Goal: Task Accomplishment & Management: Manage account settings

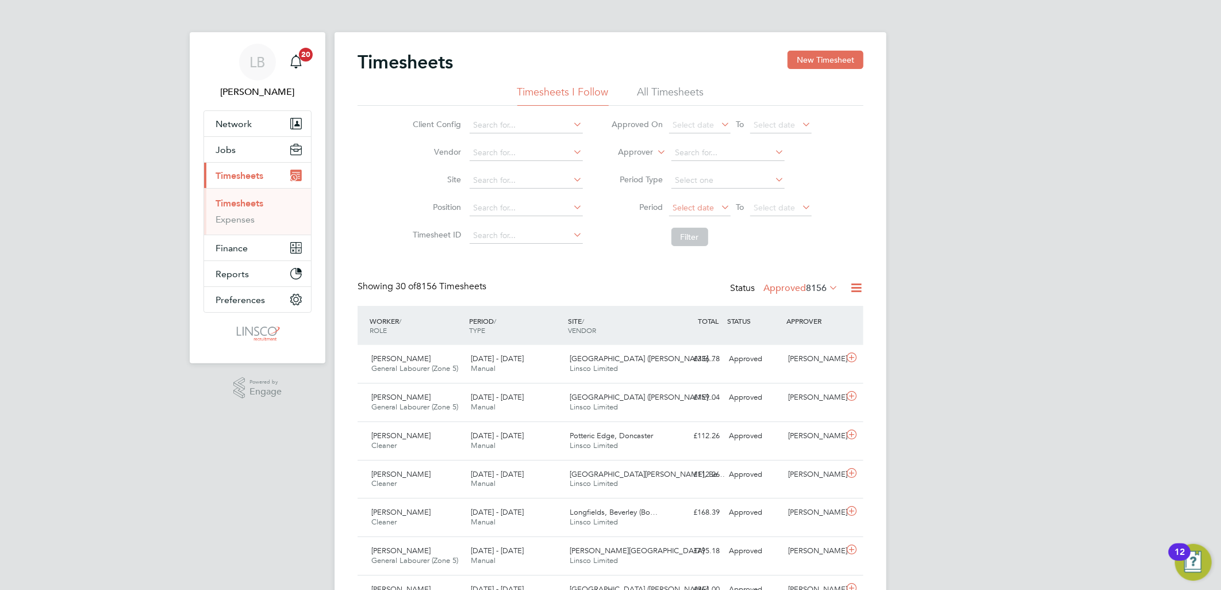
click at [699, 209] on span "Select date" at bounding box center [693, 207] width 41 height 10
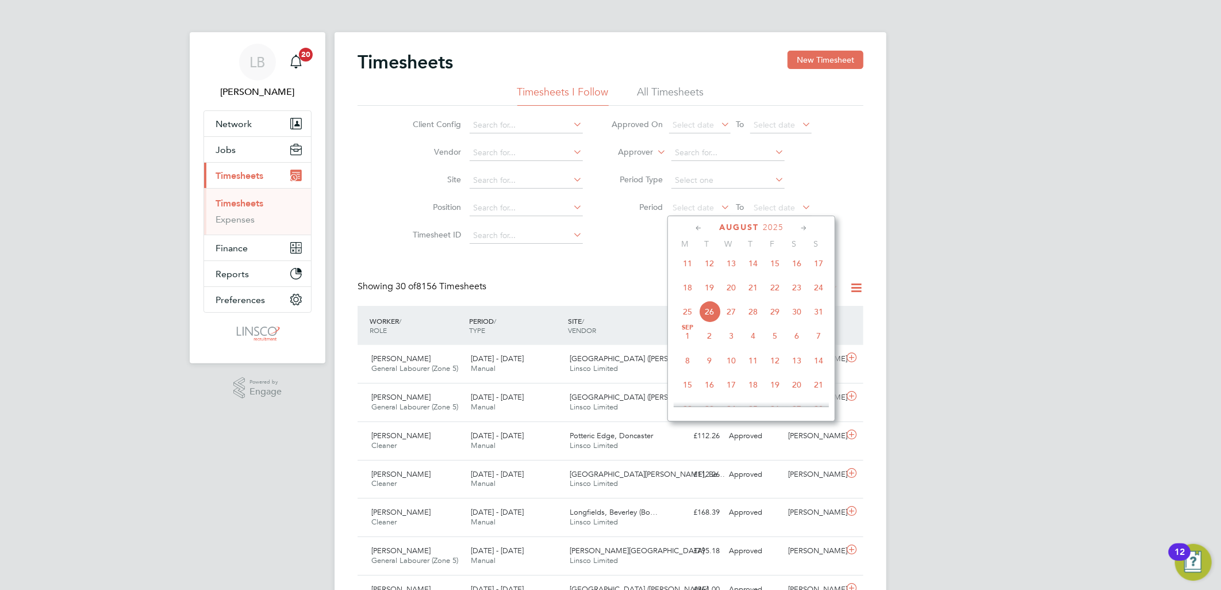
click at [686, 297] on span "18" at bounding box center [688, 288] width 22 height 22
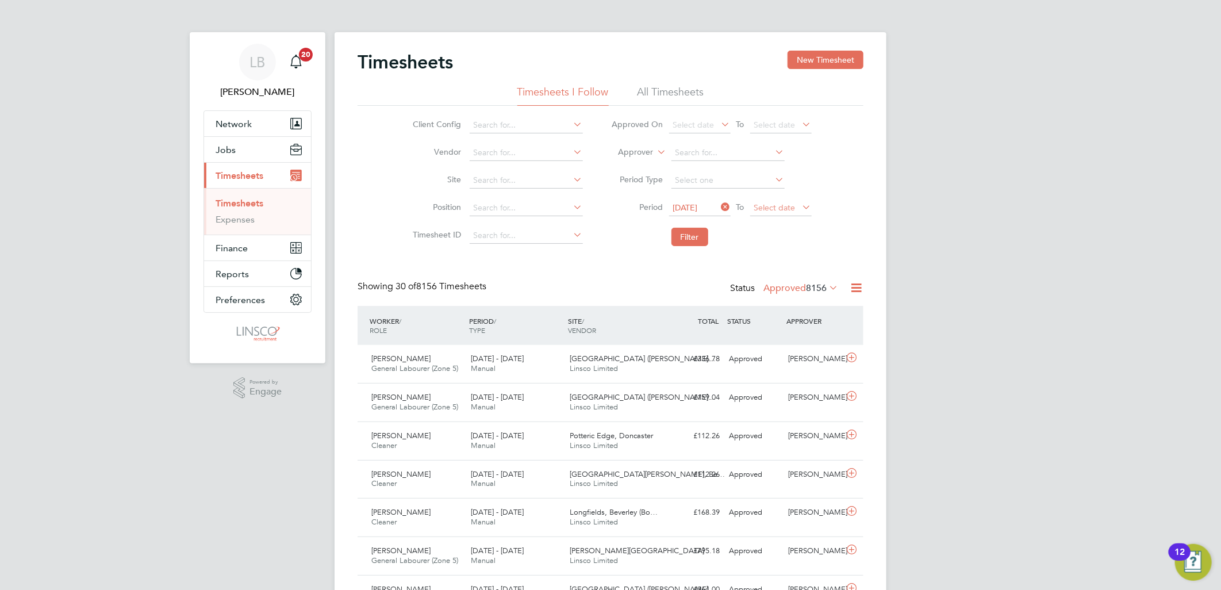
click at [772, 201] on span "Select date" at bounding box center [781, 209] width 62 height 16
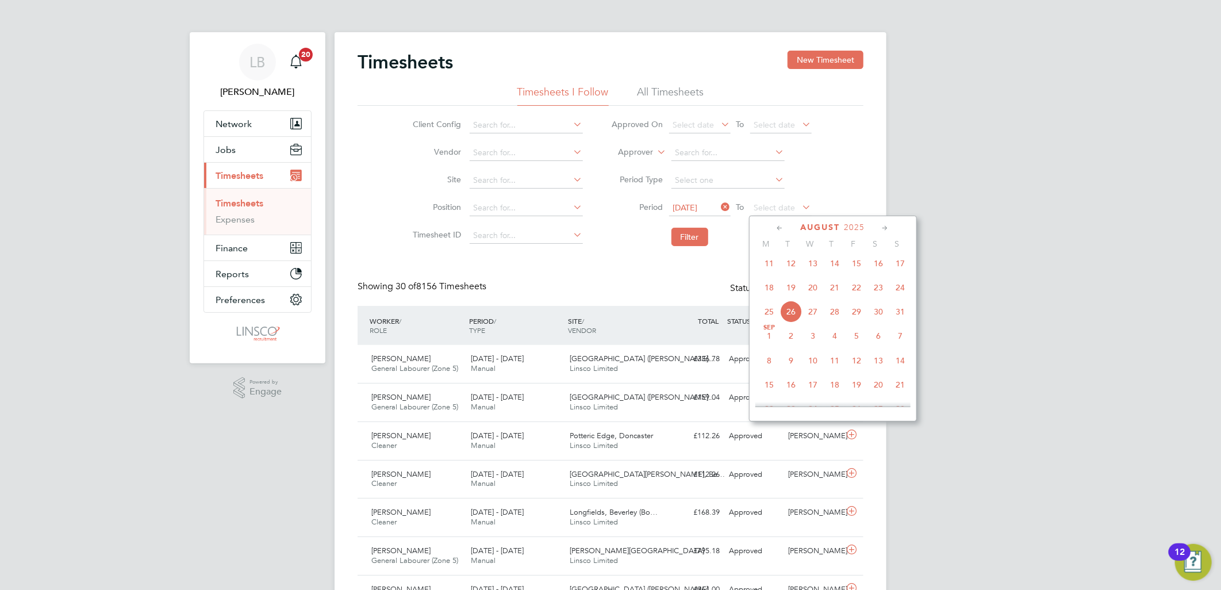
click at [901, 291] on span "24" at bounding box center [900, 288] width 22 height 22
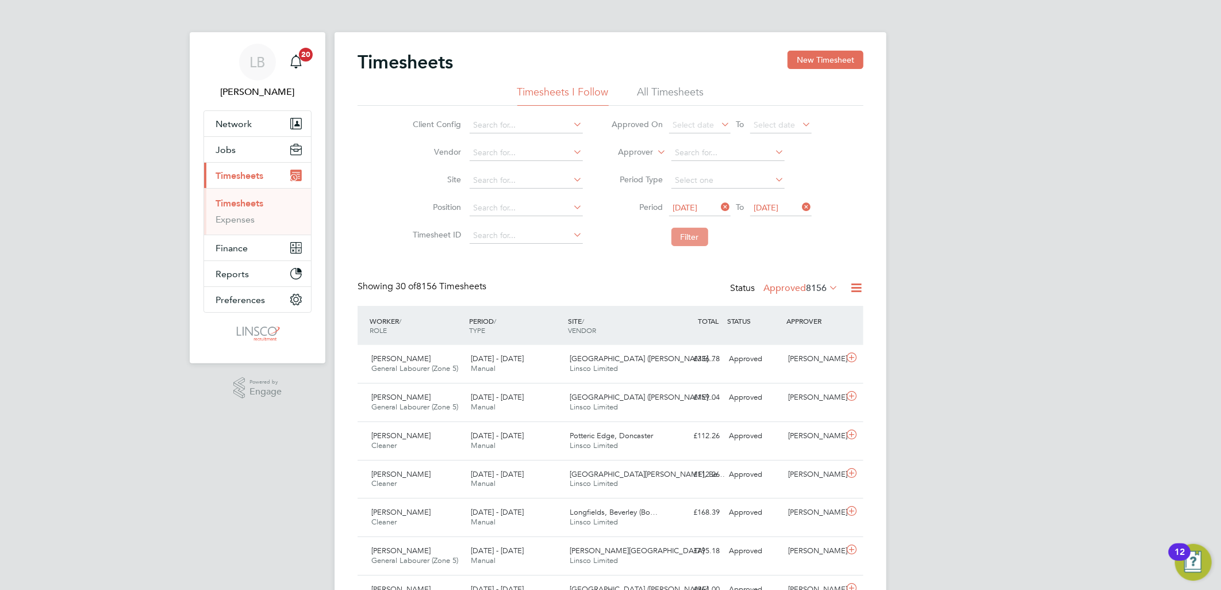
click at [692, 233] on button "Filter" at bounding box center [690, 237] width 37 height 18
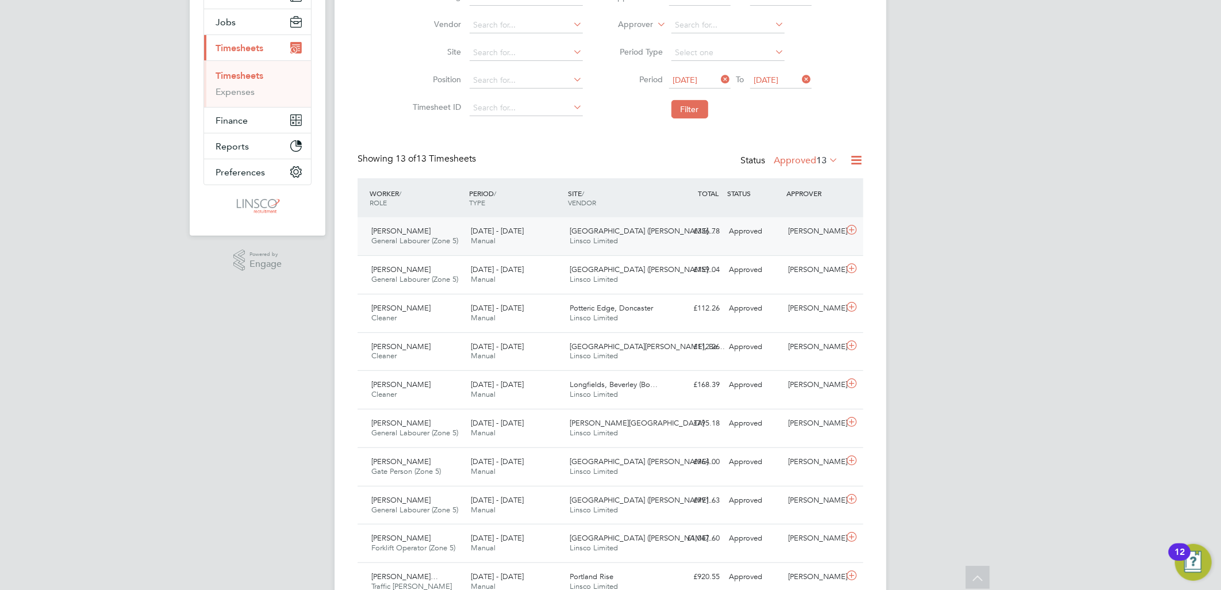
click at [490, 236] on span "Manual" at bounding box center [483, 241] width 25 height 10
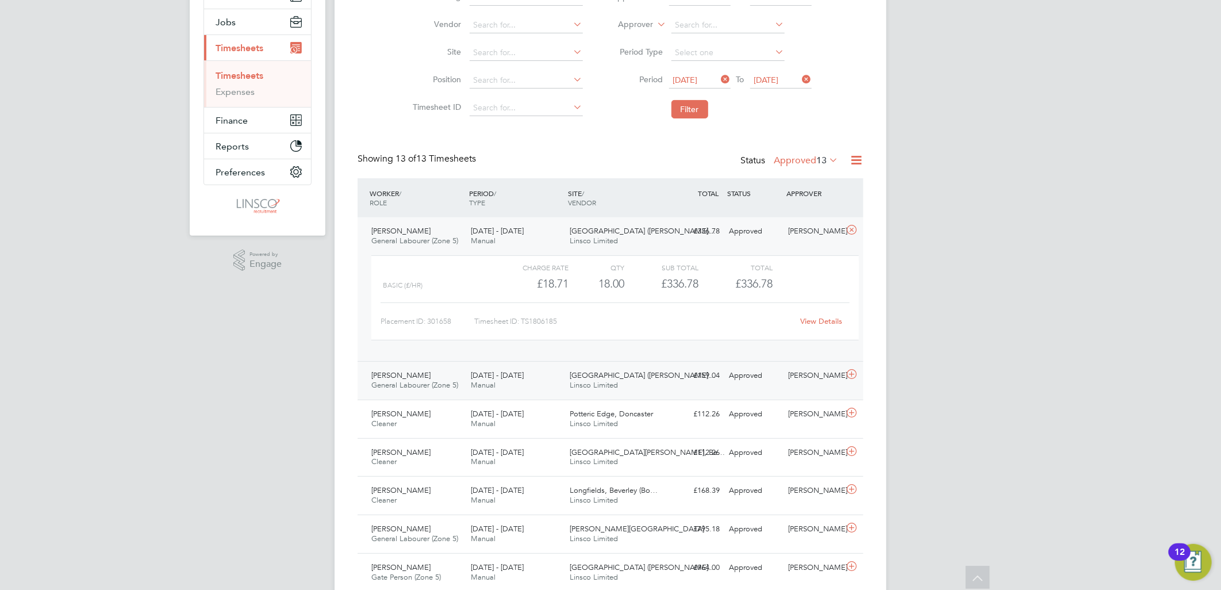
click at [416, 373] on div "Chris Perrins General Labourer (Zone 5) 18 - 24 Aug 2025" at bounding box center [416, 380] width 99 height 29
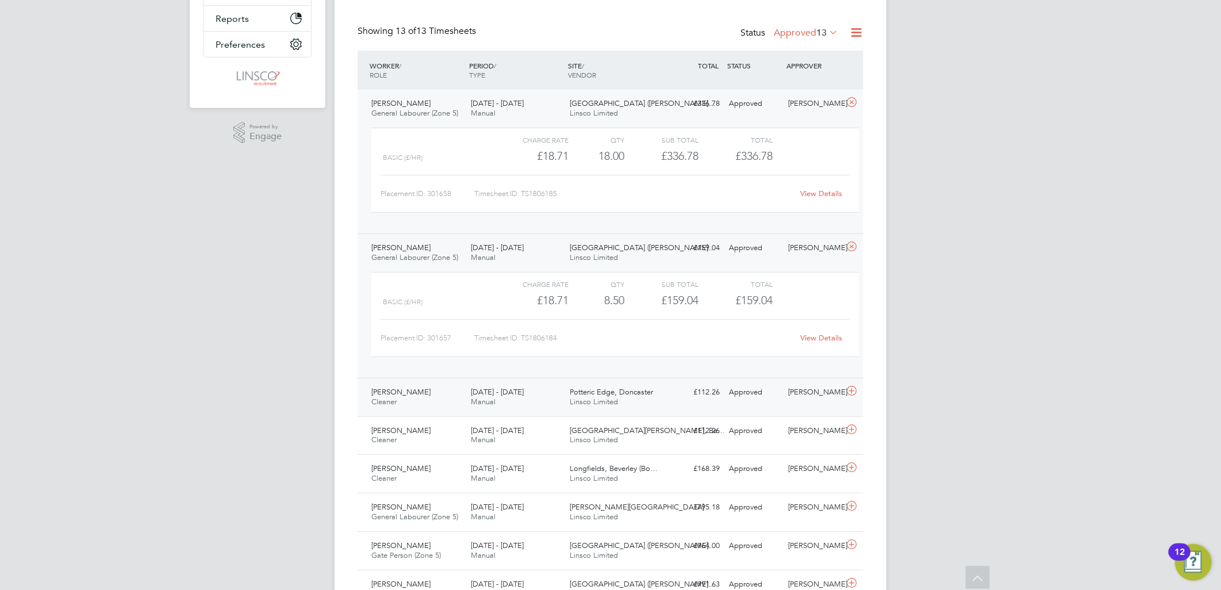
click at [412, 392] on span "Gabriel Spencer" at bounding box center [400, 392] width 59 height 10
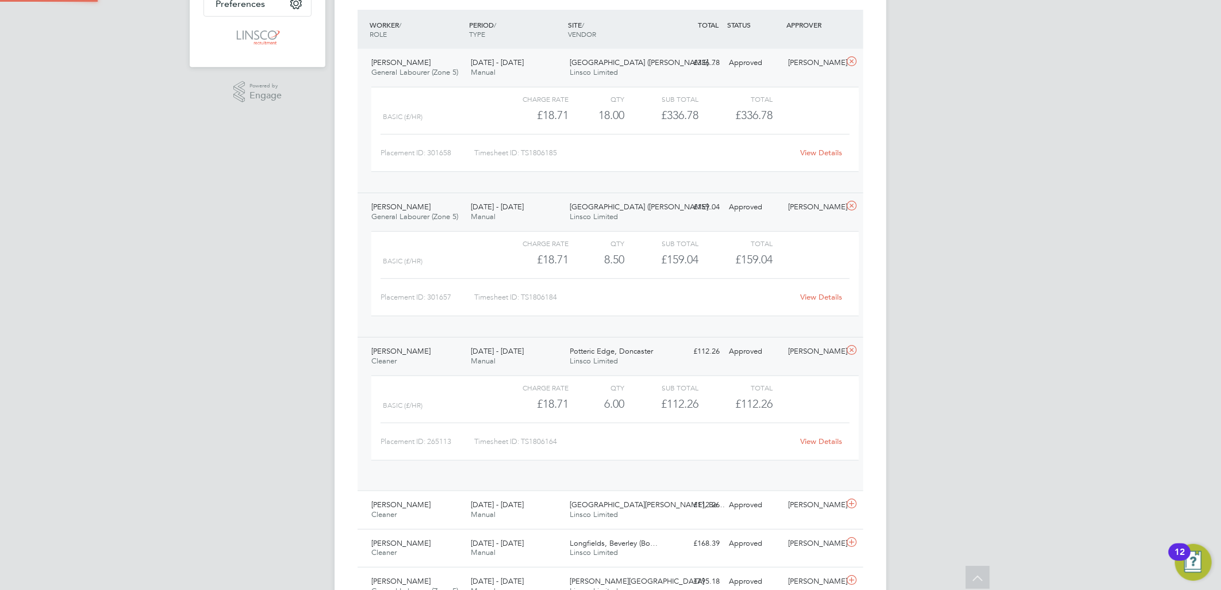
scroll to position [319, 0]
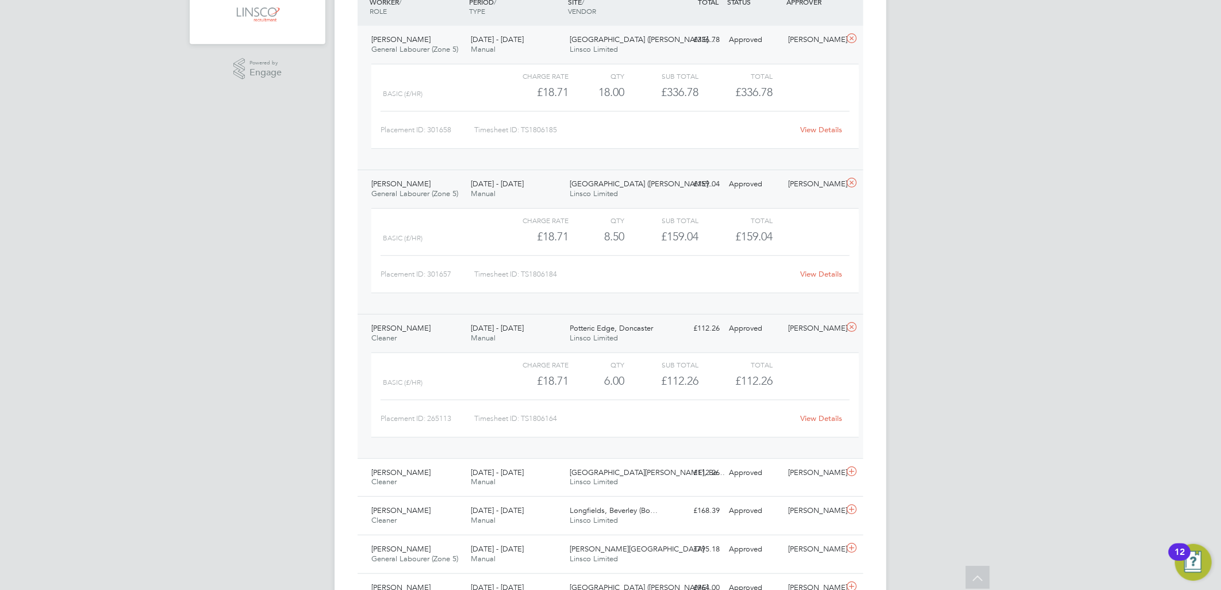
click at [417, 320] on div "Gabriel Spencer Cleaner 18 - 24 Aug 2025" at bounding box center [416, 333] width 99 height 29
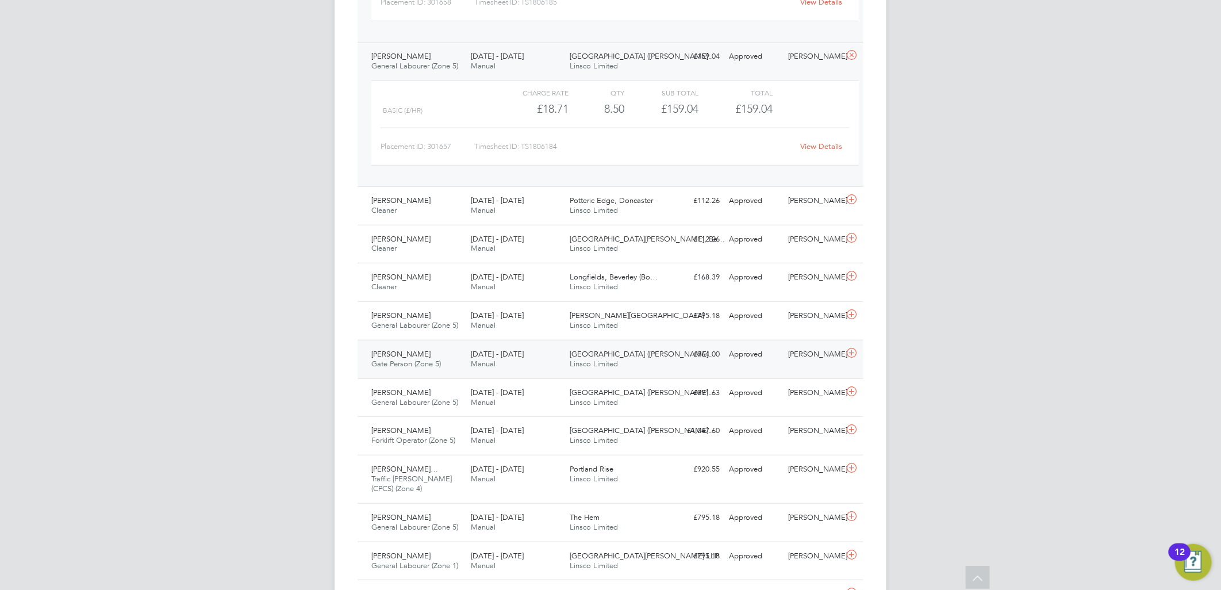
scroll to position [511, 0]
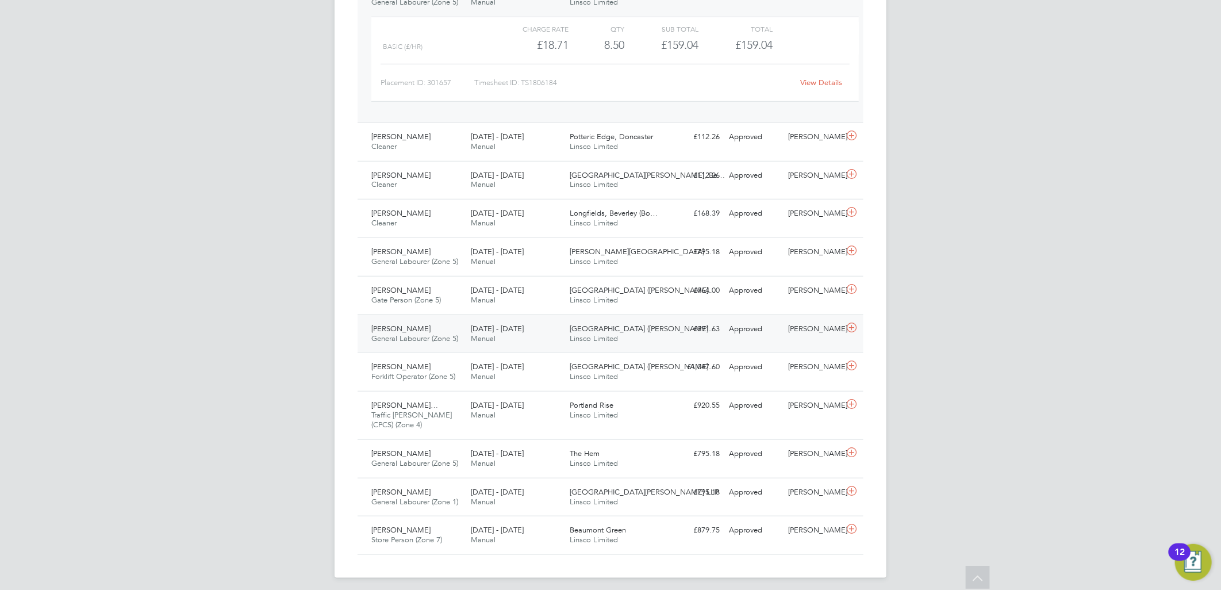
click at [535, 346] on div "18 - 24 Aug 2025 Manual" at bounding box center [515, 334] width 99 height 29
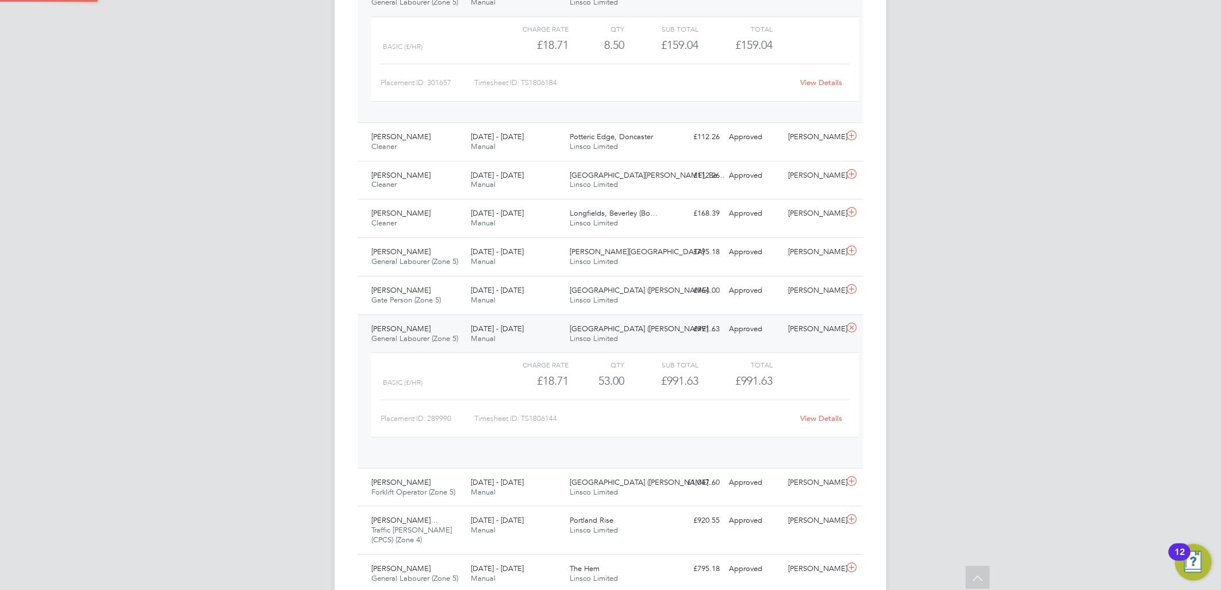
scroll to position [19, 112]
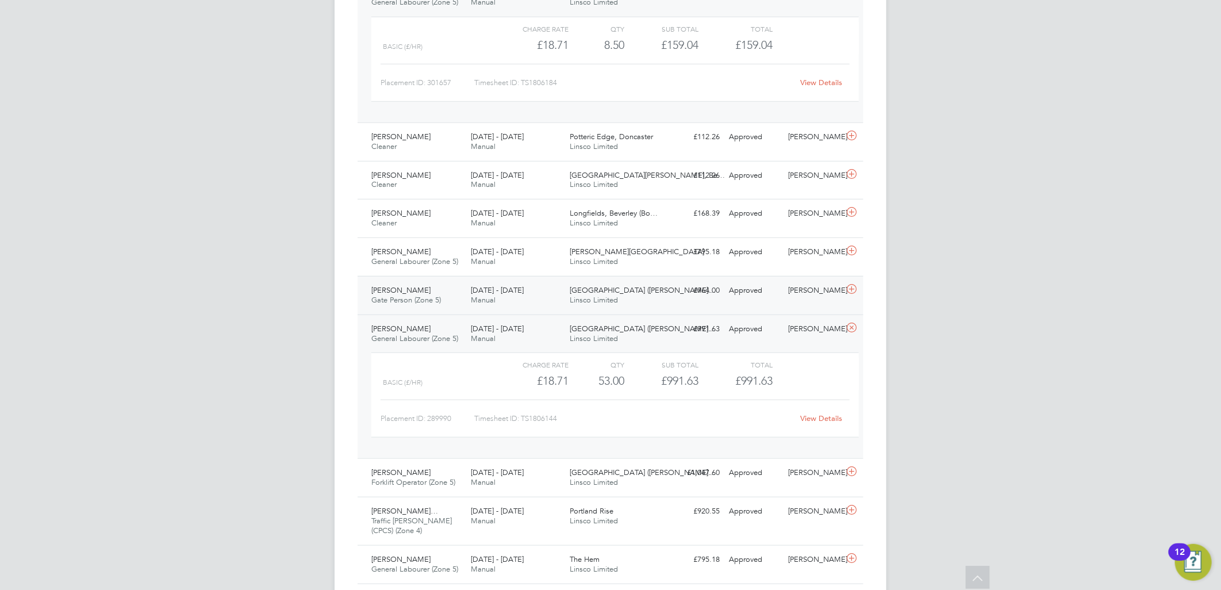
drag, startPoint x: 464, startPoint y: 289, endPoint x: 482, endPoint y: 294, distance: 18.4
click at [464, 289] on div "Peter Collin Gate Person (Zone 5) 18 - 24 Aug 2025" at bounding box center [416, 295] width 99 height 29
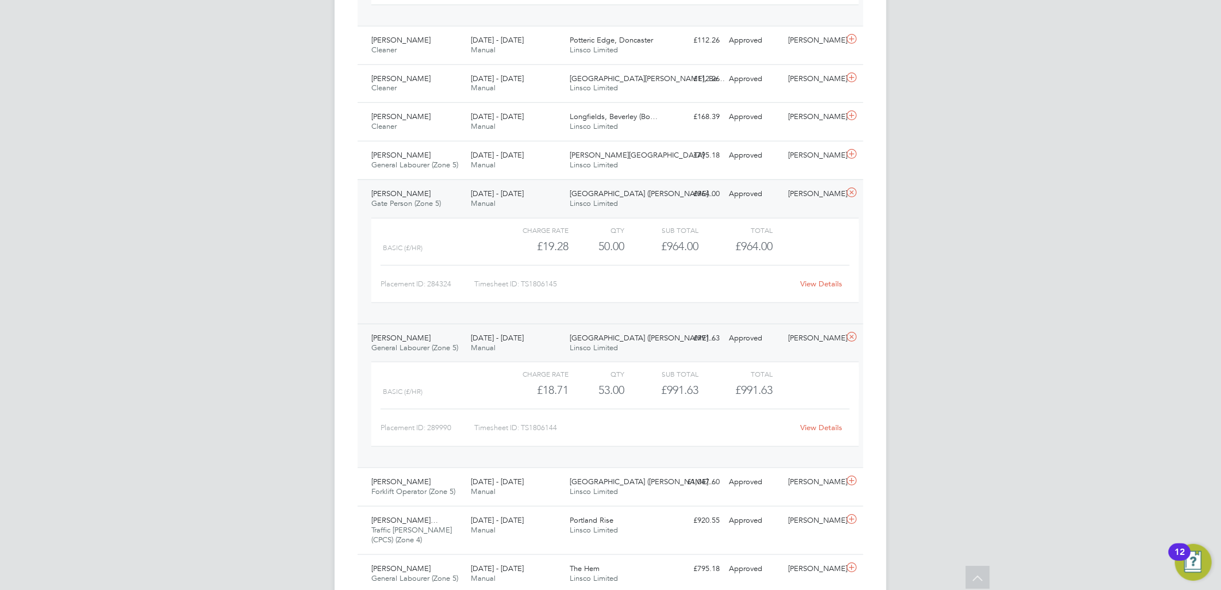
scroll to position [639, 0]
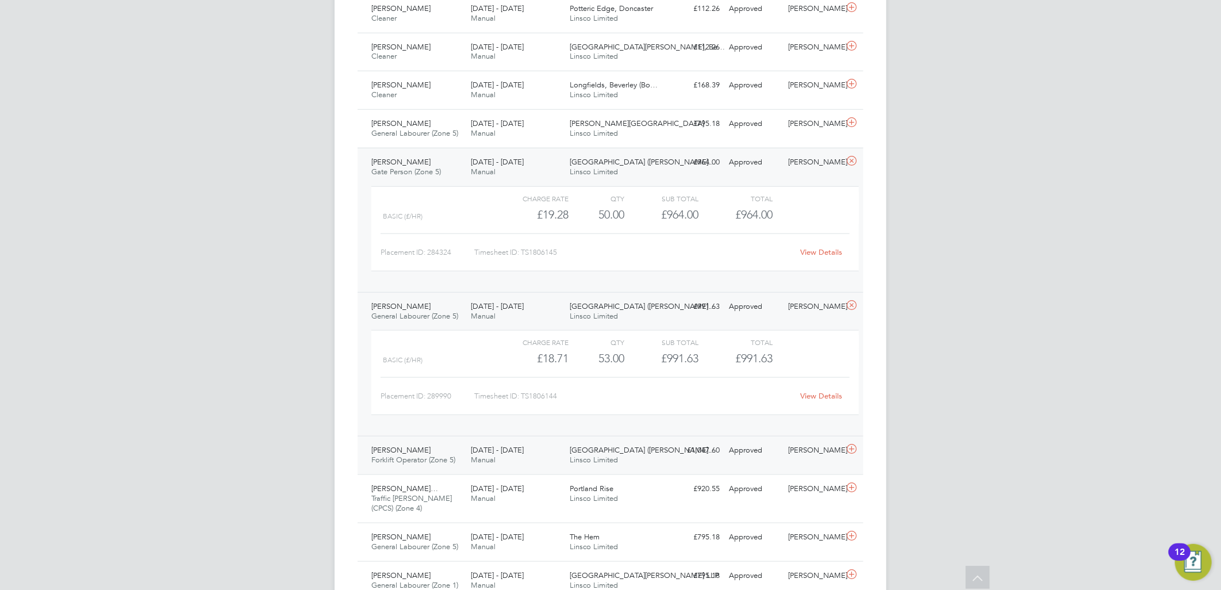
click at [595, 460] on span "Linsco Limited" at bounding box center [594, 460] width 48 height 10
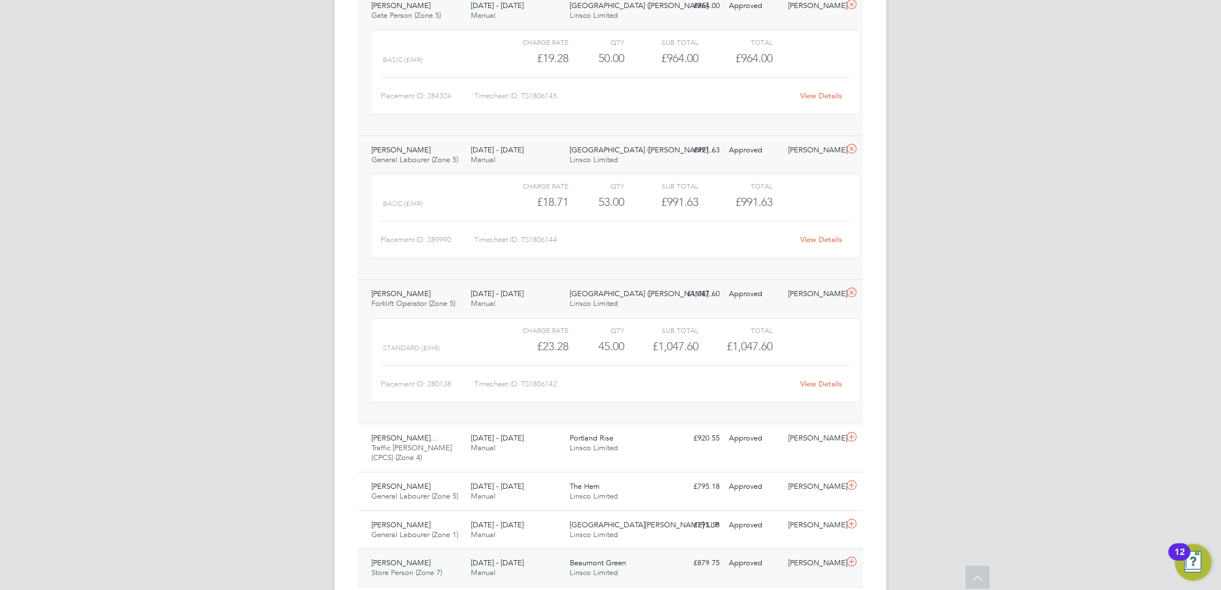
scroll to position [835, 0]
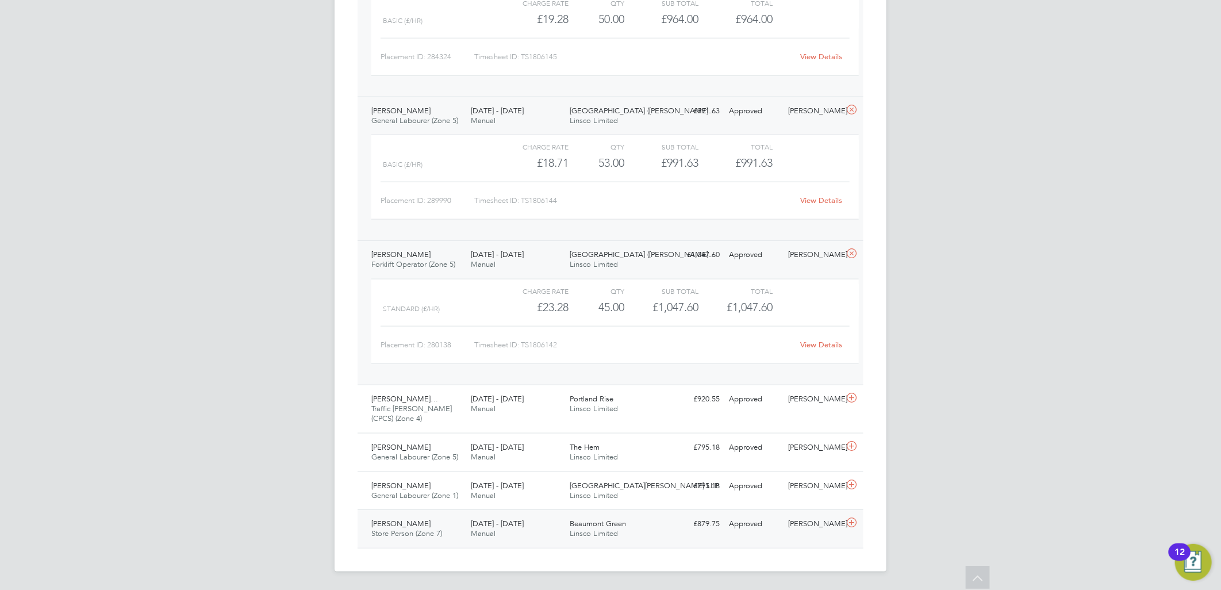
drag, startPoint x: 498, startPoint y: 531, endPoint x: 513, endPoint y: 525, distance: 16.0
click at [498, 531] on div "18 - 24 Aug 2025 Manual" at bounding box center [515, 529] width 99 height 29
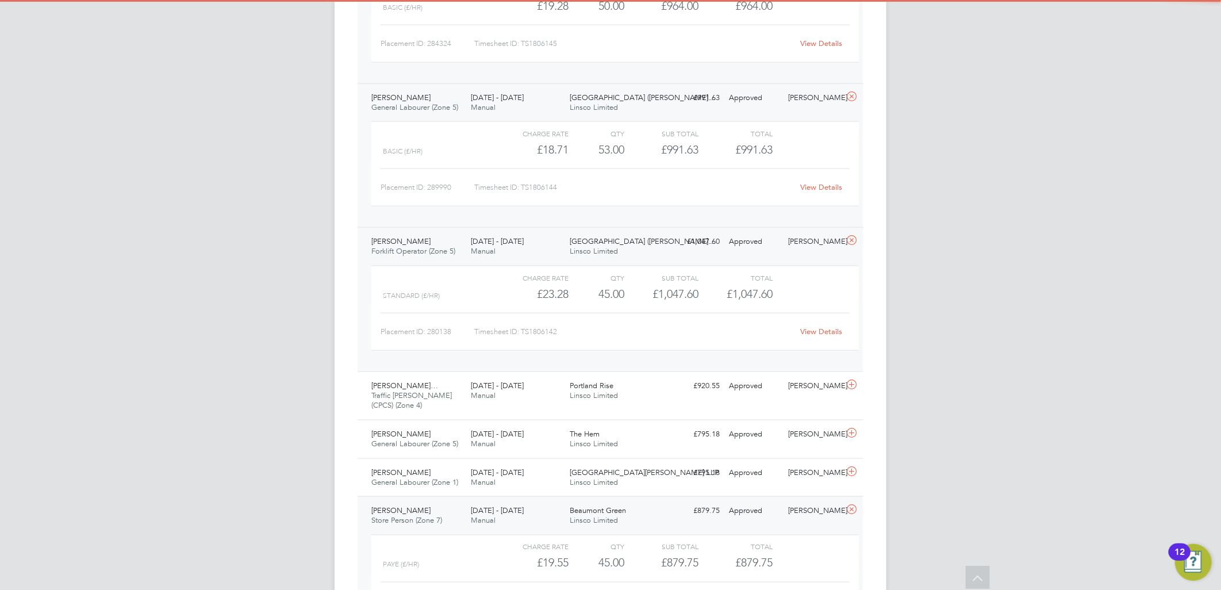
scroll to position [941, 0]
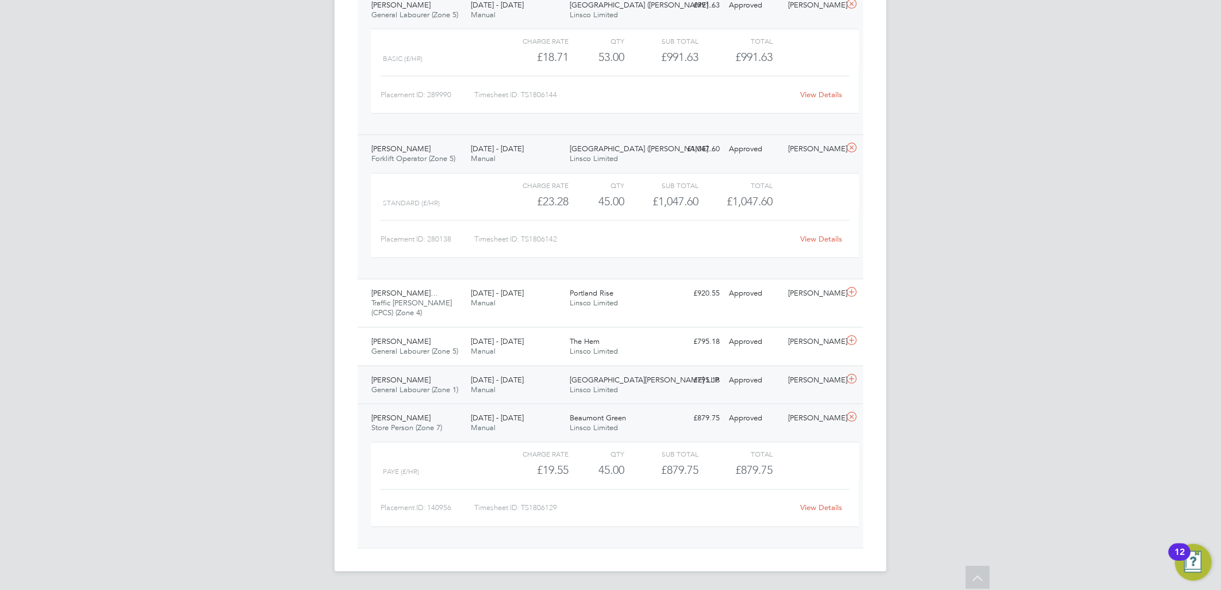
click at [428, 387] on span "General Labourer (Zone 1)" at bounding box center [414, 390] width 87 height 10
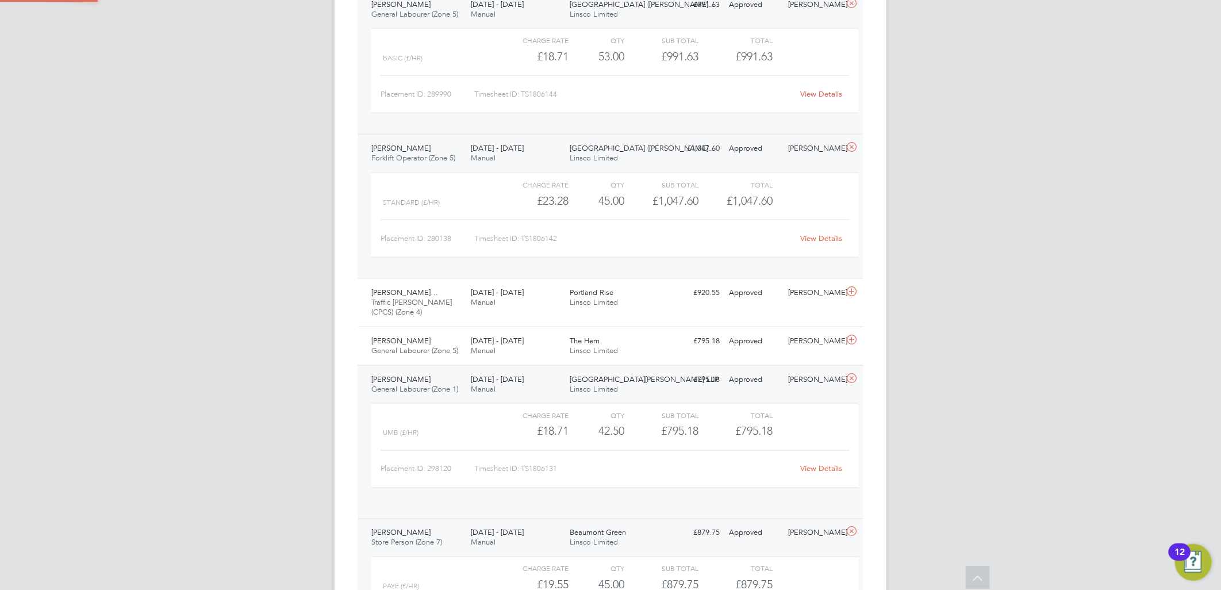
scroll to position [19, 112]
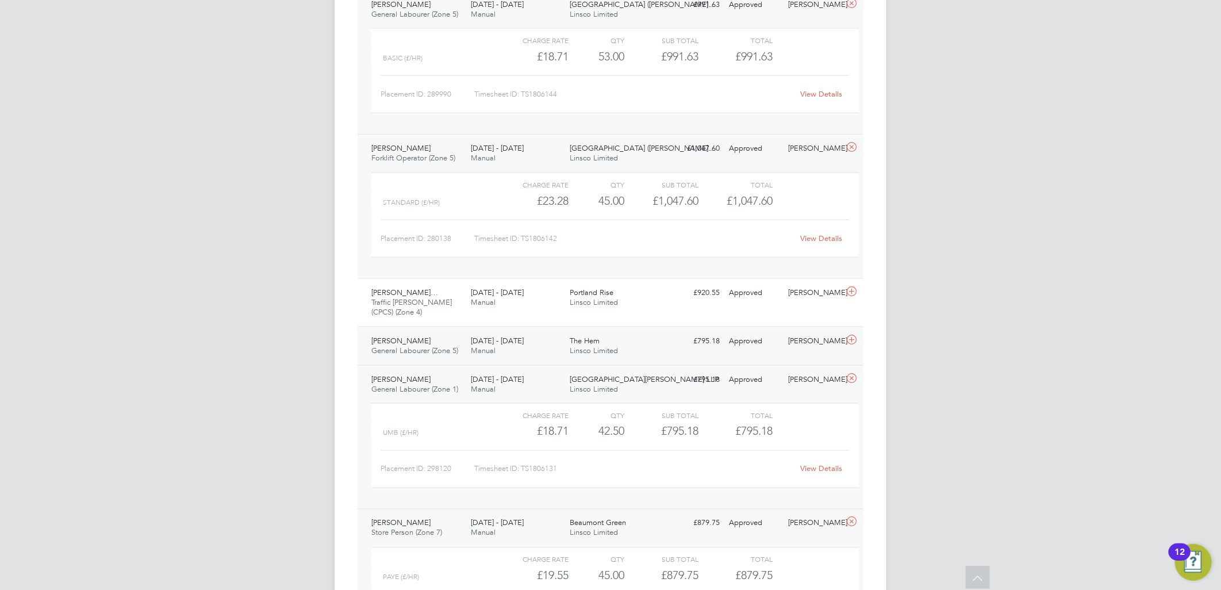
click at [438, 346] on span "General Labourer (Zone 5)" at bounding box center [414, 351] width 87 height 10
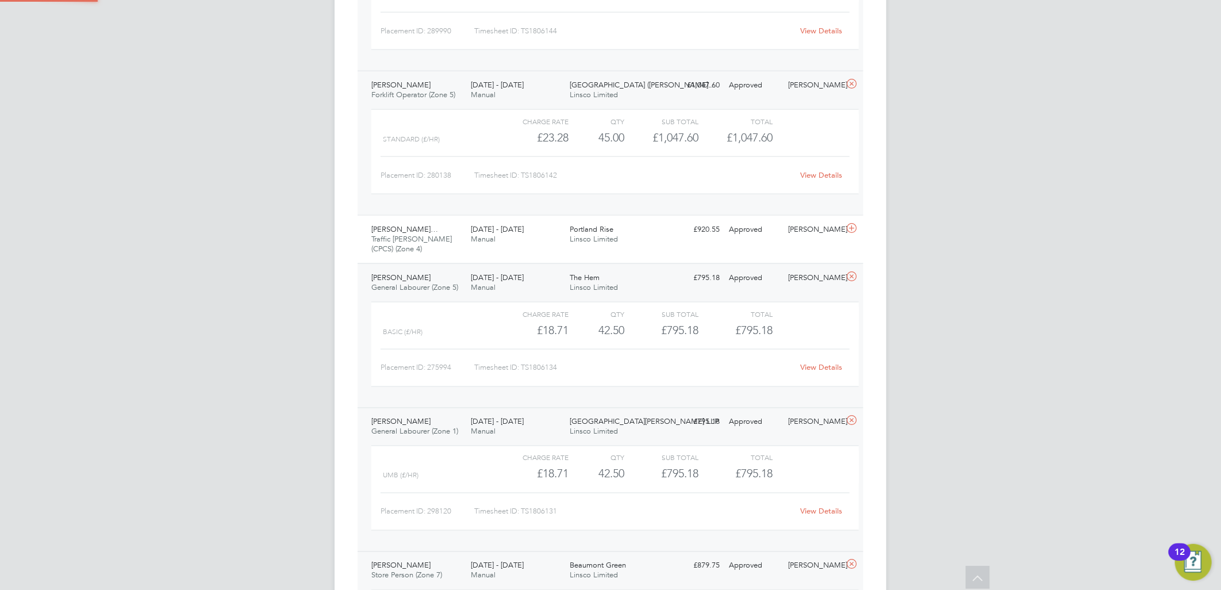
scroll to position [1004, 0]
drag, startPoint x: 509, startPoint y: 216, endPoint x: 570, endPoint y: 248, distance: 68.4
click at [509, 216] on div "Chukwuemeka Alexand… Traffic Marshall (CPCS) (Zone 4) 18 - 24 Aug 2025 18 - 24 …" at bounding box center [611, 238] width 506 height 48
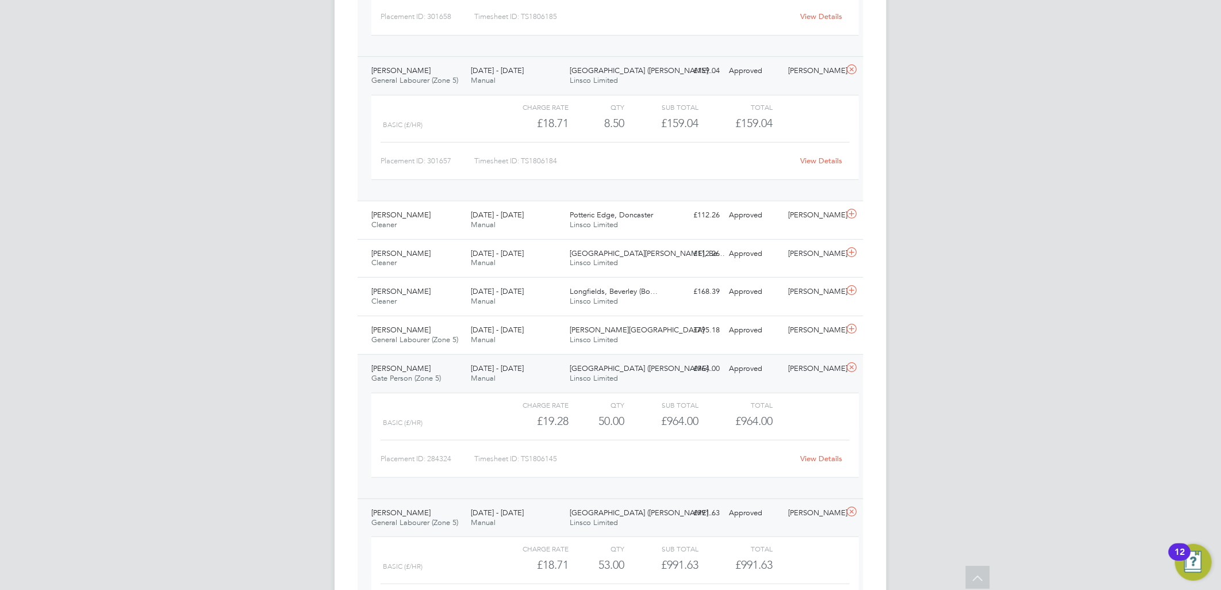
scroll to position [429, 0]
drag, startPoint x: 482, startPoint y: 337, endPoint x: 498, endPoint y: 339, distance: 16.3
click at [482, 337] on div "18 - 24 Aug 2025 Manual" at bounding box center [515, 338] width 99 height 29
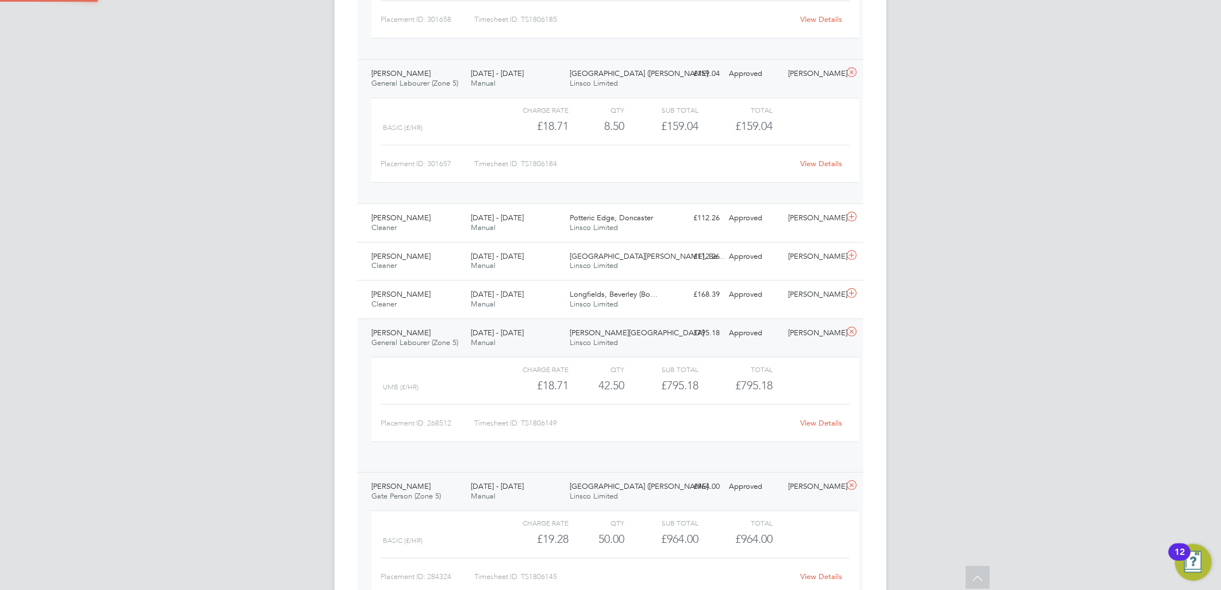
scroll to position [19, 112]
drag, startPoint x: 496, startPoint y: 293, endPoint x: 505, endPoint y: 293, distance: 8.6
click at [496, 293] on span "[DATE] - [DATE]" at bounding box center [497, 294] width 53 height 10
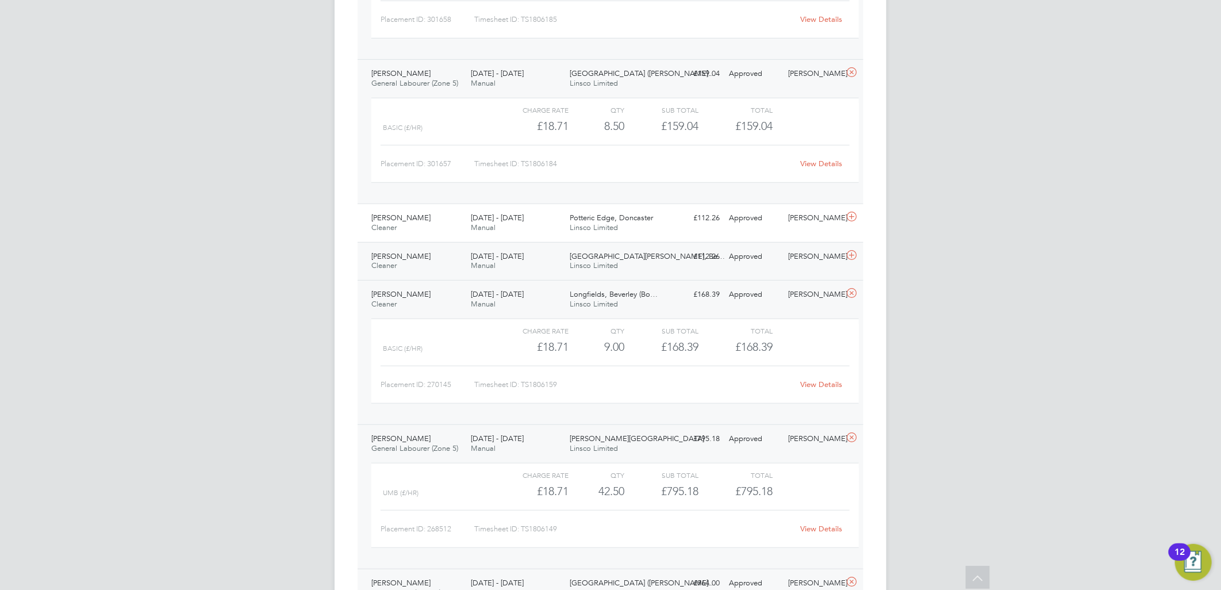
click at [513, 266] on div "18 - 24 Aug 2025 Manual" at bounding box center [515, 261] width 99 height 29
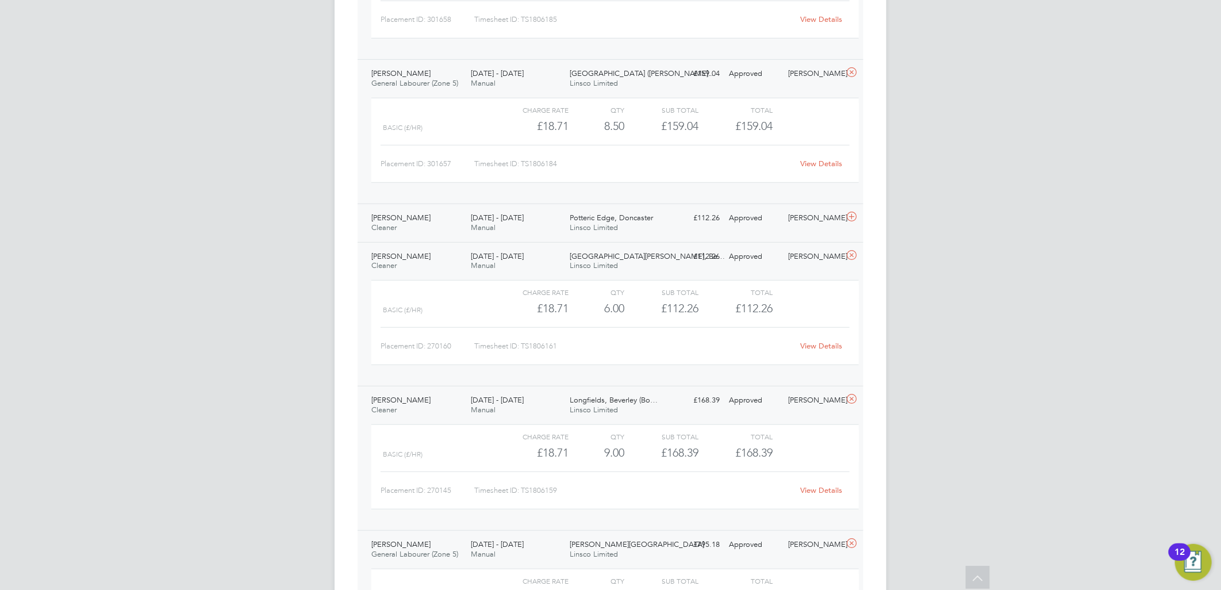
drag, startPoint x: 427, startPoint y: 228, endPoint x: 438, endPoint y: 231, distance: 11.9
click at [427, 228] on div "Gabriel Spencer Cleaner 18 - 24 Aug 2025" at bounding box center [416, 223] width 99 height 29
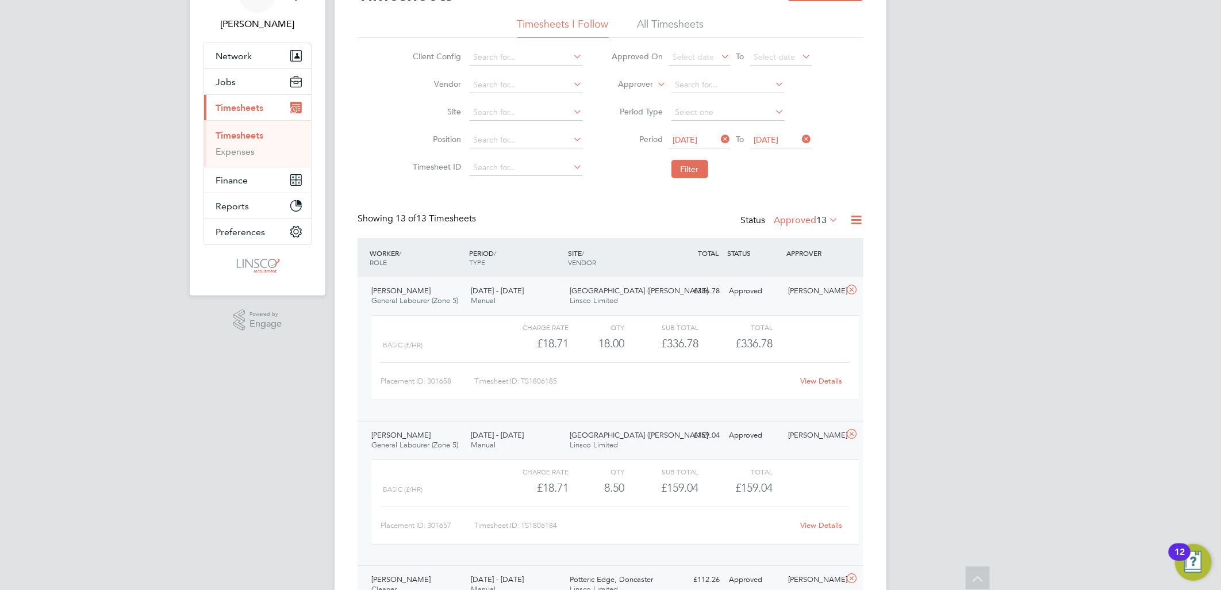
scroll to position [0, 0]
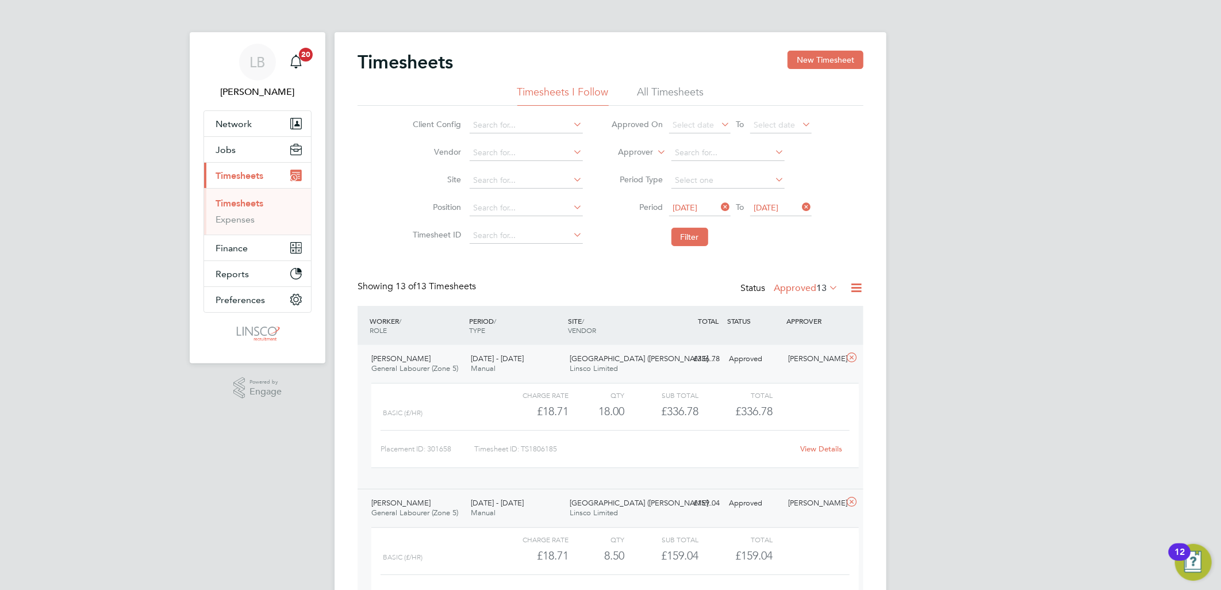
click at [827, 288] on icon at bounding box center [827, 287] width 0 height 16
click at [795, 323] on li "Saved" at bounding box center [802, 324] width 53 height 16
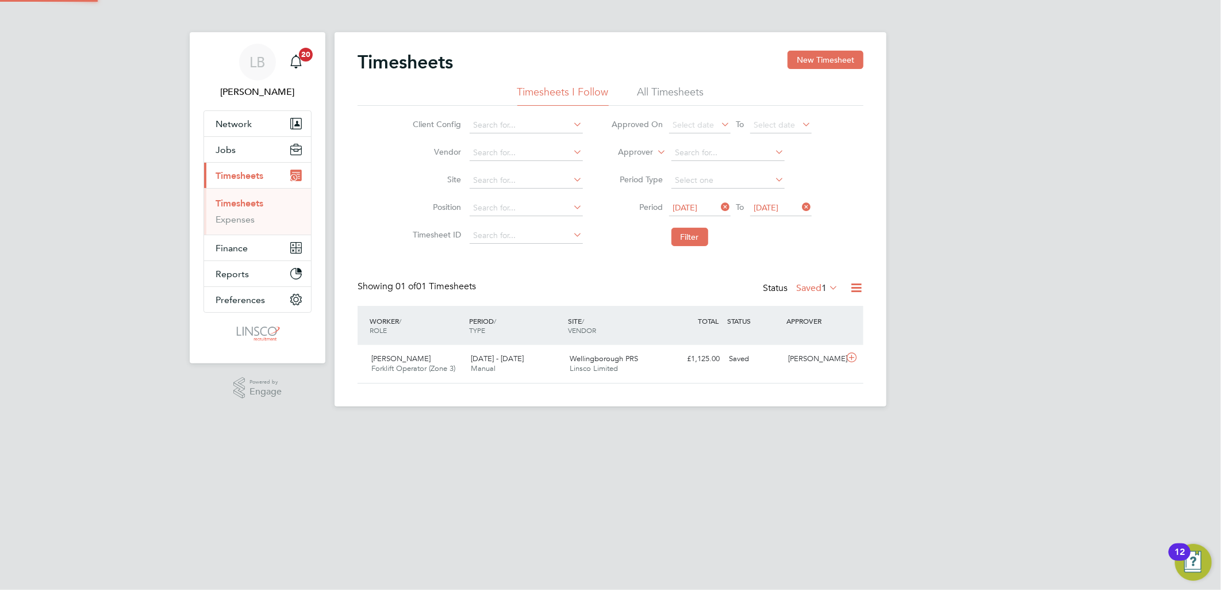
scroll to position [29, 100]
click at [515, 355] on span "[DATE] - [DATE]" at bounding box center [497, 359] width 53 height 10
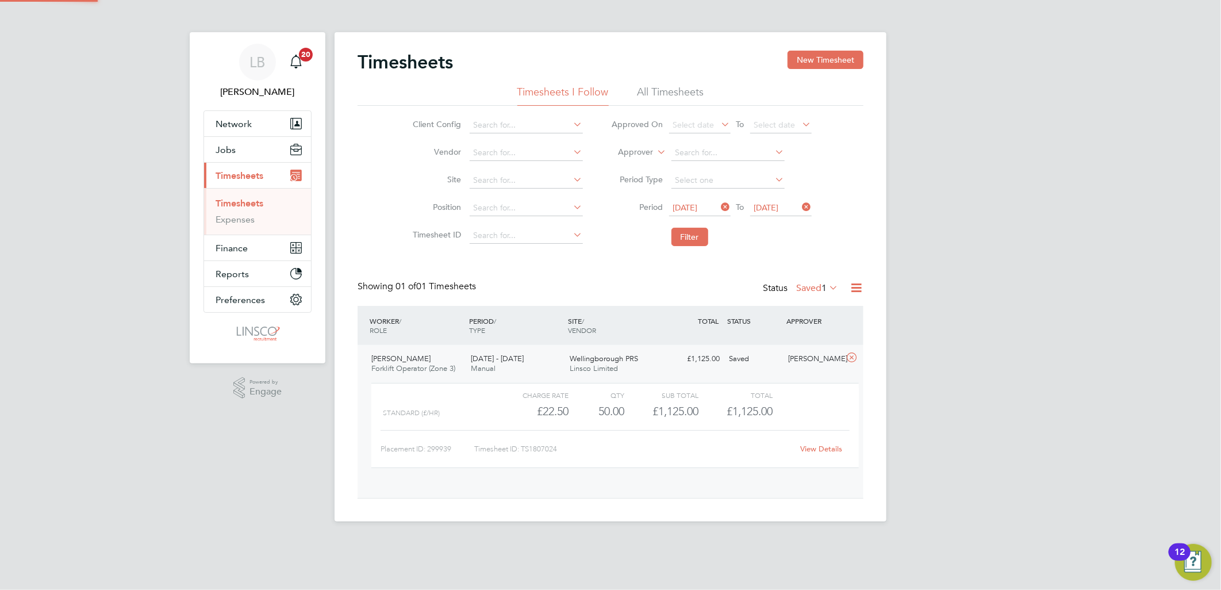
scroll to position [19, 112]
click at [825, 447] on link "View Details" at bounding box center [822, 449] width 42 height 10
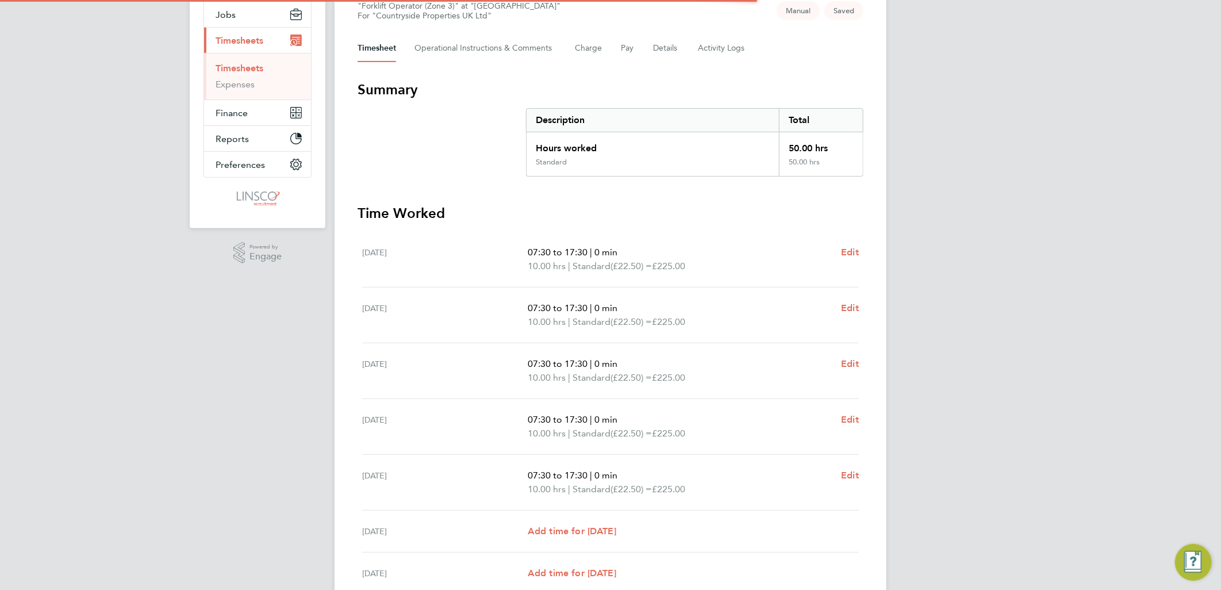
scroll to position [239, 0]
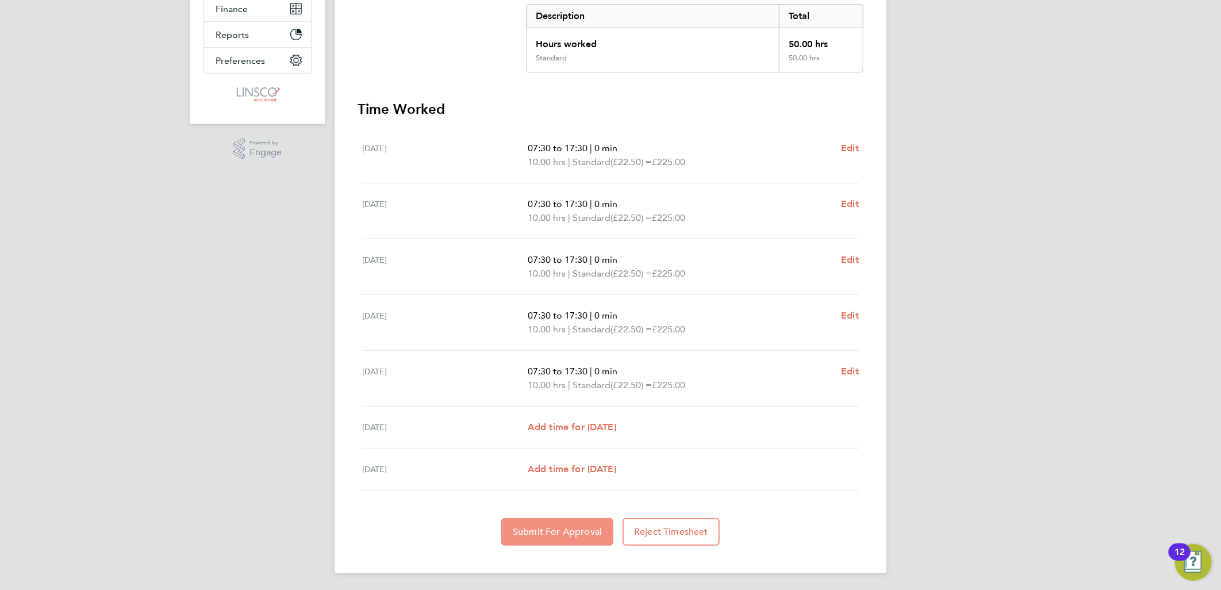
click at [537, 530] on span "Submit For Approval" at bounding box center [557, 531] width 89 height 11
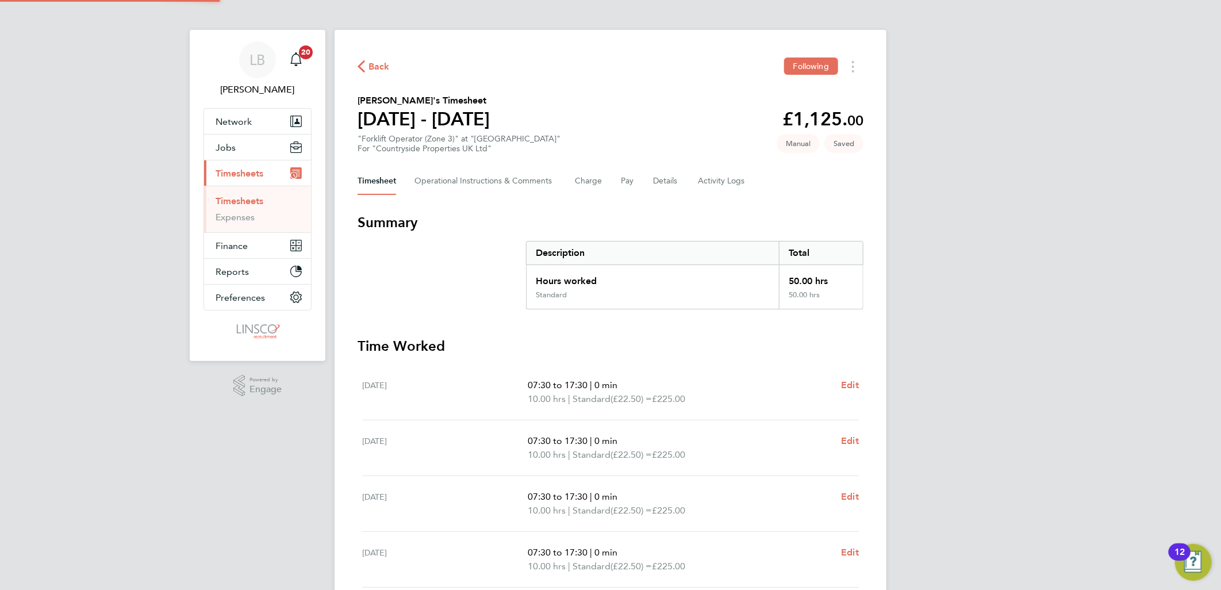
scroll to position [0, 0]
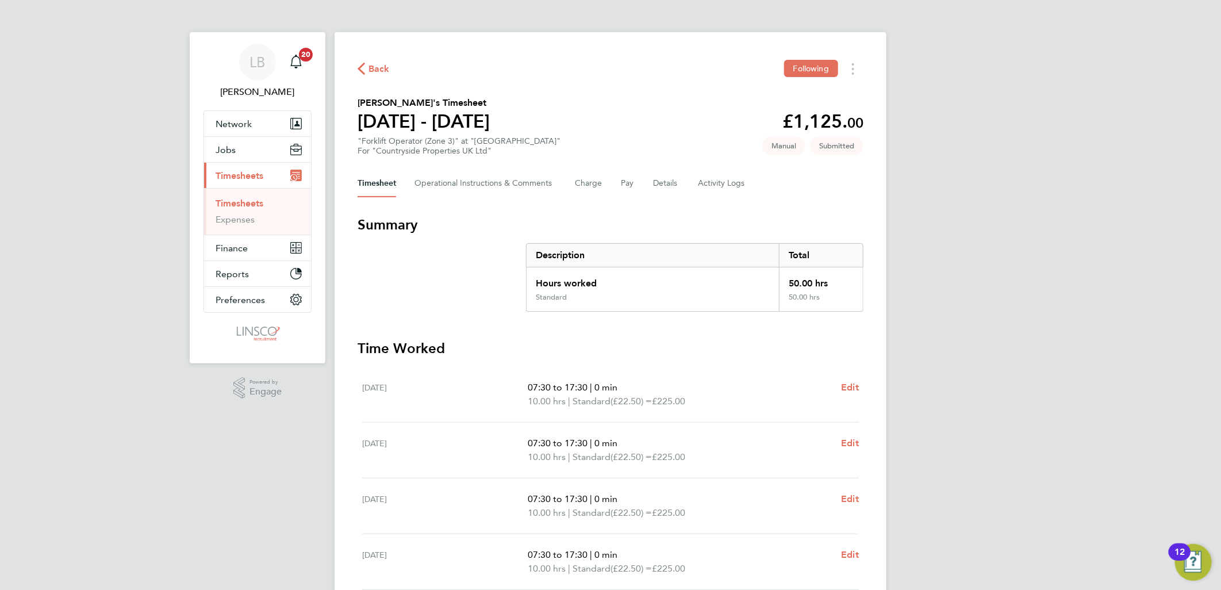
click at [384, 66] on span "Back" at bounding box center [379, 69] width 21 height 14
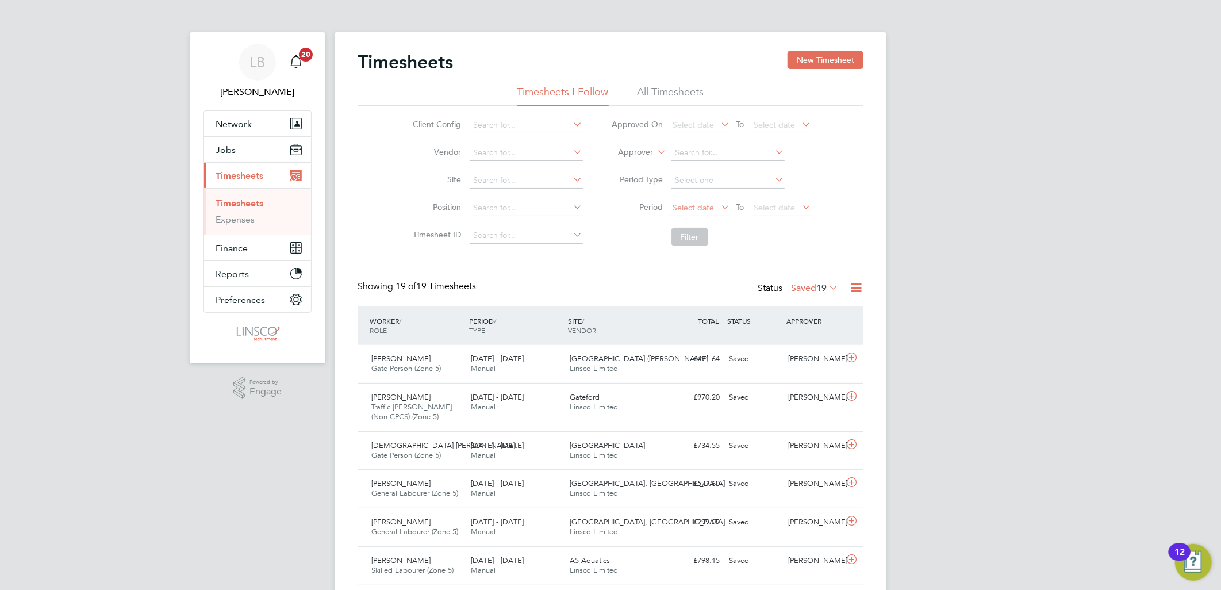
click at [677, 213] on span "Select date" at bounding box center [700, 209] width 62 height 16
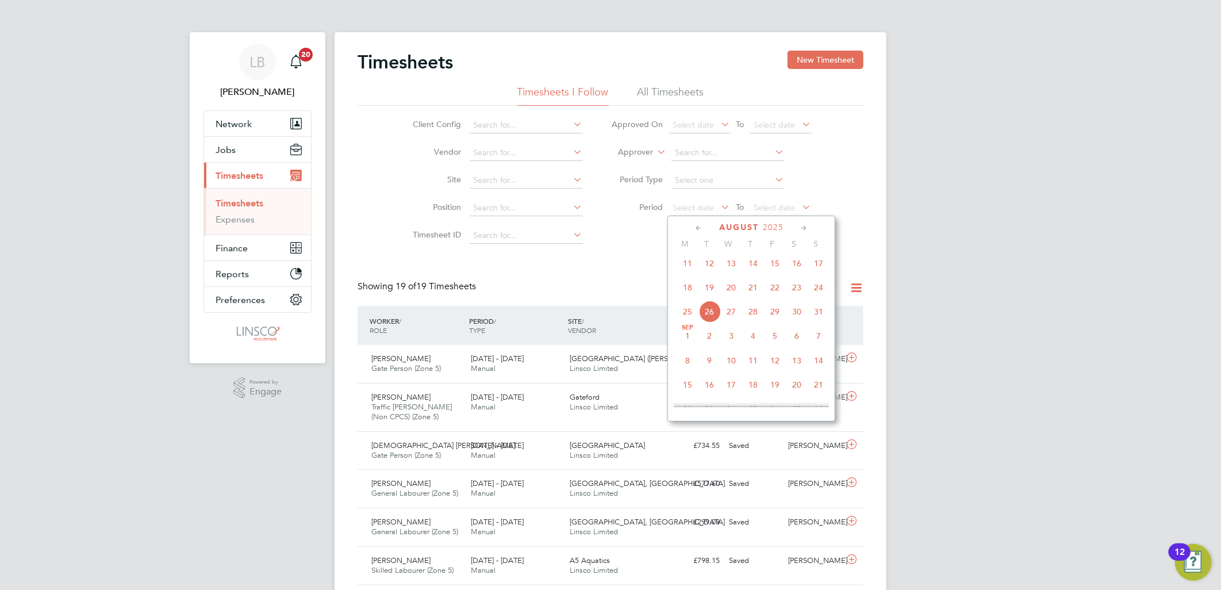
drag, startPoint x: 688, startPoint y: 293, endPoint x: 732, endPoint y: 258, distance: 56.8
click at [688, 293] on span "18" at bounding box center [688, 288] width 22 height 22
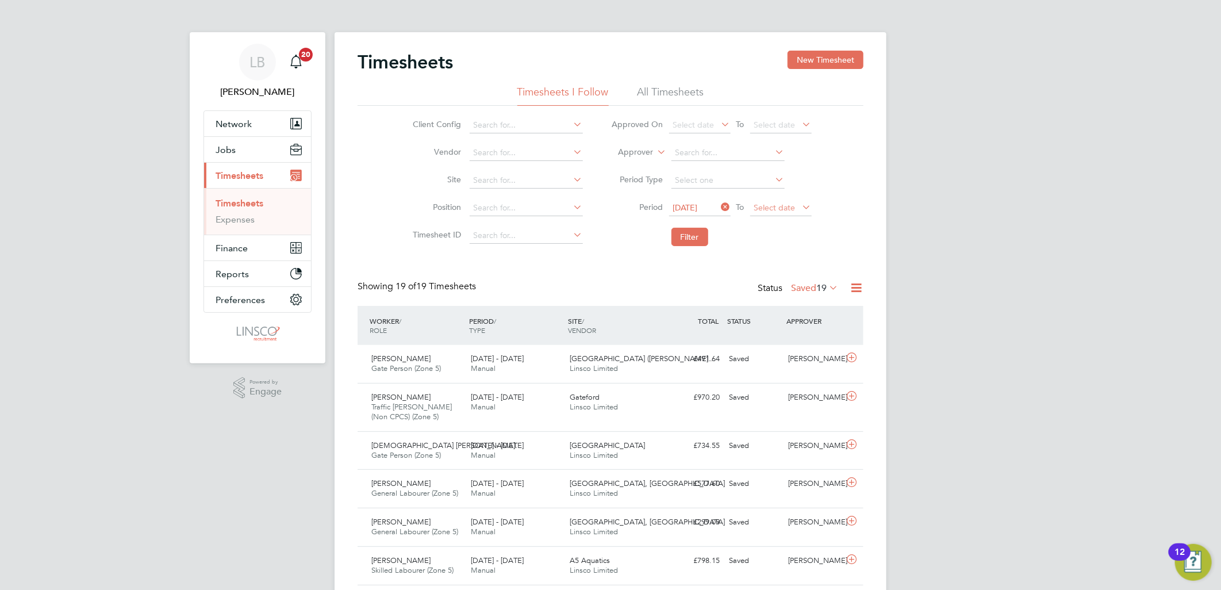
click at [769, 204] on span "Select date" at bounding box center [774, 207] width 41 height 10
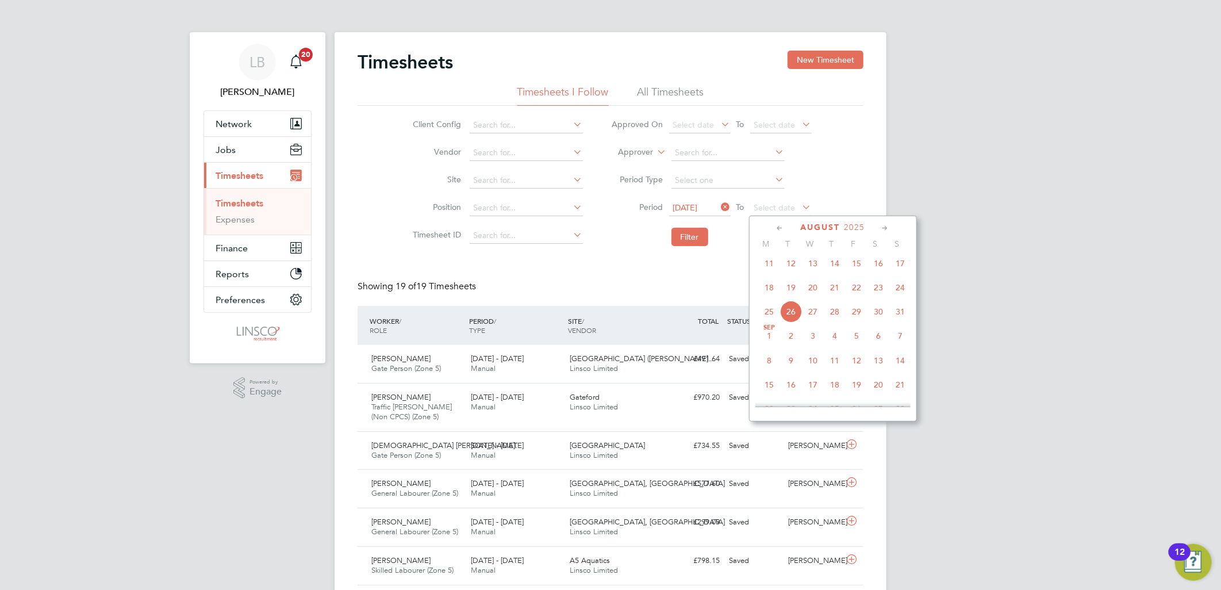
click at [877, 290] on span "23" at bounding box center [879, 288] width 22 height 22
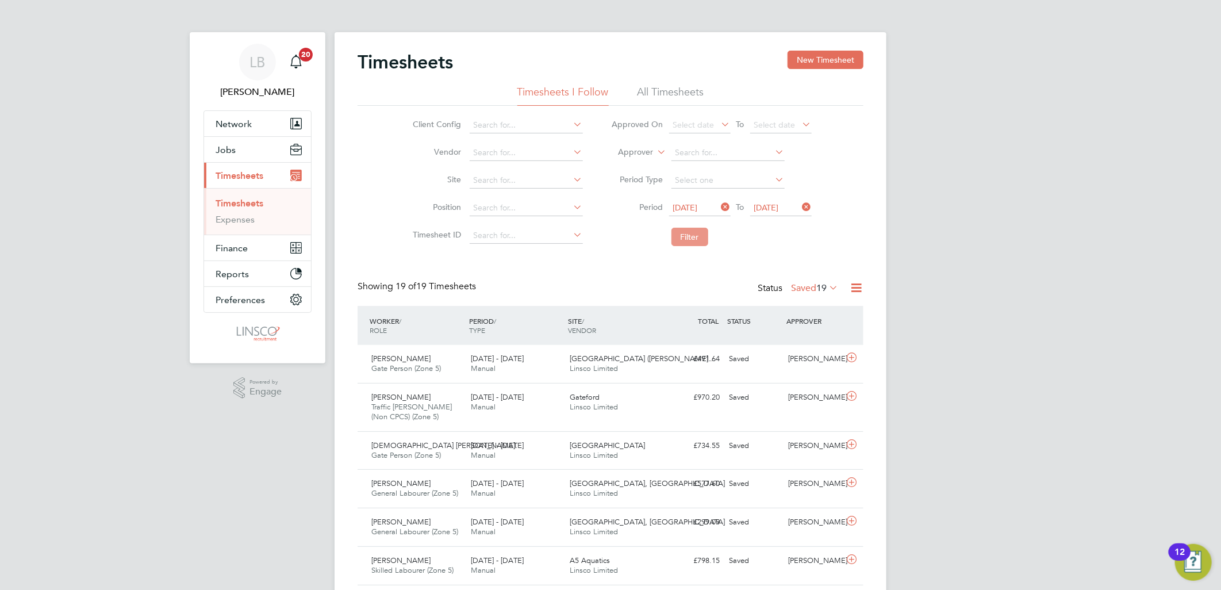
click at [690, 230] on button "Filter" at bounding box center [690, 237] width 37 height 18
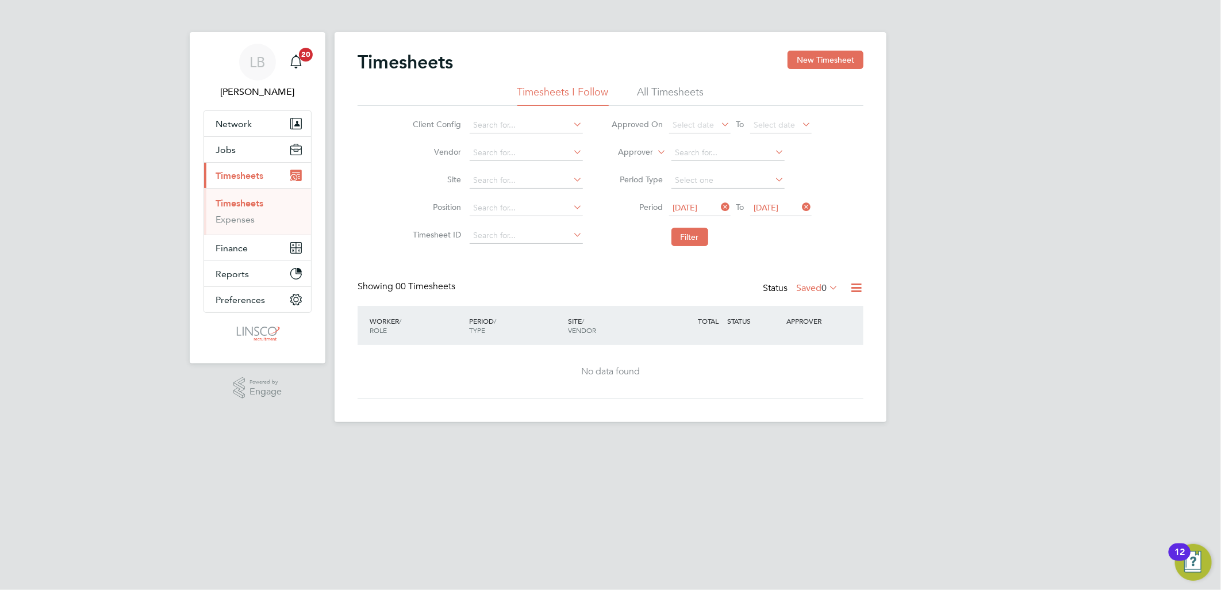
click at [808, 287] on label "Saved 0" at bounding box center [817, 287] width 42 height 11
click at [808, 338] on li "Submitted" at bounding box center [813, 340] width 53 height 16
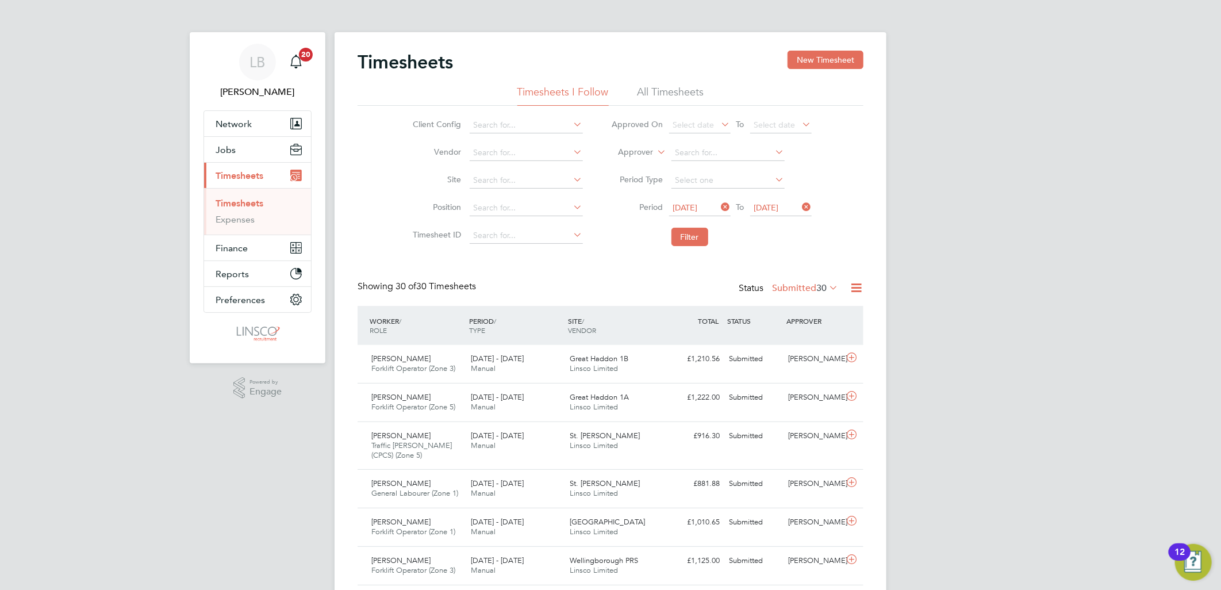
click at [797, 286] on label "Submitted 30" at bounding box center [805, 287] width 66 height 11
click at [788, 308] on li "All" at bounding box center [802, 308] width 53 height 16
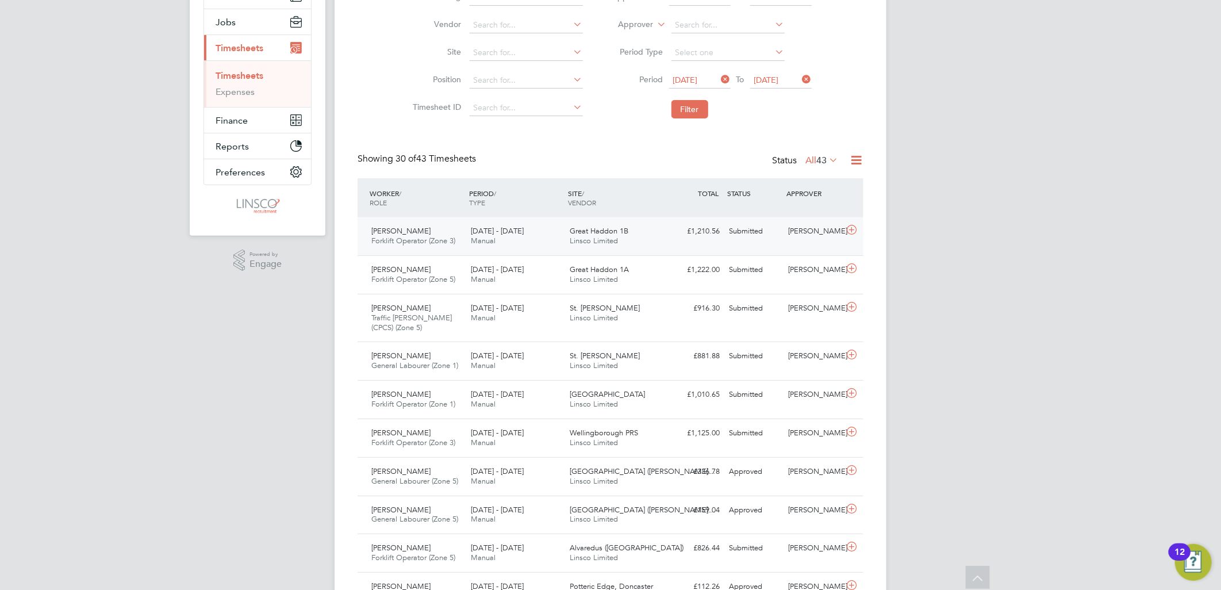
click at [440, 231] on div "Adam Malant Forklift Operator (Zone 3) 18 - 24 Aug 2025" at bounding box center [416, 236] width 99 height 29
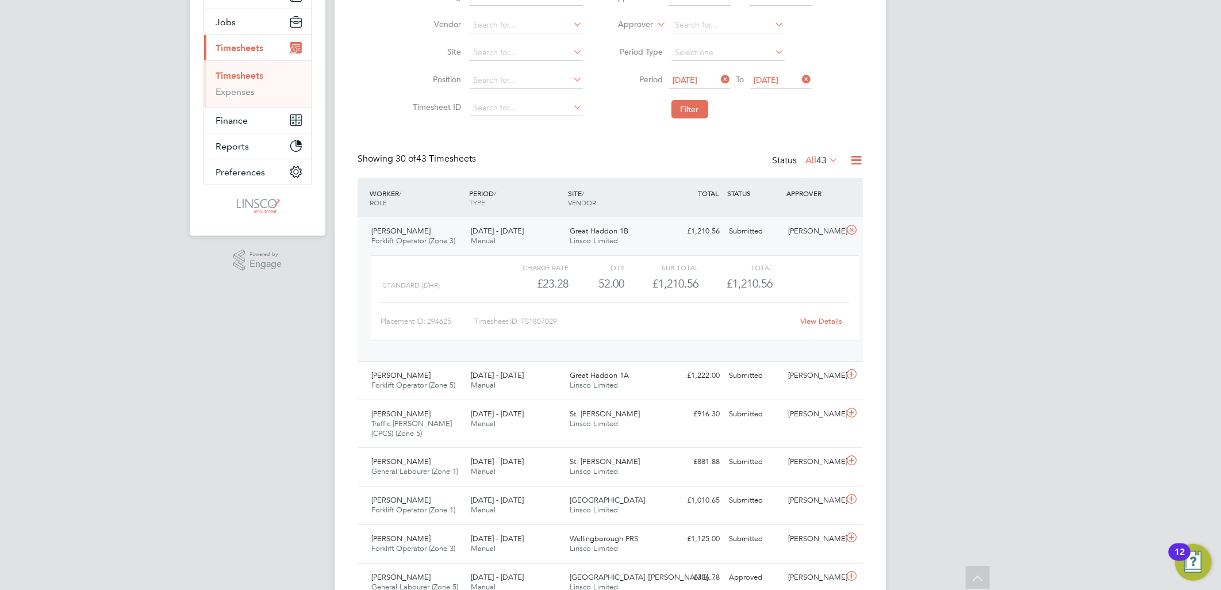
click at [818, 323] on link "View Details" at bounding box center [822, 321] width 42 height 10
click at [537, 371] on div "18 - 24 Aug 2025 Manual" at bounding box center [515, 380] width 99 height 29
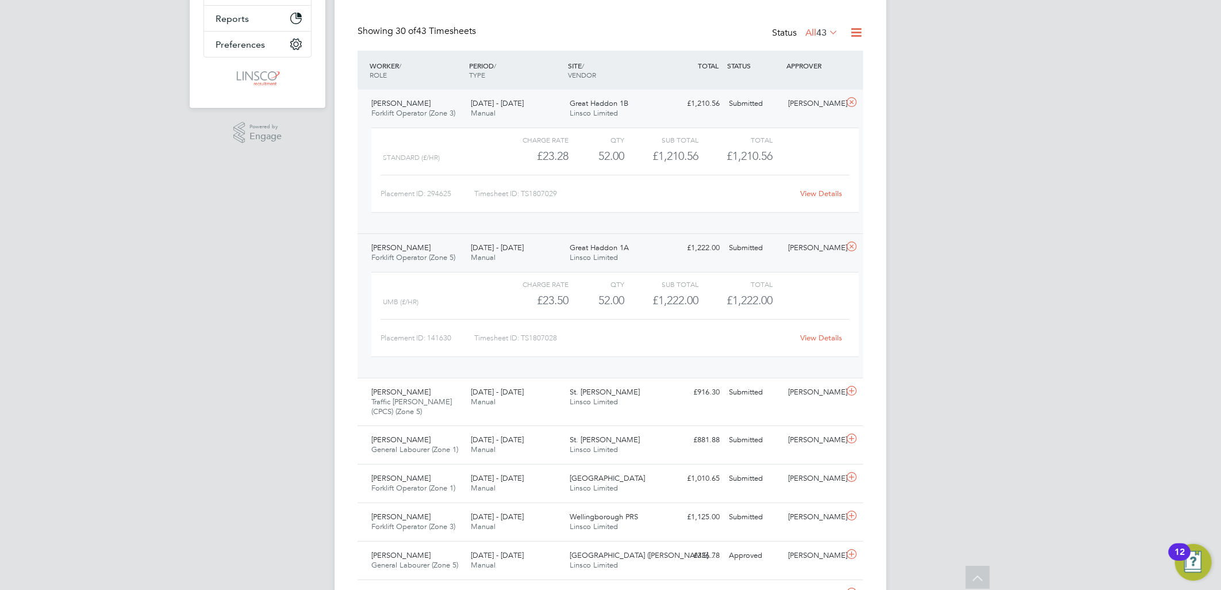
click at [812, 337] on link "View Details" at bounding box center [822, 338] width 42 height 10
click at [444, 389] on div "Joe Parkin Traffic Marshall (CPCS) (Zone 5) 18 - 24 Aug 2025" at bounding box center [416, 402] width 99 height 39
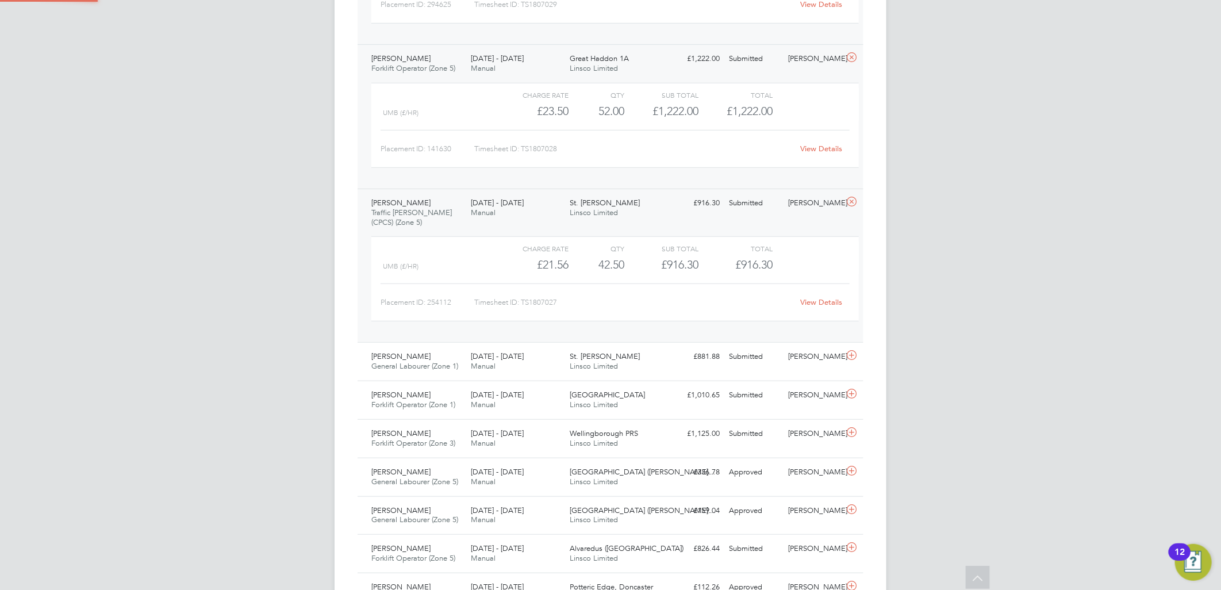
scroll to position [447, 0]
click at [814, 298] on link "View Details" at bounding box center [822, 300] width 42 height 10
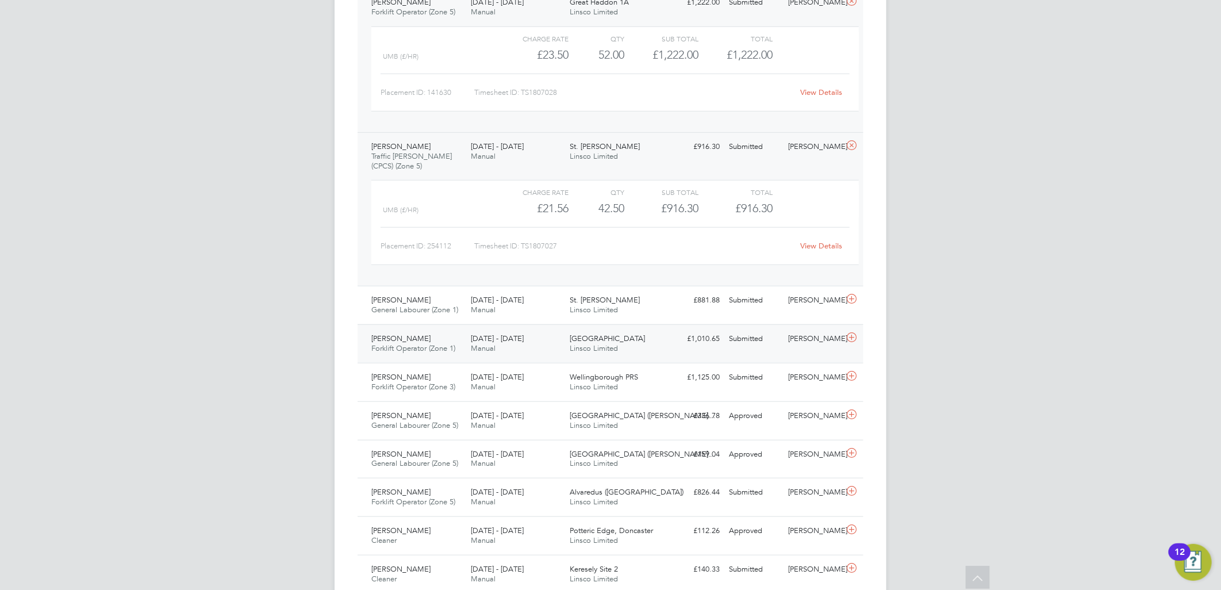
scroll to position [575, 0]
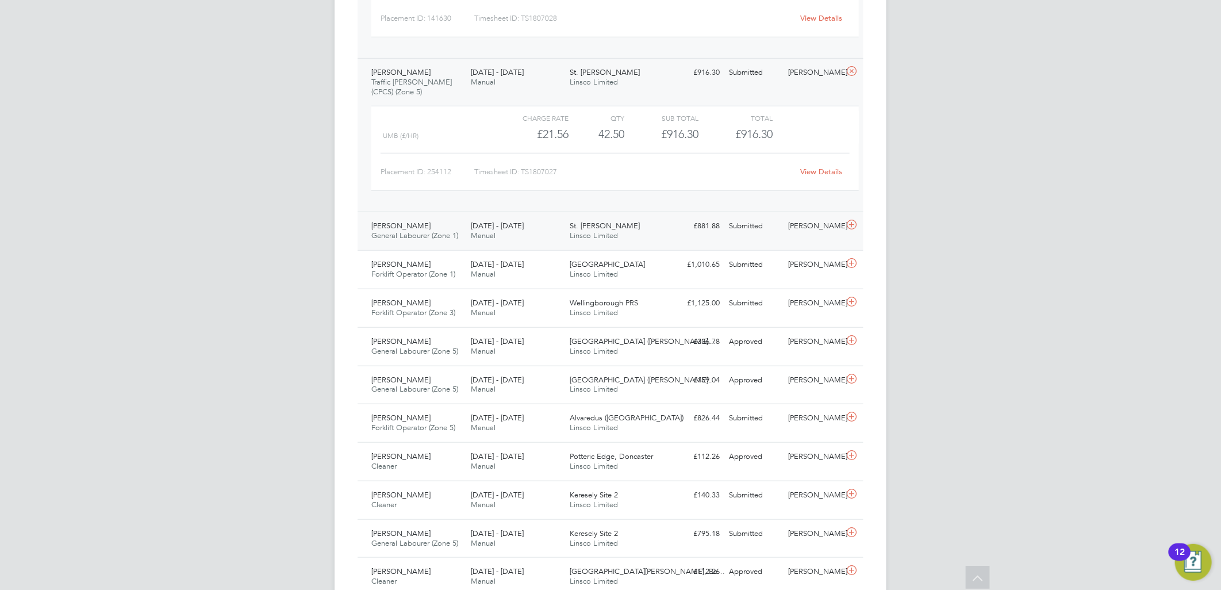
click at [491, 227] on span "[DATE] - [DATE]" at bounding box center [497, 226] width 53 height 10
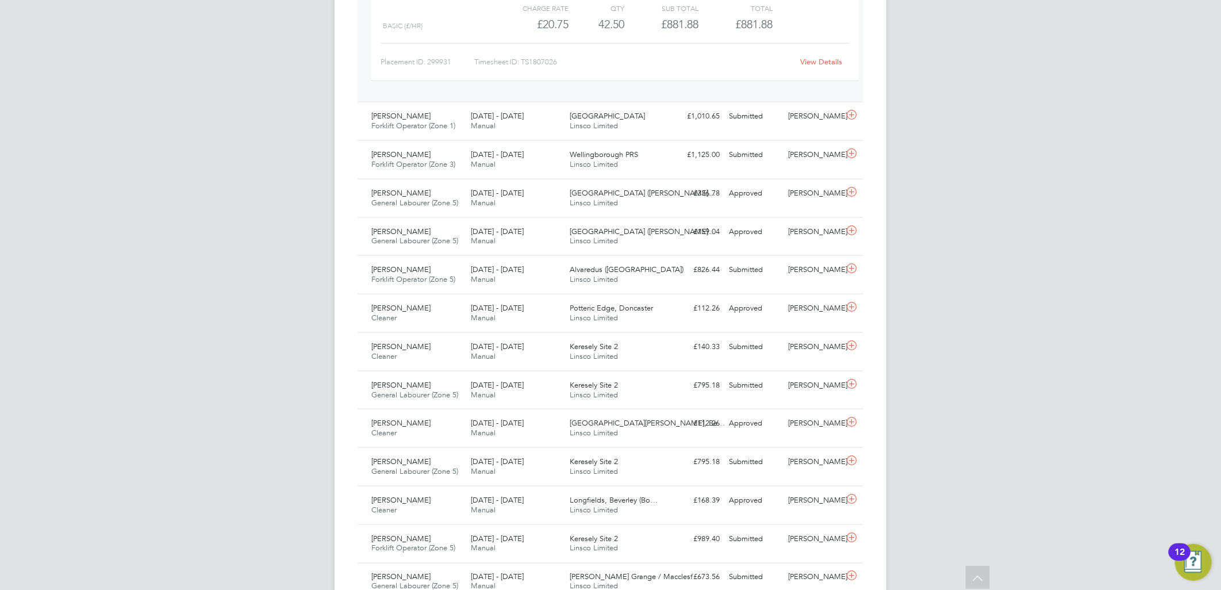
scroll to position [766, 0]
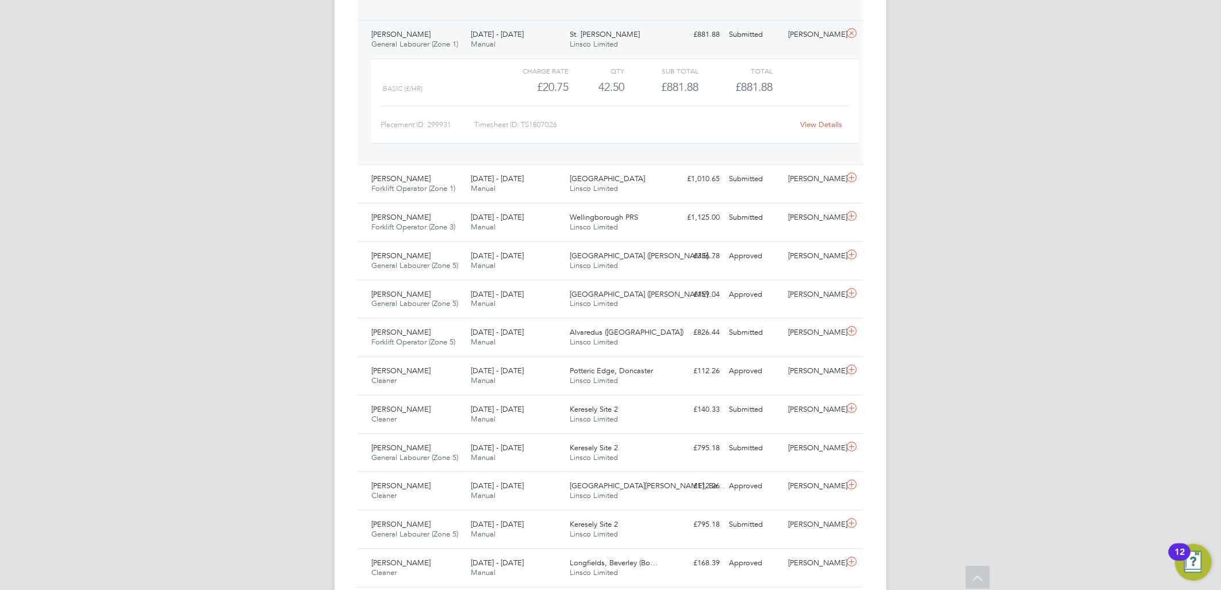
click at [828, 122] on link "View Details" at bounding box center [822, 125] width 42 height 10
click at [474, 177] on span "[DATE] - [DATE]" at bounding box center [497, 179] width 53 height 10
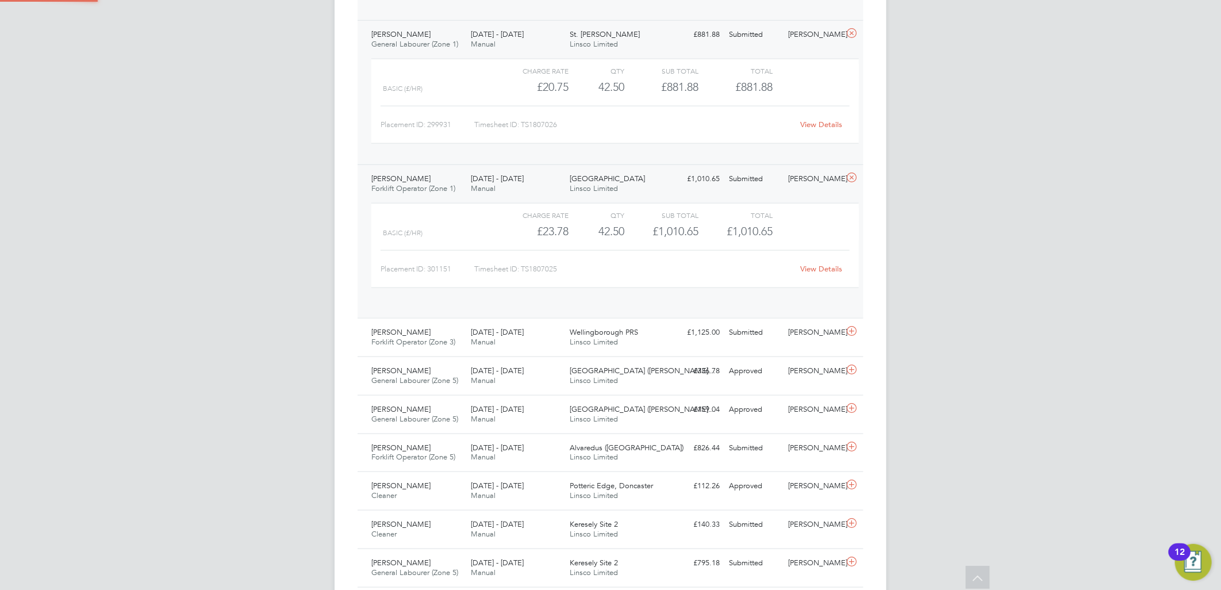
scroll to position [19, 112]
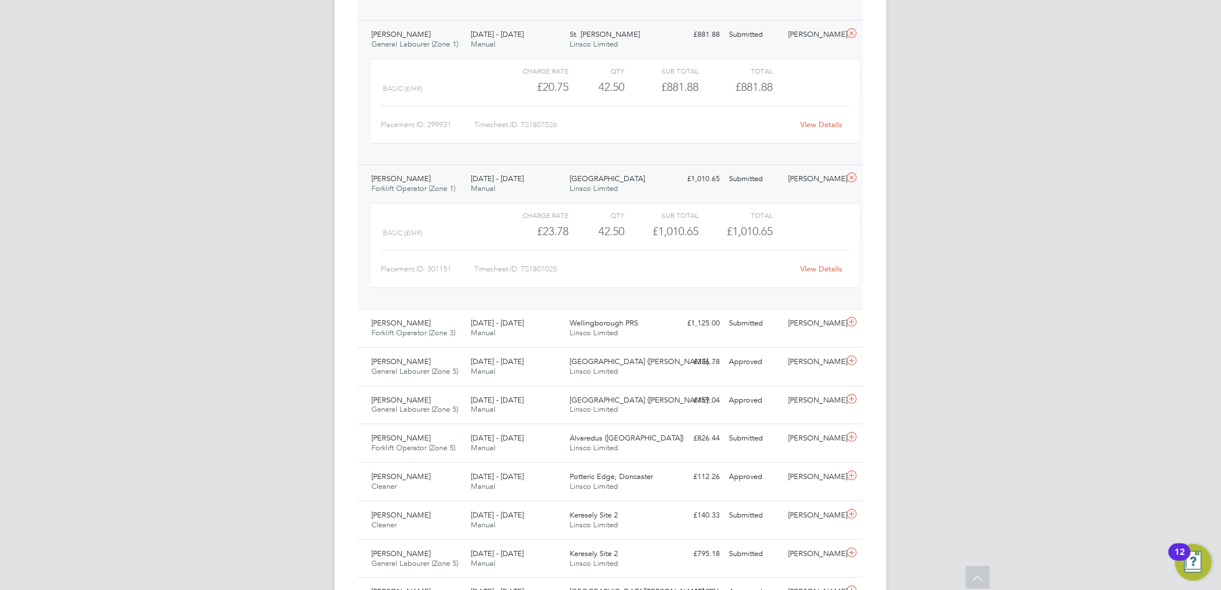
click at [813, 267] on link "View Details" at bounding box center [822, 269] width 42 height 10
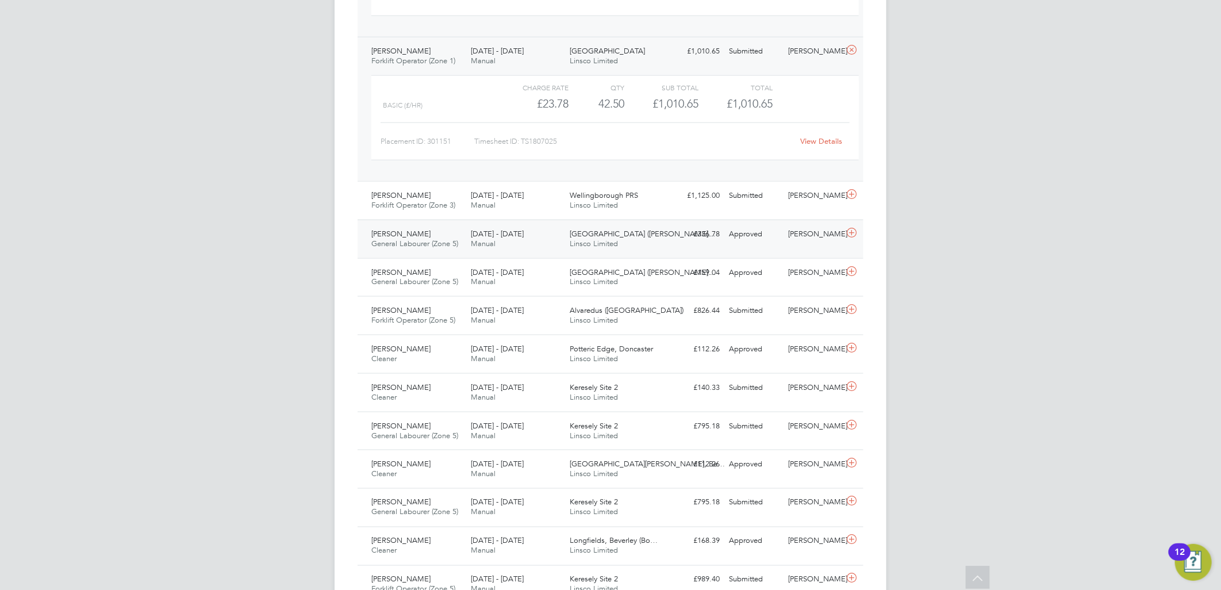
scroll to position [1022, 0]
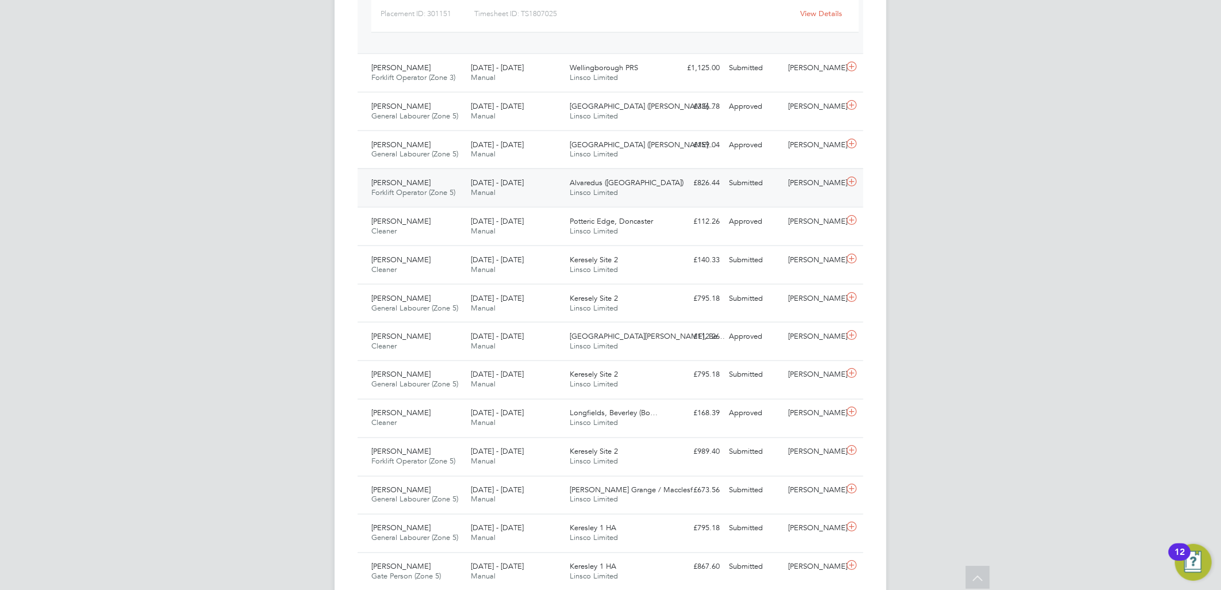
click at [487, 189] on span "Manual" at bounding box center [483, 192] width 25 height 10
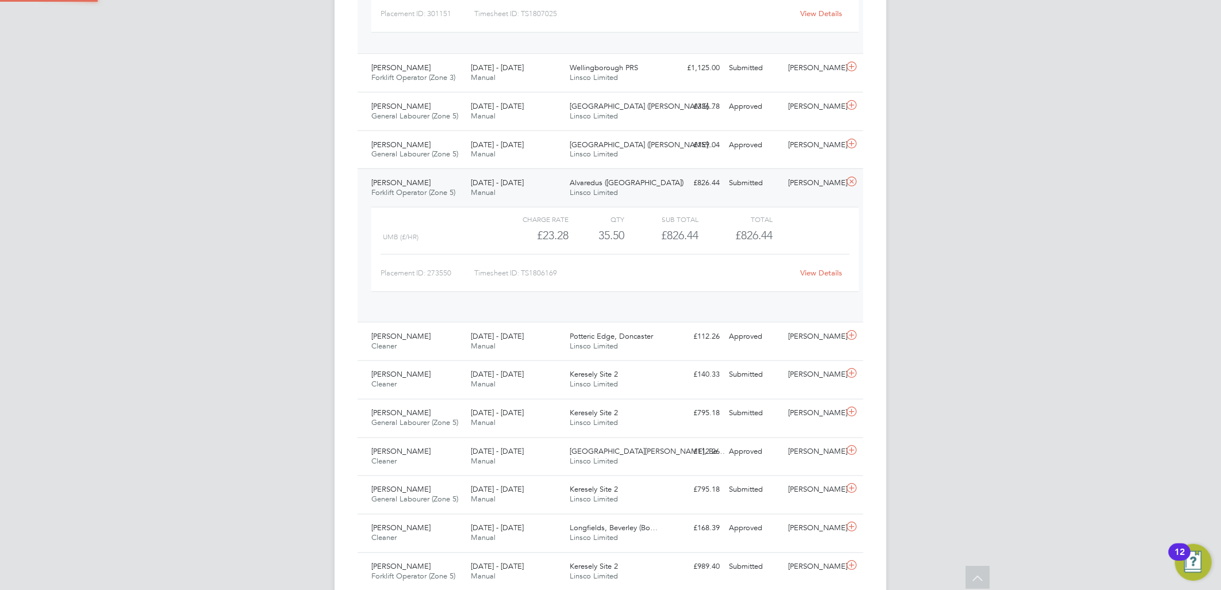
scroll to position [19, 112]
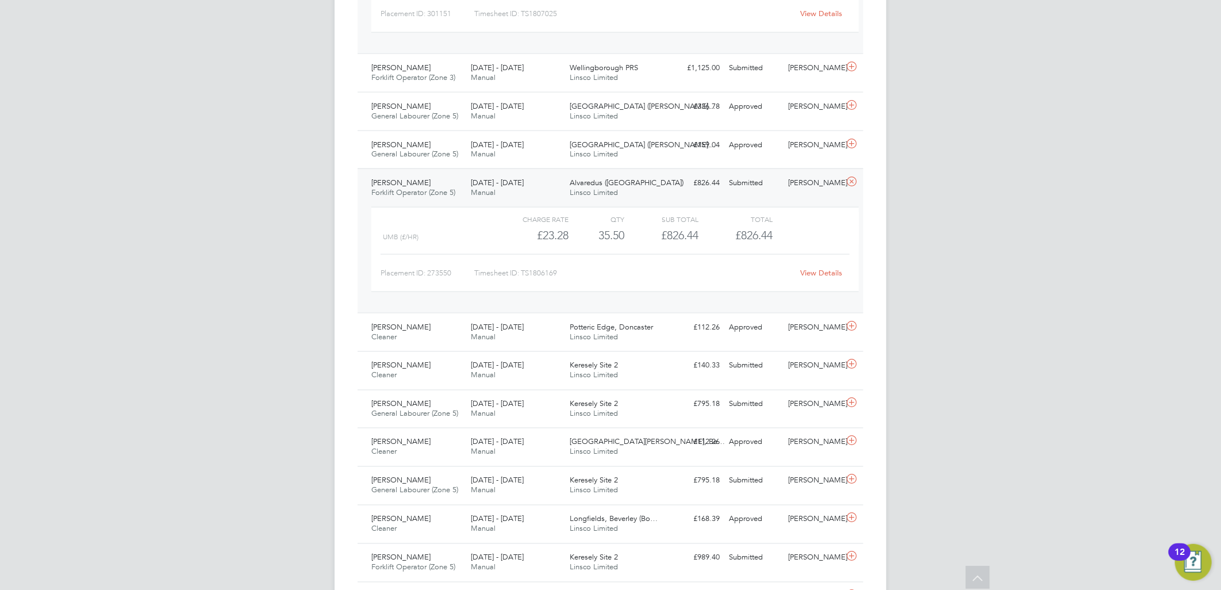
click at [806, 271] on link "View Details" at bounding box center [822, 273] width 42 height 10
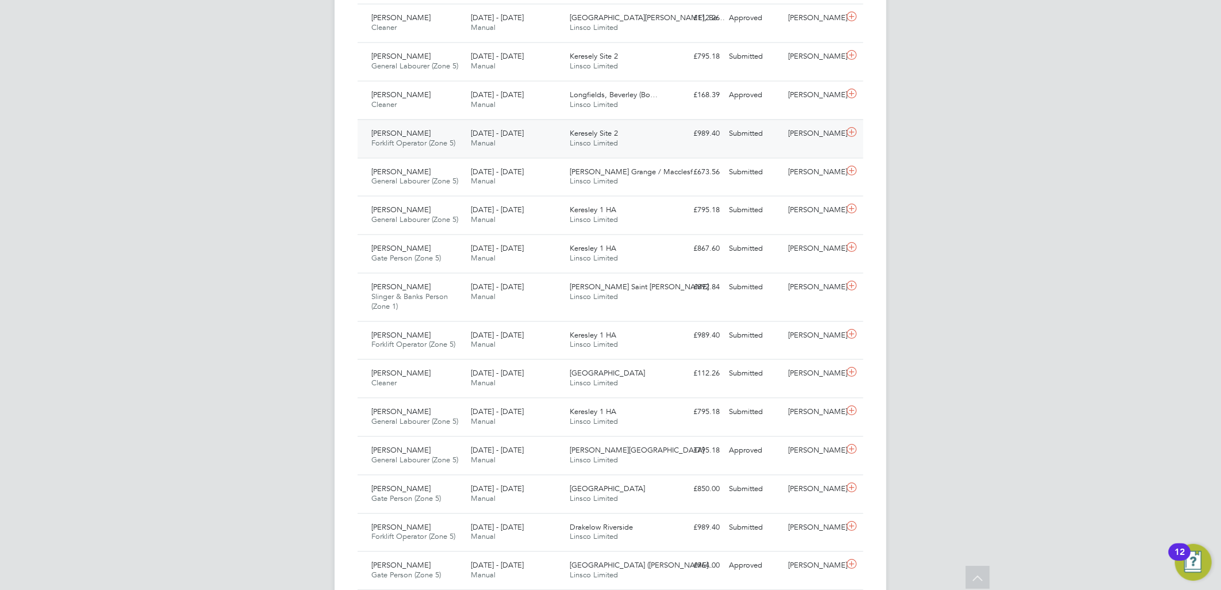
scroll to position [1469, 0]
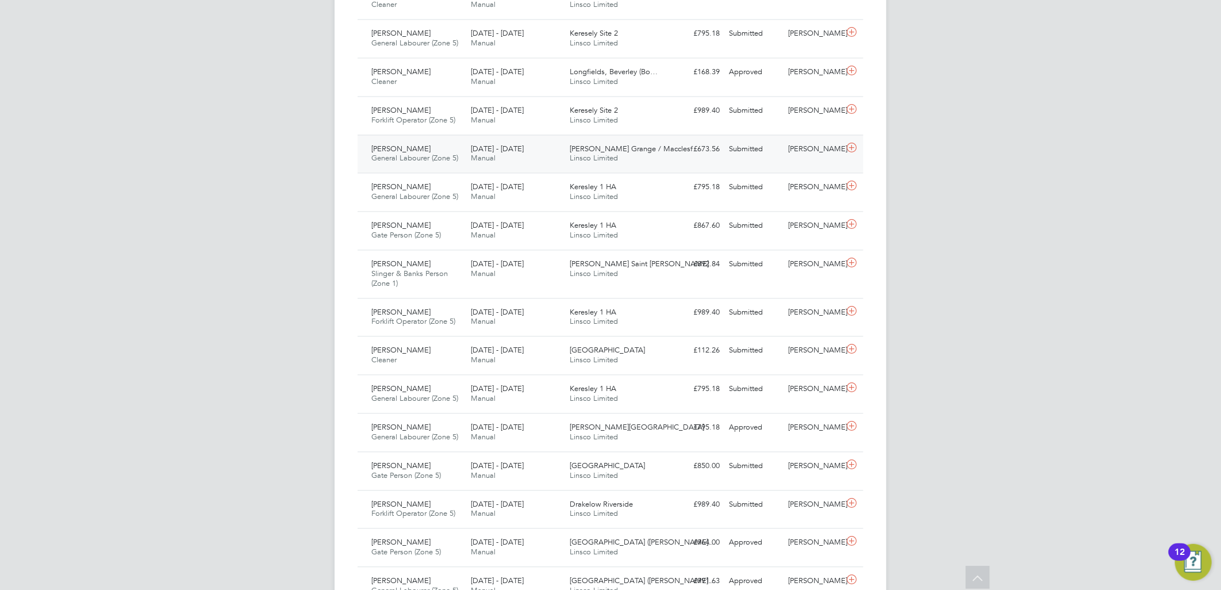
click at [489, 152] on span "[DATE] - [DATE]" at bounding box center [497, 149] width 53 height 10
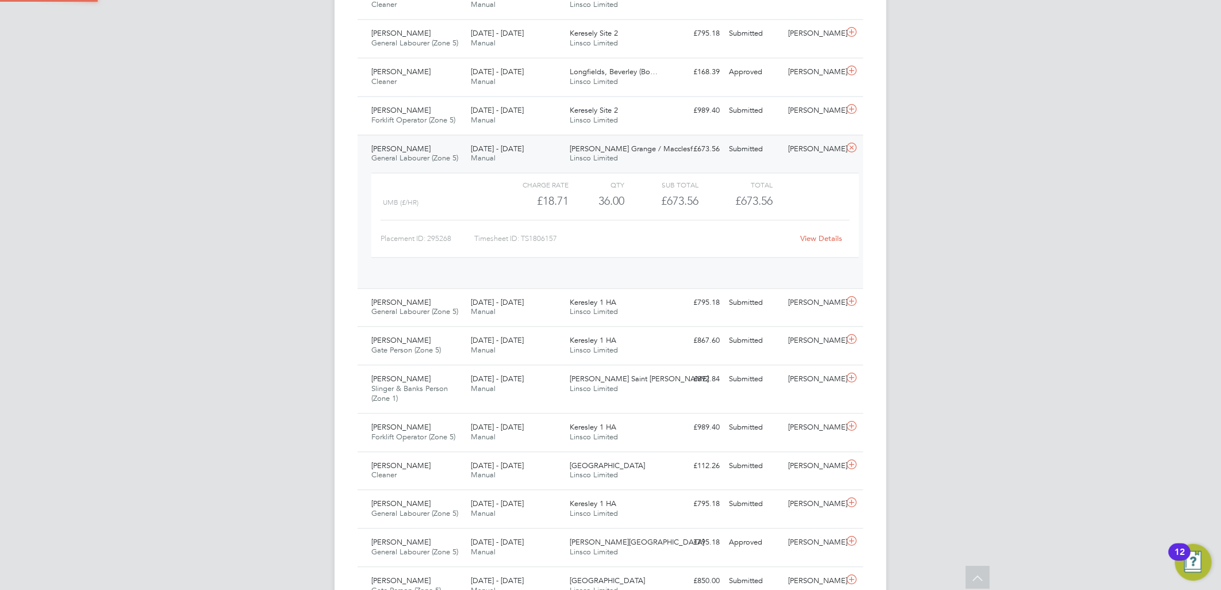
scroll to position [19, 112]
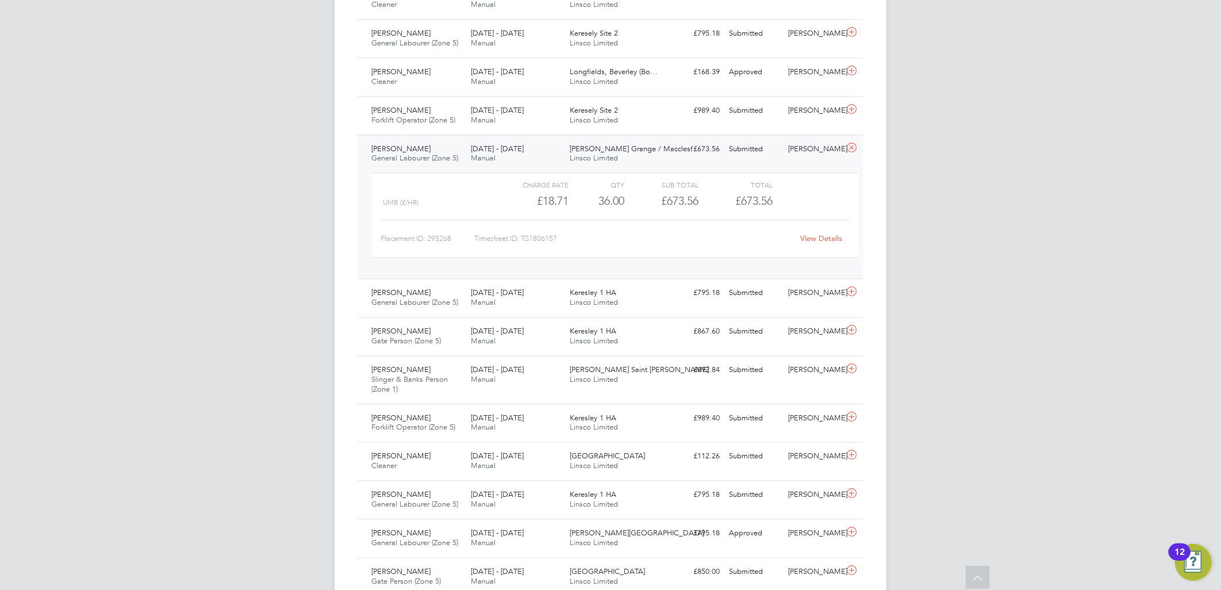
click at [823, 238] on link "View Details" at bounding box center [822, 238] width 42 height 10
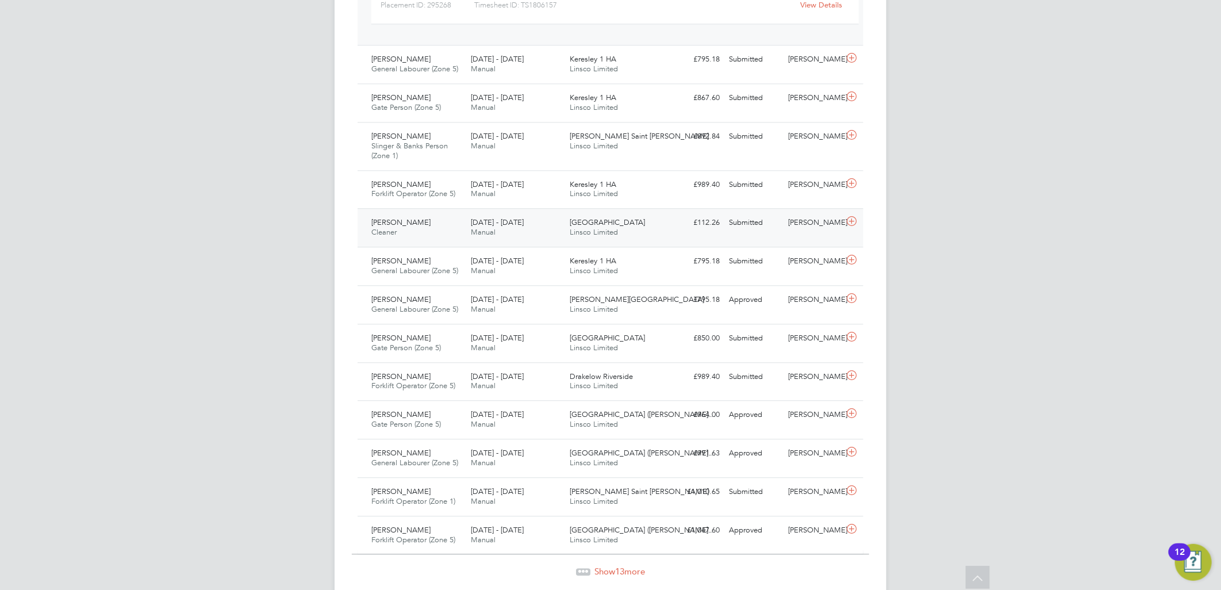
scroll to position [1725, 0]
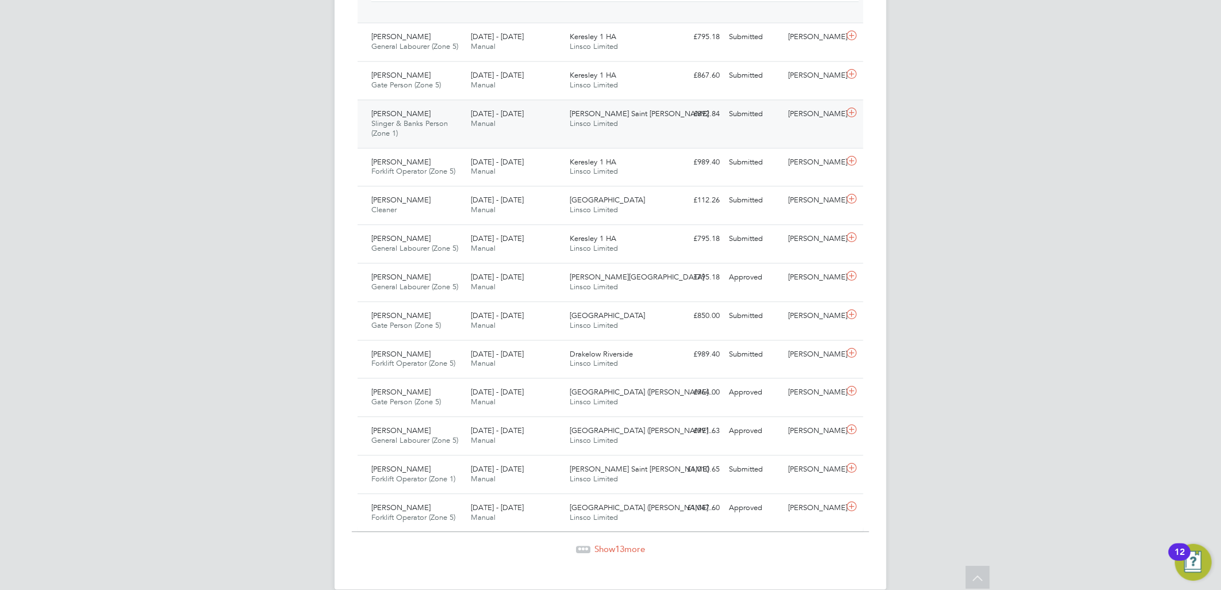
click at [579, 132] on div "Witham Saint Hughes Linsco Limited" at bounding box center [615, 119] width 99 height 29
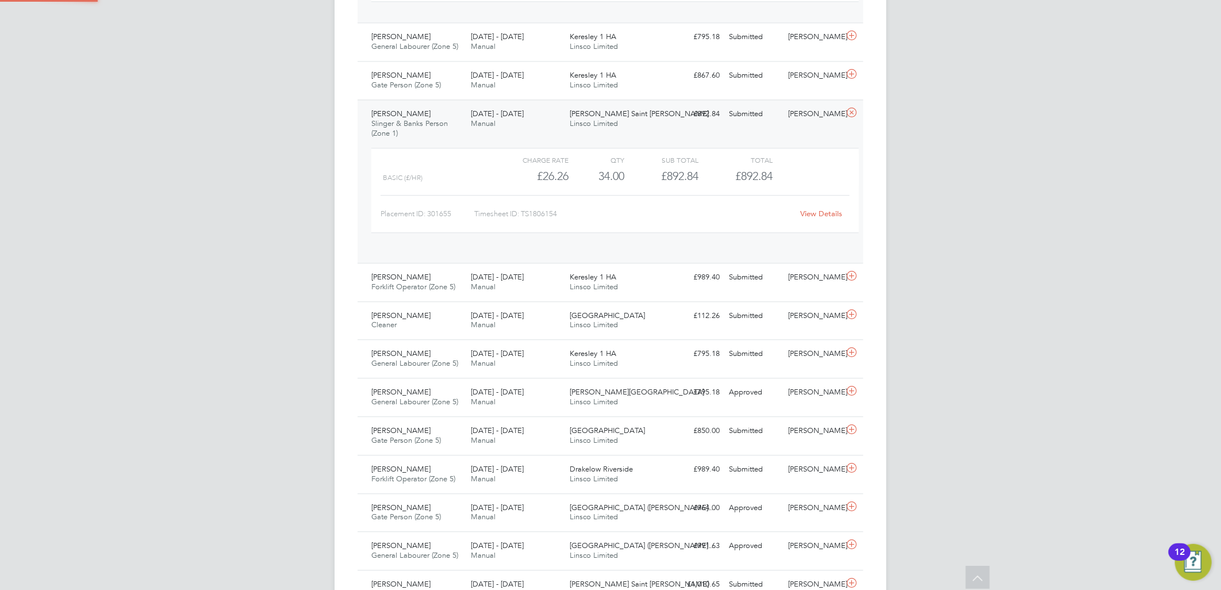
scroll to position [19, 112]
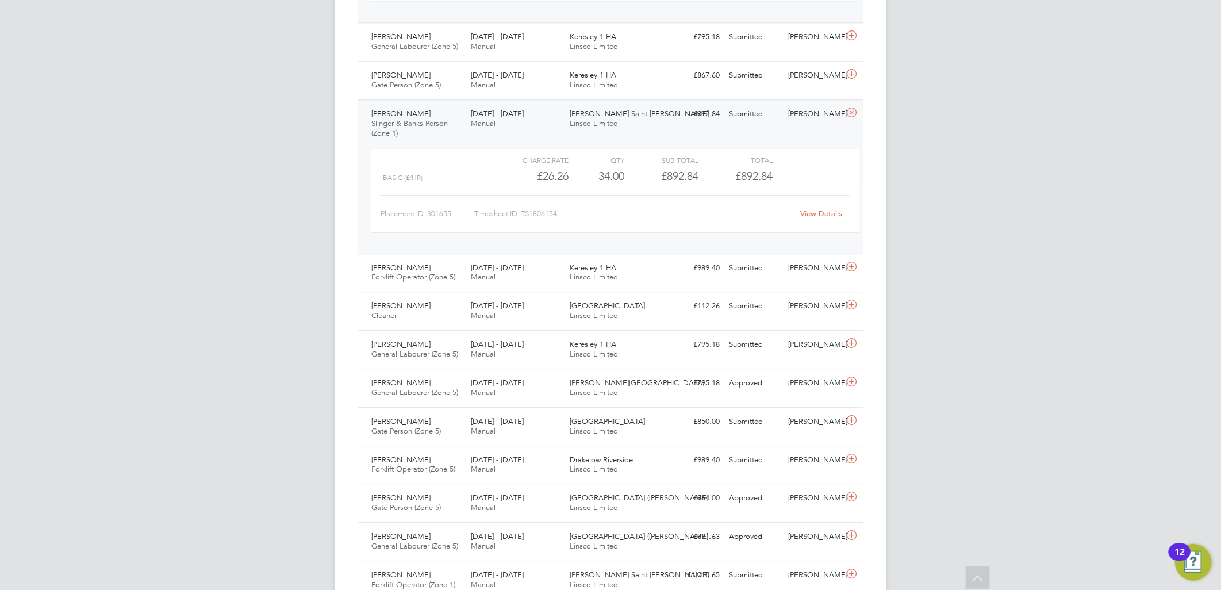
click at [835, 216] on link "View Details" at bounding box center [822, 214] width 42 height 10
click at [512, 308] on span "[DATE] - [DATE]" at bounding box center [497, 306] width 53 height 10
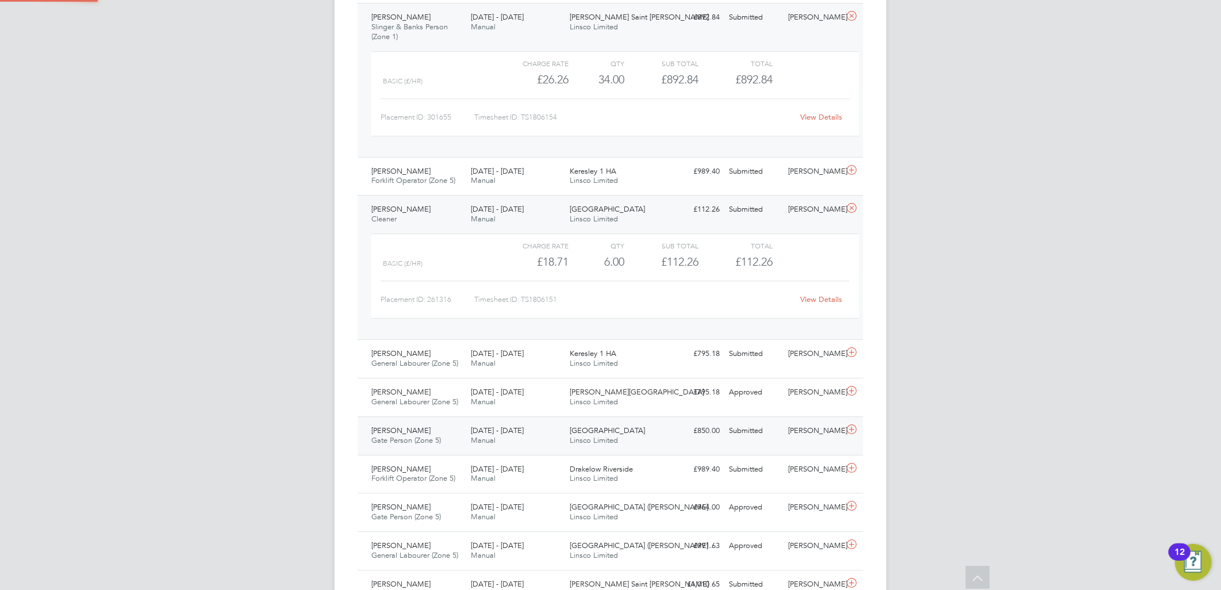
scroll to position [1956, 0]
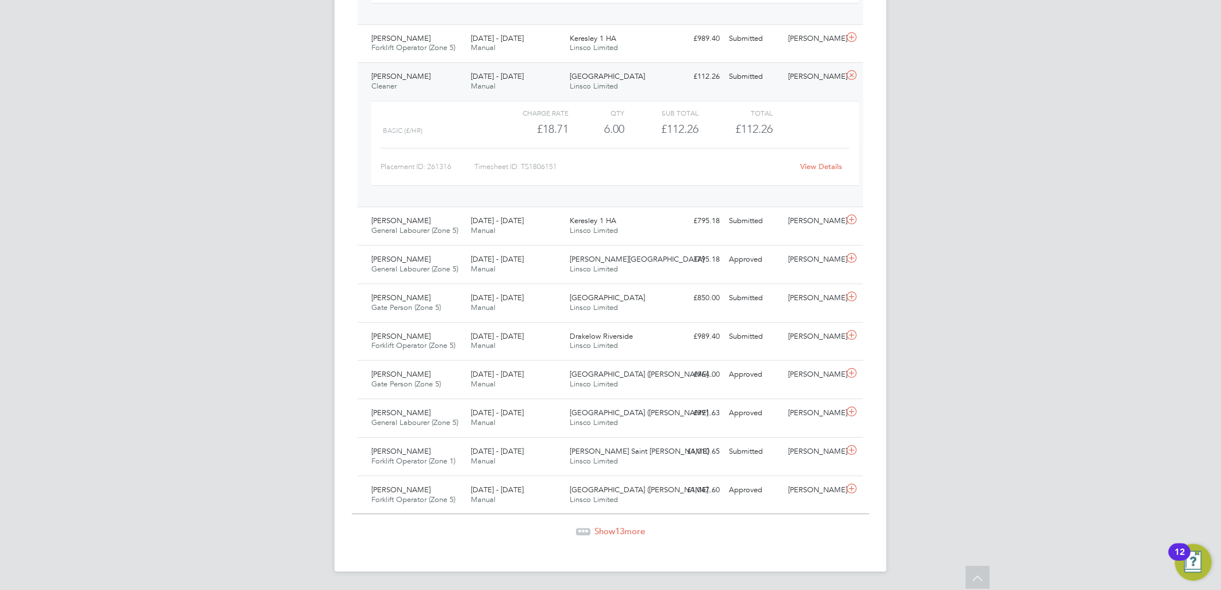
click at [822, 162] on link "View Details" at bounding box center [822, 167] width 42 height 10
click at [613, 534] on span "Show 13 more" at bounding box center [619, 530] width 51 height 11
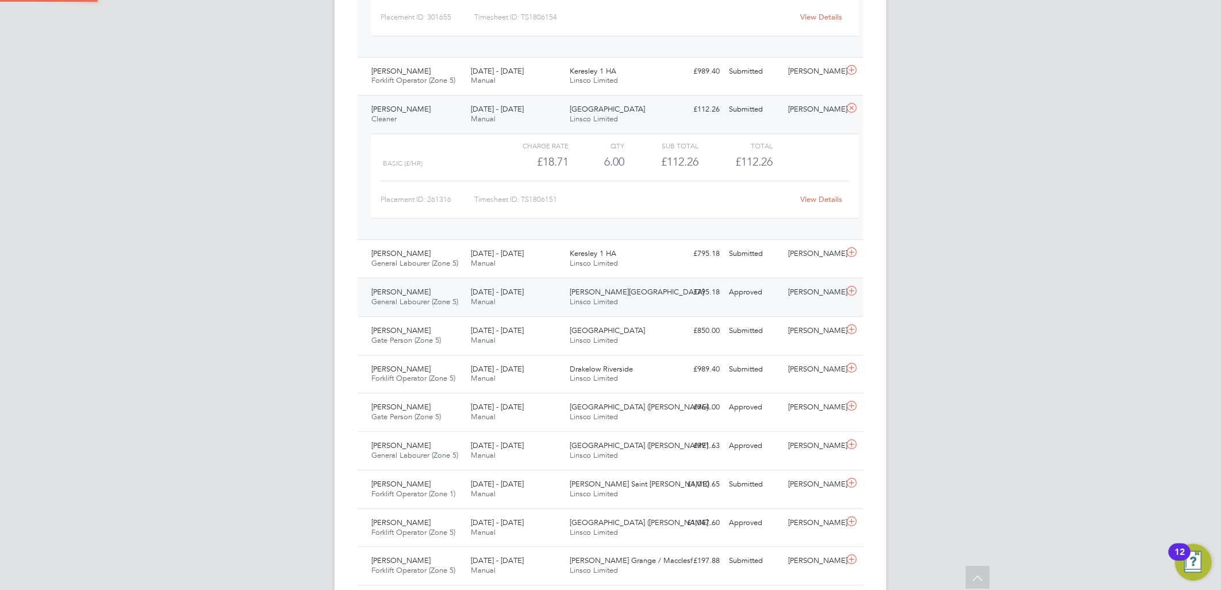
scroll to position [6, 6]
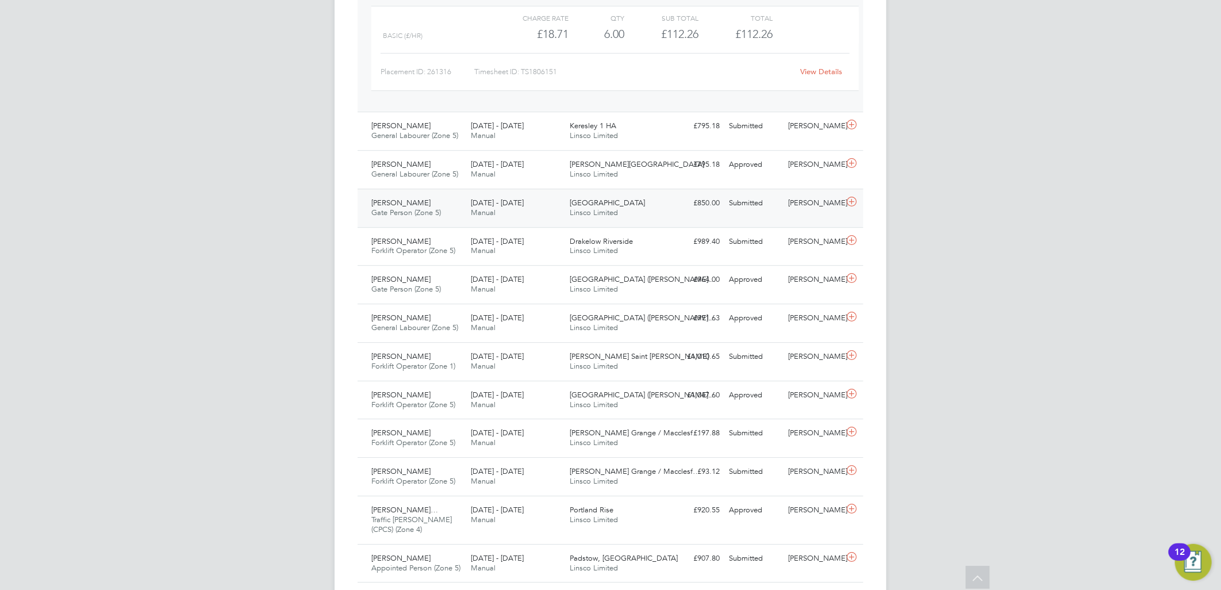
click at [495, 213] on span "Manual" at bounding box center [483, 213] width 25 height 10
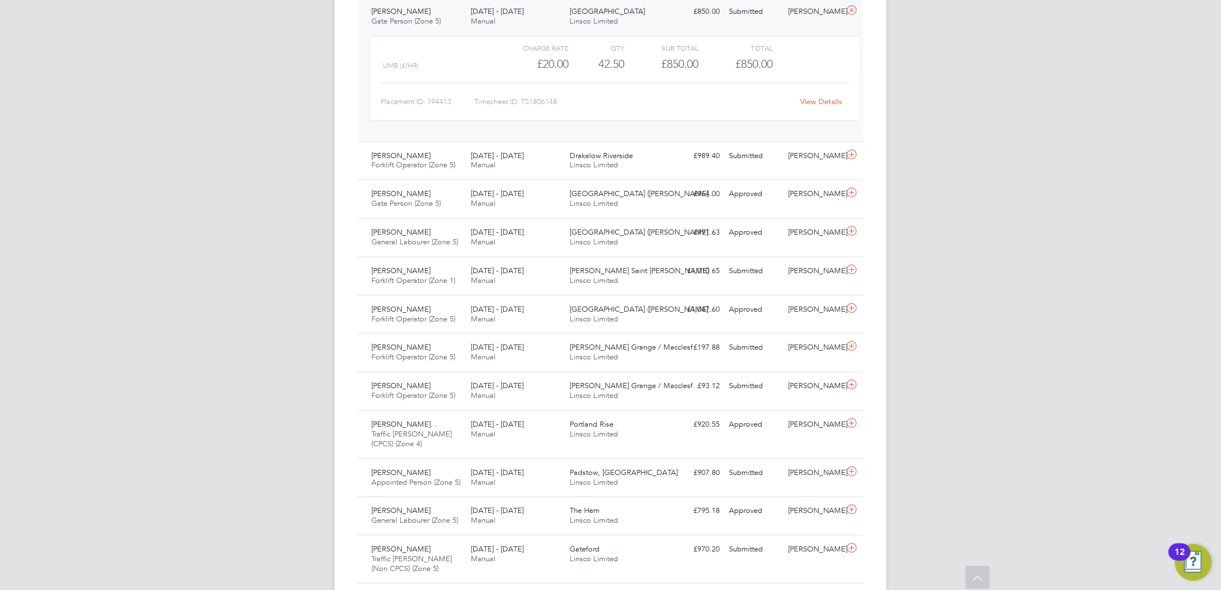
click at [823, 98] on link "View Details" at bounding box center [822, 102] width 42 height 10
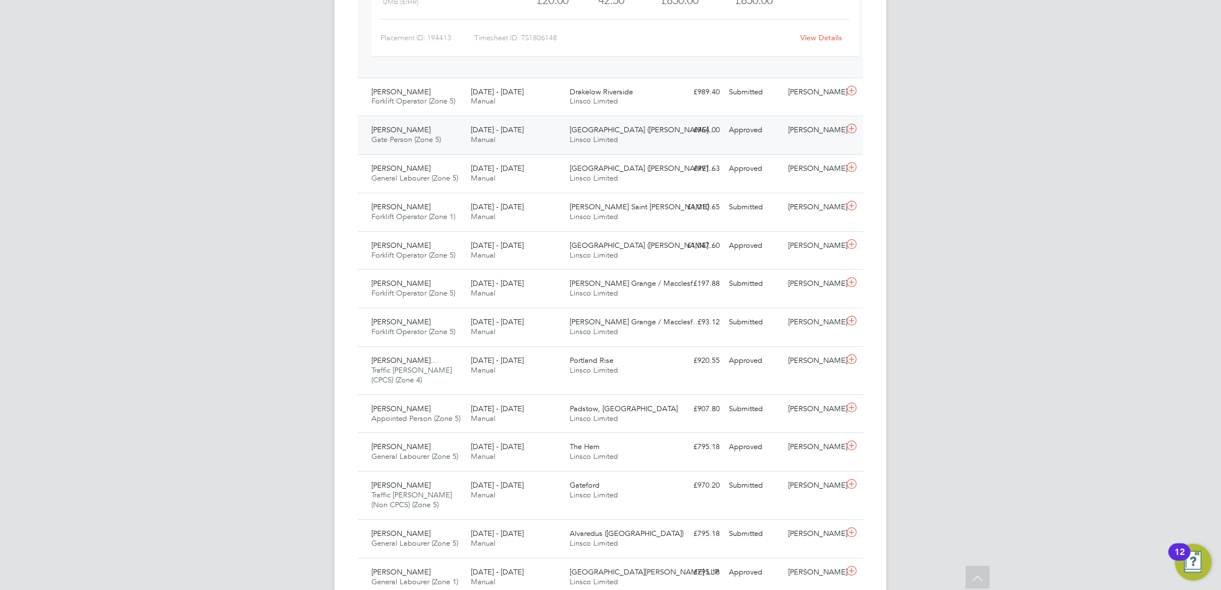
scroll to position [2369, 0]
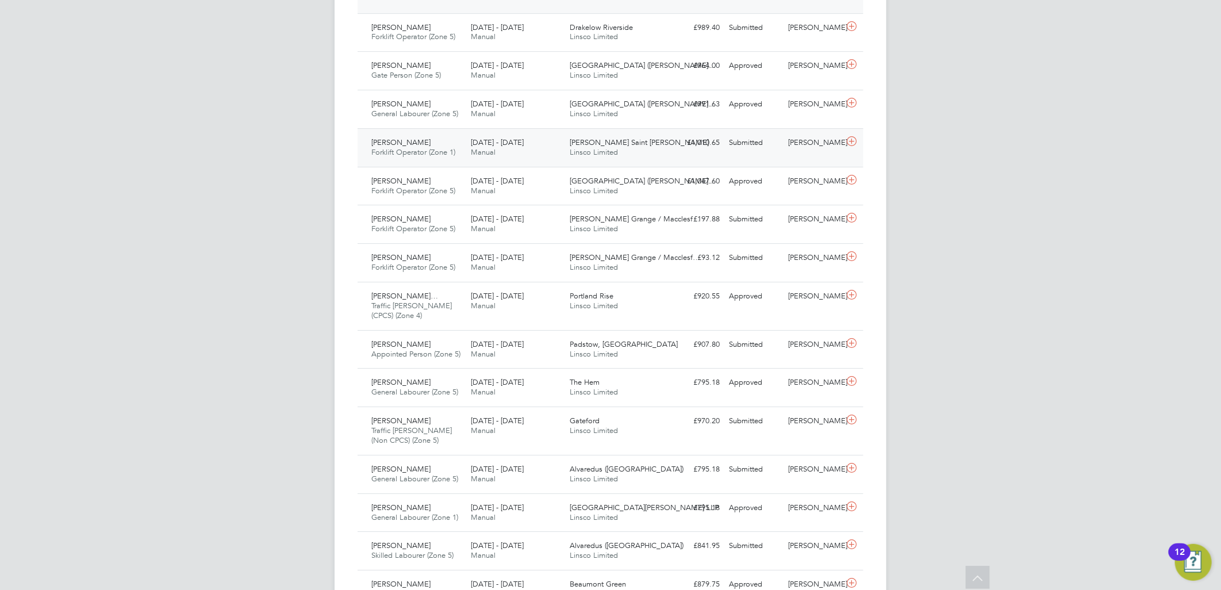
click at [745, 142] on div "Submitted" at bounding box center [754, 142] width 60 height 19
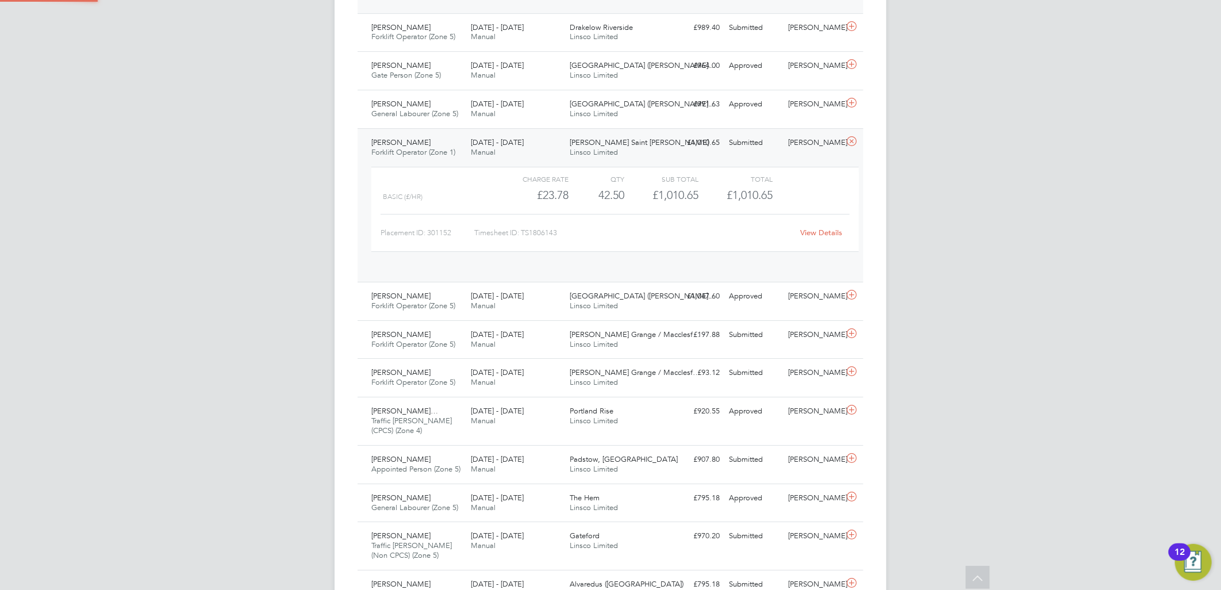
scroll to position [19, 112]
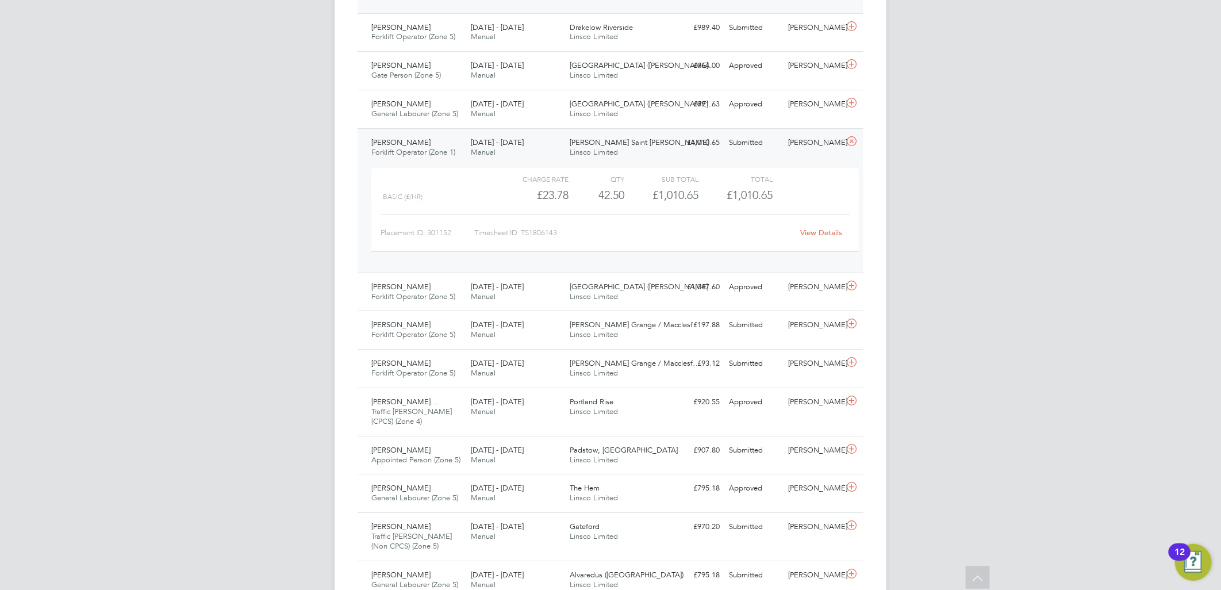
click at [821, 229] on div "View Details" at bounding box center [821, 233] width 56 height 18
click at [823, 237] on link "View Details" at bounding box center [822, 233] width 42 height 10
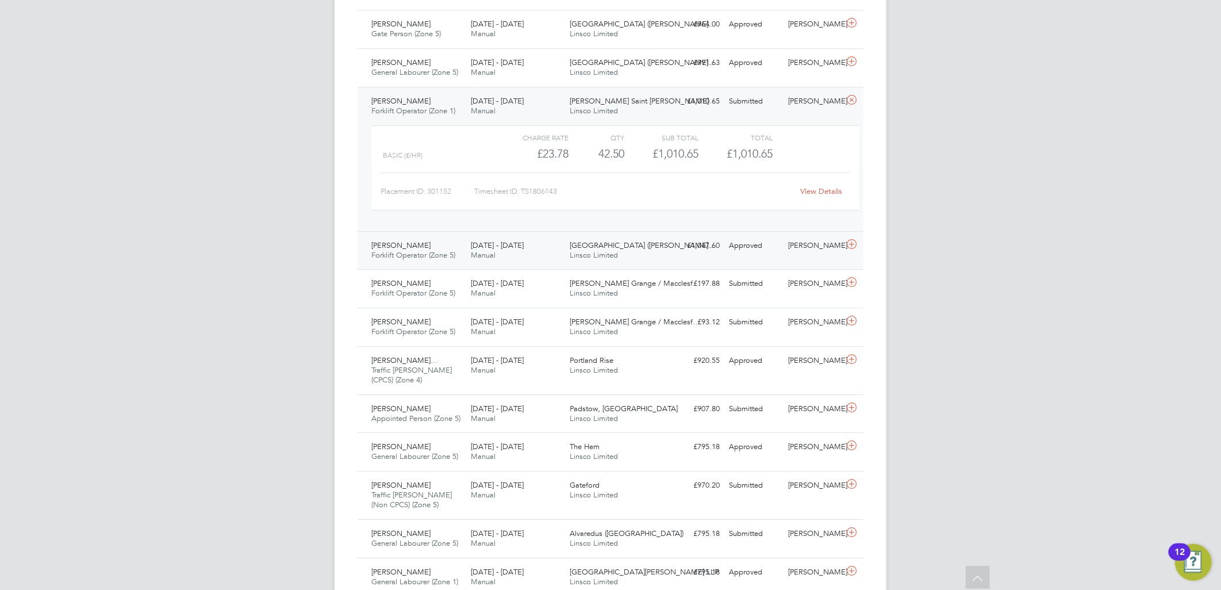
scroll to position [2433, 0]
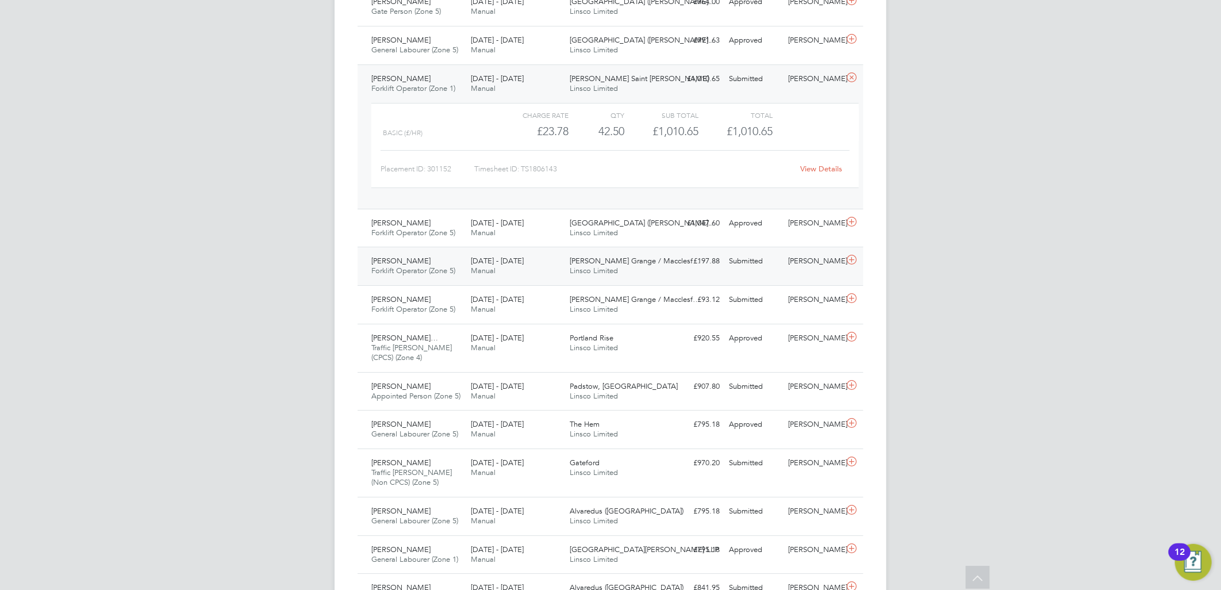
click at [444, 264] on div "Kevin Mixwell Forklift Operator (Zone 5) 18 - 24 Aug 2025" at bounding box center [416, 266] width 99 height 29
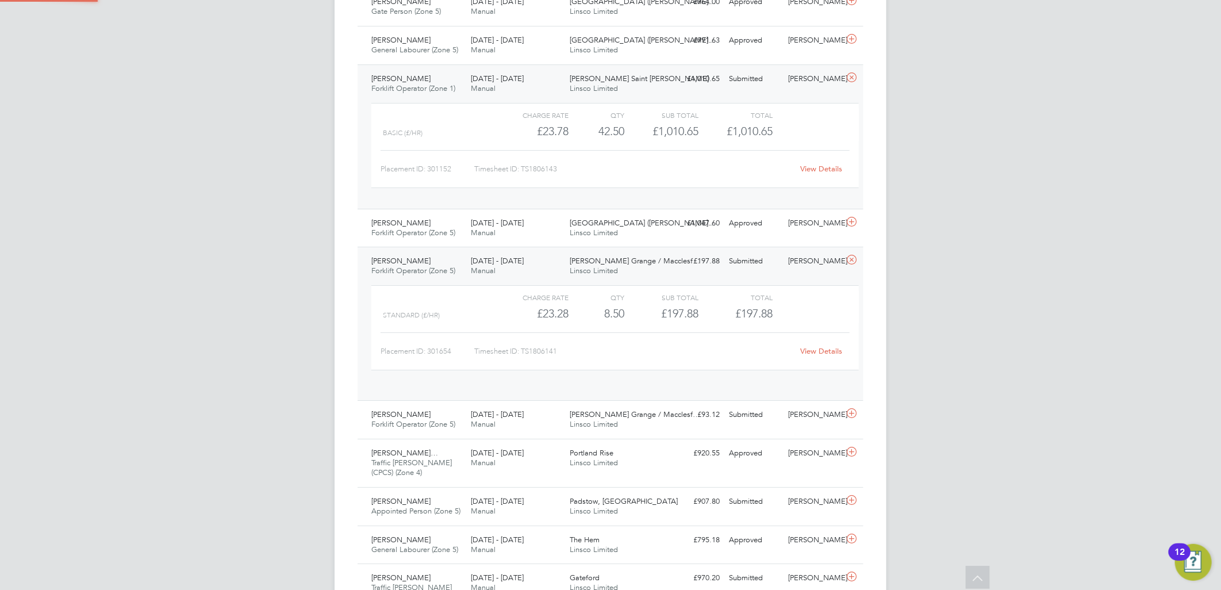
scroll to position [19, 112]
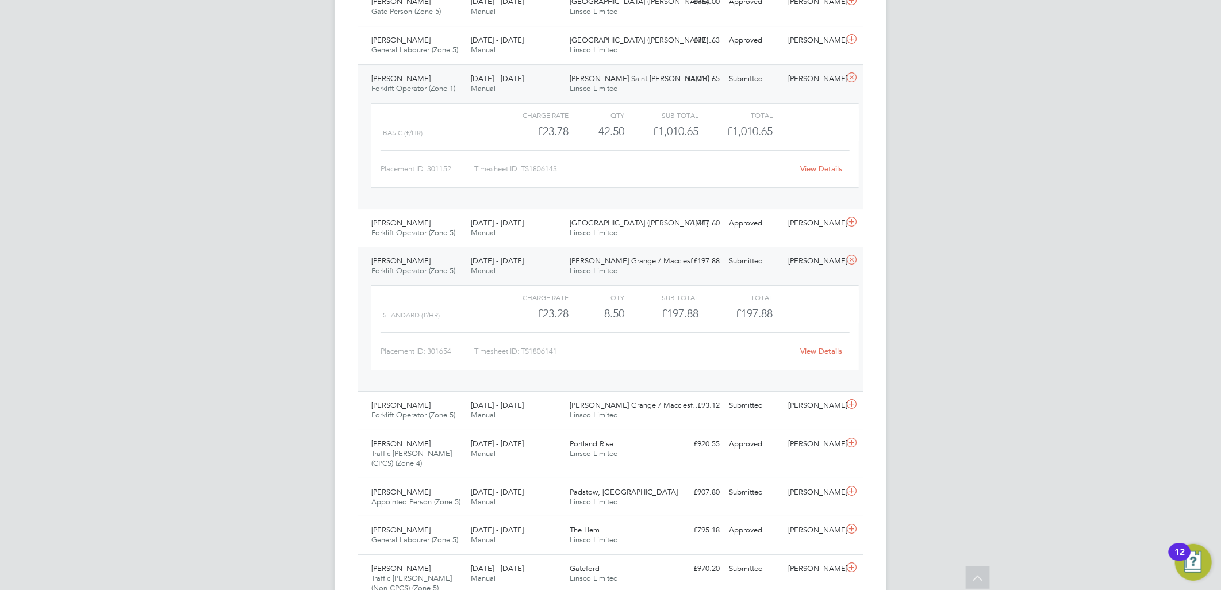
click at [830, 352] on link "View Details" at bounding box center [822, 351] width 42 height 10
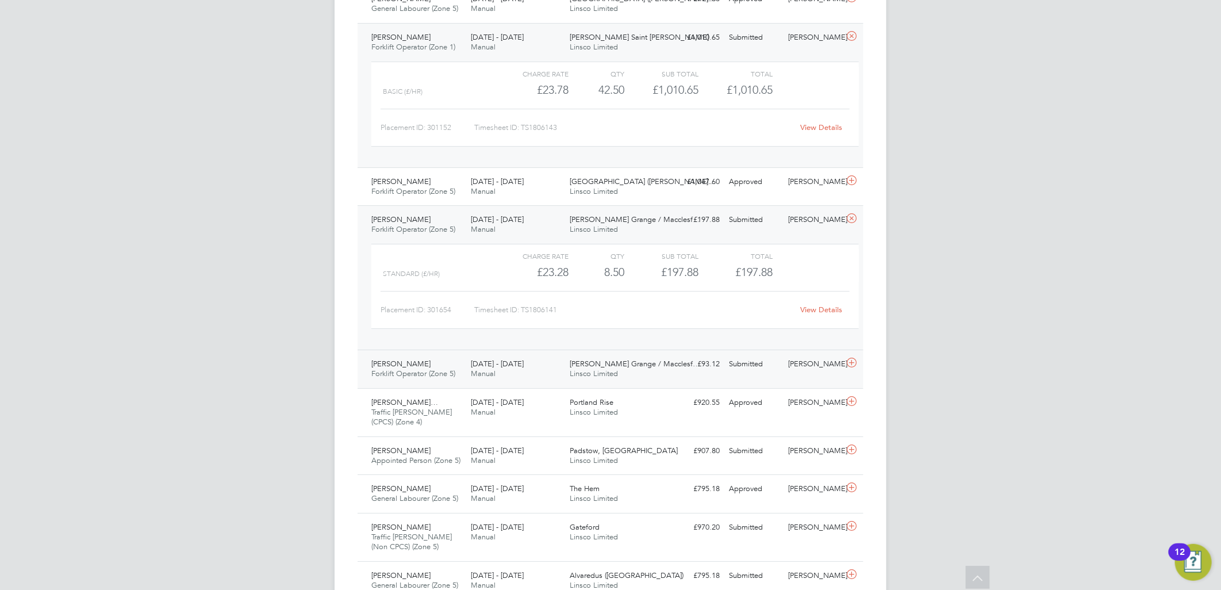
scroll to position [2496, 0]
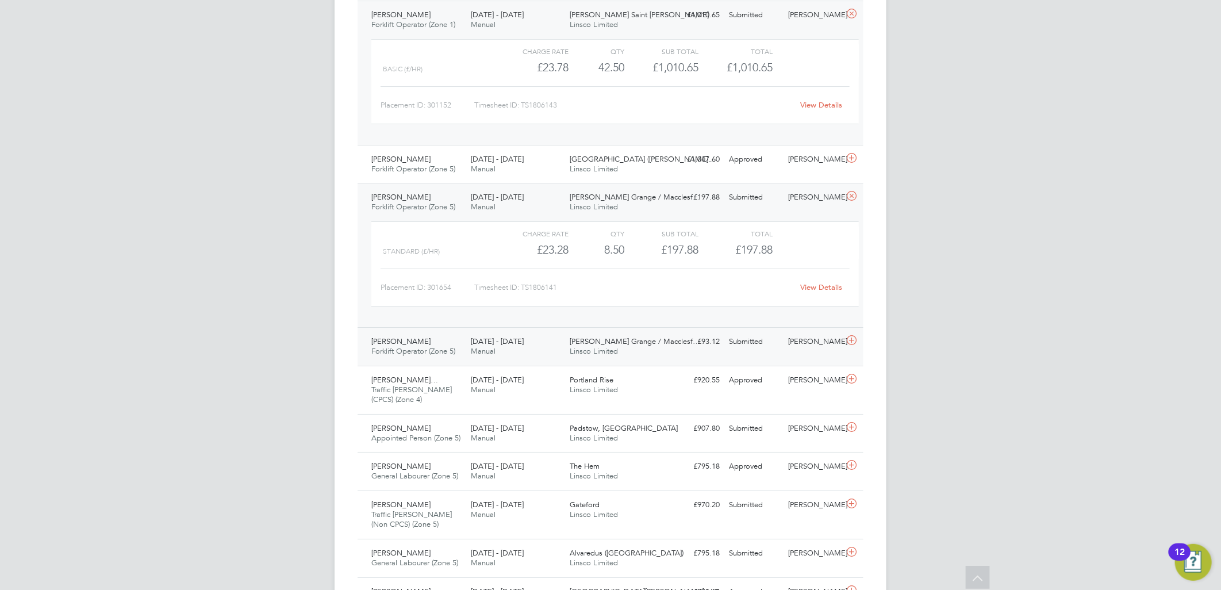
click at [452, 341] on div "James Haydon Forklift Operator (Zone 5) 18 - 24 Aug 2025" at bounding box center [416, 346] width 99 height 29
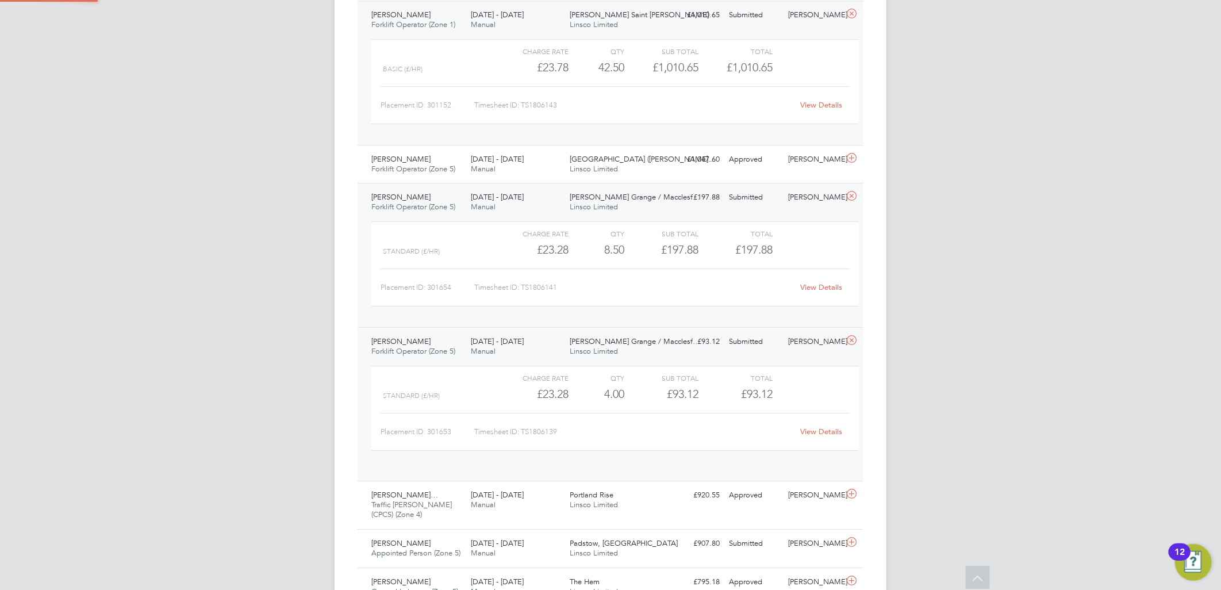
scroll to position [19, 112]
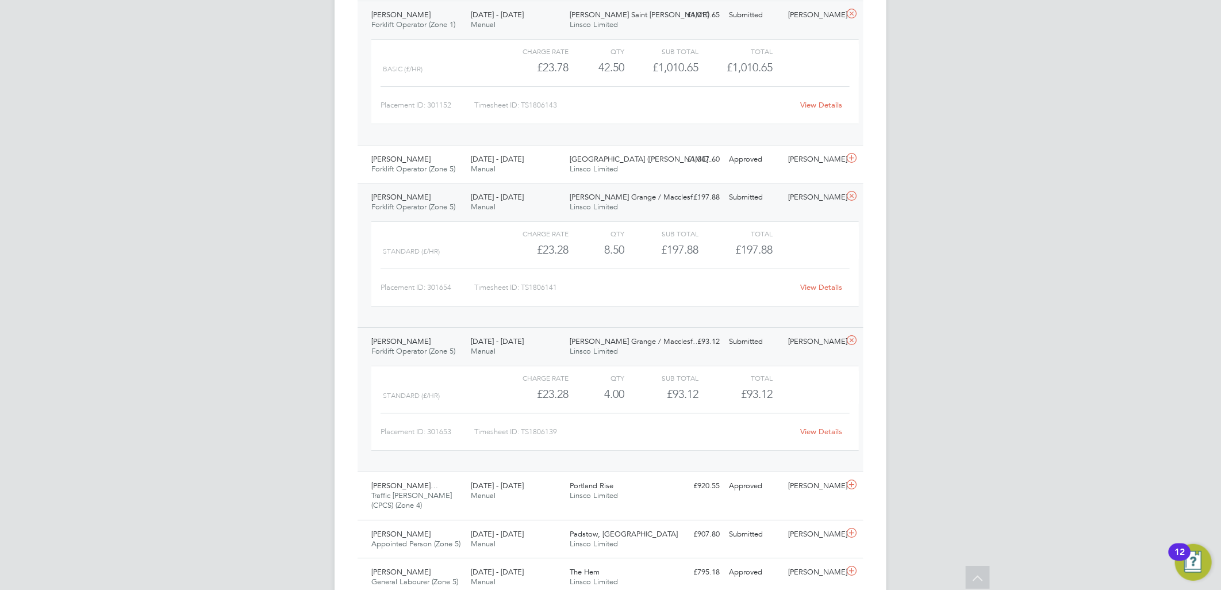
click at [814, 431] on link "View Details" at bounding box center [822, 432] width 42 height 10
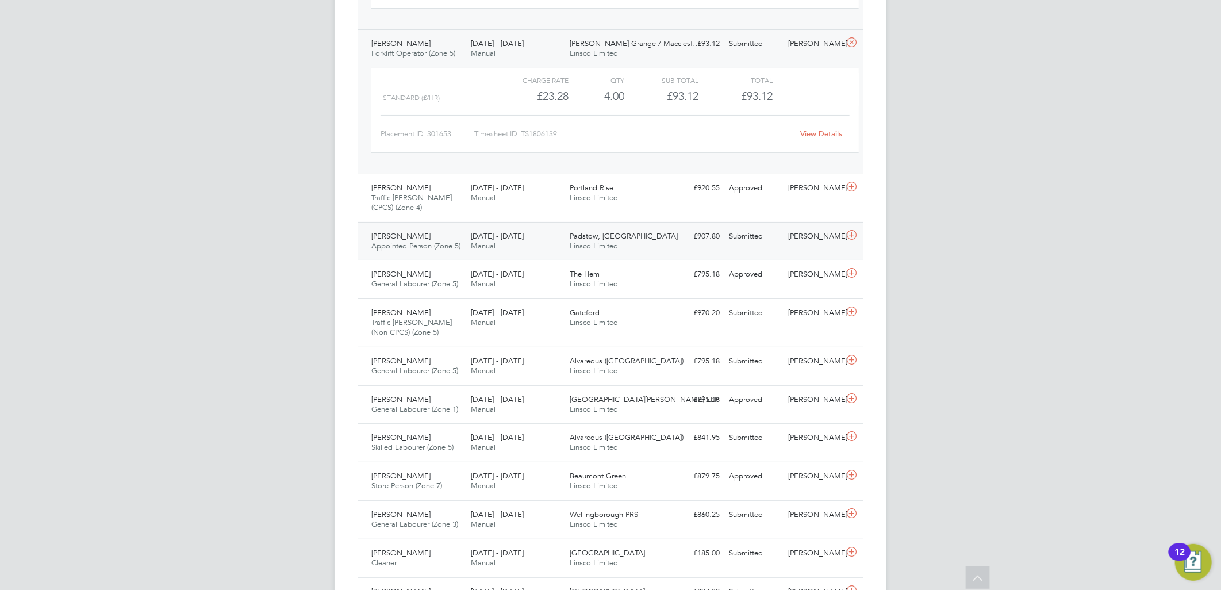
scroll to position [2864, 0]
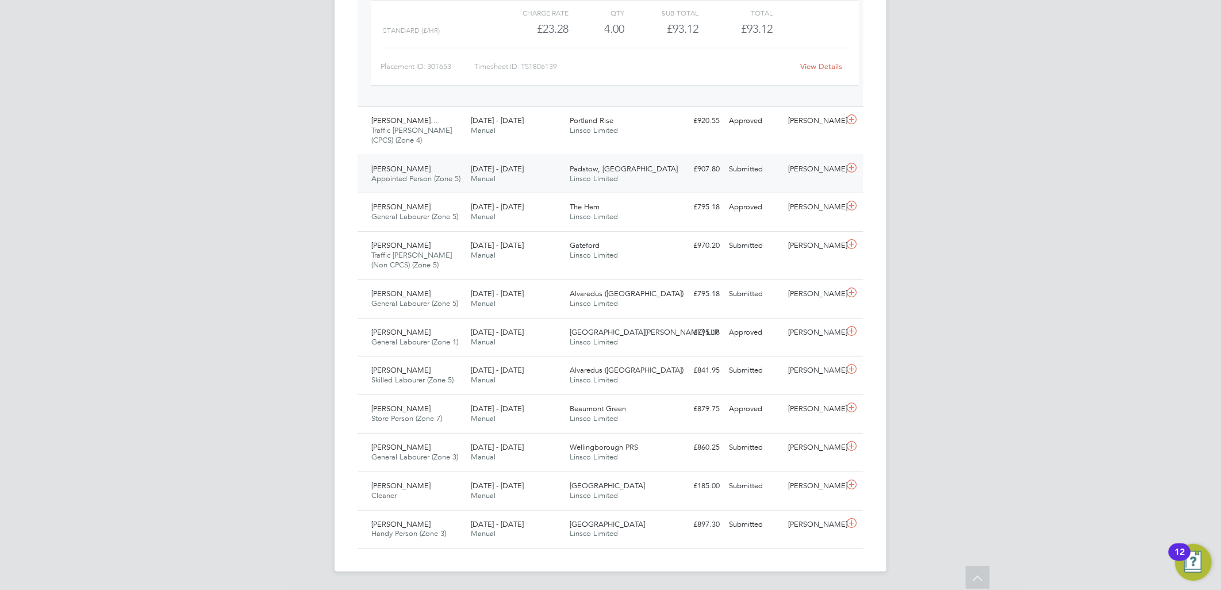
click at [479, 181] on span "Manual" at bounding box center [483, 179] width 25 height 10
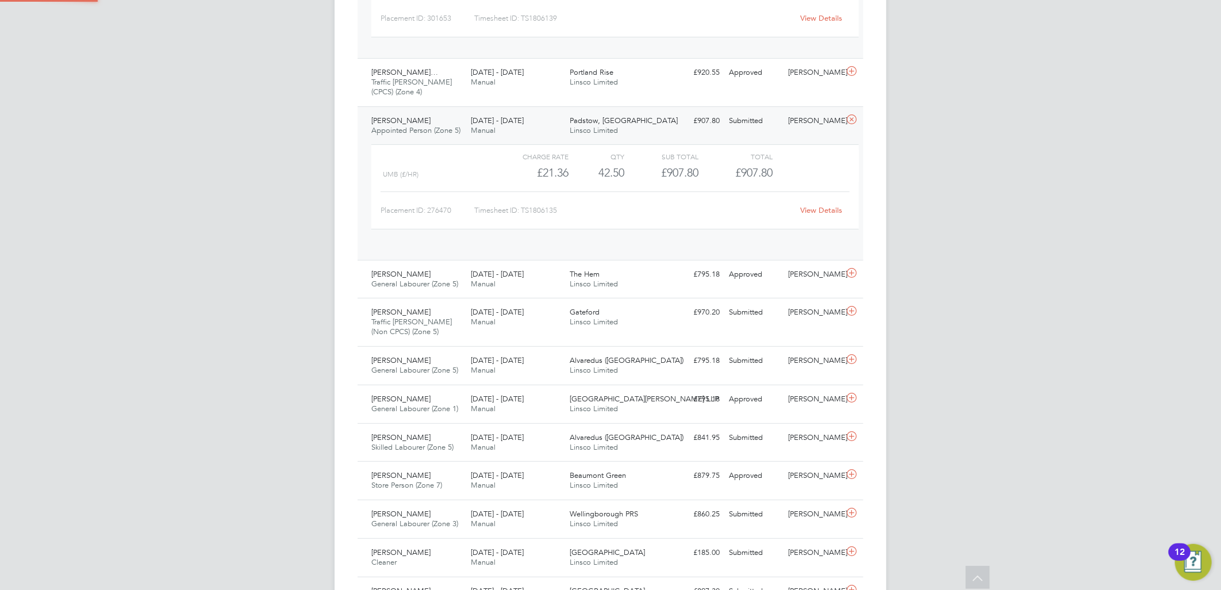
scroll to position [2910, 0]
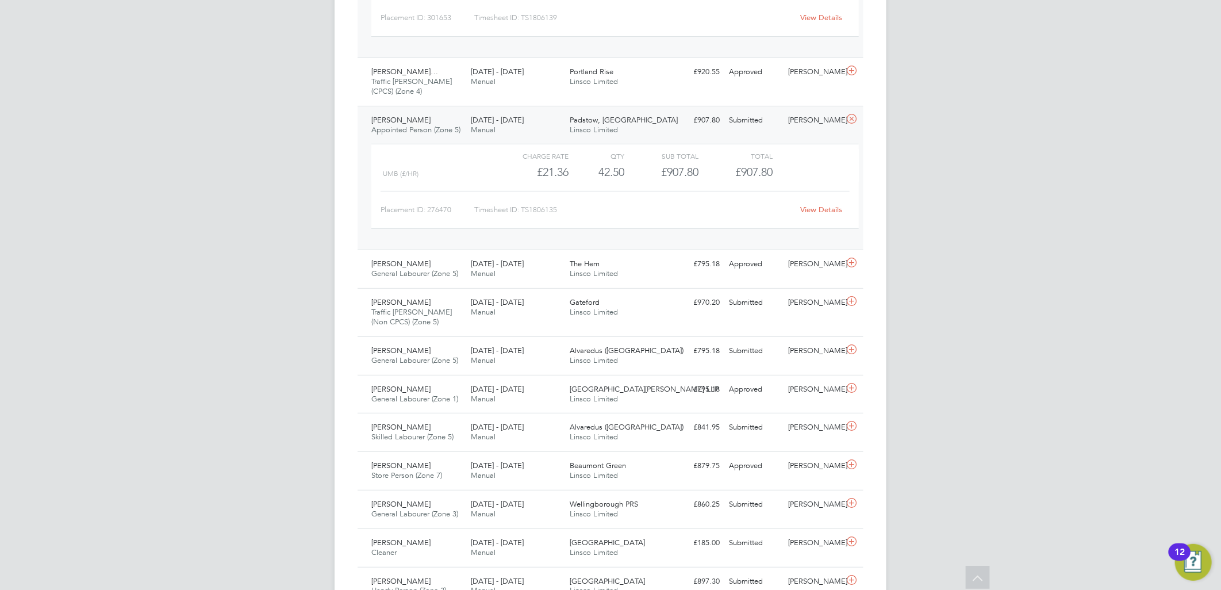
click at [807, 214] on link "View Details" at bounding box center [822, 210] width 42 height 10
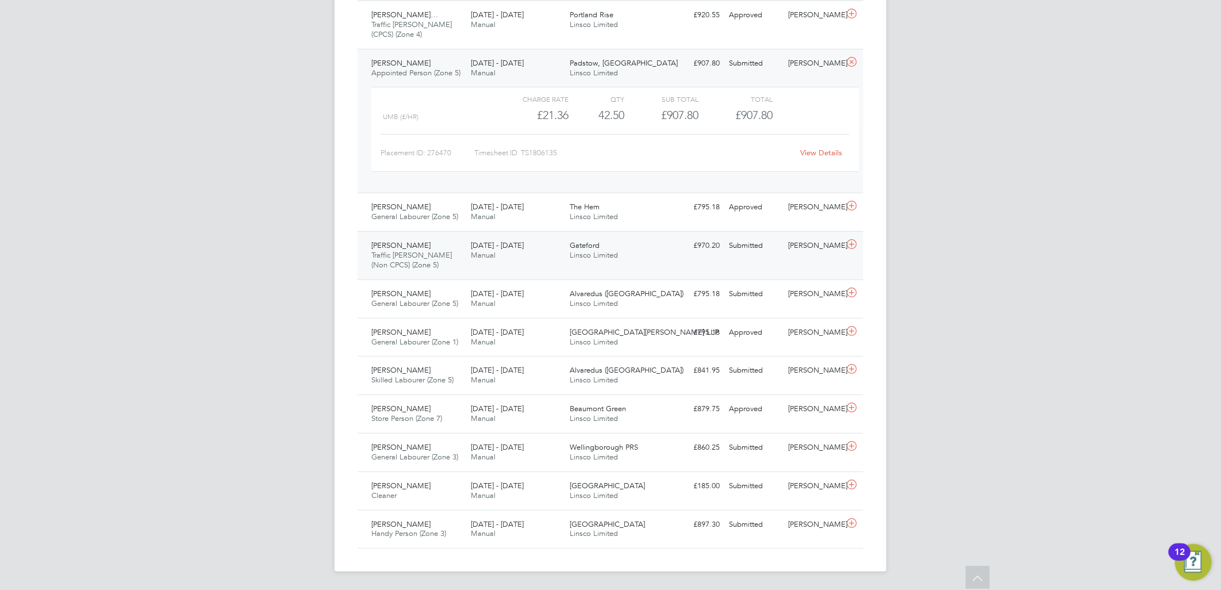
click at [487, 239] on div "18 - 24 Aug 2025 Manual" at bounding box center [515, 250] width 99 height 29
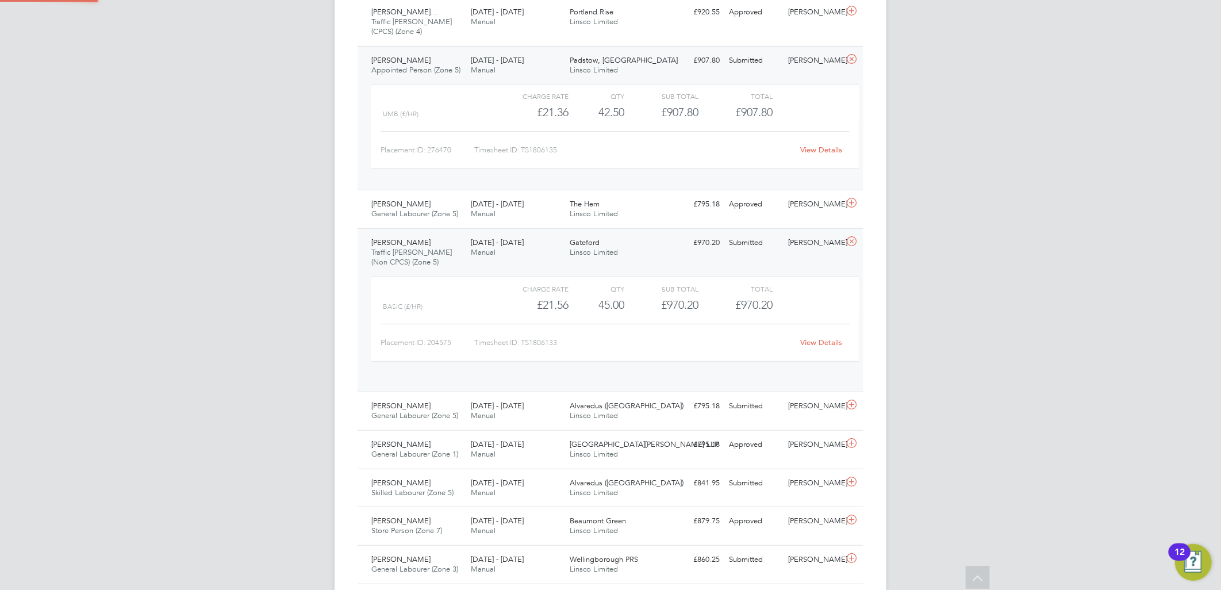
scroll to position [19, 112]
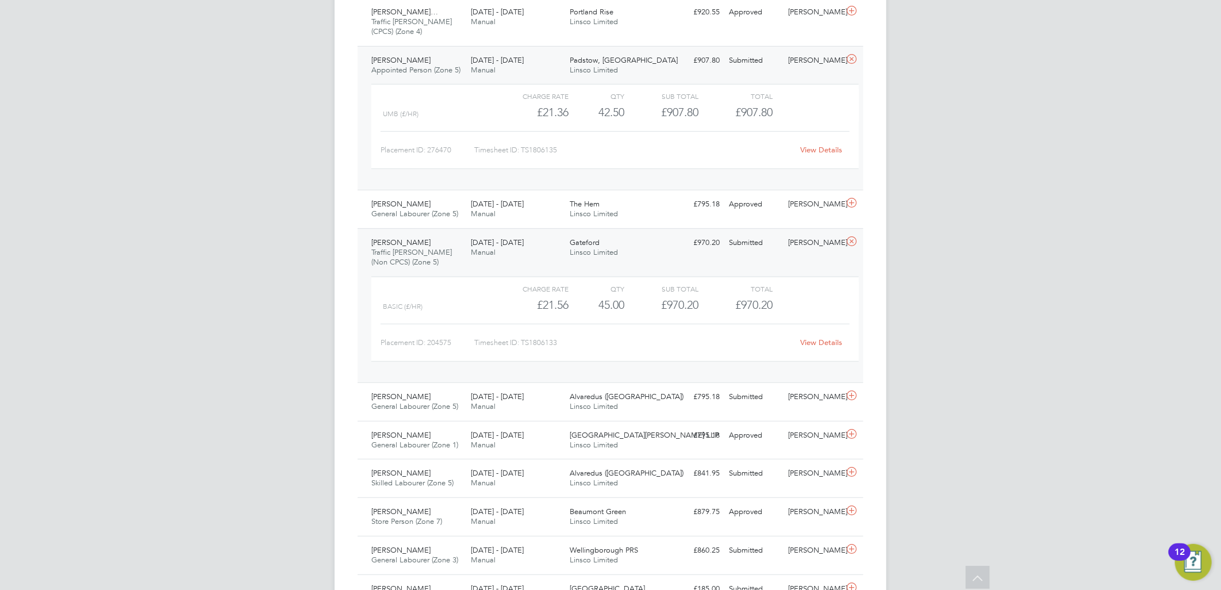
click at [823, 347] on link "View Details" at bounding box center [822, 342] width 42 height 10
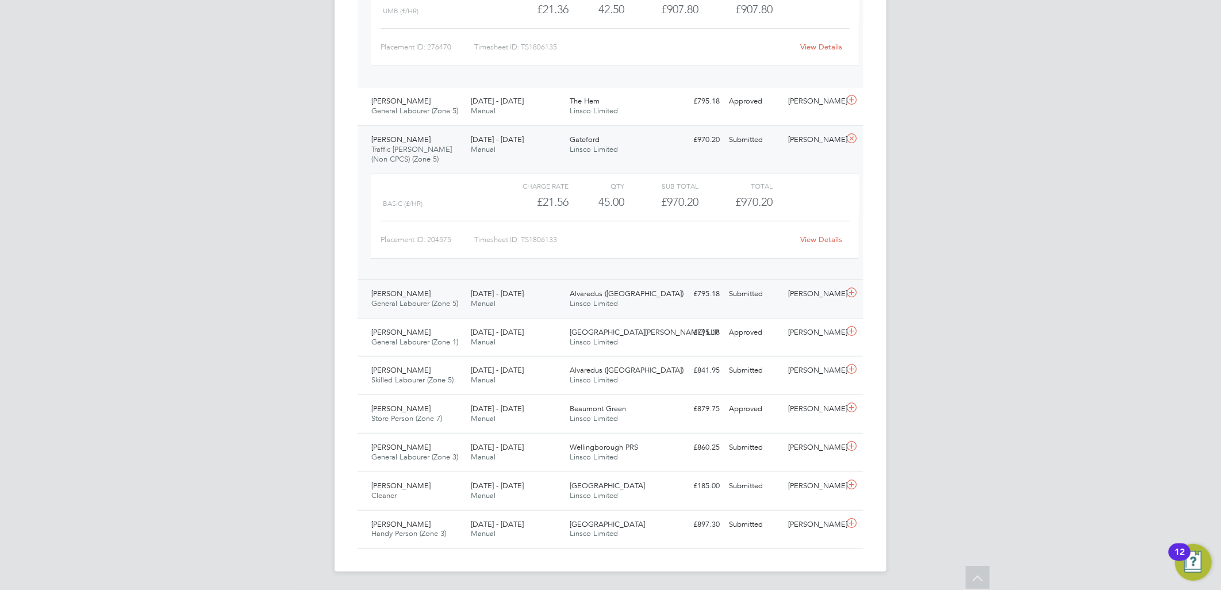
scroll to position [3076, 0]
click at [450, 298] on span "General Labourer (Zone 5)" at bounding box center [414, 303] width 87 height 10
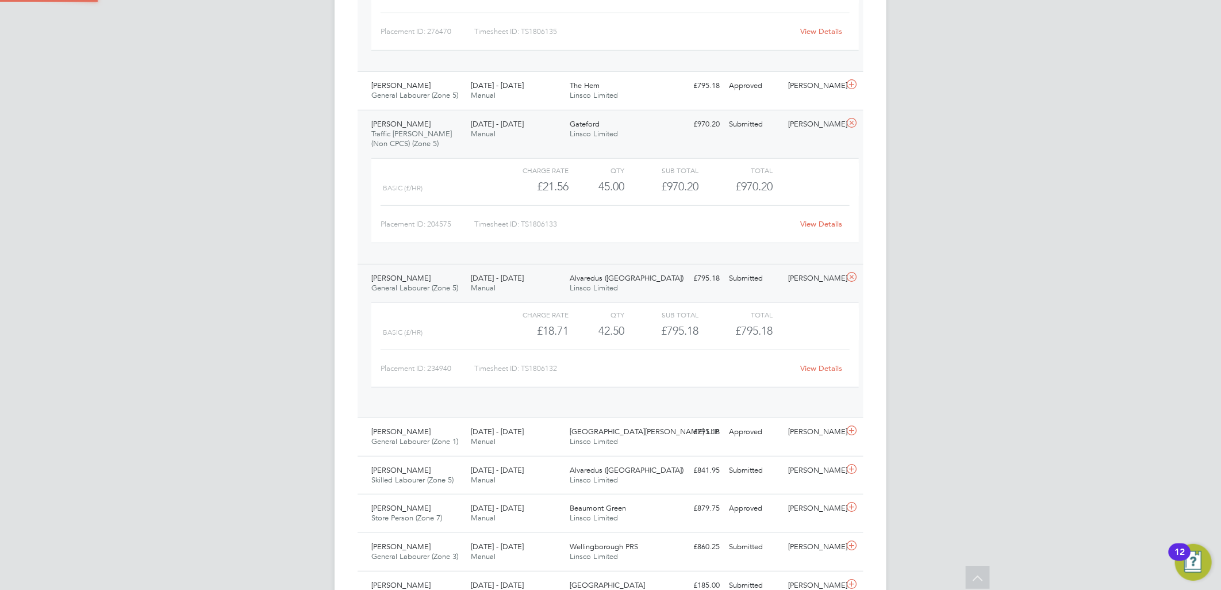
scroll to position [3151, 0]
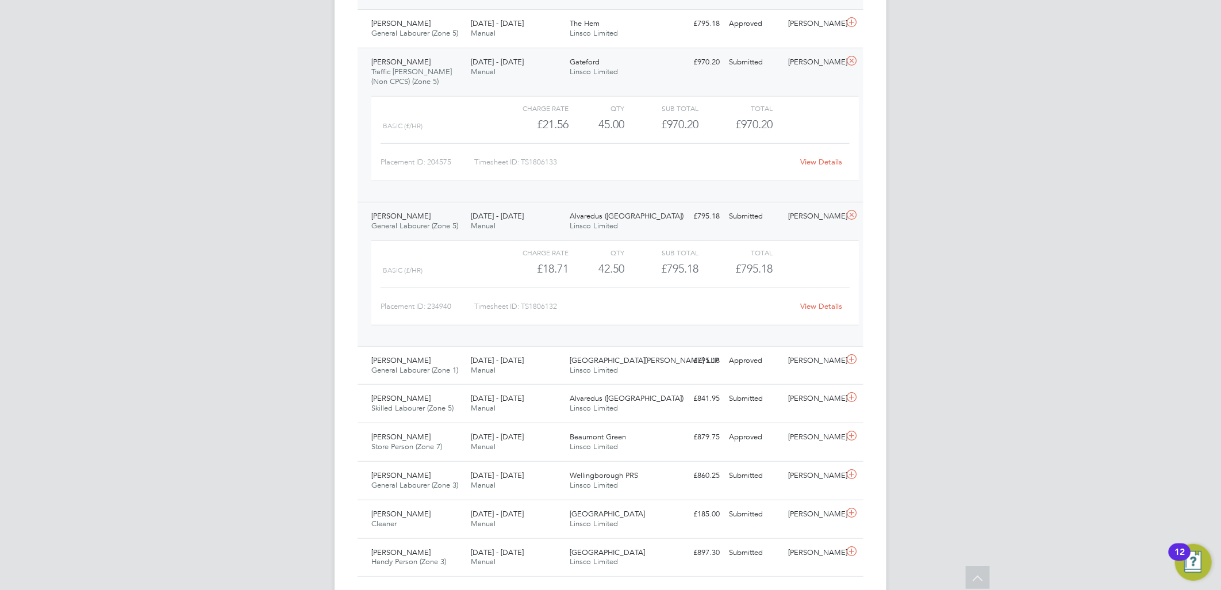
click at [822, 302] on div "View Details" at bounding box center [821, 306] width 56 height 18
click at [819, 308] on link "View Details" at bounding box center [822, 306] width 42 height 10
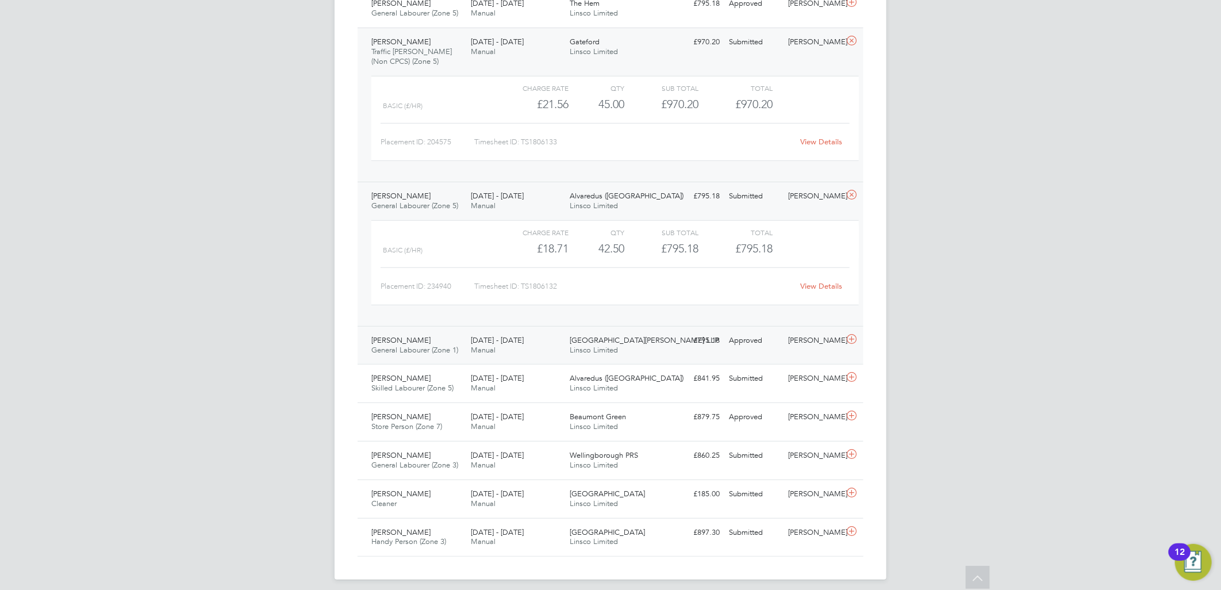
scroll to position [3182, 0]
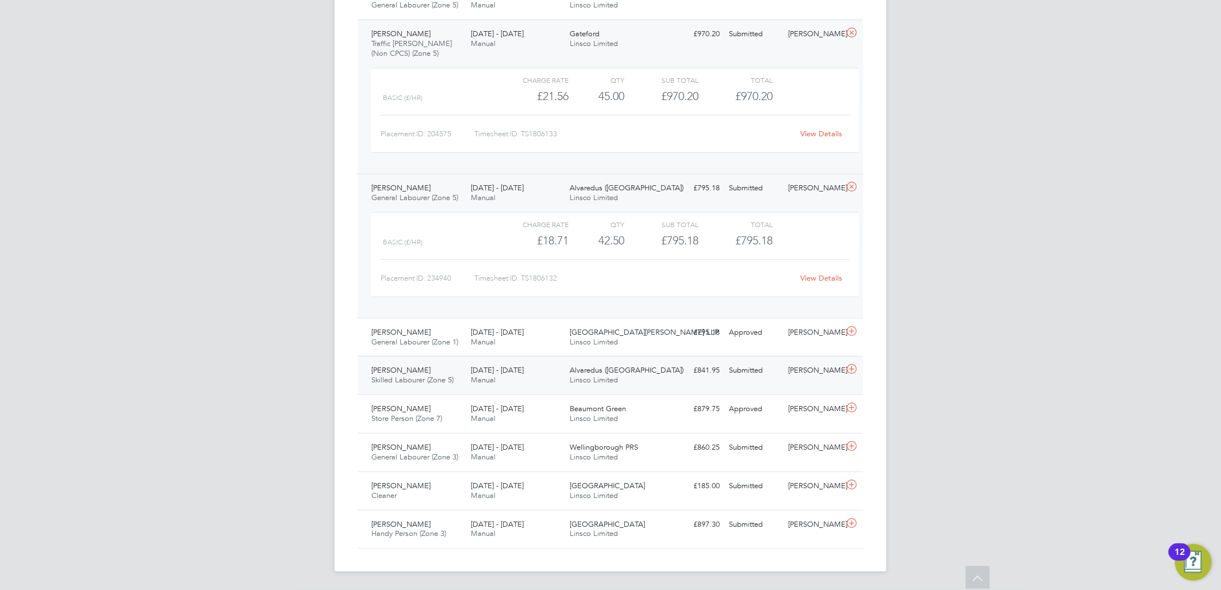
click at [520, 371] on span "[DATE] - [DATE]" at bounding box center [497, 370] width 53 height 10
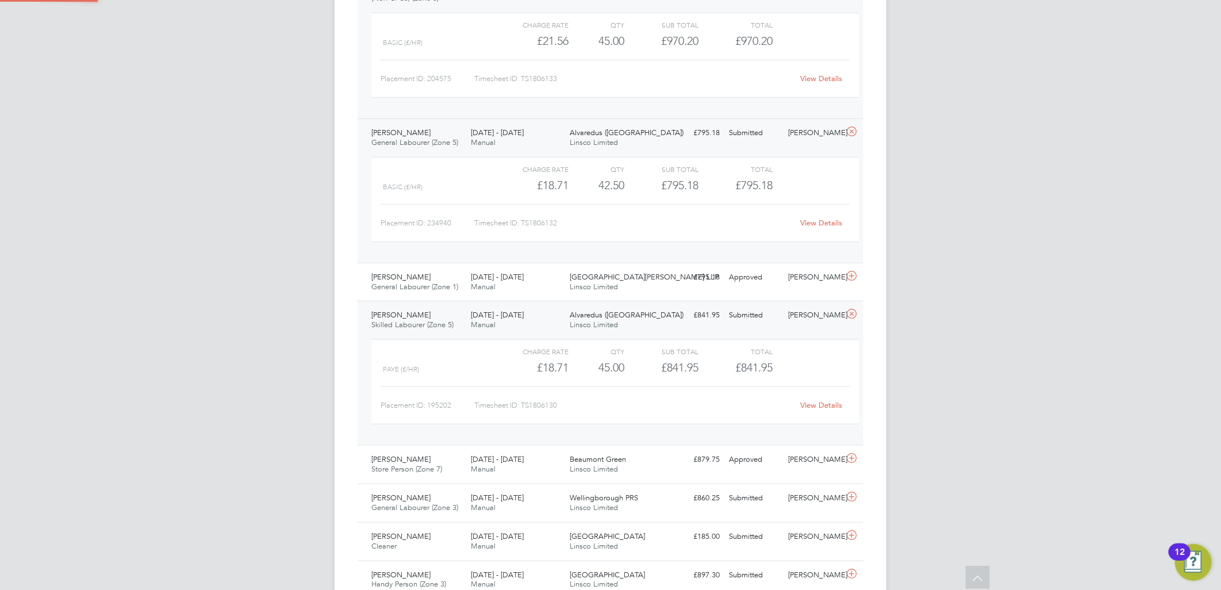
scroll to position [3287, 0]
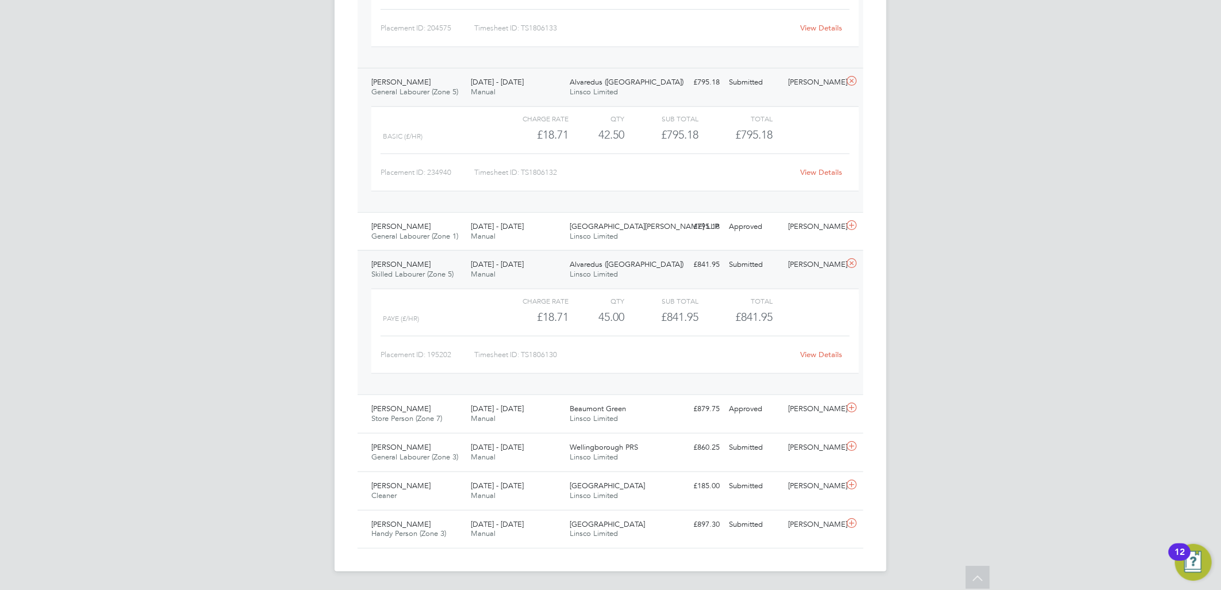
click at [826, 357] on link "View Details" at bounding box center [822, 355] width 42 height 10
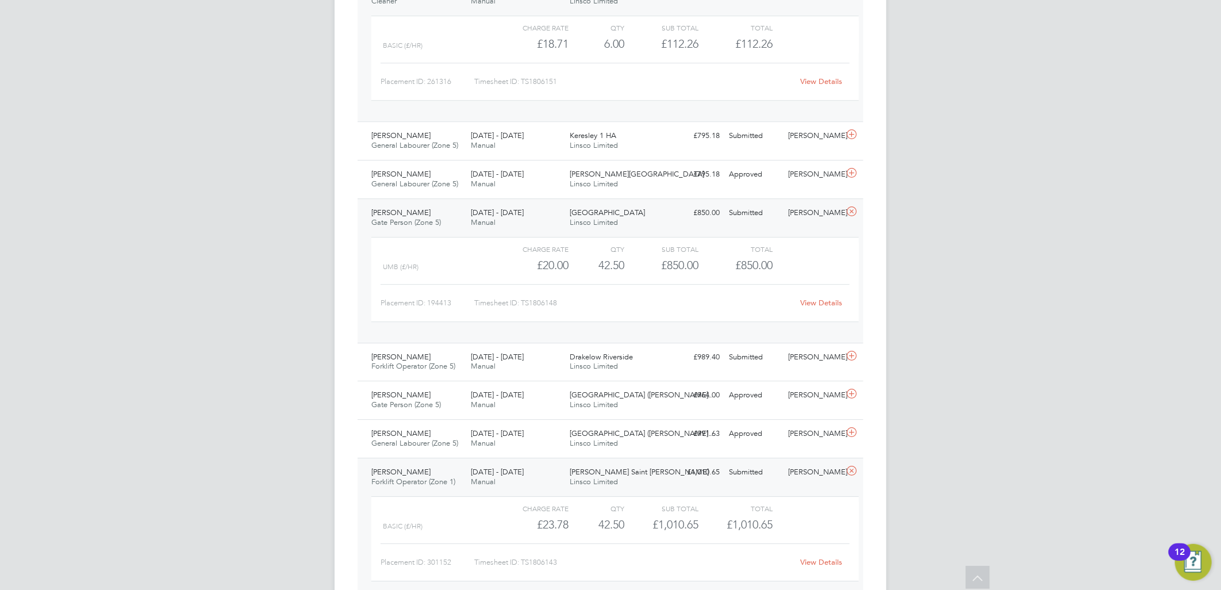
scroll to position [1946, 0]
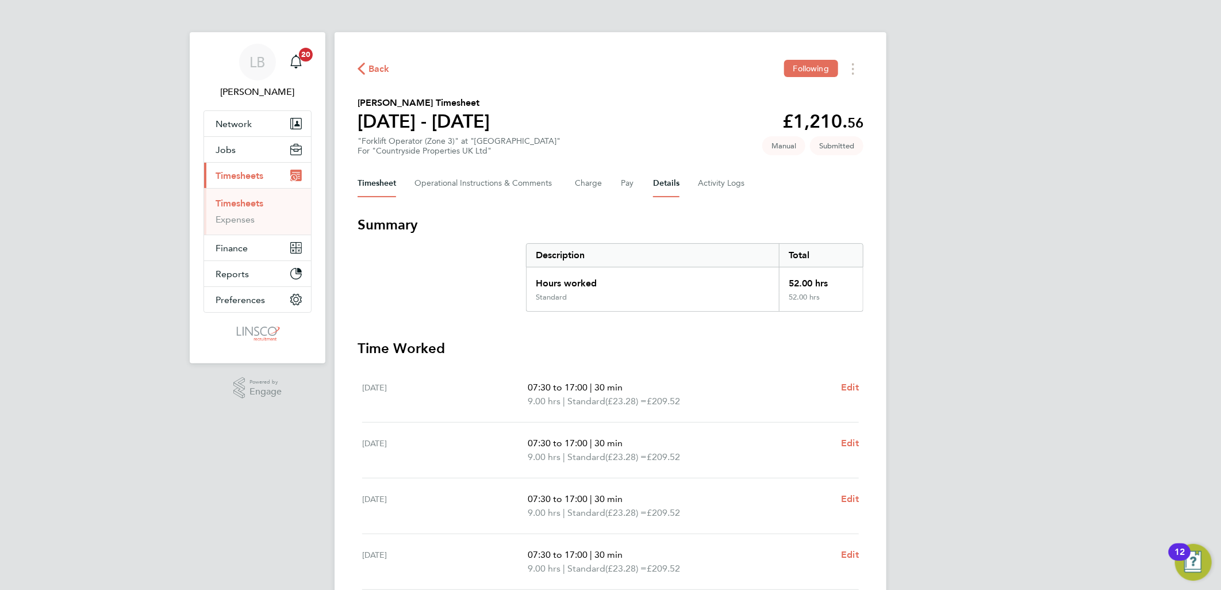
click at [658, 185] on button "Details" at bounding box center [666, 184] width 26 height 28
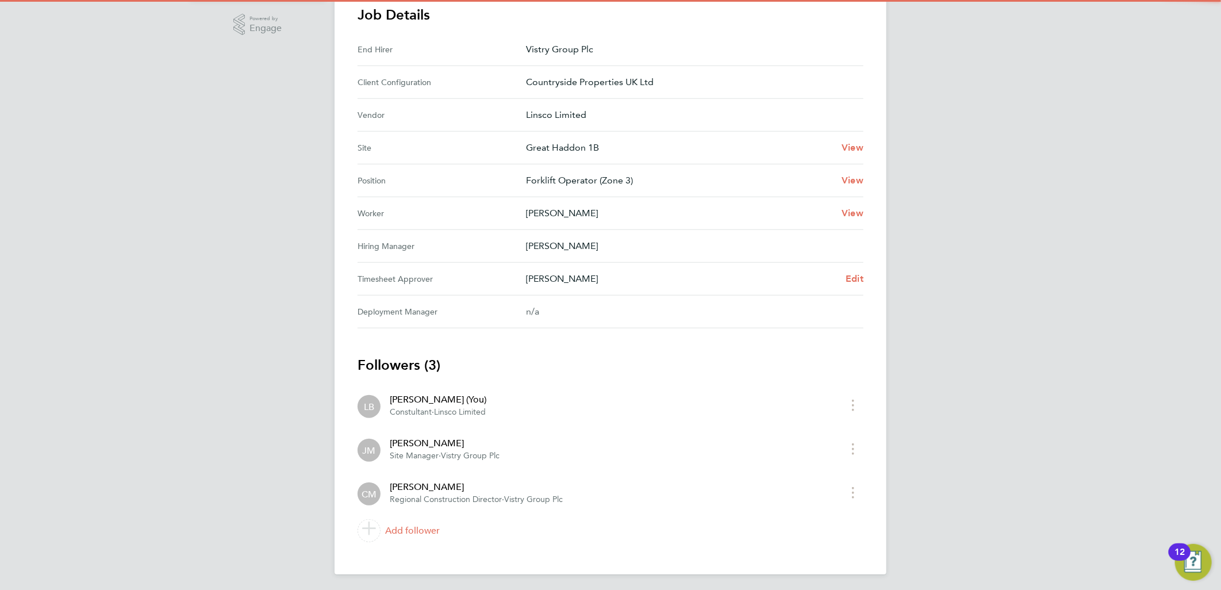
scroll to position [365, 0]
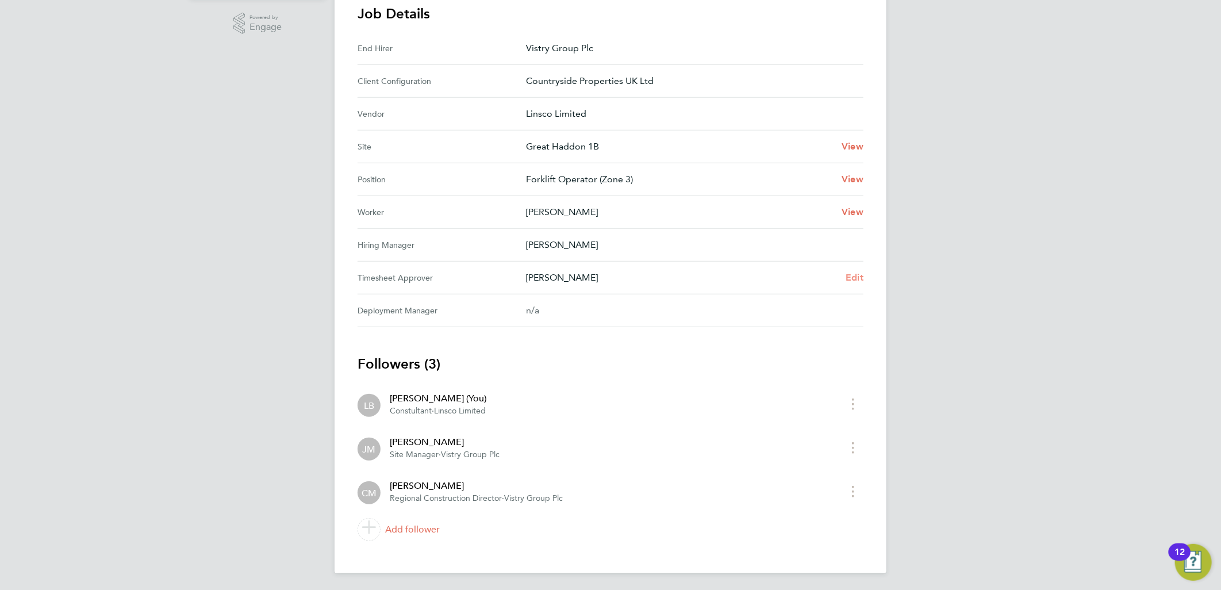
click at [853, 273] on span "Edit" at bounding box center [855, 277] width 18 height 11
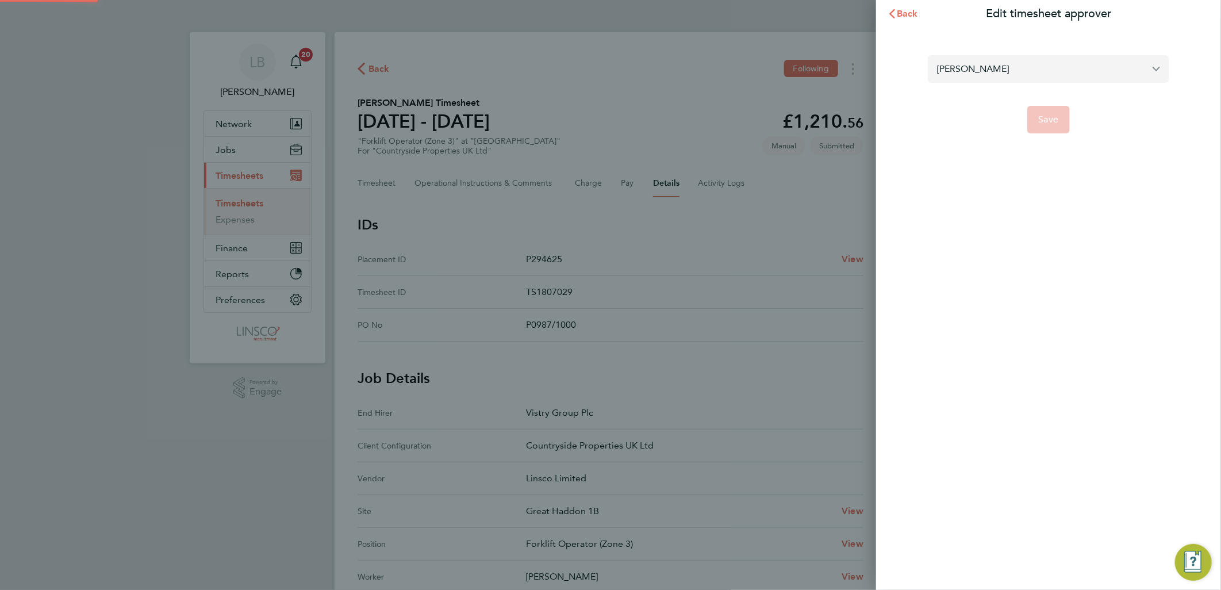
click at [966, 72] on input "[PERSON_NAME]" at bounding box center [1048, 68] width 241 height 27
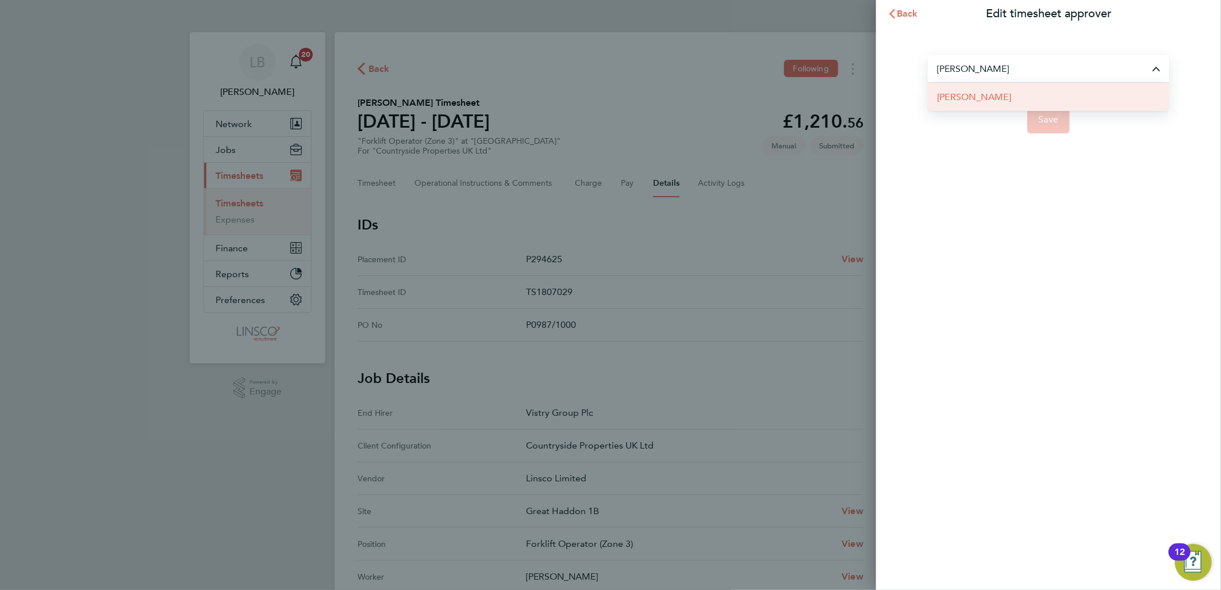
click at [1016, 104] on li "[PERSON_NAME]" at bounding box center [1048, 97] width 241 height 28
type input "[PERSON_NAME]"
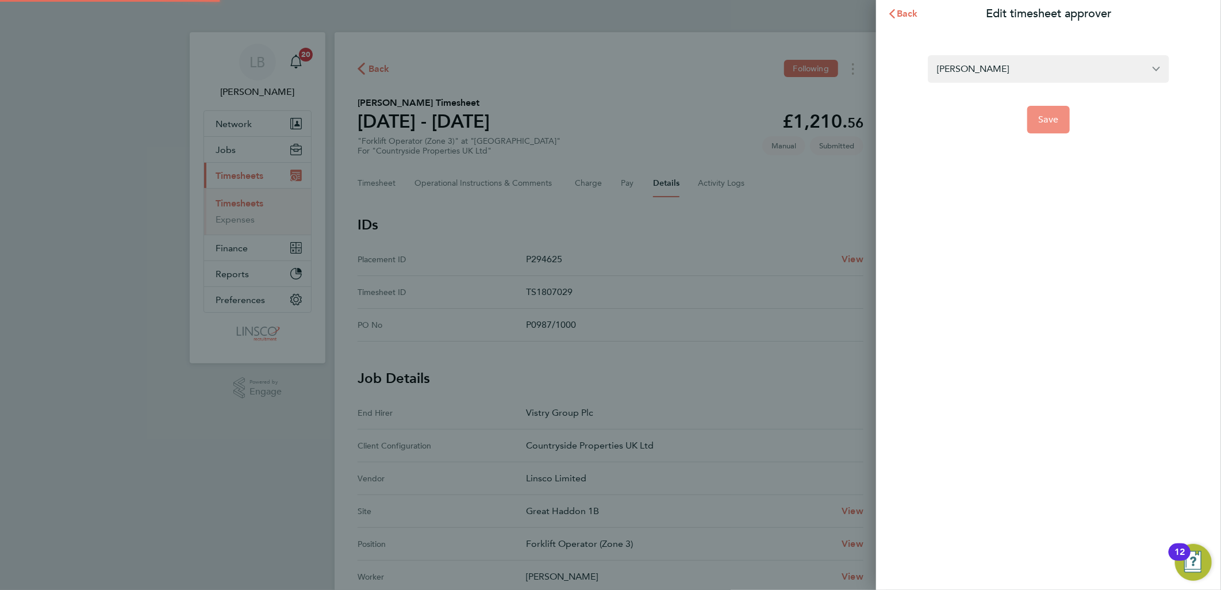
click at [1056, 118] on span "Save" at bounding box center [1049, 119] width 20 height 11
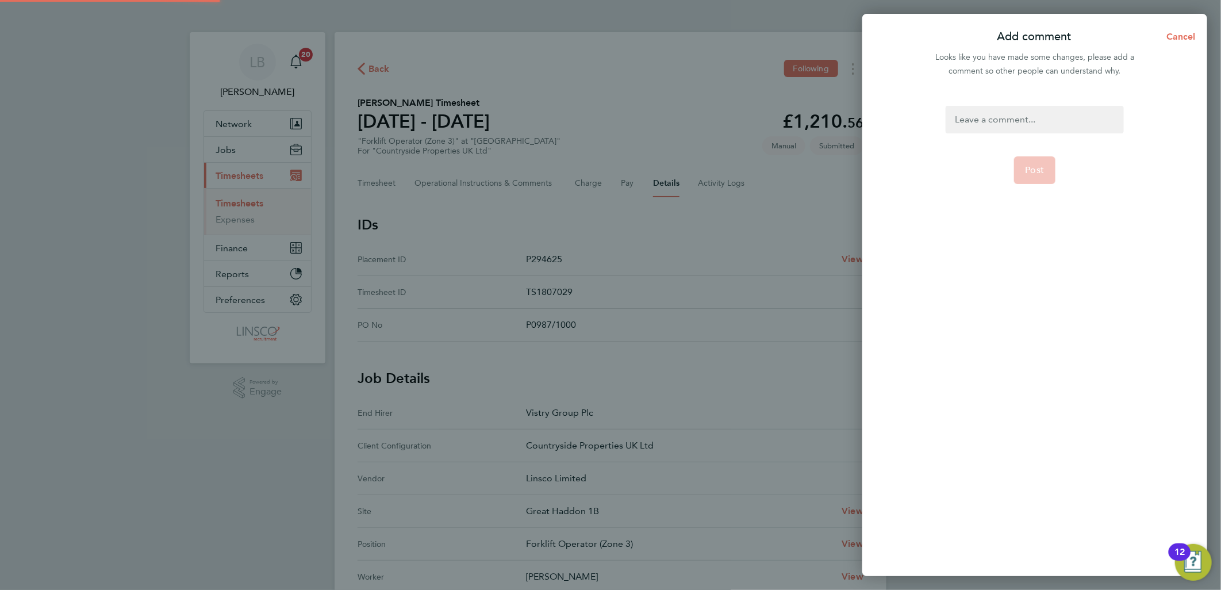
click at [1045, 116] on div at bounding box center [1035, 120] width 178 height 28
click at [1027, 177] on button "Post" at bounding box center [1035, 170] width 42 height 28
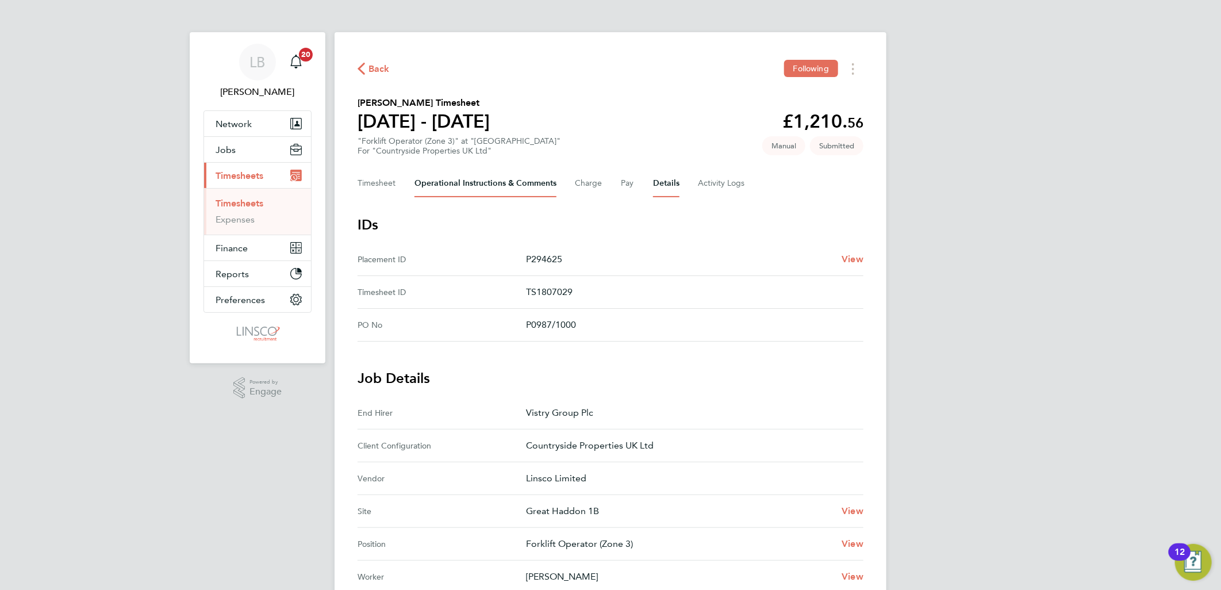
click at [515, 184] on Comments-tab "Operational Instructions & Comments" at bounding box center [486, 184] width 142 height 28
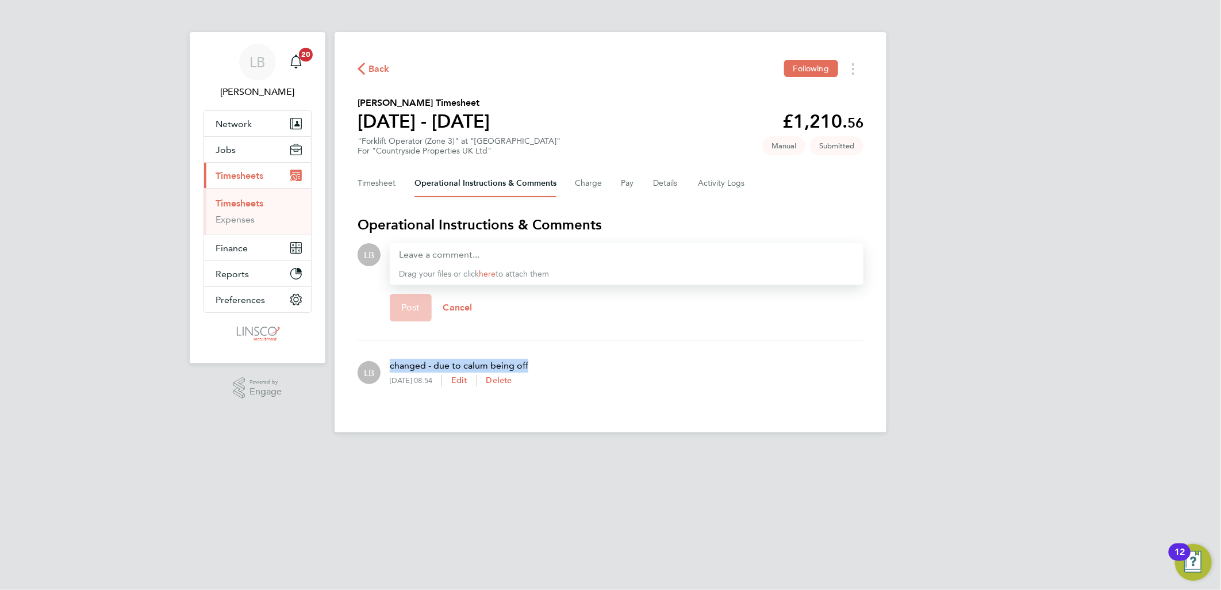
drag, startPoint x: 538, startPoint y: 357, endPoint x: 387, endPoint y: 365, distance: 150.8
click at [387, 365] on div "LB changed - due to calum being off 26 Aug 2025, 08:54 Edit Delete" at bounding box center [611, 373] width 506 height 46
copy p "changed - due to calum being off"
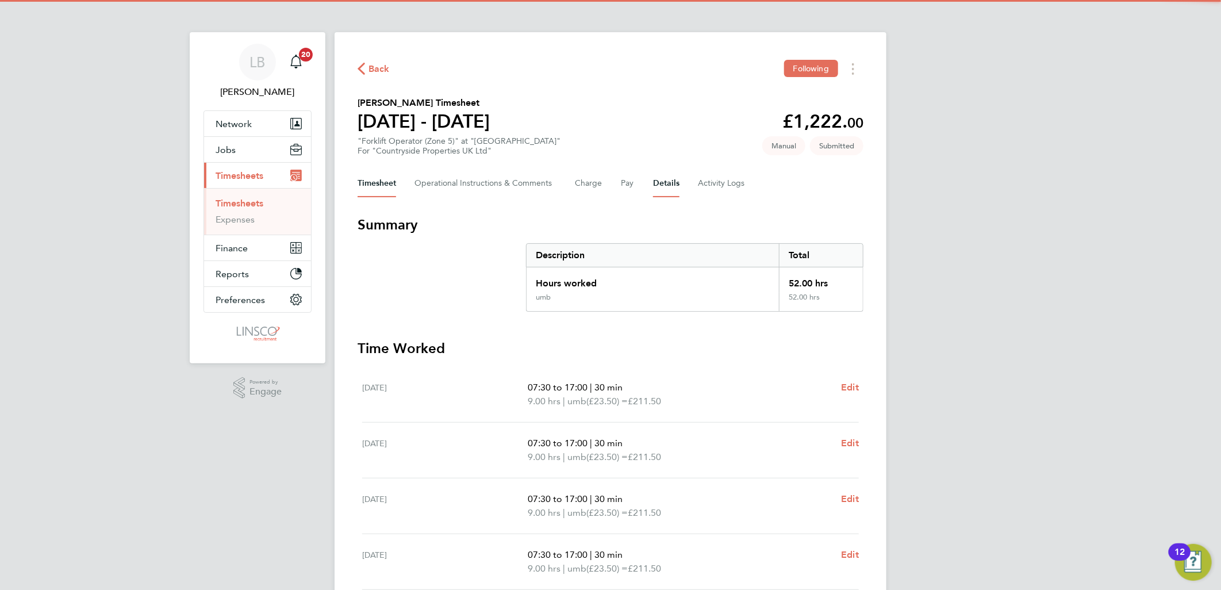
click at [657, 182] on button "Details" at bounding box center [666, 184] width 26 height 28
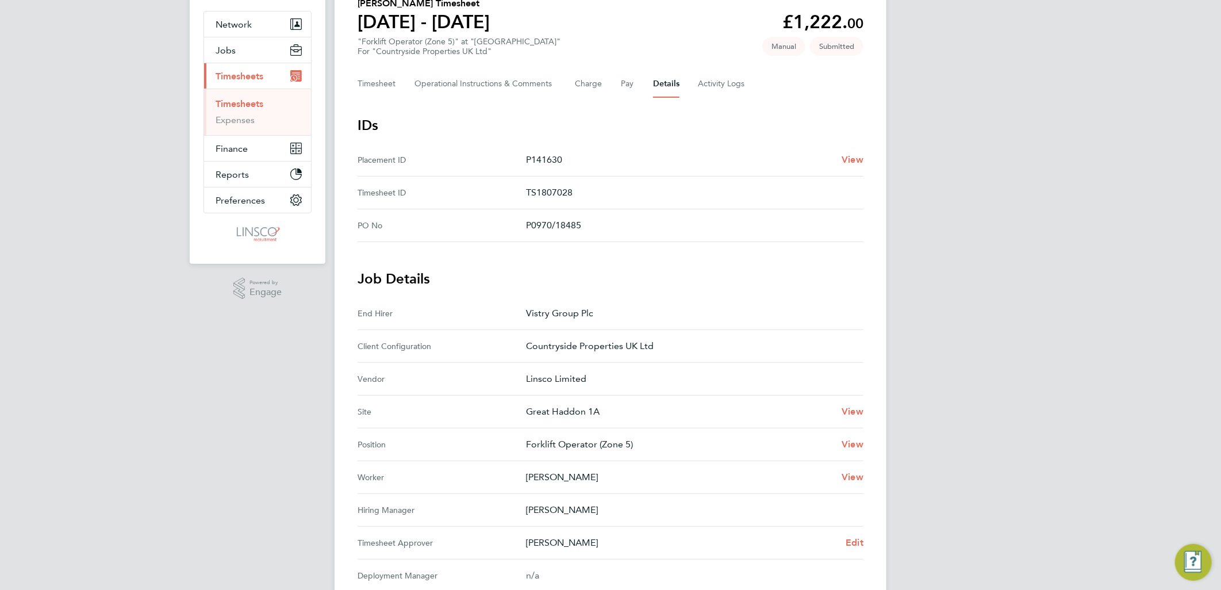
scroll to position [255, 0]
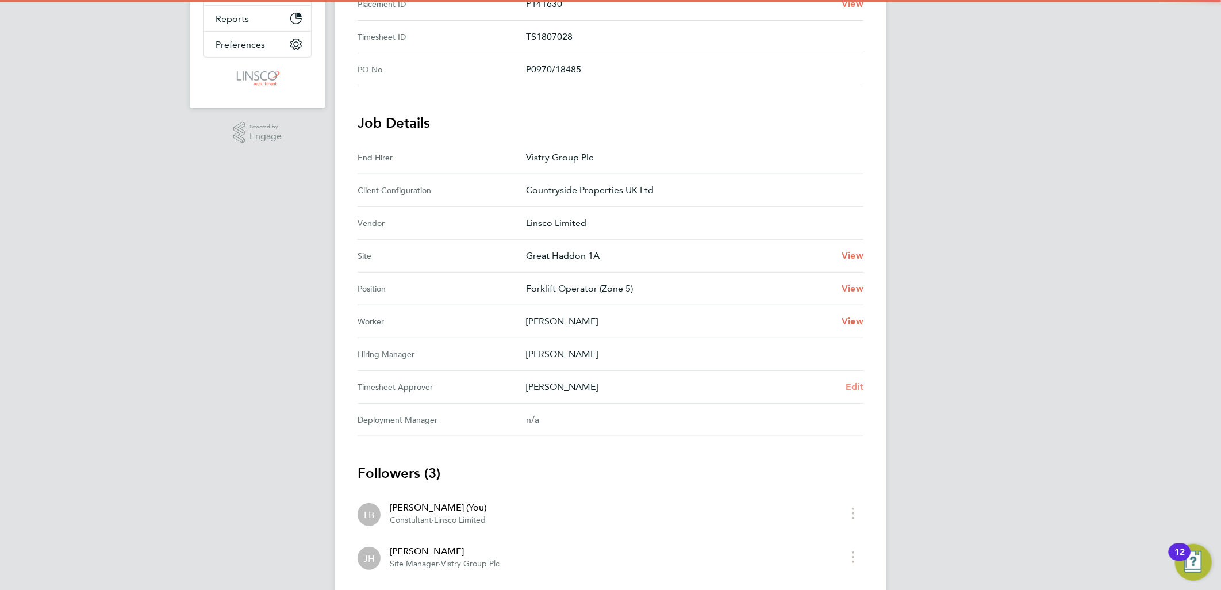
click at [852, 387] on span "Edit" at bounding box center [855, 386] width 18 height 11
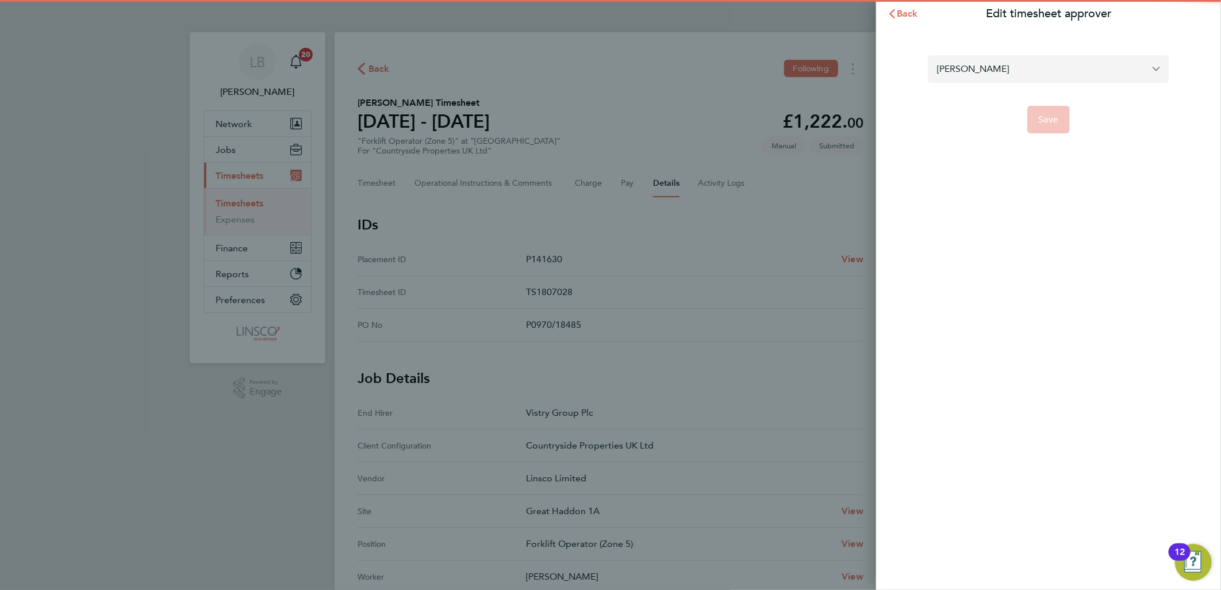
click at [961, 73] on input "[PERSON_NAME]" at bounding box center [1048, 68] width 241 height 27
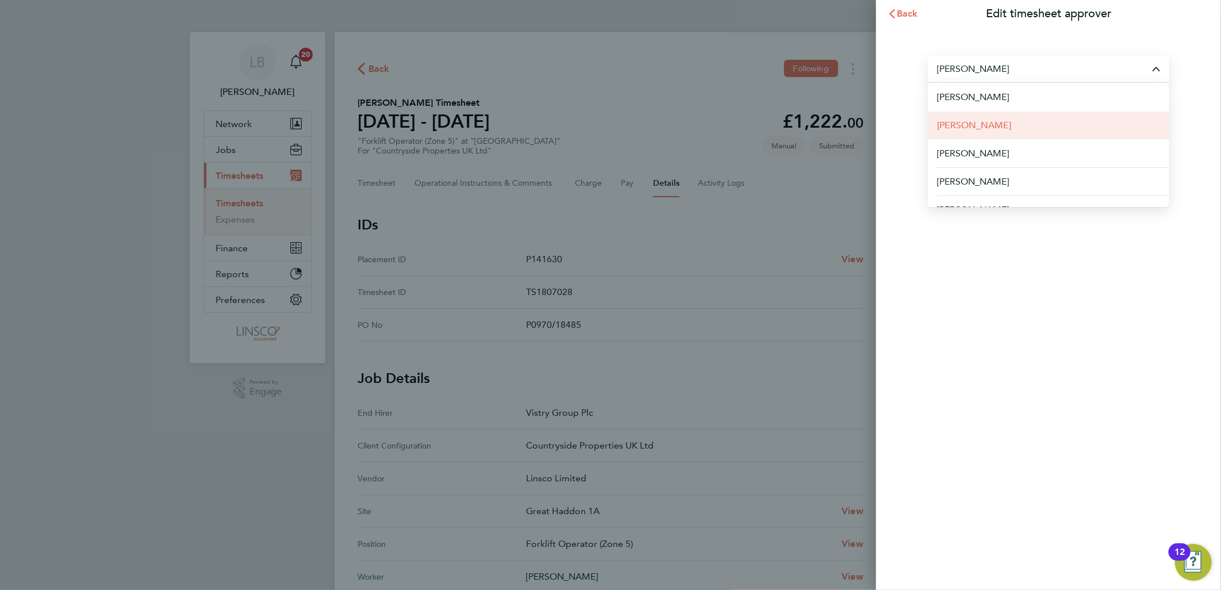
click at [988, 125] on span "[PERSON_NAME]" at bounding box center [974, 125] width 74 height 14
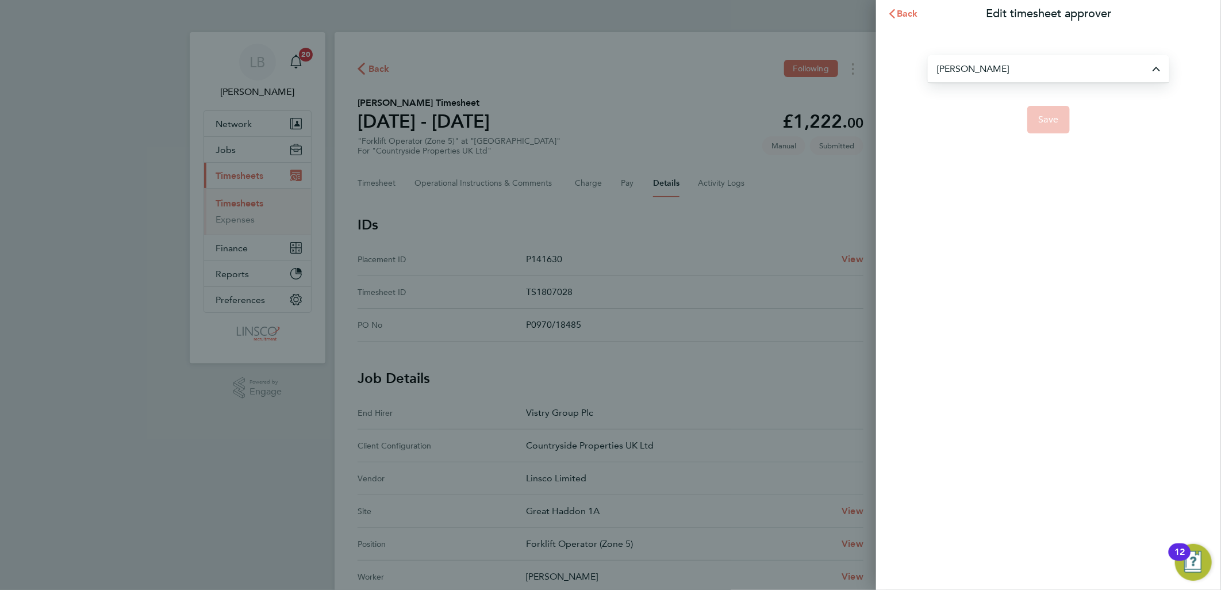
type input "[PERSON_NAME]"
click at [1038, 103] on form "James Archer Save" at bounding box center [1048, 94] width 241 height 78
click at [1039, 115] on span "Save" at bounding box center [1049, 119] width 20 height 11
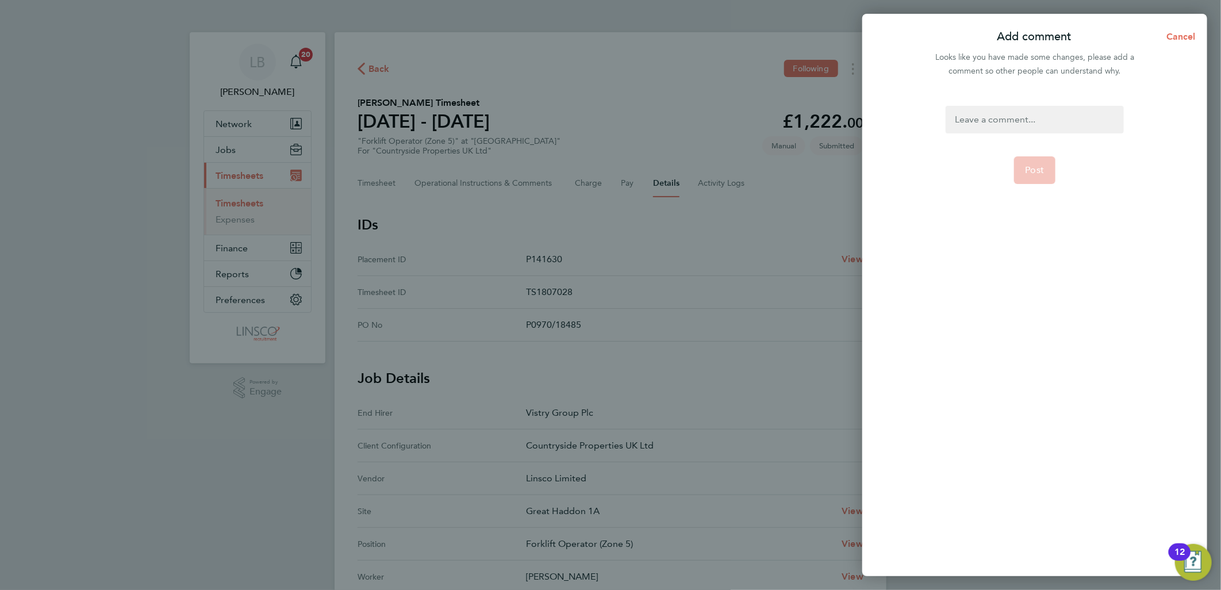
click at [1027, 110] on div at bounding box center [1035, 120] width 178 height 28
click at [1037, 164] on button "Post" at bounding box center [1035, 170] width 42 height 28
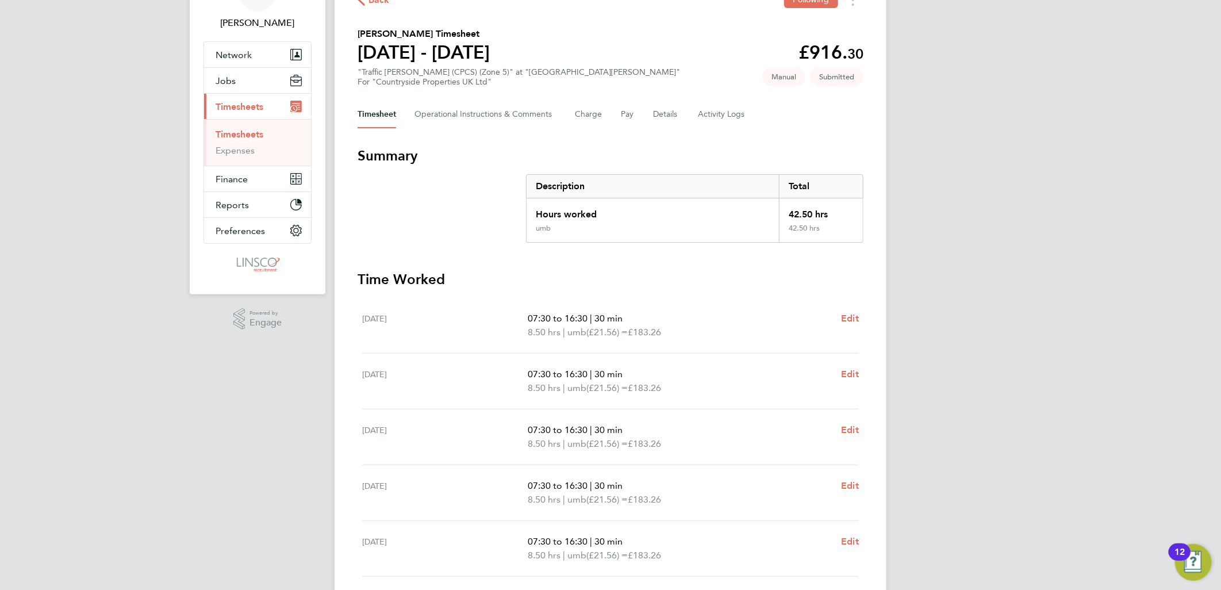
scroll to position [64, 0]
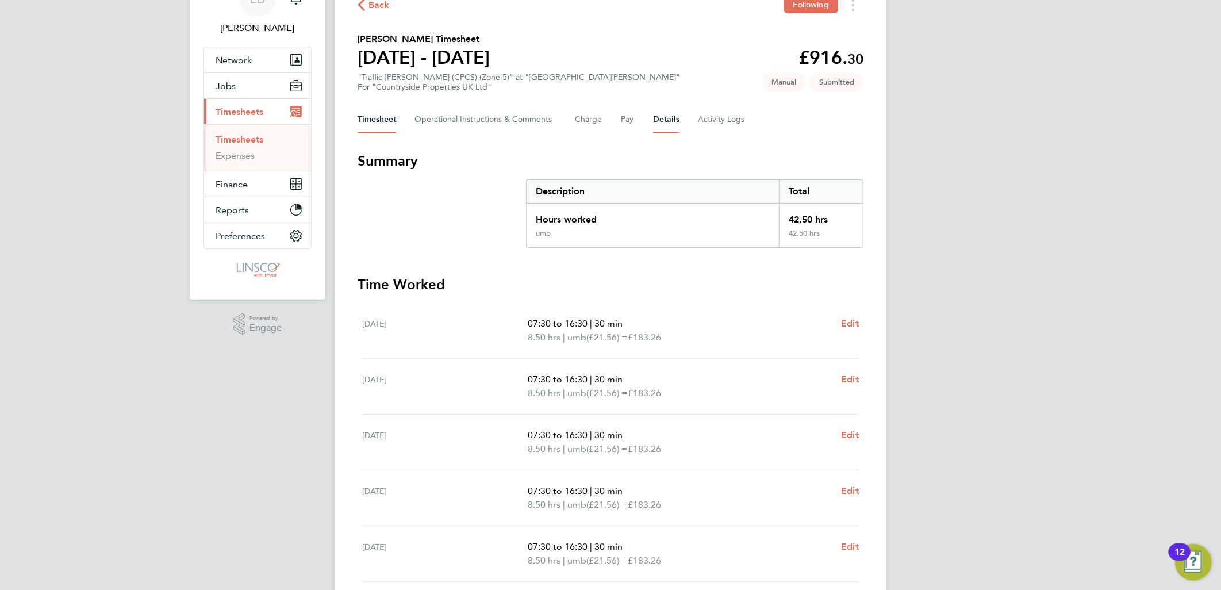
click at [665, 125] on button "Details" at bounding box center [666, 120] width 26 height 28
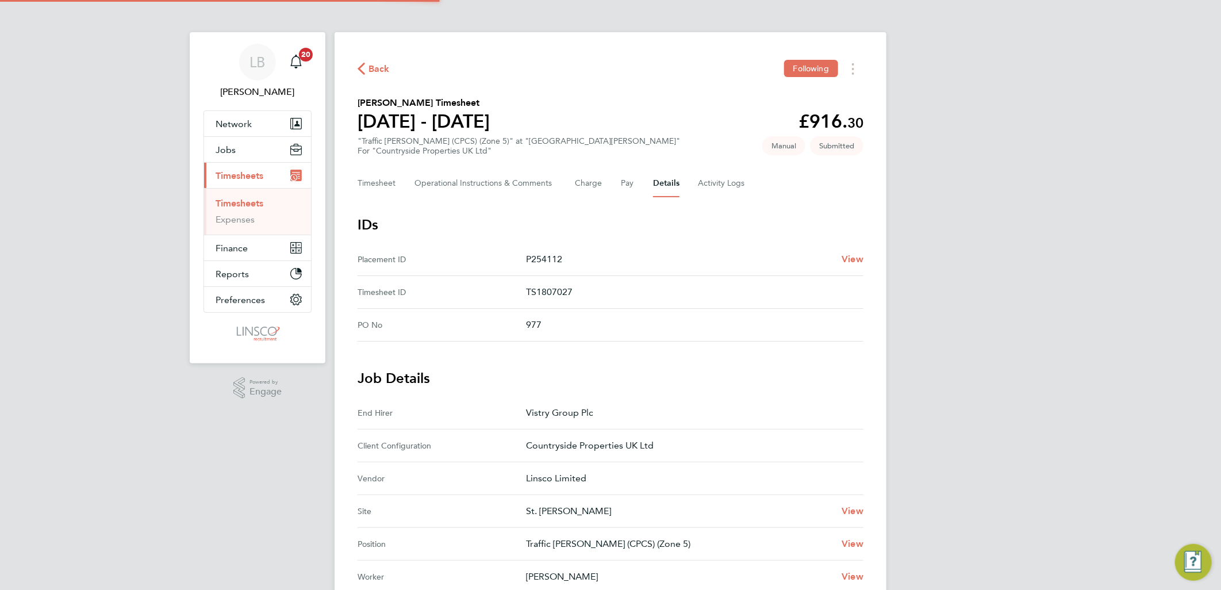
scroll to position [255, 0]
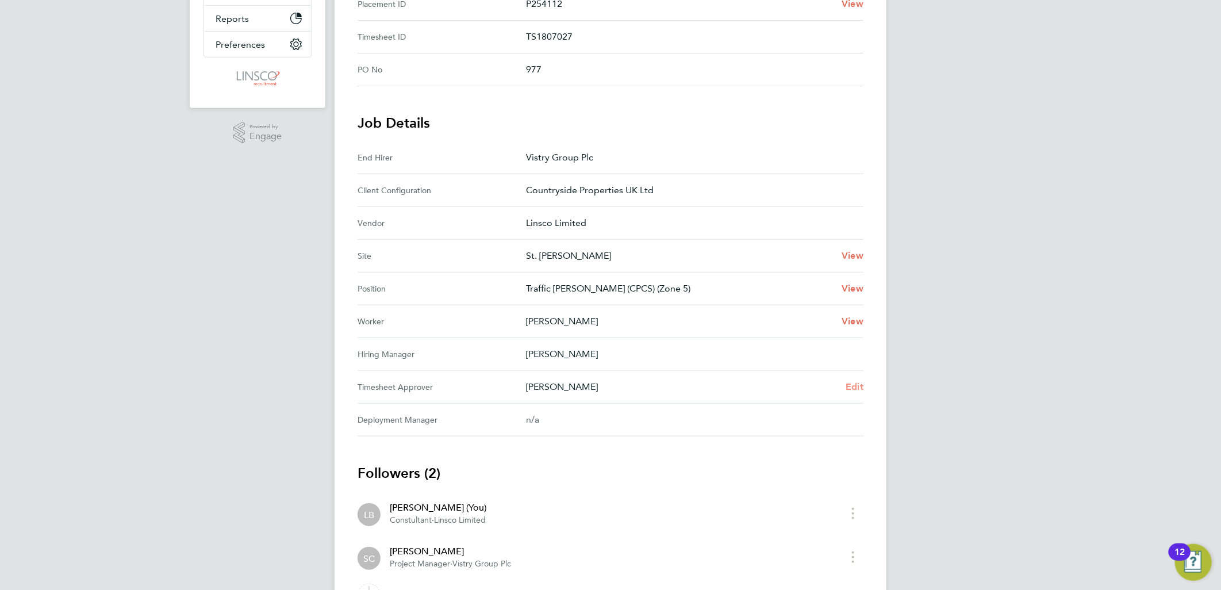
click at [856, 386] on span "Edit" at bounding box center [855, 386] width 18 height 11
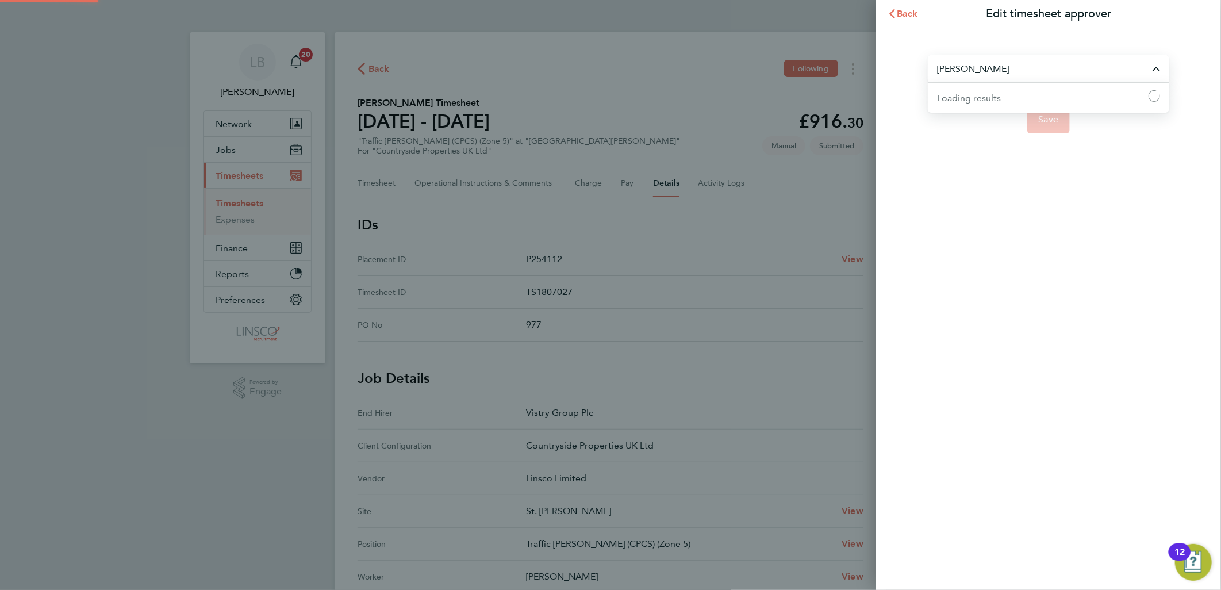
click at [996, 71] on input "[PERSON_NAME]" at bounding box center [1048, 68] width 241 height 27
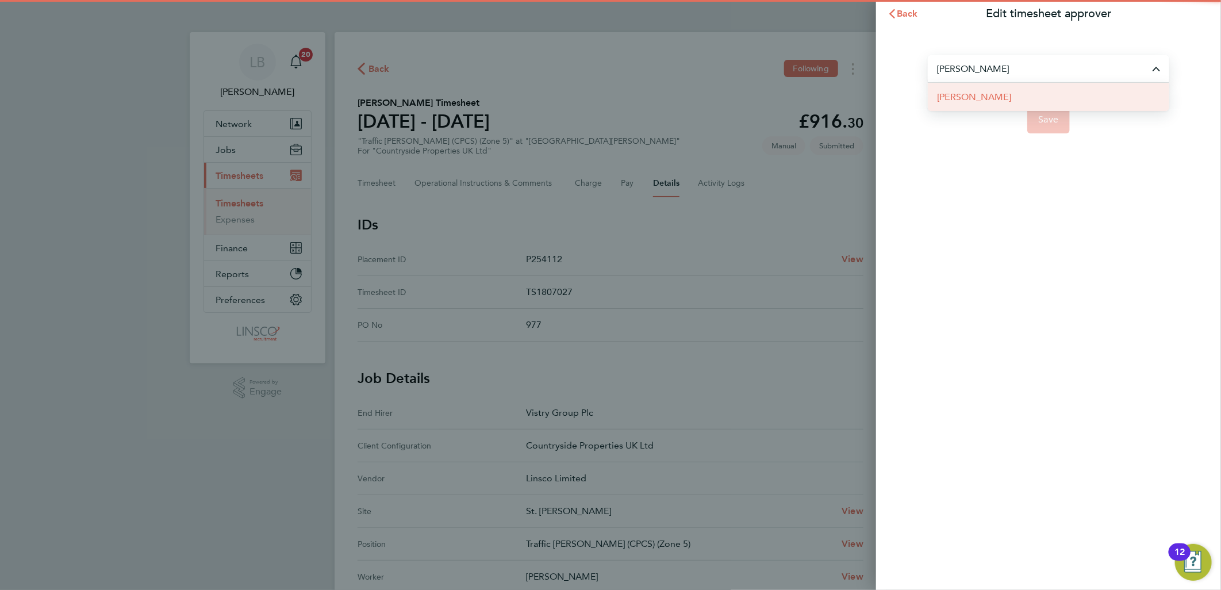
click at [995, 104] on li "[PERSON_NAME]" at bounding box center [1048, 97] width 241 height 28
type input "[PERSON_NAME]"
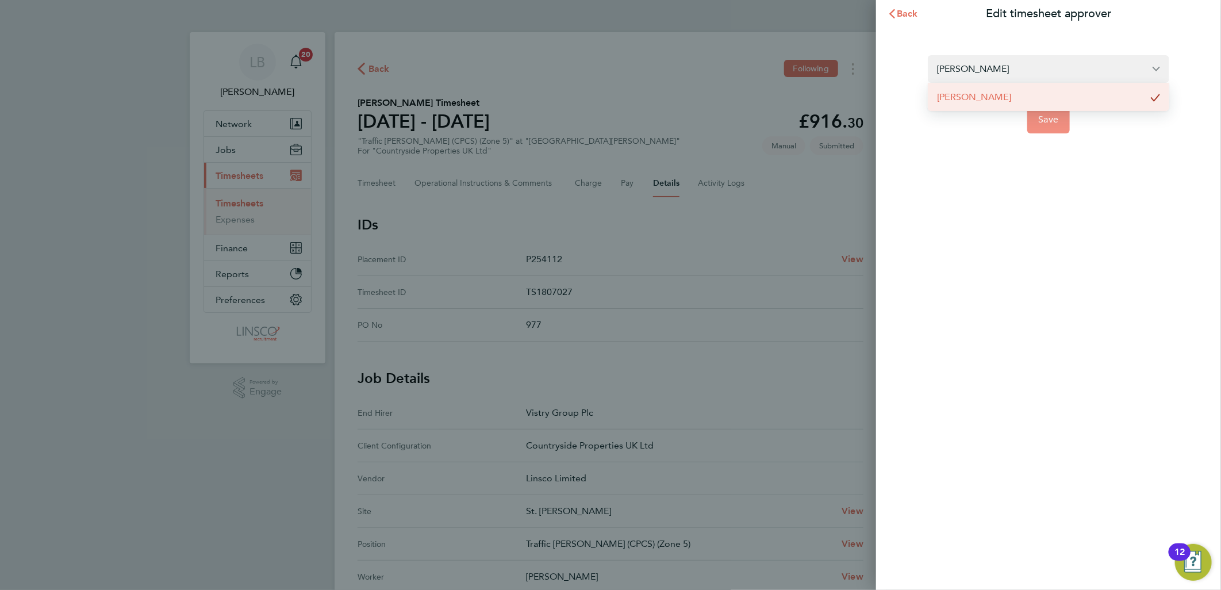
click at [1056, 117] on span "Save" at bounding box center [1049, 119] width 20 height 11
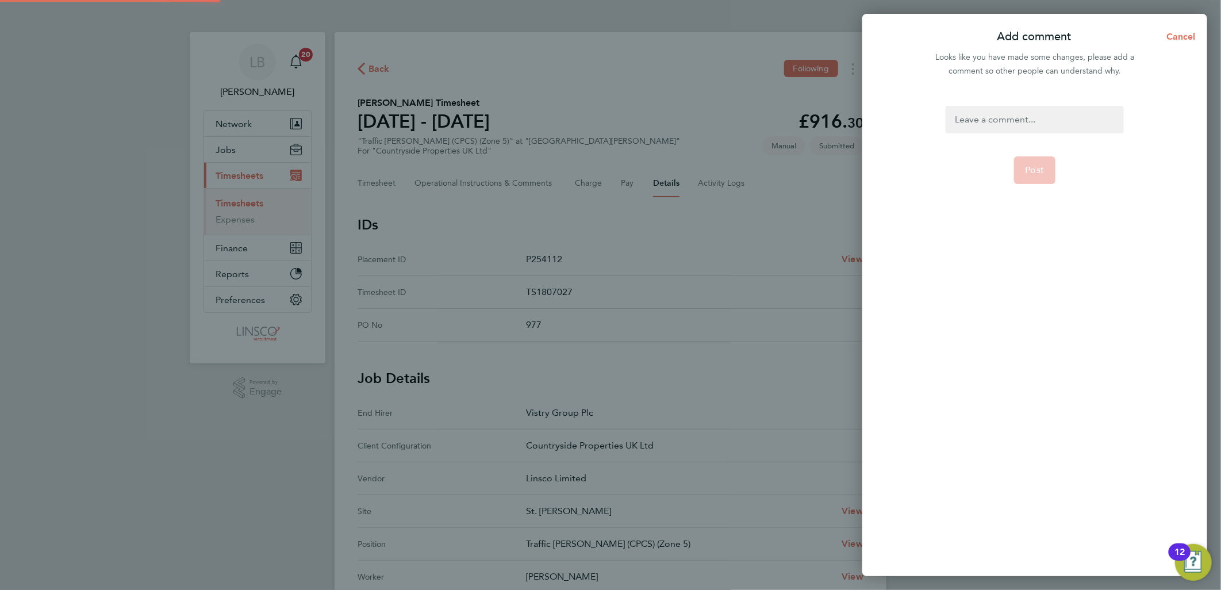
click at [1049, 116] on div at bounding box center [1035, 120] width 178 height 28
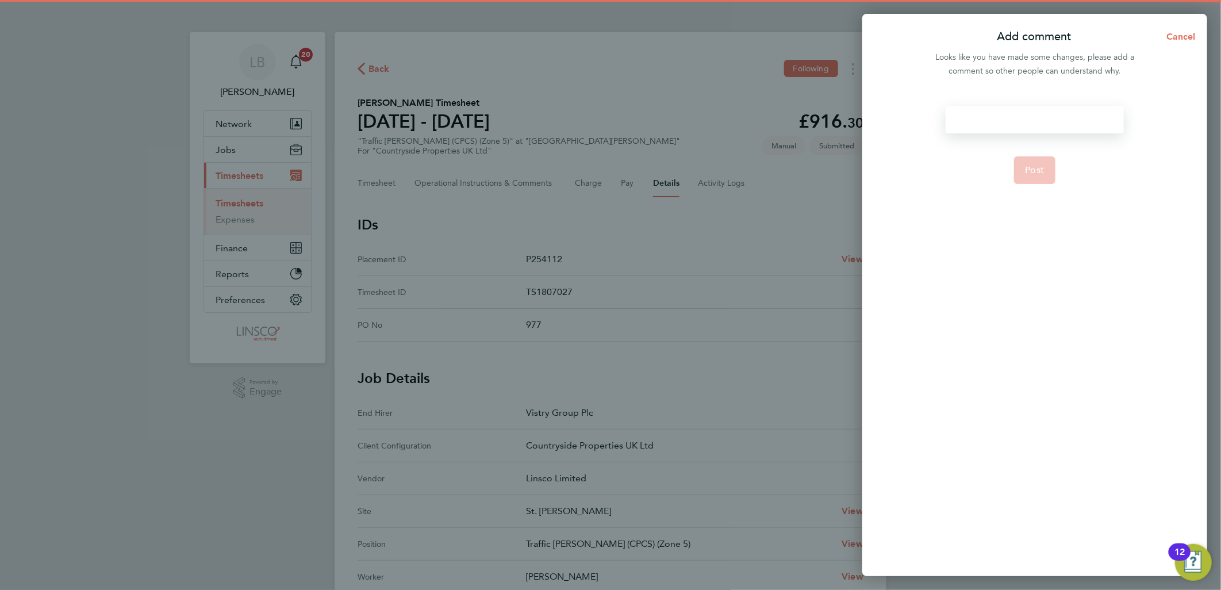
click at [1049, 116] on div at bounding box center [1035, 120] width 178 height 28
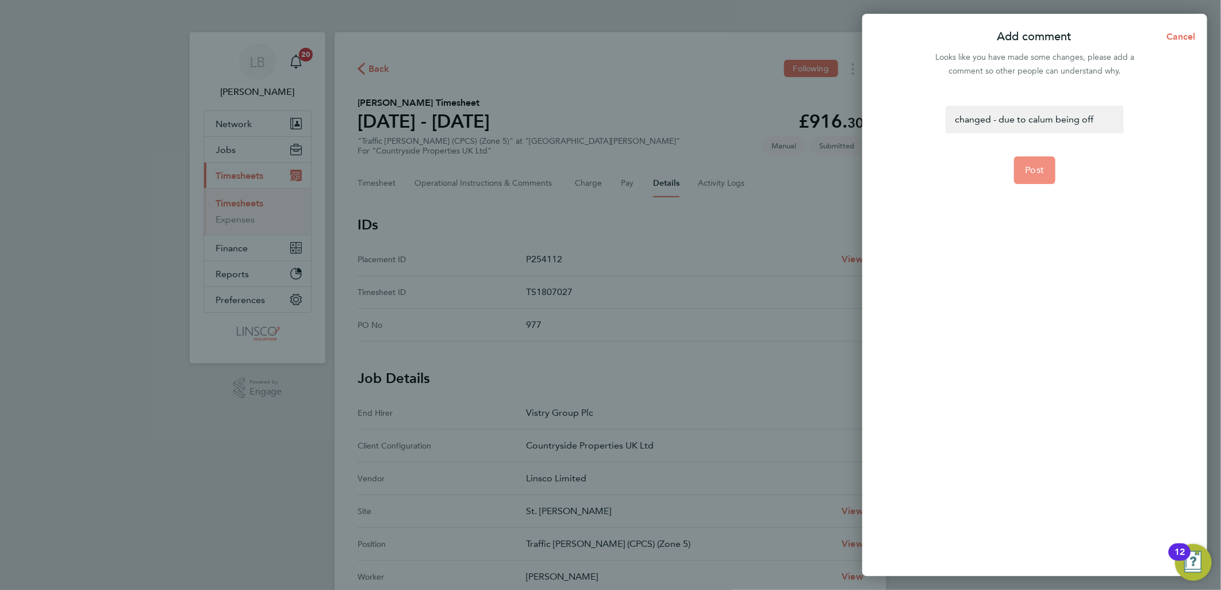
click at [1033, 177] on button "Post" at bounding box center [1035, 170] width 42 height 28
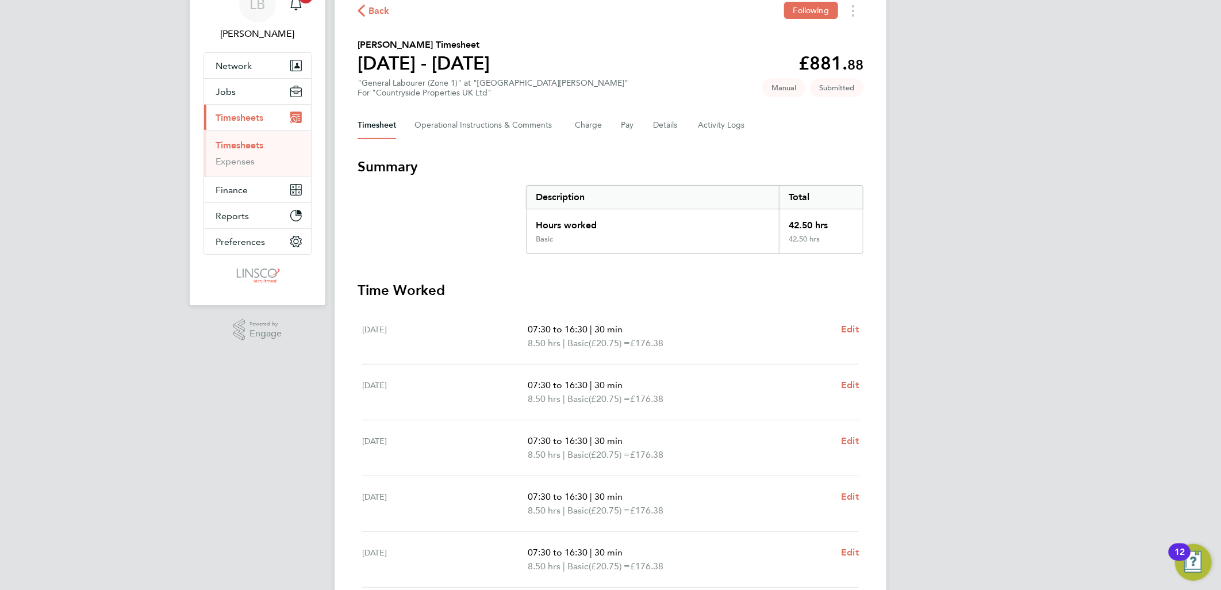
scroll to position [47, 0]
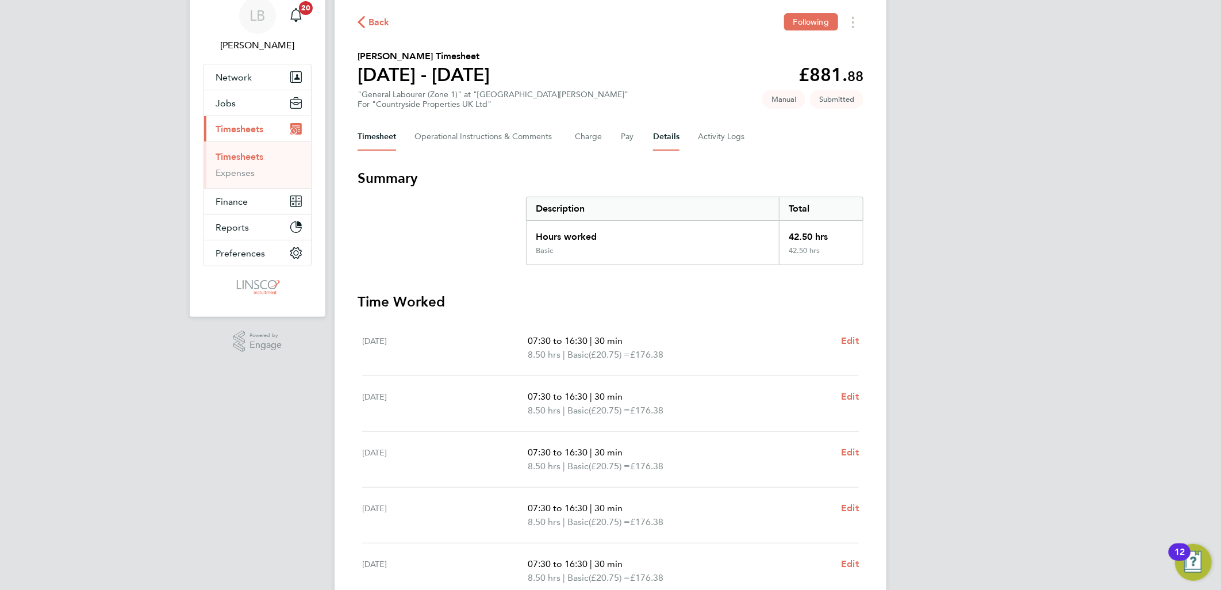
click at [656, 138] on button "Details" at bounding box center [666, 137] width 26 height 28
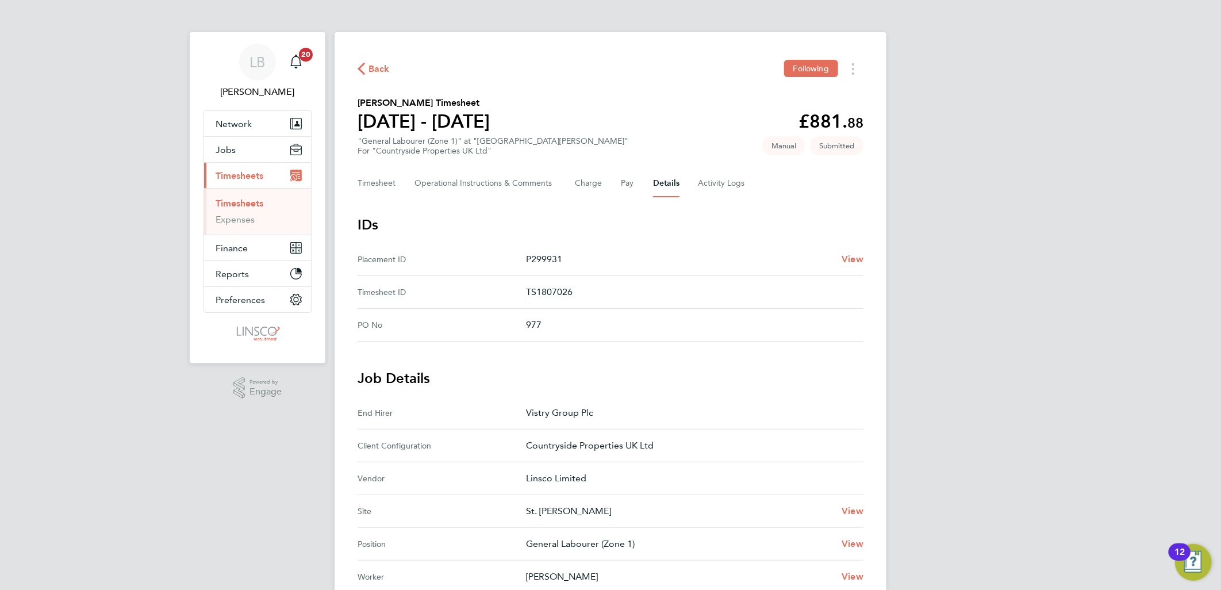
click at [374, 62] on button "Back" at bounding box center [374, 69] width 32 height 14
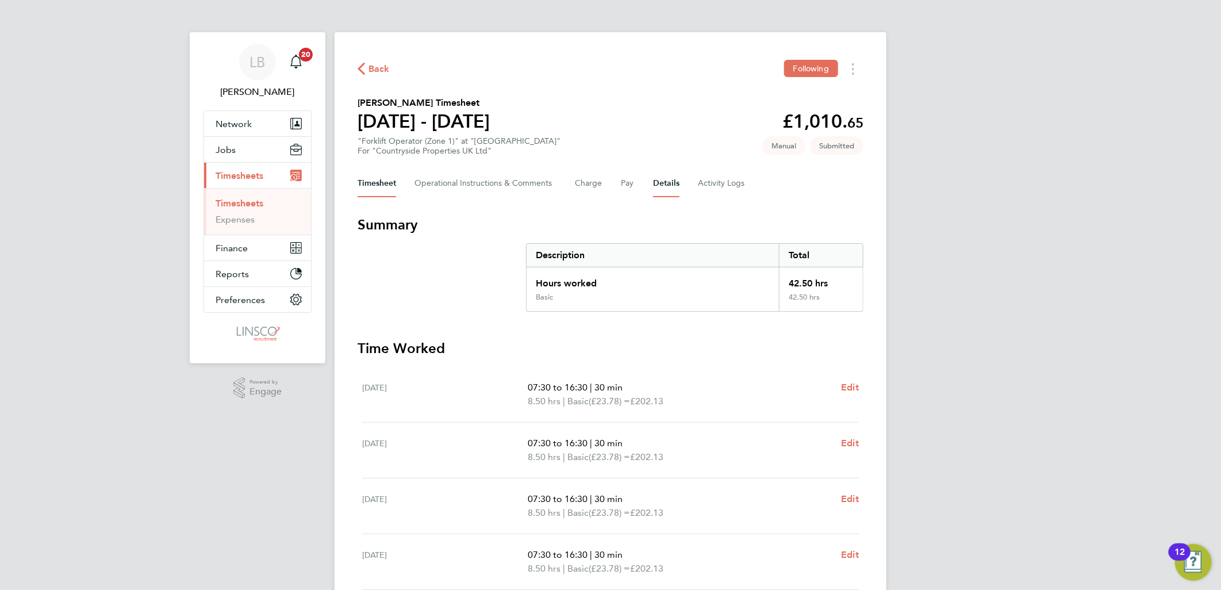
click at [667, 179] on button "Details" at bounding box center [666, 184] width 26 height 28
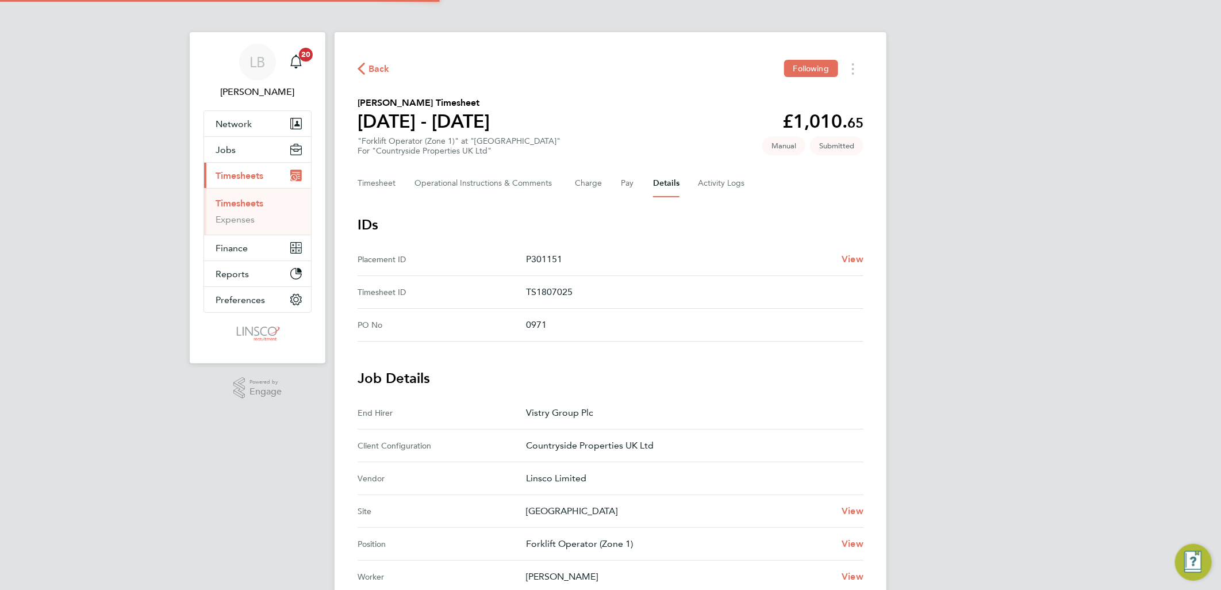
scroll to position [256, 0]
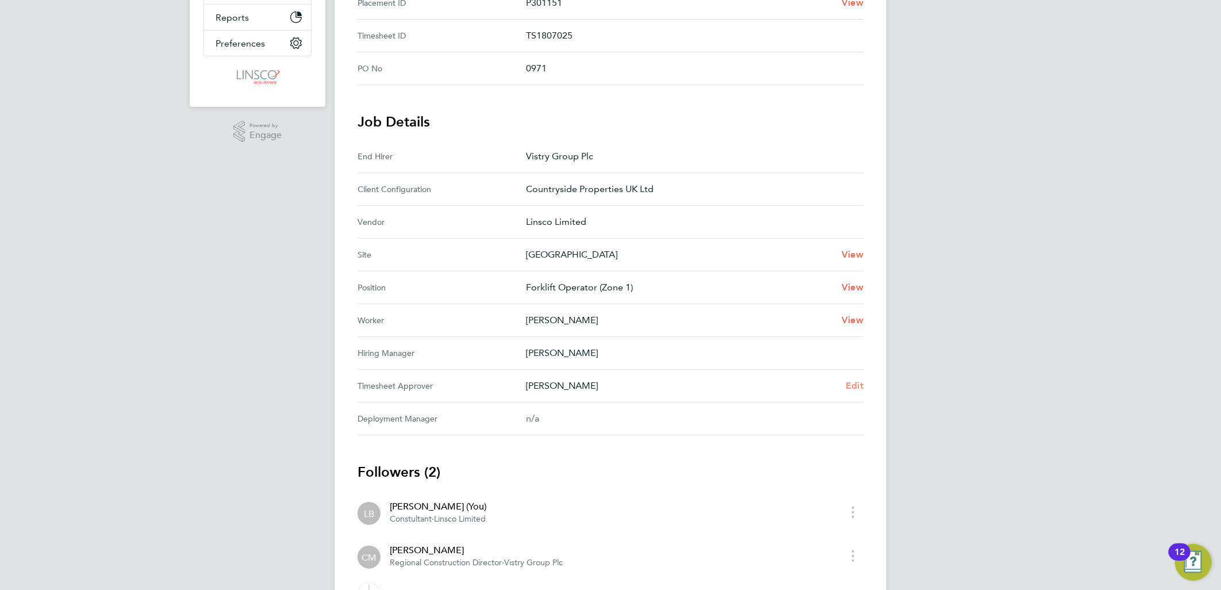
click at [860, 387] on span "Edit" at bounding box center [855, 385] width 18 height 11
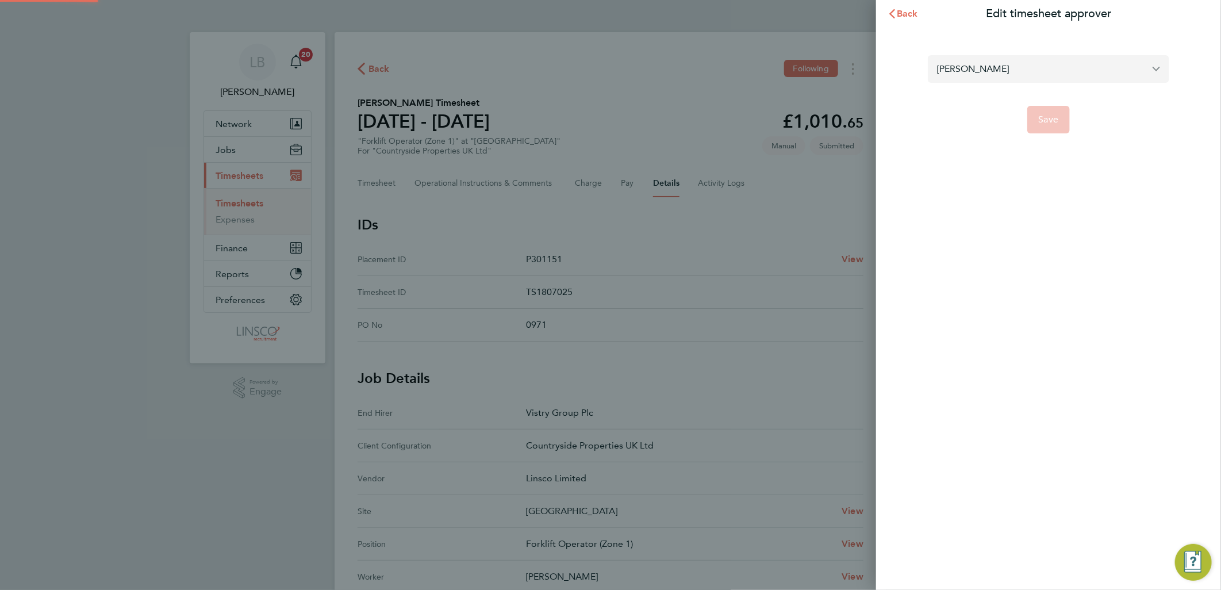
click at [986, 68] on input "[PERSON_NAME]" at bounding box center [1048, 68] width 241 height 27
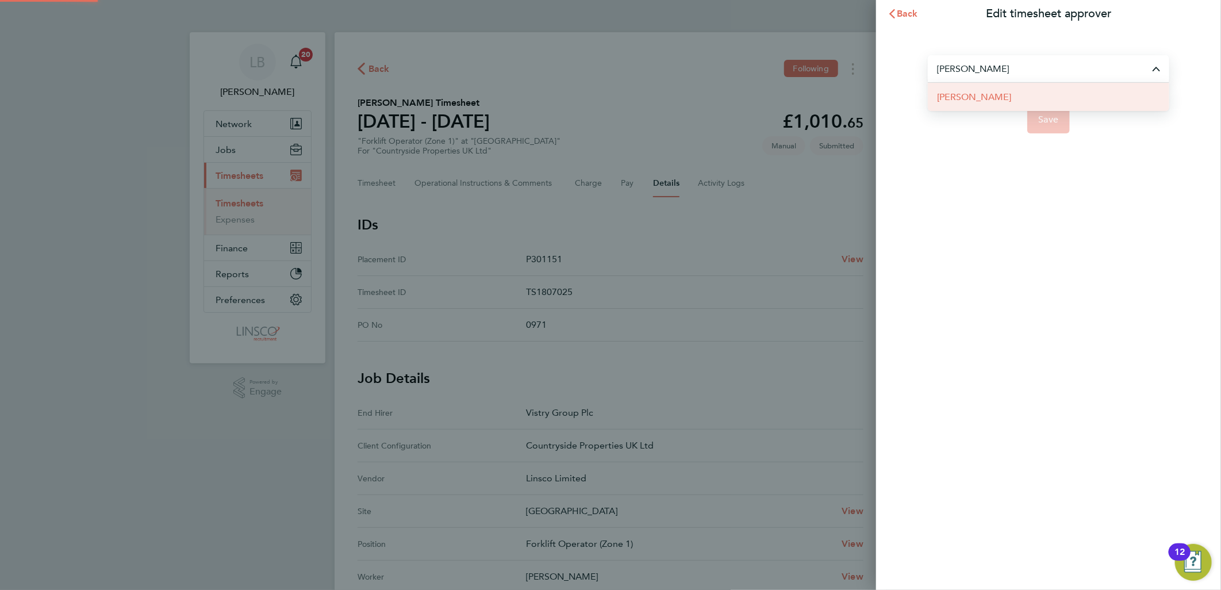
click at [1003, 102] on li "[PERSON_NAME]" at bounding box center [1048, 97] width 241 height 28
type input "[PERSON_NAME]"
click at [1035, 115] on button "Save" at bounding box center [1048, 120] width 43 height 28
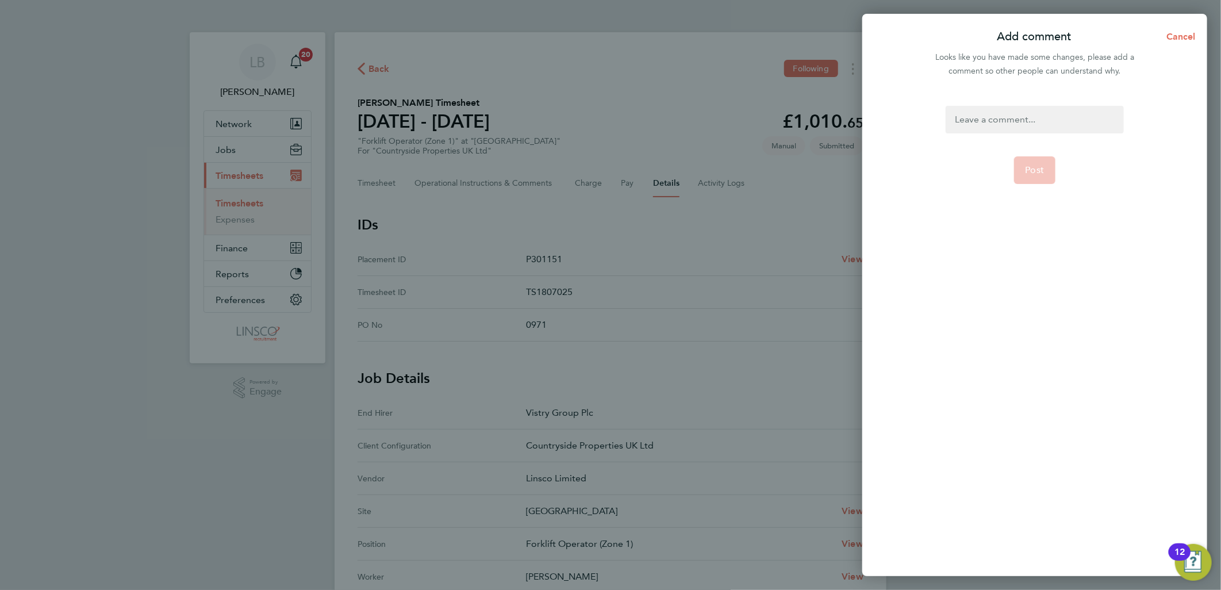
click at [1030, 108] on div at bounding box center [1035, 120] width 178 height 28
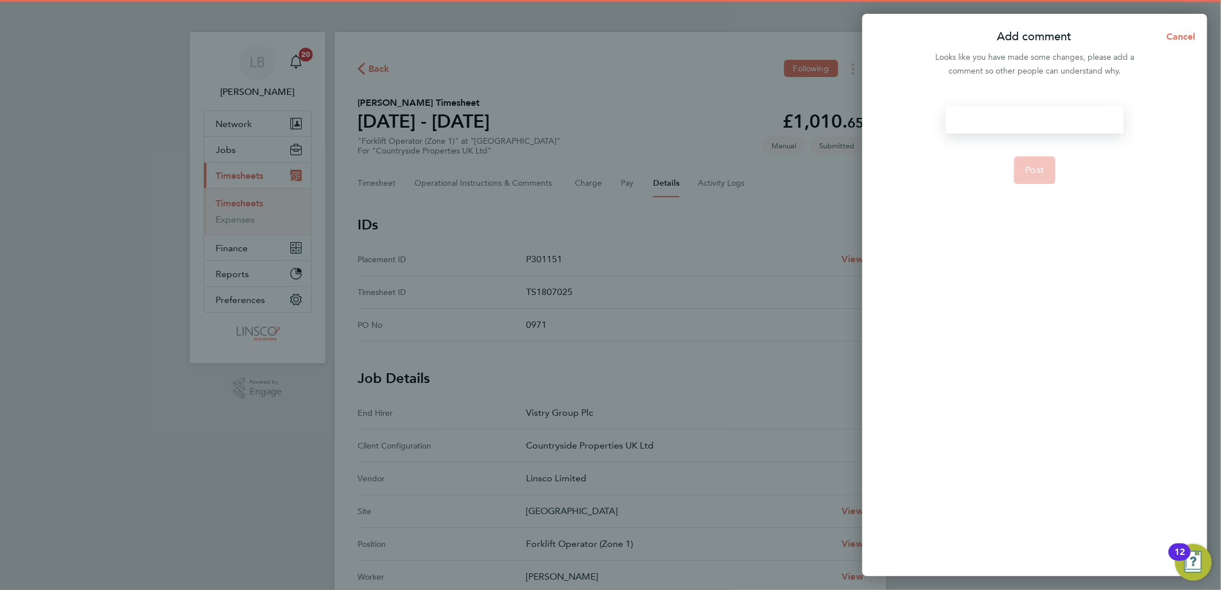
click at [1030, 108] on div at bounding box center [1035, 120] width 178 height 28
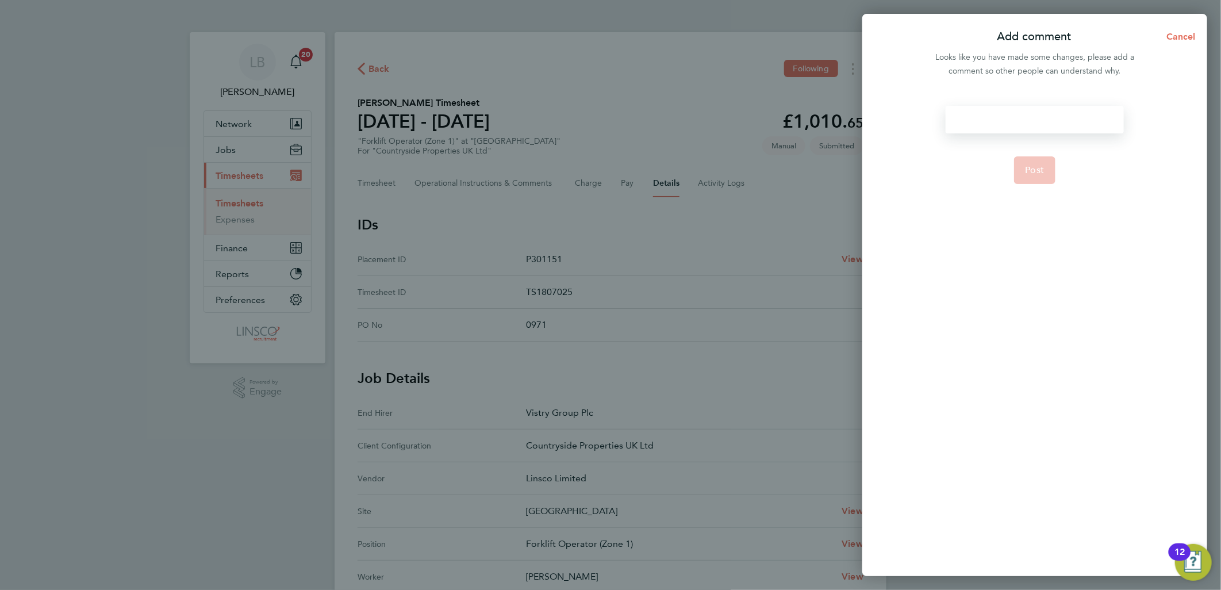
paste div
click at [1033, 158] on button "Post" at bounding box center [1035, 170] width 42 height 28
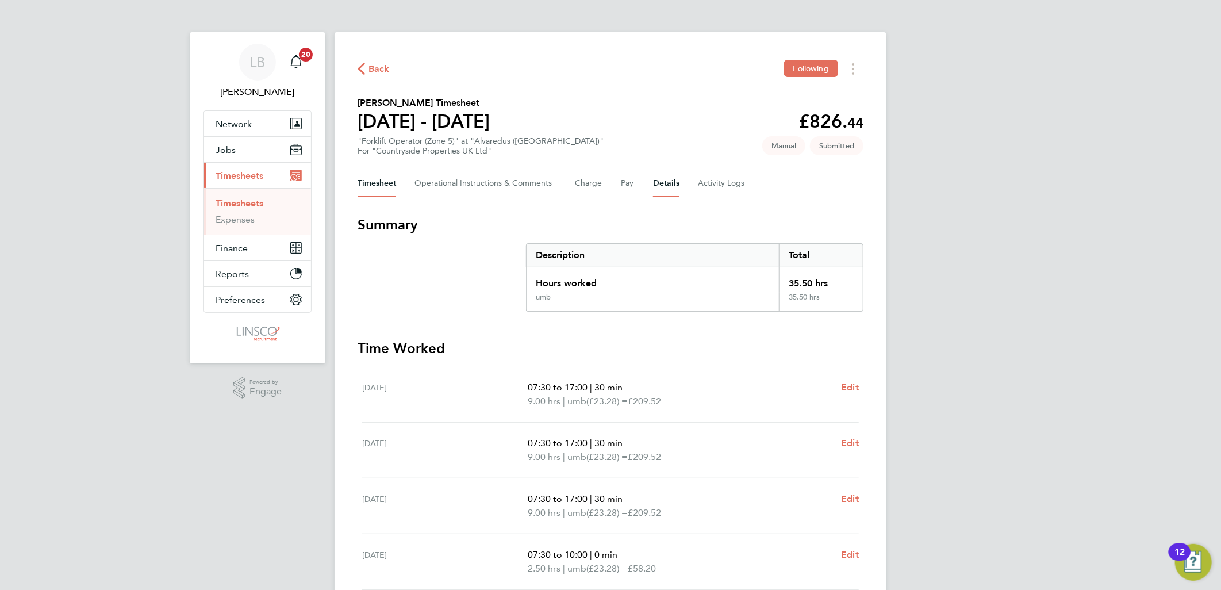
click at [676, 185] on button "Details" at bounding box center [666, 184] width 26 height 28
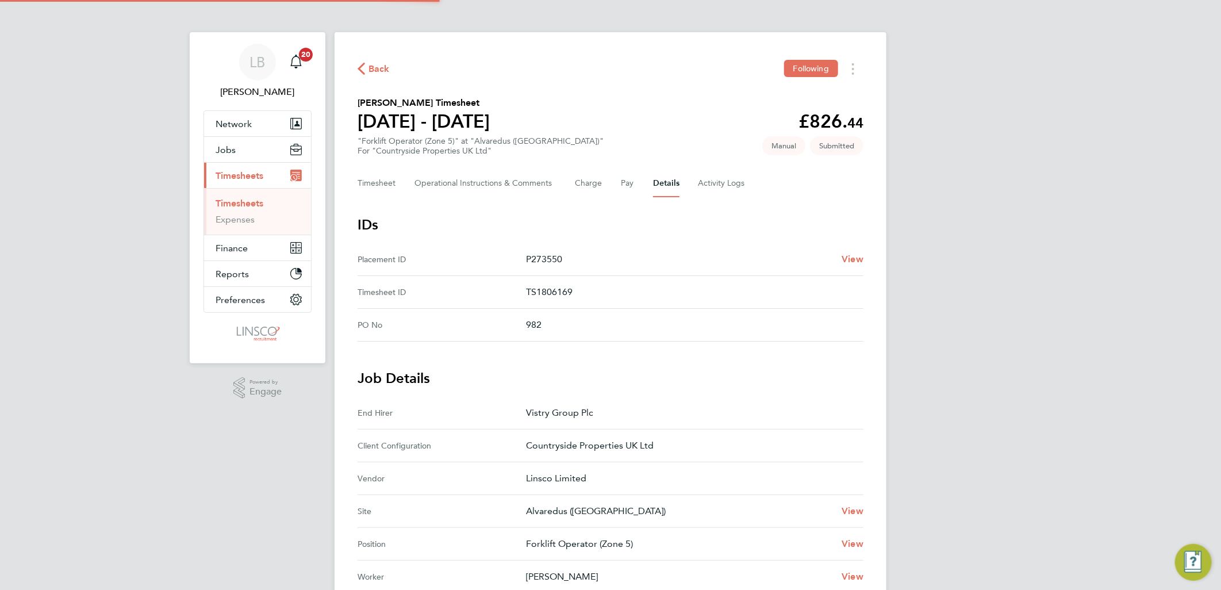
scroll to position [256, 0]
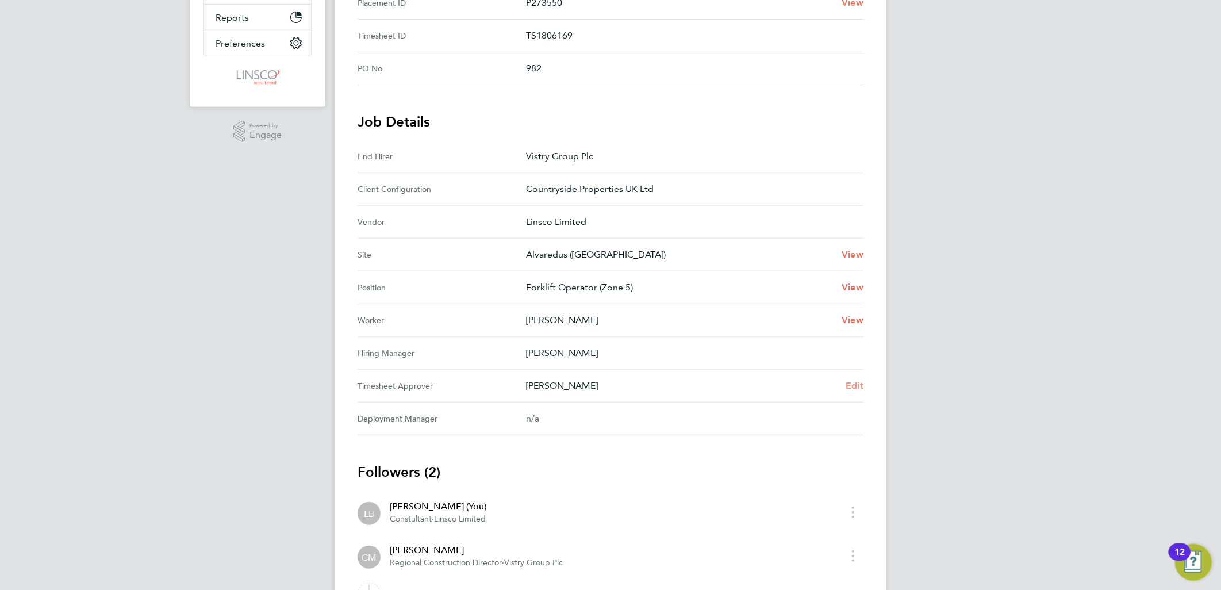
click at [846, 385] on span "Edit" at bounding box center [855, 385] width 18 height 11
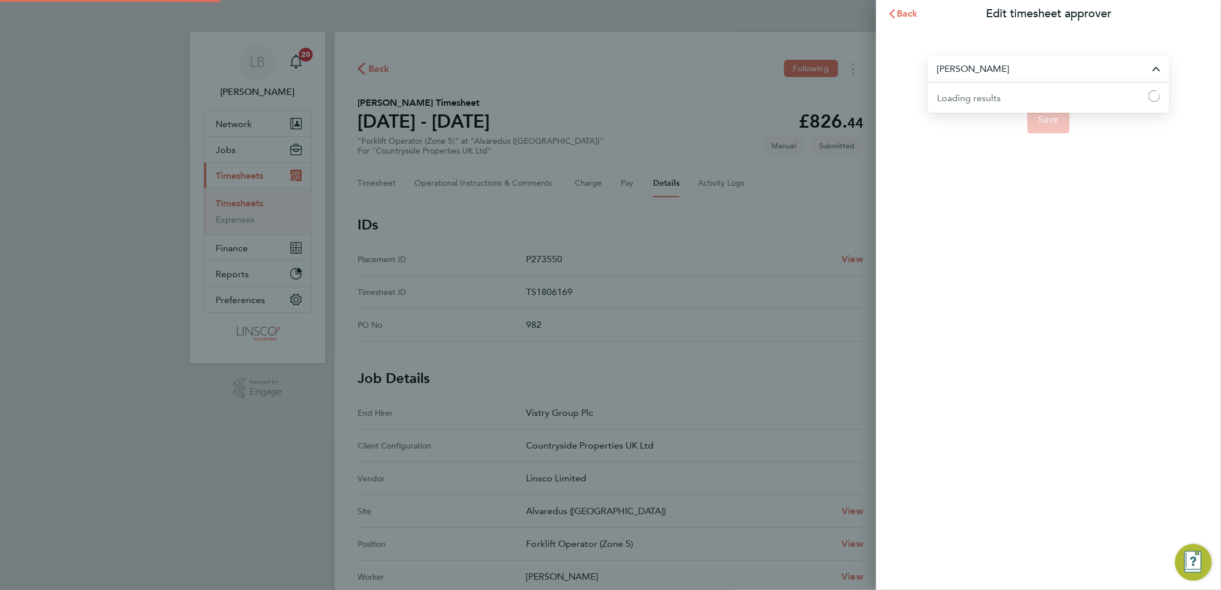
drag, startPoint x: 956, startPoint y: 72, endPoint x: 950, endPoint y: 80, distance: 9.6
click at [956, 73] on input "[PERSON_NAME]" at bounding box center [1048, 68] width 241 height 27
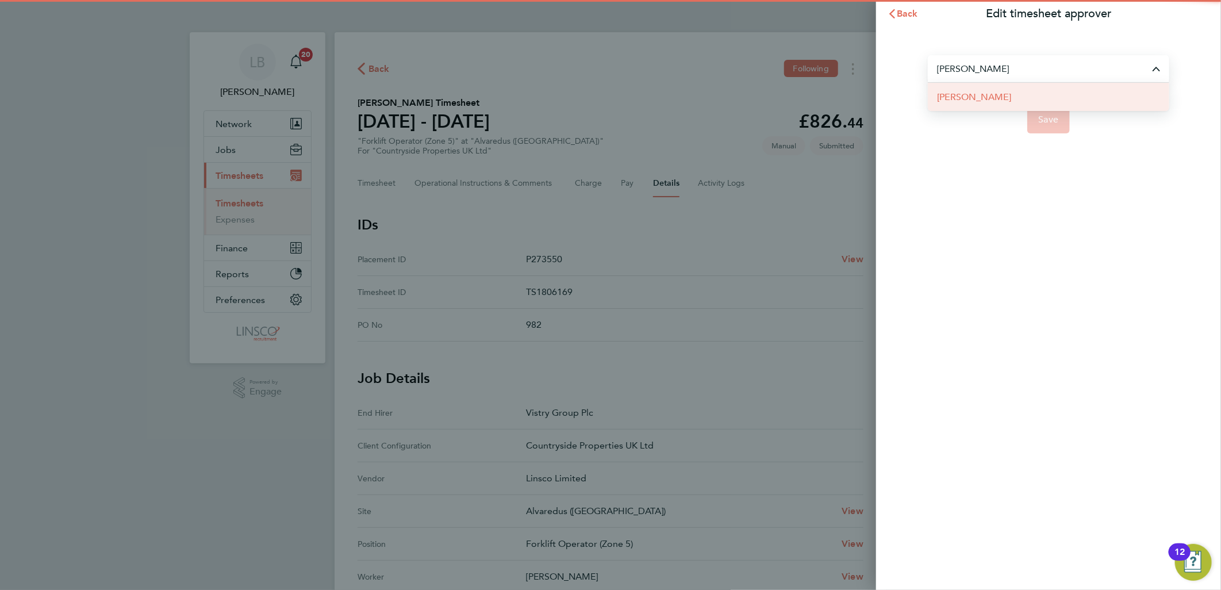
click at [991, 96] on span "[PERSON_NAME]" at bounding box center [974, 97] width 74 height 14
type input "[PERSON_NAME]"
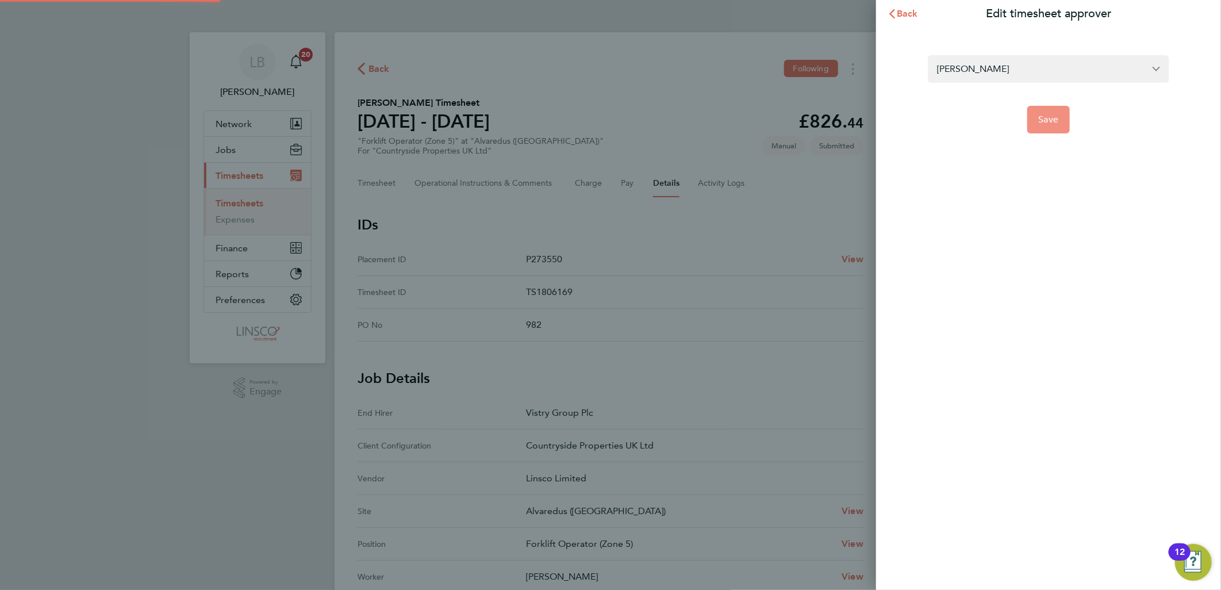
click at [1056, 117] on span "Save" at bounding box center [1049, 119] width 20 height 11
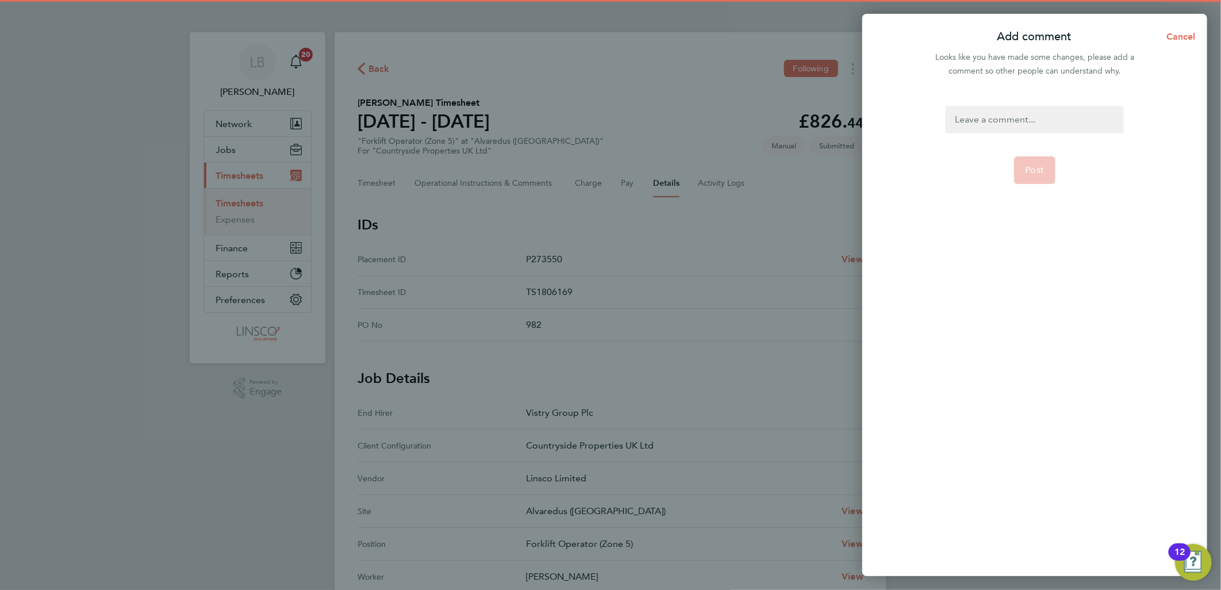
click at [1050, 112] on div at bounding box center [1035, 120] width 178 height 28
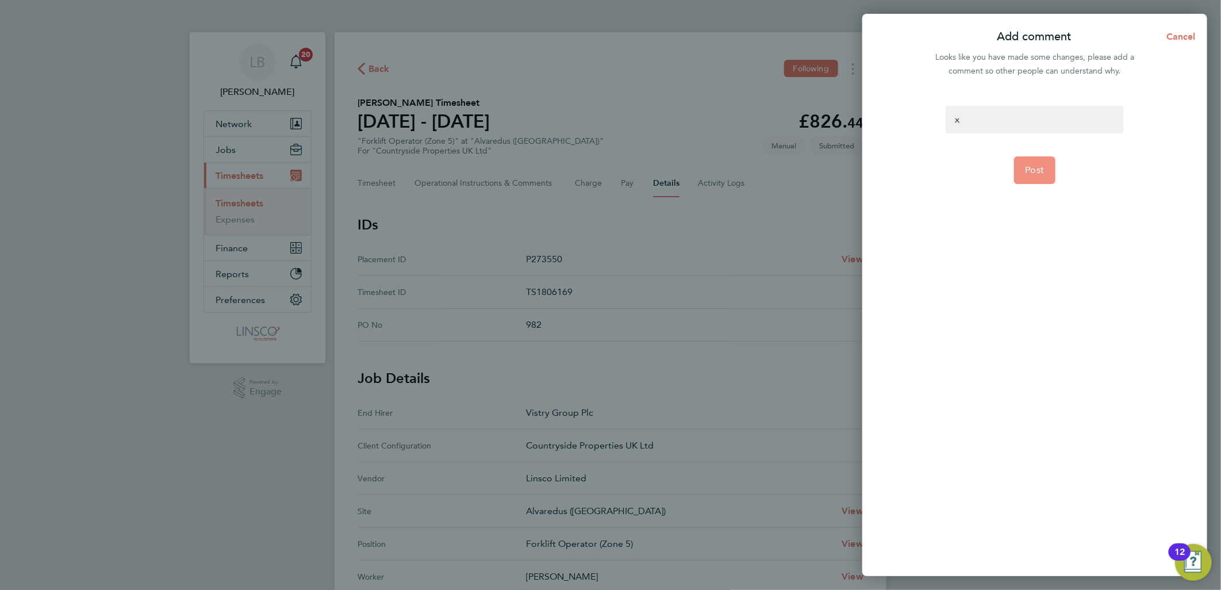
click at [1026, 170] on span "Post" at bounding box center [1035, 169] width 19 height 11
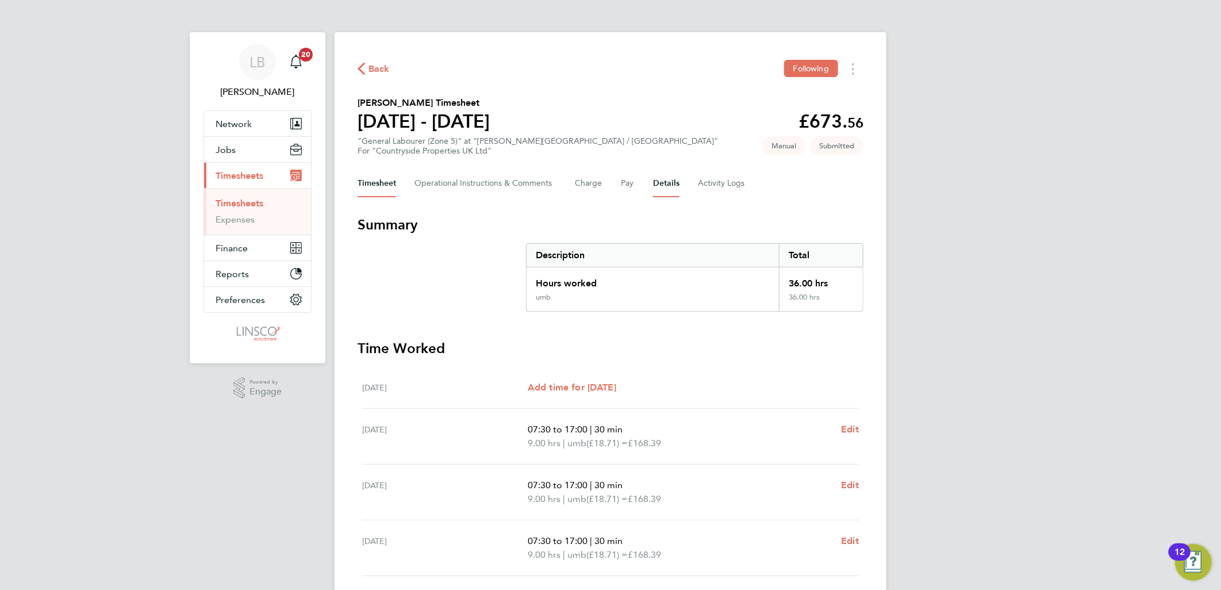
click at [658, 166] on div "Back Following George Lowe's Timesheet 18 - 24 Aug 2025 £673. 56 "General Labou…" at bounding box center [611, 415] width 552 height 766
click at [665, 177] on button "Details" at bounding box center [666, 184] width 26 height 28
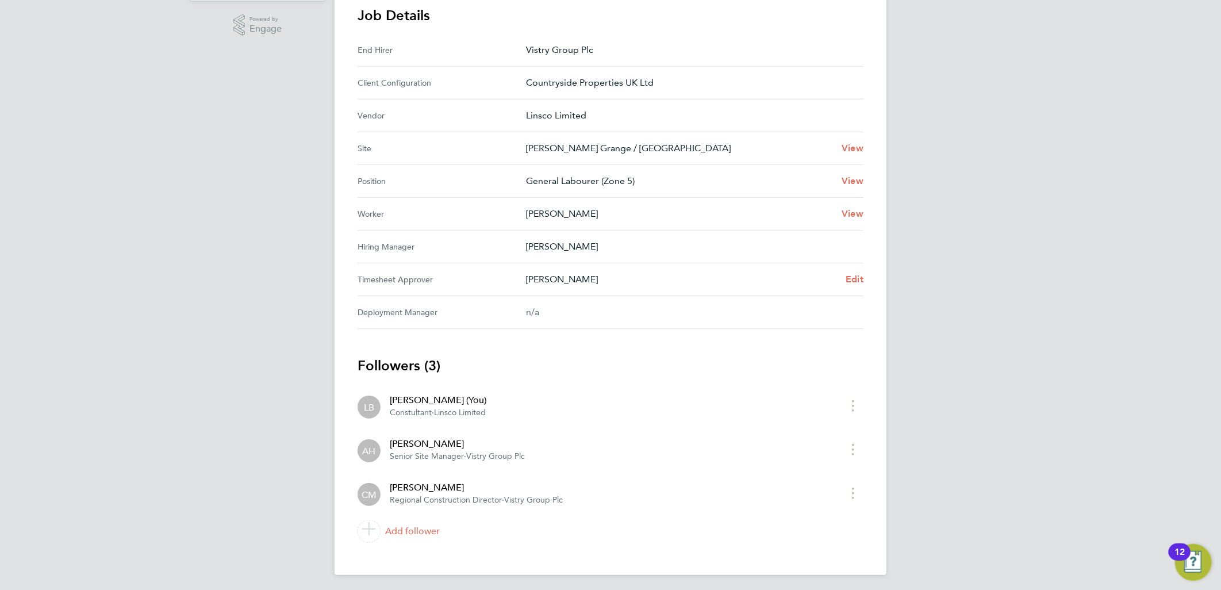
scroll to position [365, 0]
click at [856, 279] on span "Edit" at bounding box center [855, 277] width 18 height 11
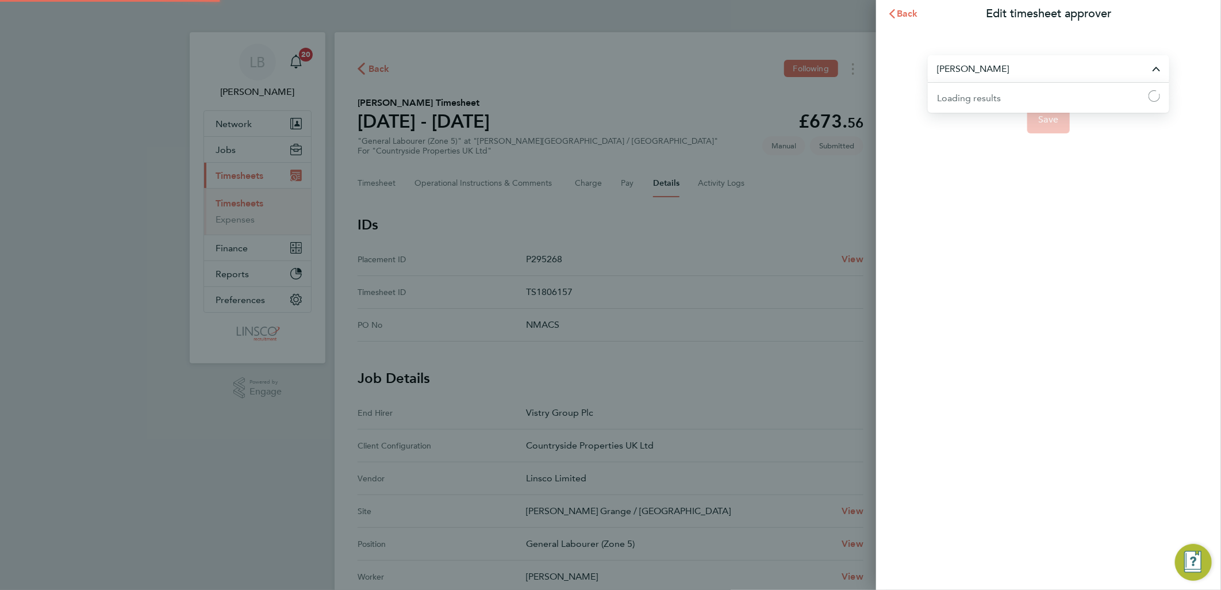
click at [992, 73] on input "[PERSON_NAME]" at bounding box center [1048, 68] width 241 height 27
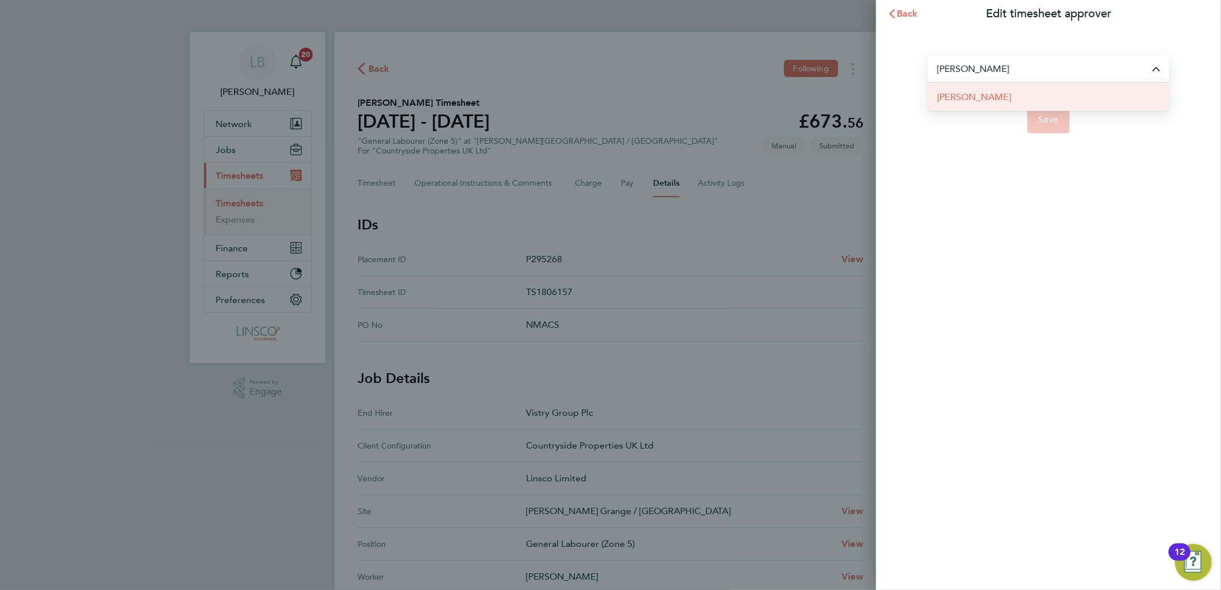
click at [984, 106] on li "[PERSON_NAME]" at bounding box center [1048, 97] width 241 height 28
type input "[PERSON_NAME]"
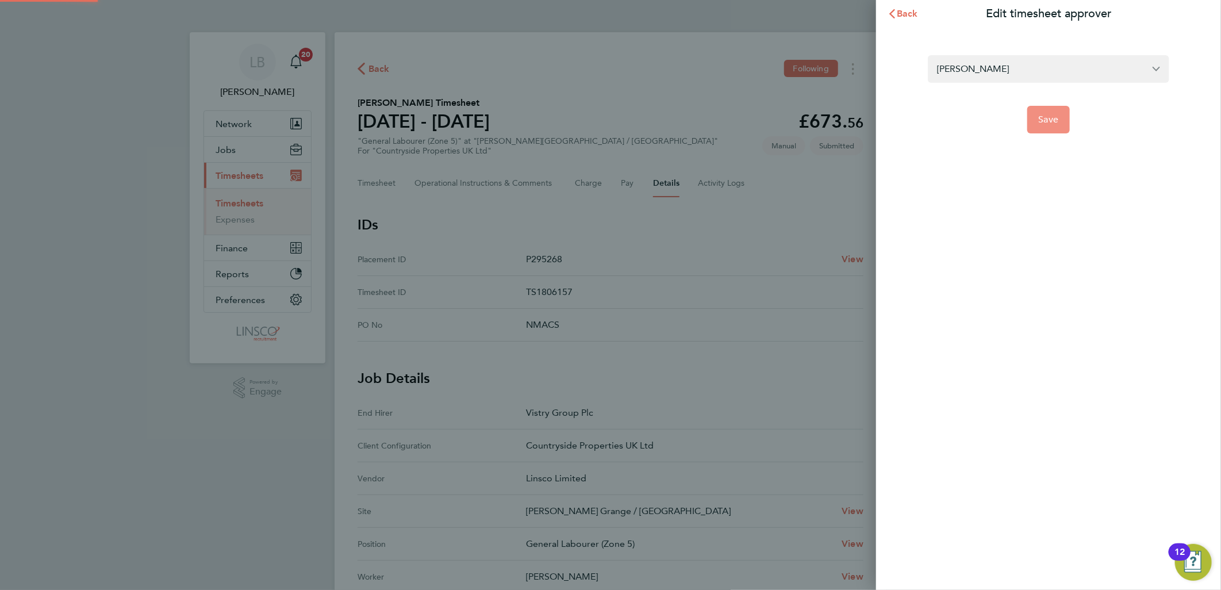
click at [1060, 121] on button "Save" at bounding box center [1048, 120] width 43 height 28
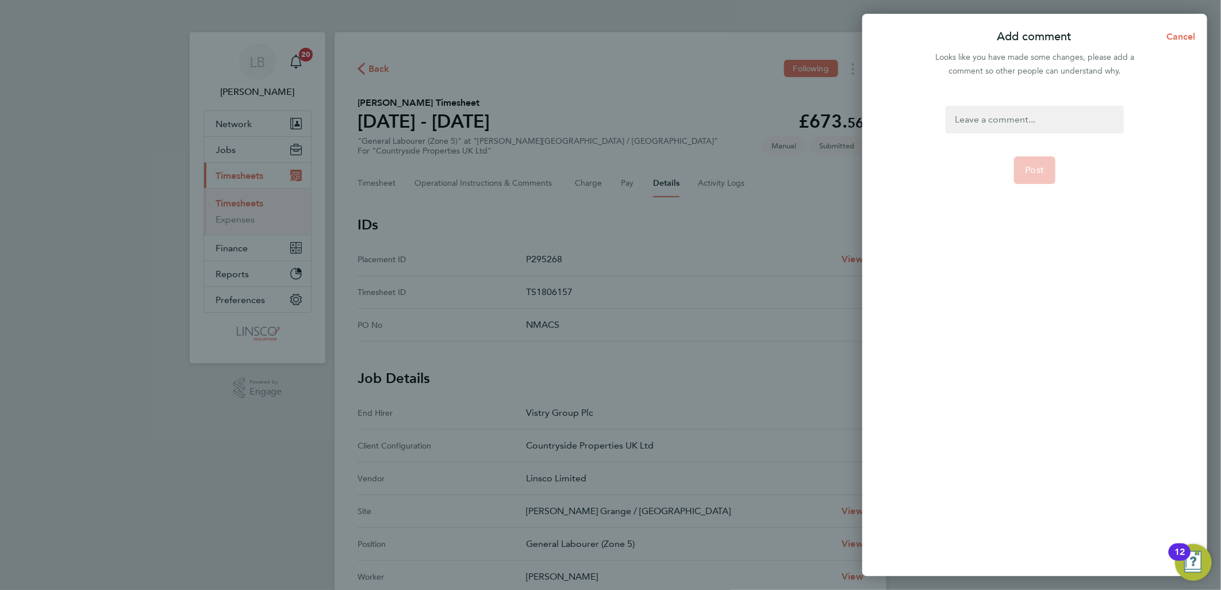
click at [1007, 97] on div "Post" at bounding box center [1034, 334] width 345 height 484
click at [1007, 114] on div at bounding box center [1035, 120] width 178 height 28
click at [1030, 167] on span "Post" at bounding box center [1035, 169] width 19 height 11
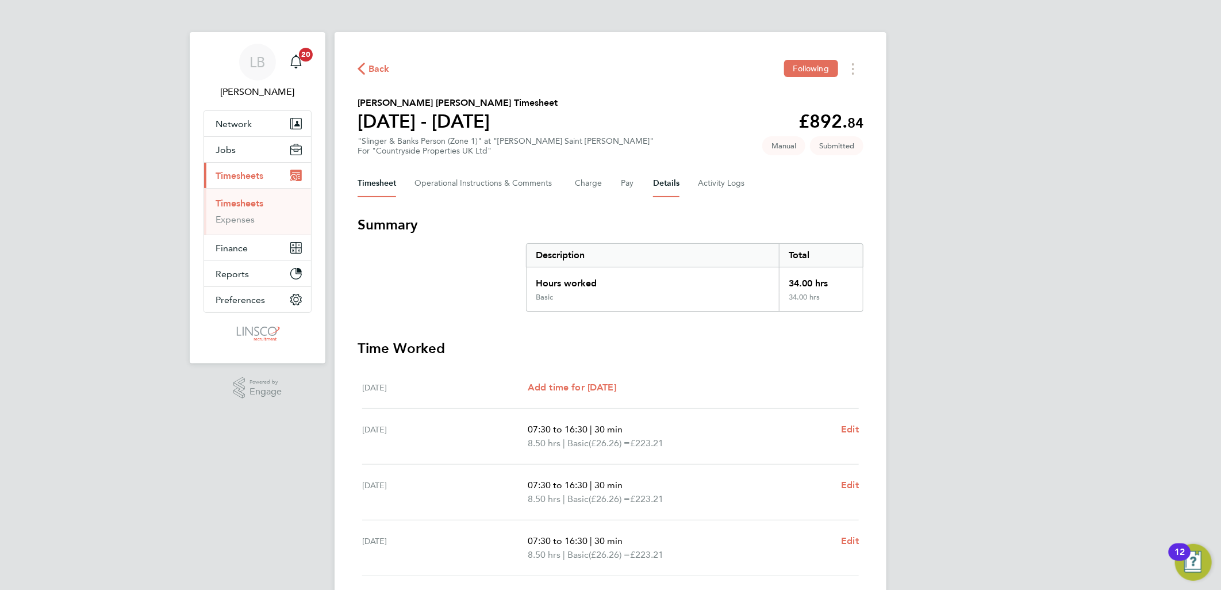
click at [668, 185] on button "Details" at bounding box center [666, 184] width 26 height 28
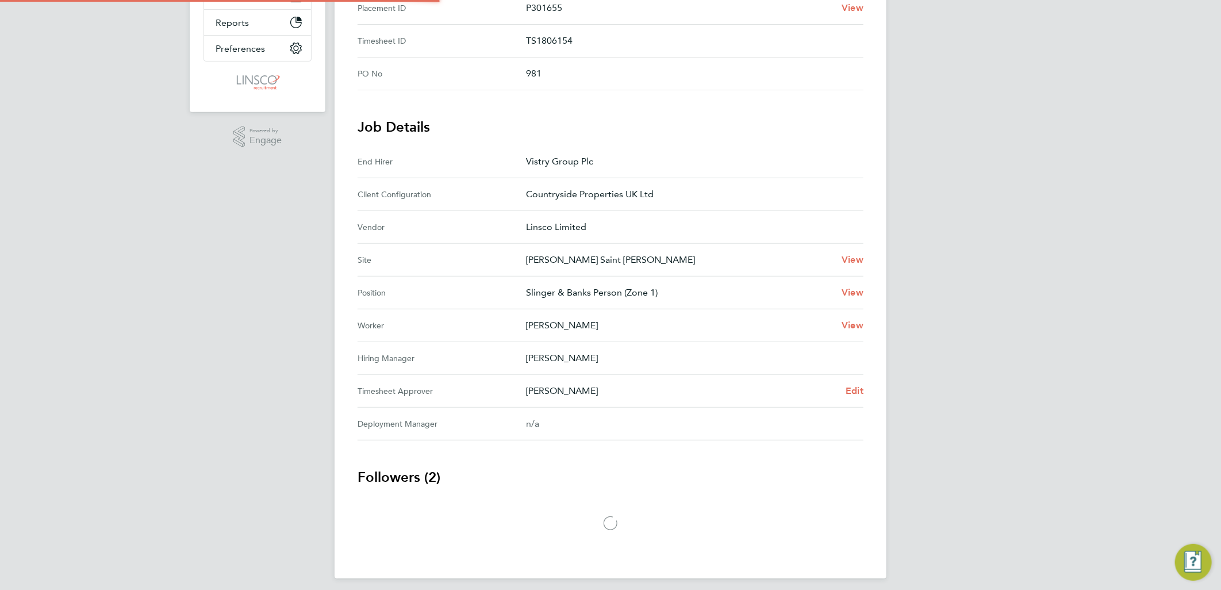
scroll to position [256, 0]
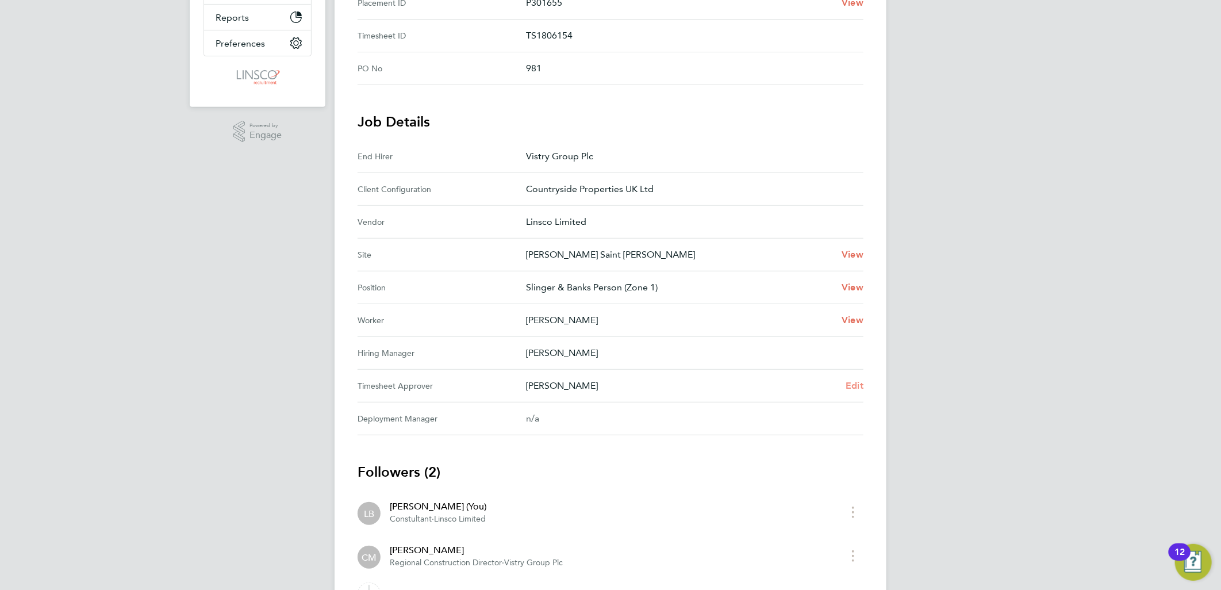
click at [859, 380] on span "Edit" at bounding box center [855, 385] width 18 height 11
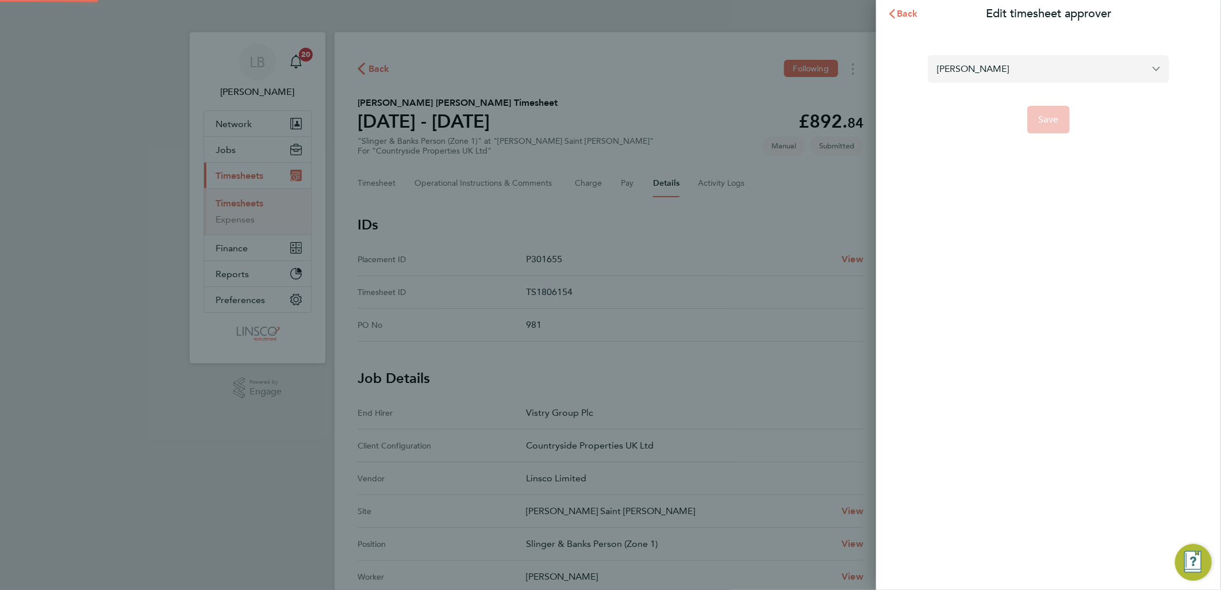
click at [1004, 75] on input "[PERSON_NAME]" at bounding box center [1048, 68] width 241 height 27
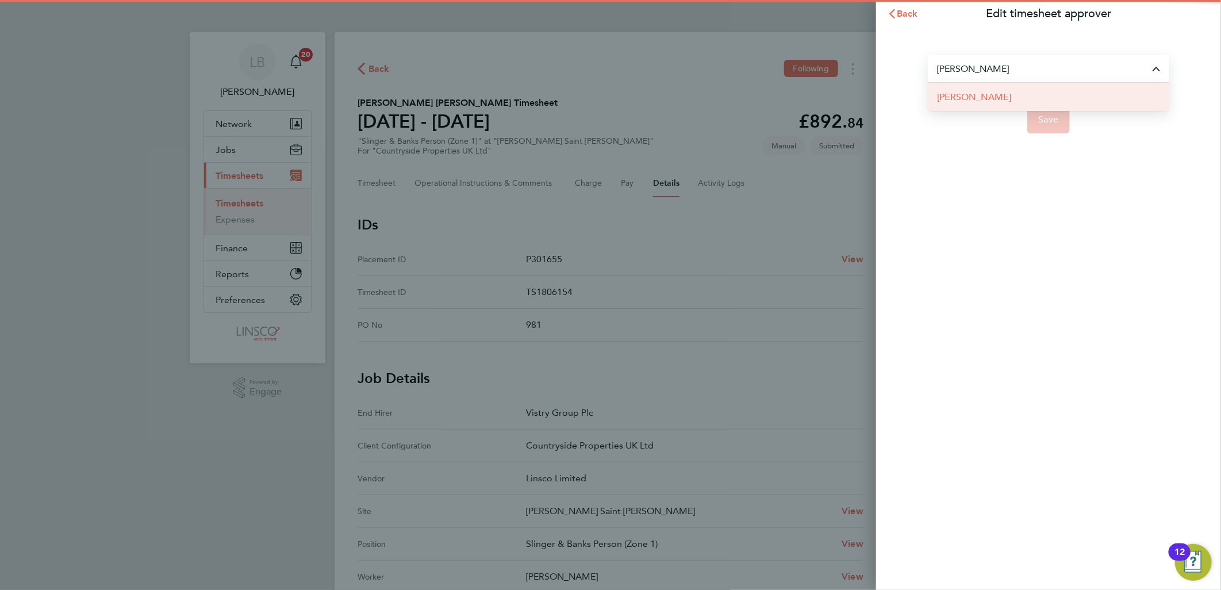
click at [999, 94] on li "[PERSON_NAME]" at bounding box center [1048, 97] width 241 height 28
type input "[PERSON_NAME]"
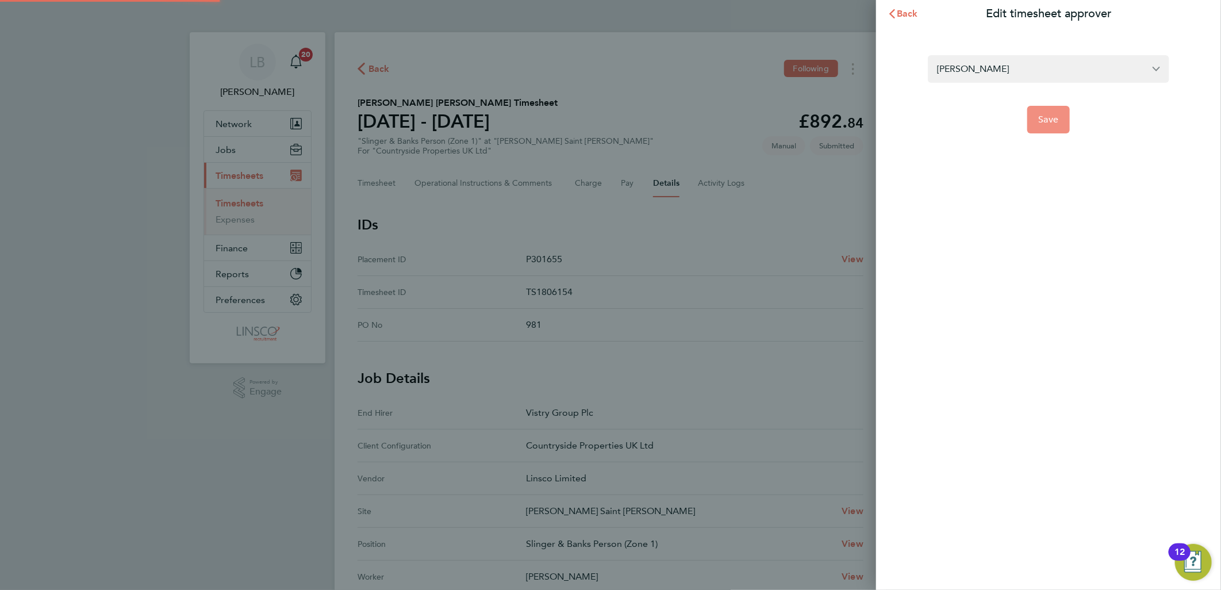
click at [1052, 114] on span "Save" at bounding box center [1049, 119] width 20 height 11
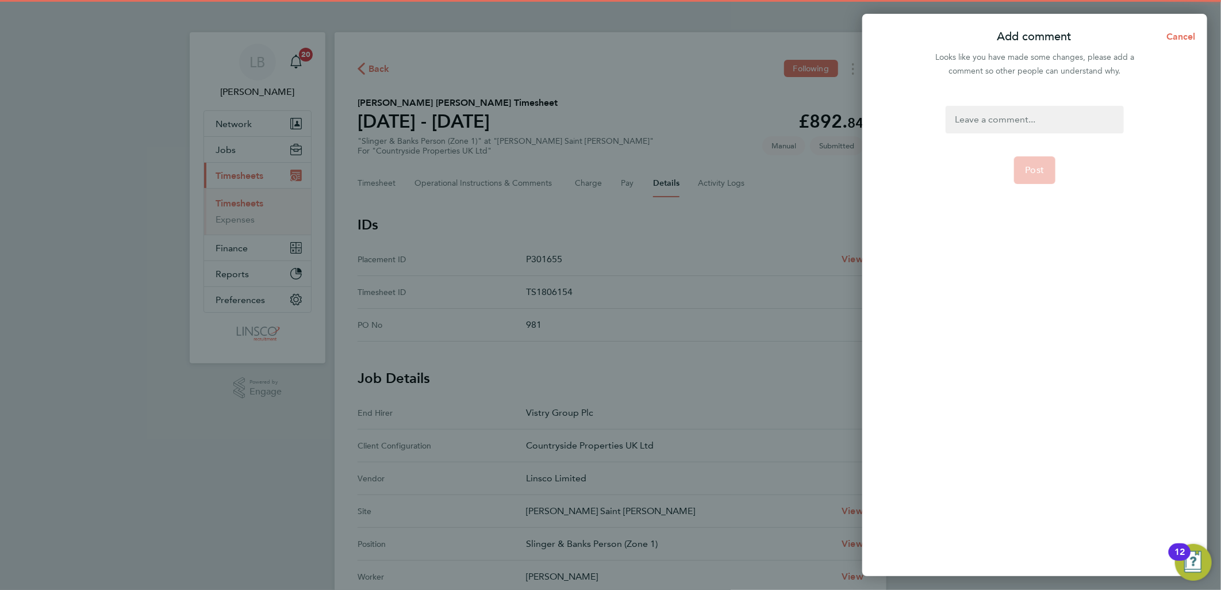
click at [1046, 116] on div at bounding box center [1035, 120] width 178 height 28
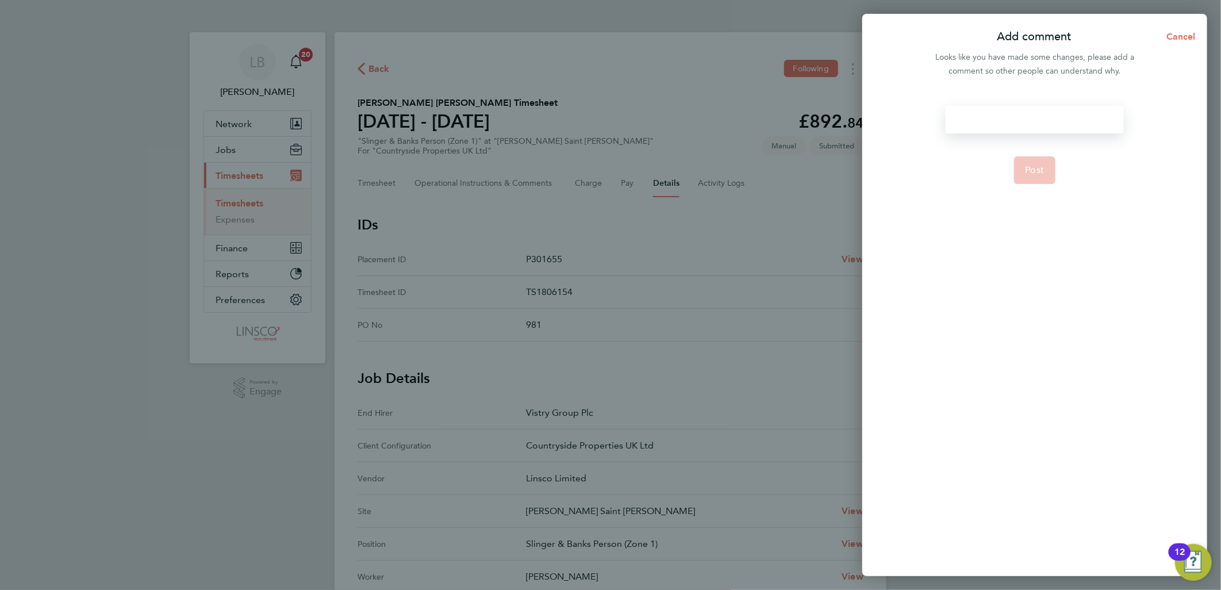
click at [1046, 116] on div at bounding box center [1035, 120] width 178 height 28
click at [1030, 179] on button "Post" at bounding box center [1035, 170] width 42 height 28
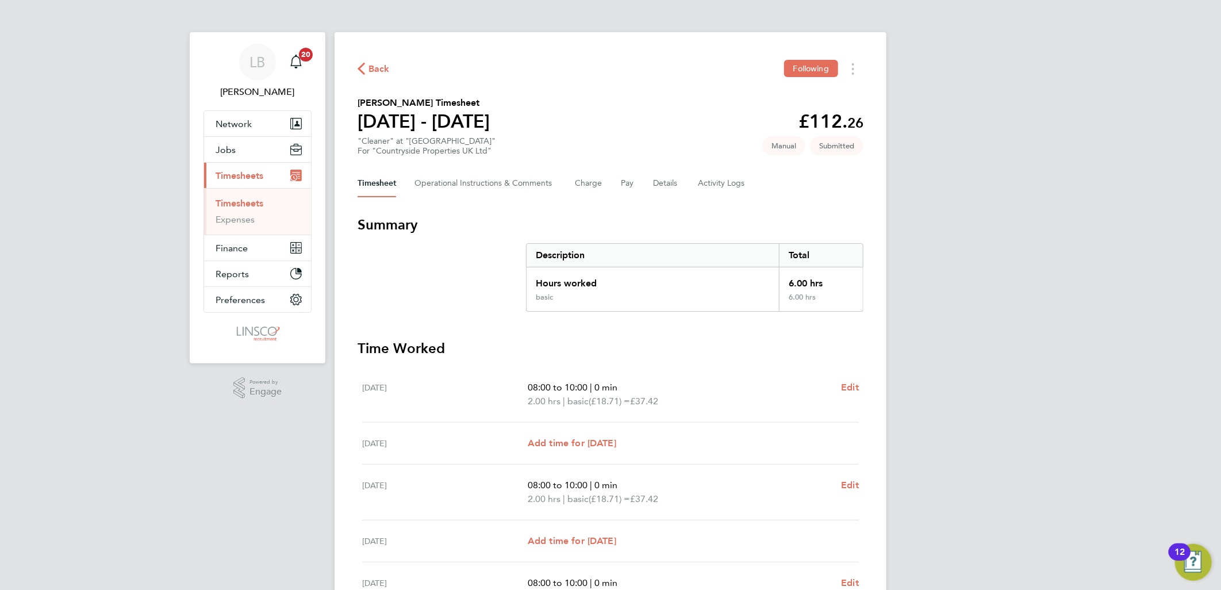
click at [645, 182] on div "Timesheet Operational Instructions & Comments Charge Pay Details Activity Logs" at bounding box center [611, 184] width 506 height 28
click at [663, 186] on button "Details" at bounding box center [666, 184] width 26 height 28
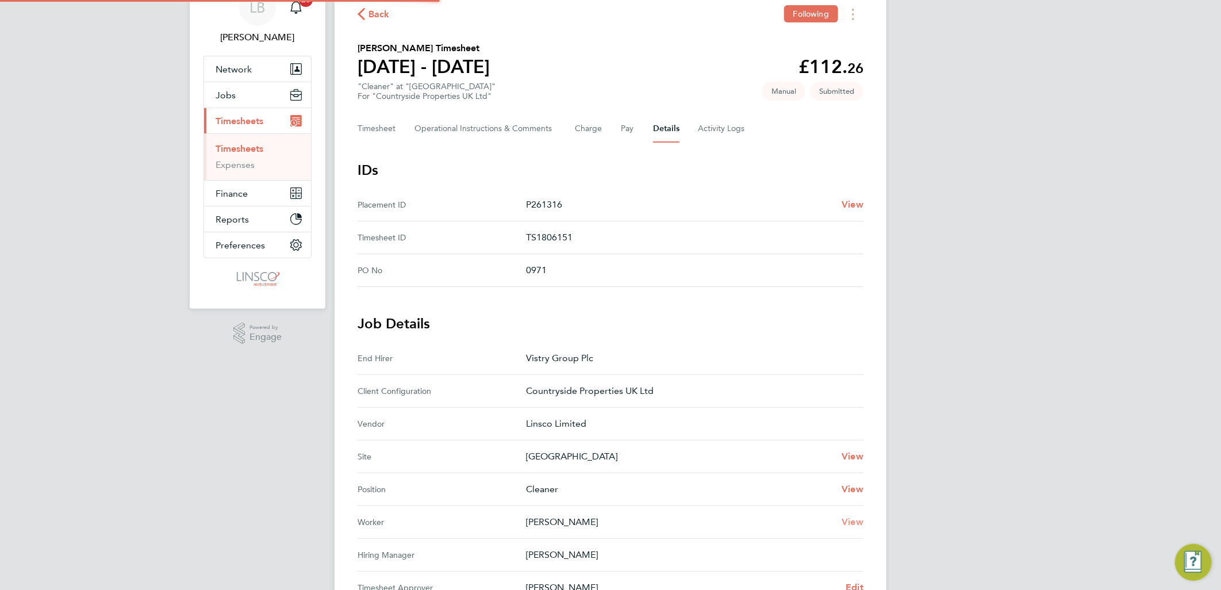
scroll to position [256, 0]
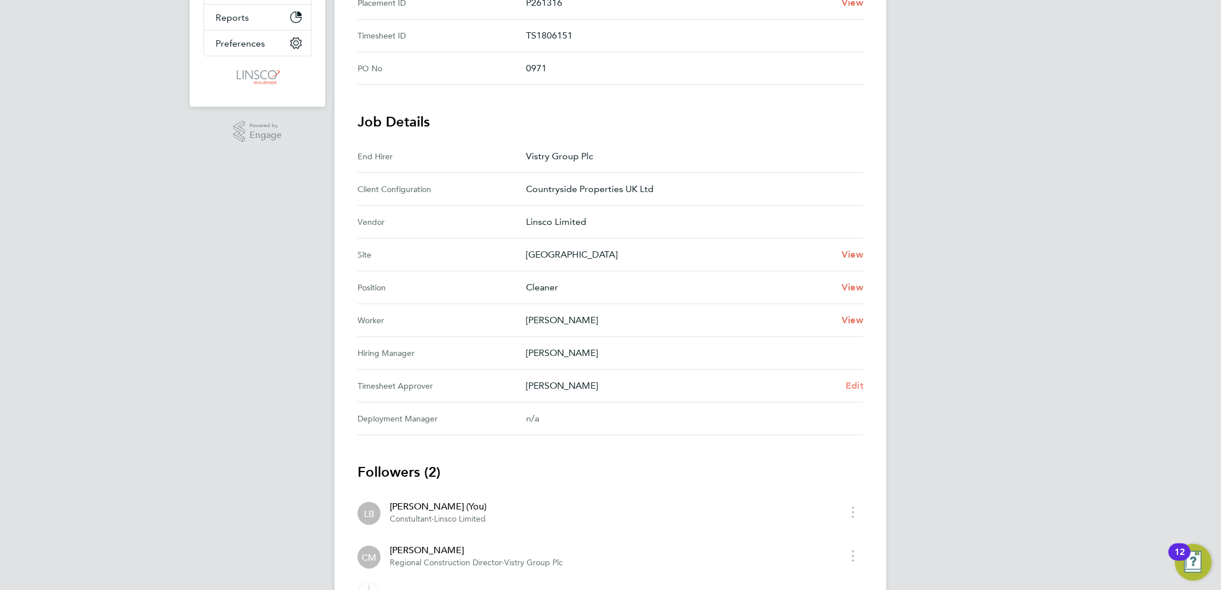
click at [855, 382] on span "Edit" at bounding box center [855, 385] width 18 height 11
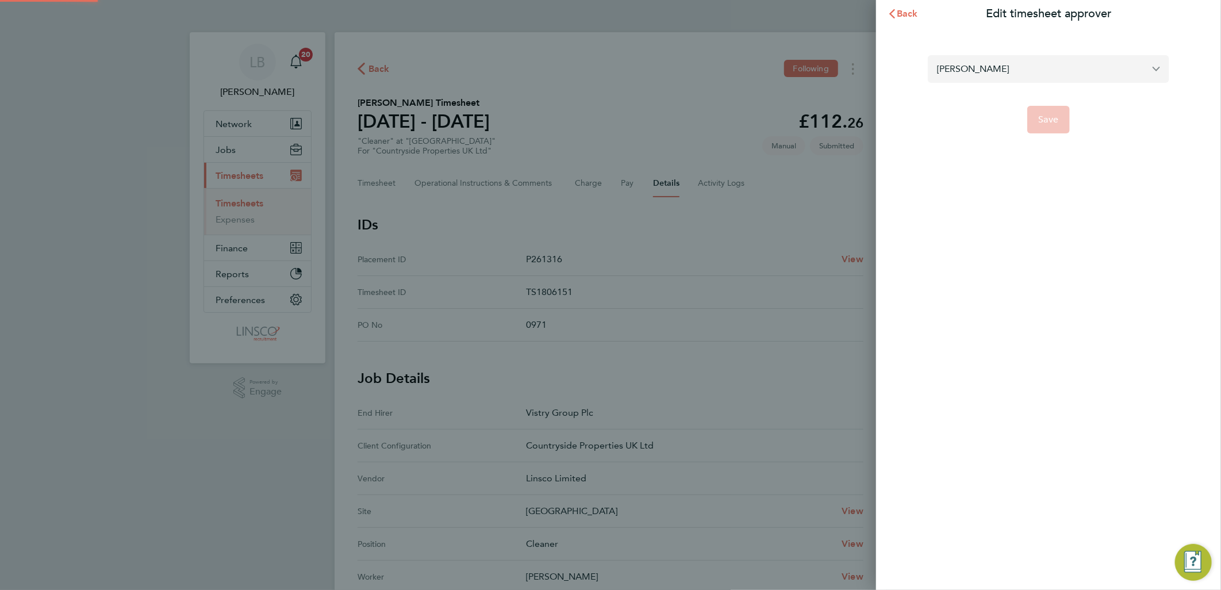
click at [1030, 64] on input "[PERSON_NAME]" at bounding box center [1048, 68] width 241 height 27
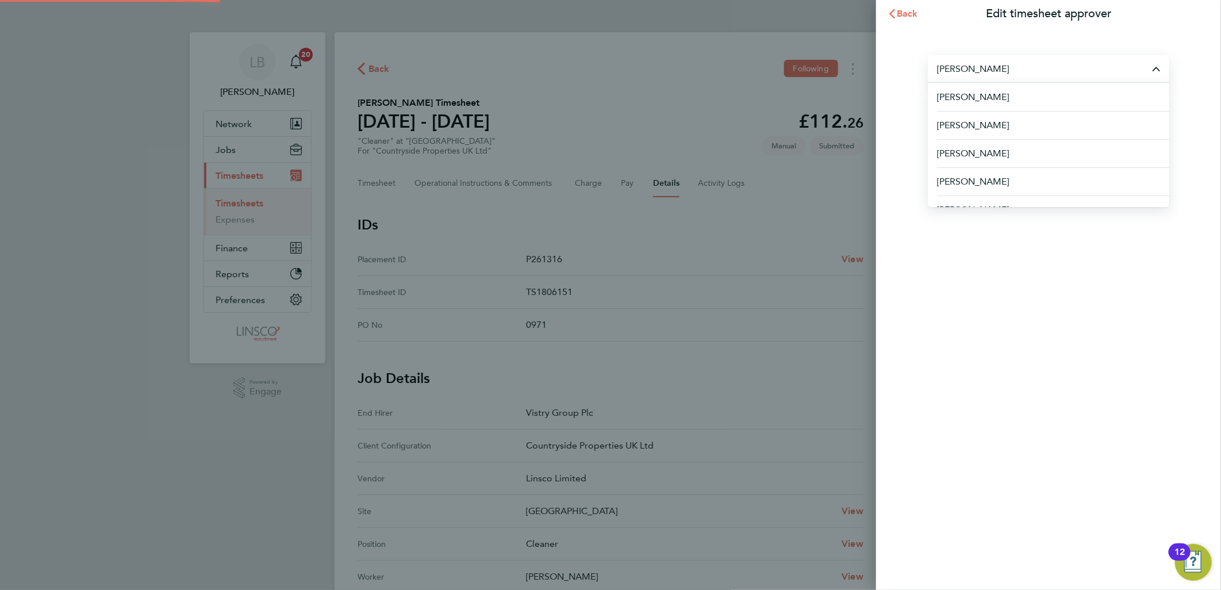
type input "k"
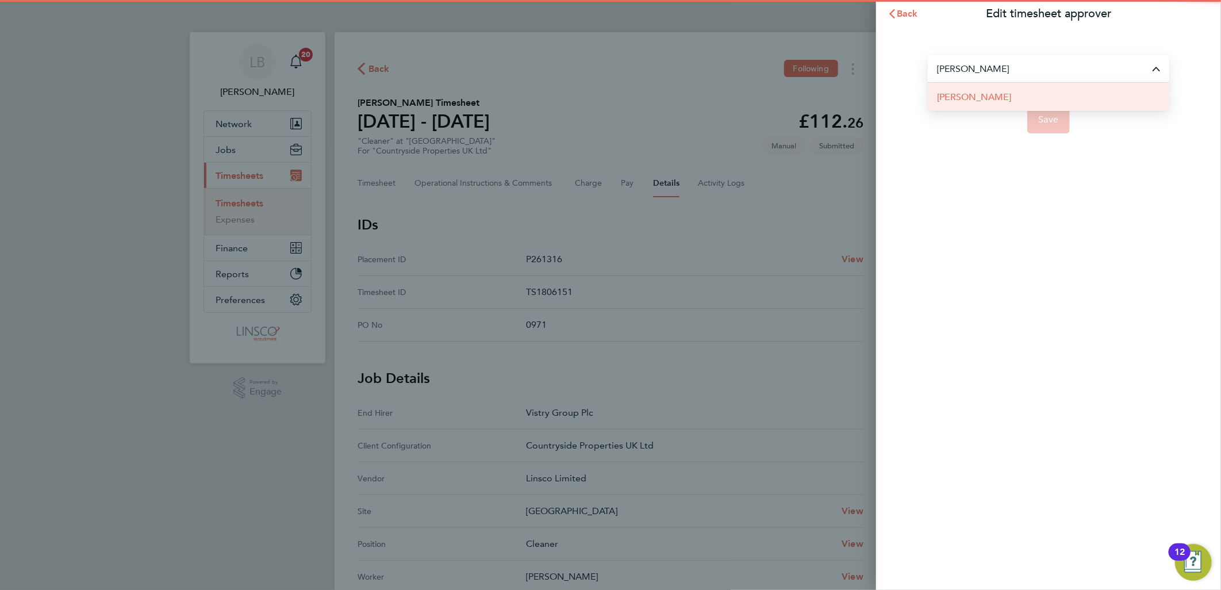
click at [1022, 99] on li "[PERSON_NAME]" at bounding box center [1048, 97] width 241 height 28
type input "[PERSON_NAME]"
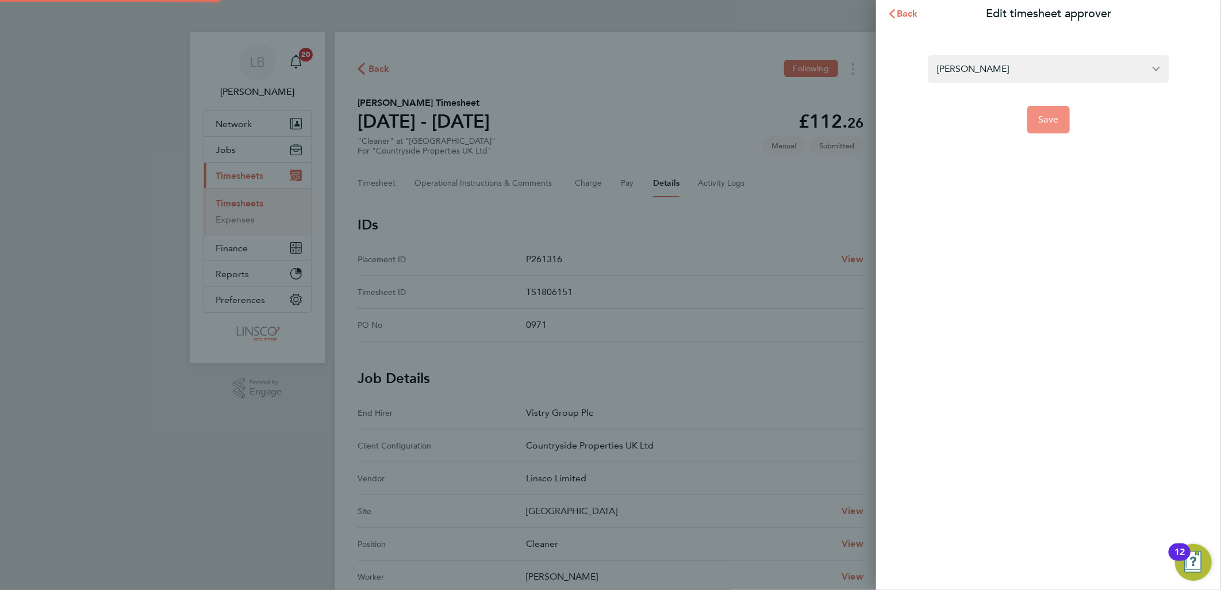
click at [1044, 121] on span "Save" at bounding box center [1049, 119] width 20 height 11
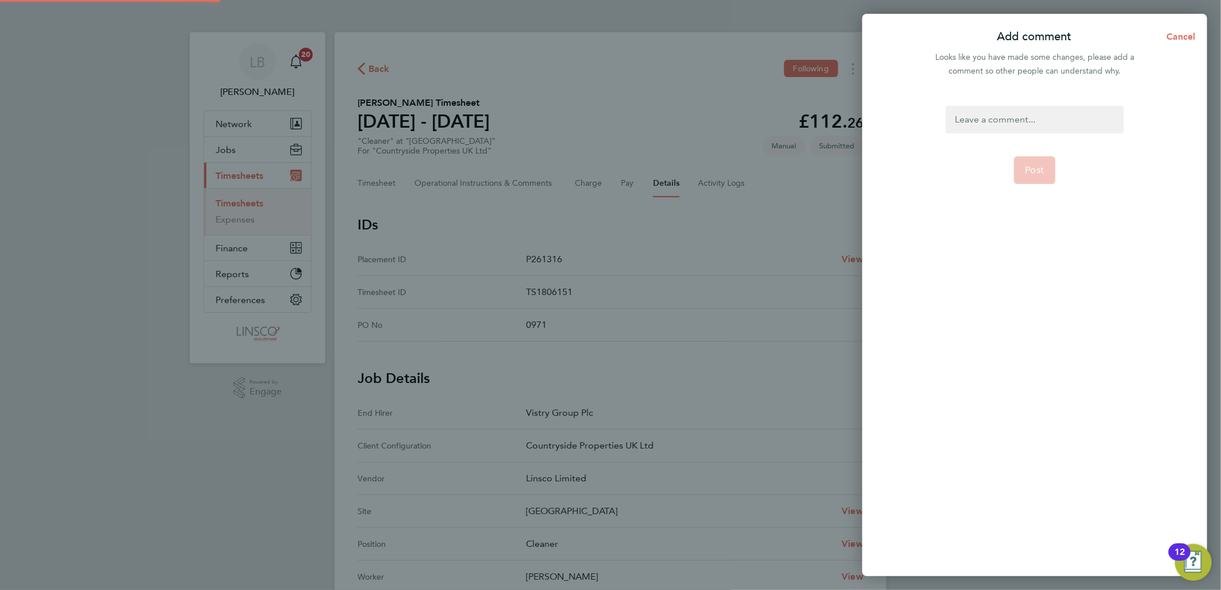
click at [1038, 121] on div at bounding box center [1035, 120] width 178 height 28
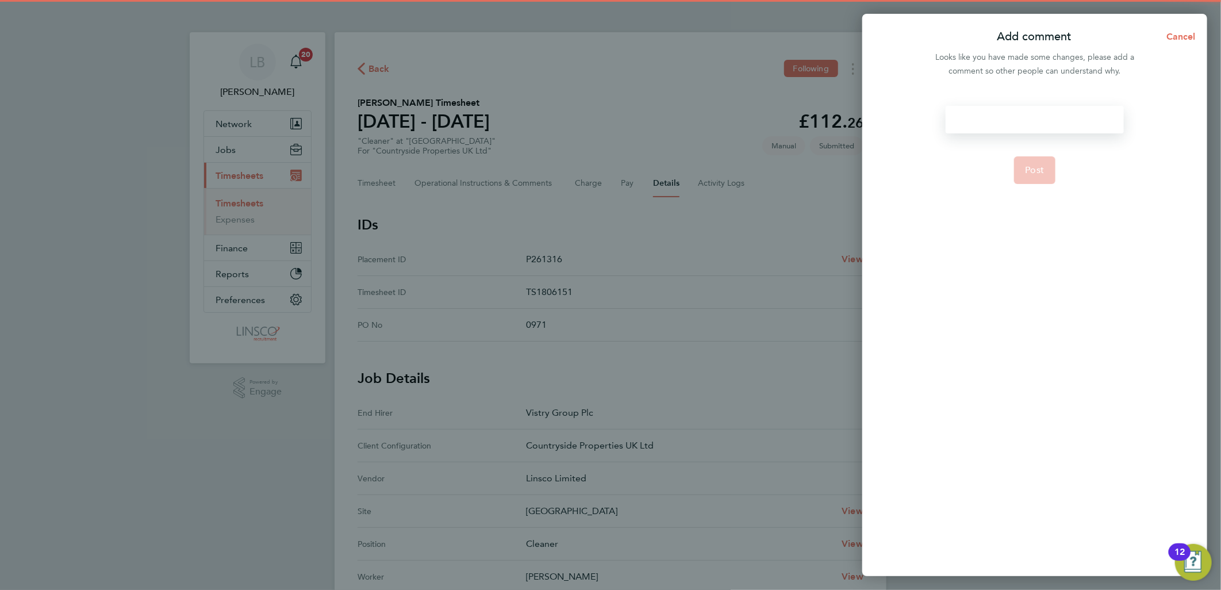
click at [1038, 121] on div at bounding box center [1035, 120] width 178 height 28
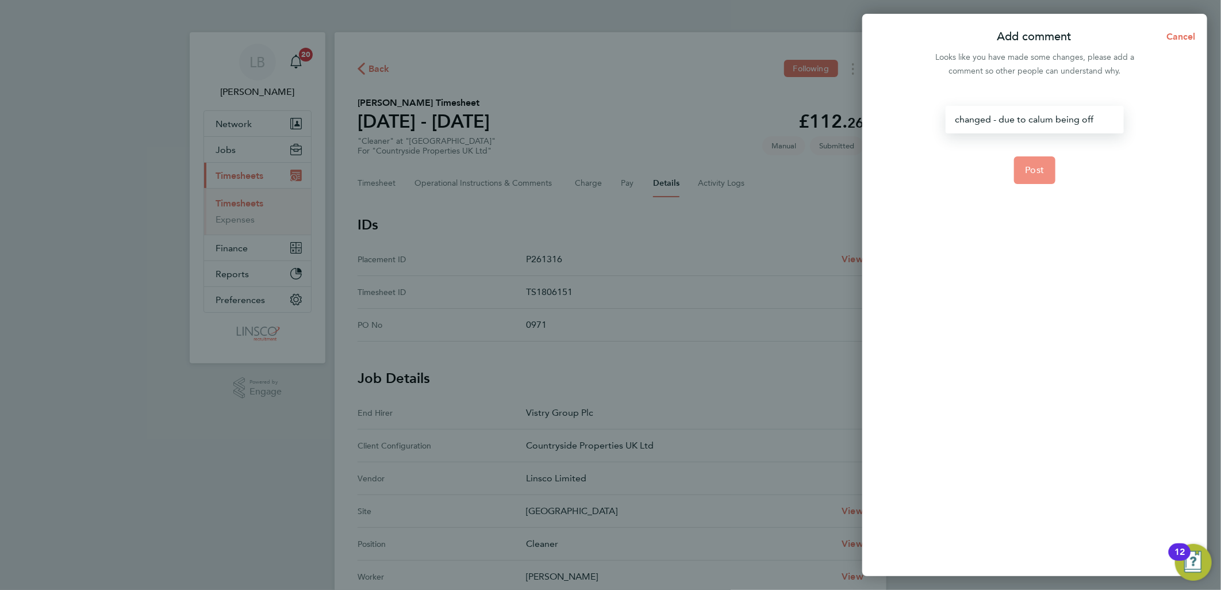
click at [1042, 170] on span "Post" at bounding box center [1035, 169] width 19 height 11
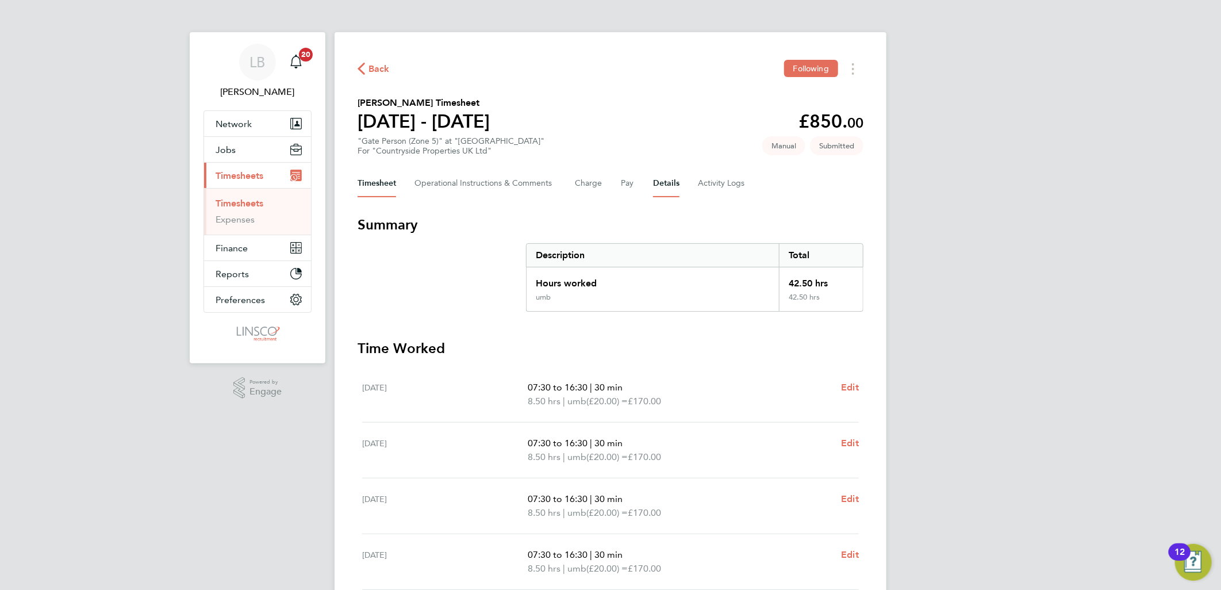
click at [670, 181] on button "Details" at bounding box center [666, 184] width 26 height 28
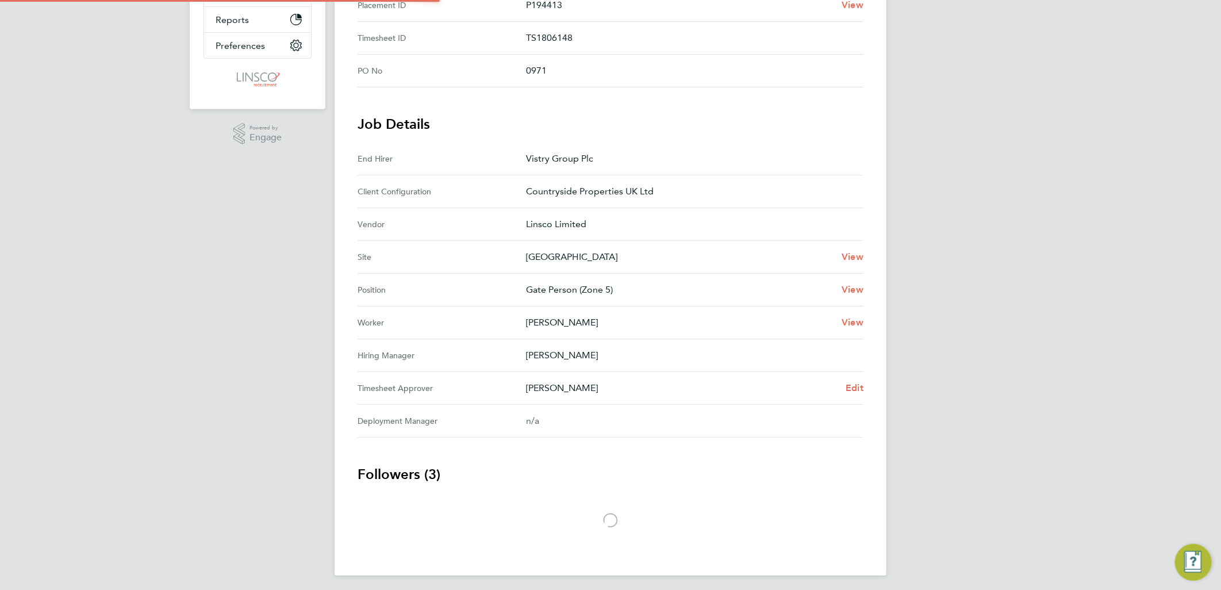
scroll to position [255, 0]
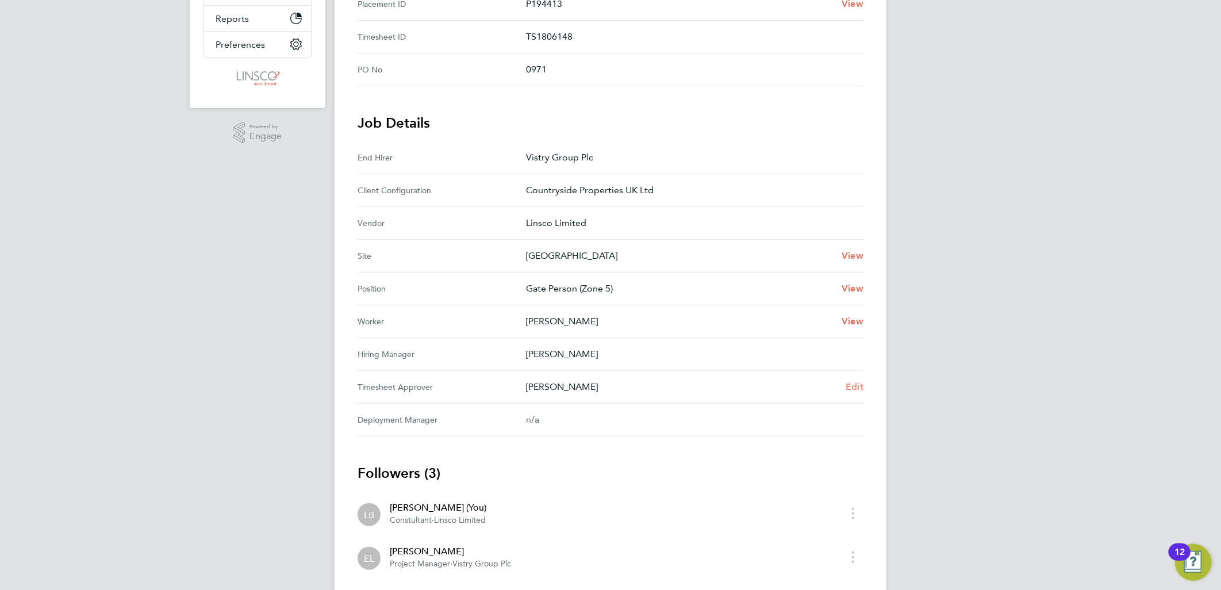
click at [853, 386] on span "Edit" at bounding box center [855, 386] width 18 height 11
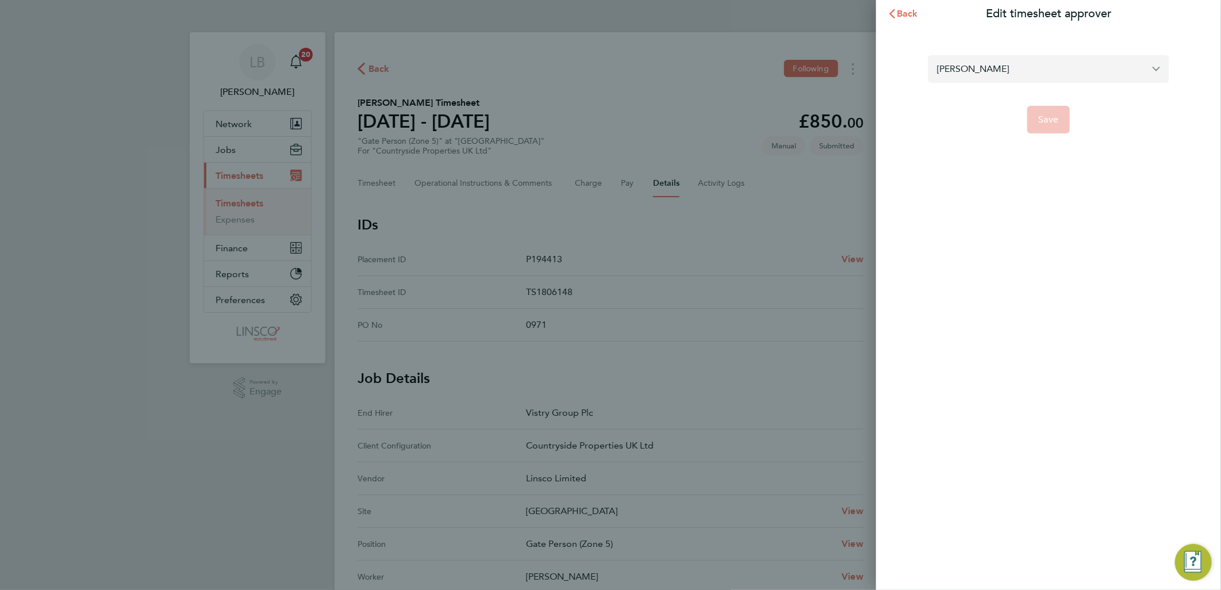
click at [1027, 75] on input "[PERSON_NAME]" at bounding box center [1048, 68] width 241 height 27
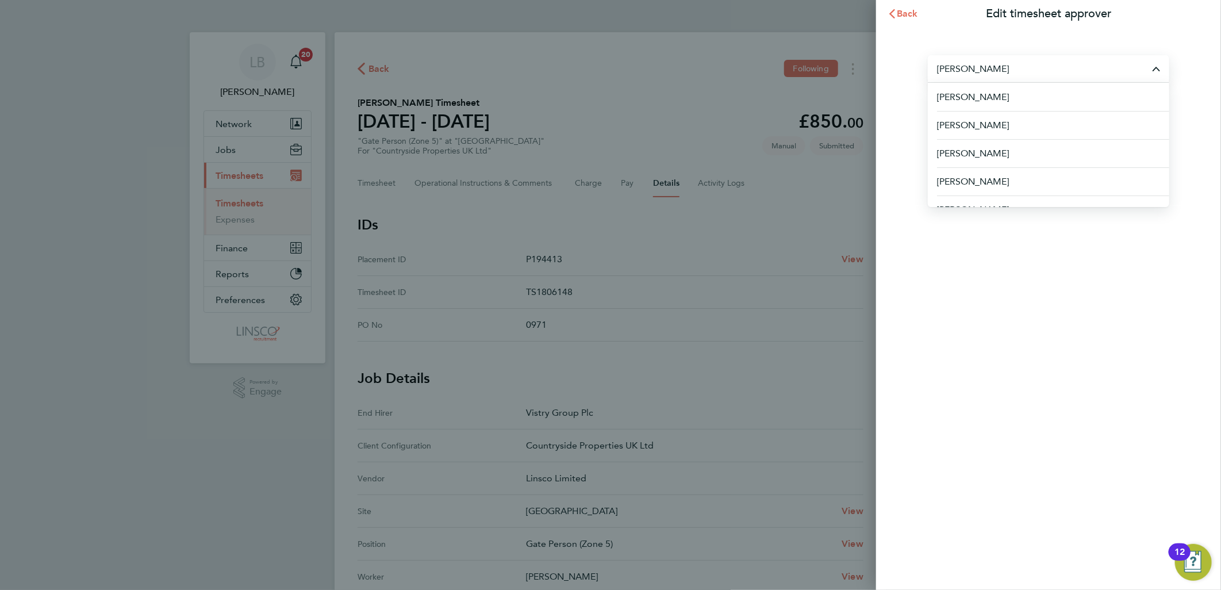
click at [1001, 64] on input "james arch" at bounding box center [1048, 68] width 241 height 27
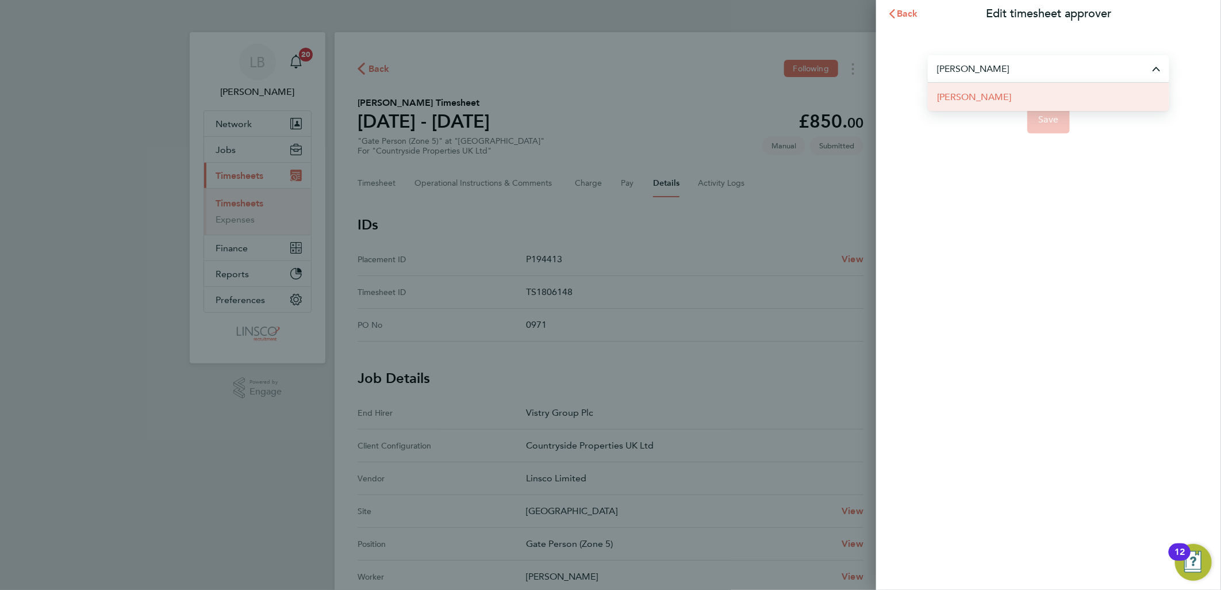
click at [1015, 97] on li "[PERSON_NAME]" at bounding box center [1048, 97] width 241 height 28
type input "[PERSON_NAME]"
click at [1047, 113] on button "Save" at bounding box center [1048, 120] width 43 height 28
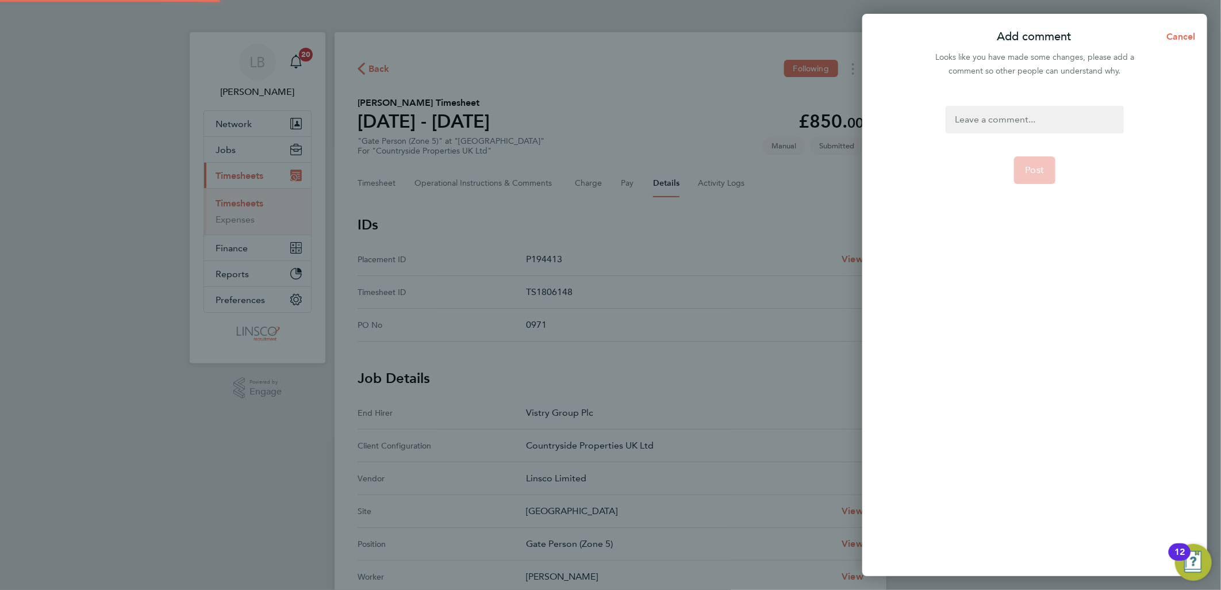
click at [1037, 110] on div at bounding box center [1035, 120] width 178 height 28
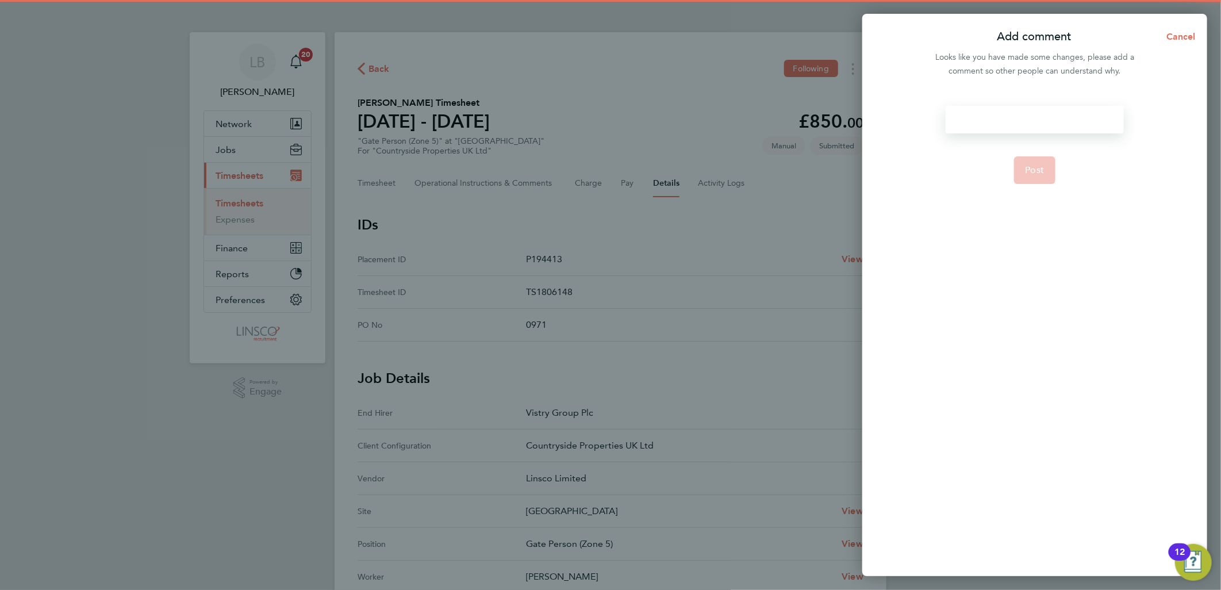
click at [1037, 110] on div at bounding box center [1035, 120] width 178 height 28
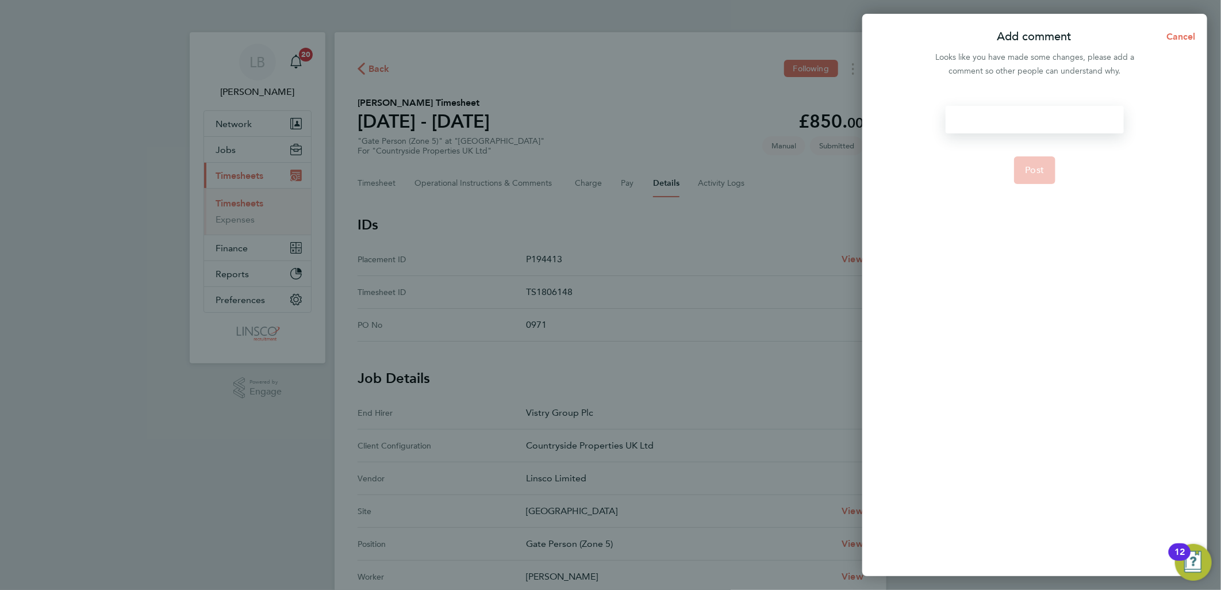
paste div
click at [1030, 173] on span "Post" at bounding box center [1035, 169] width 19 height 11
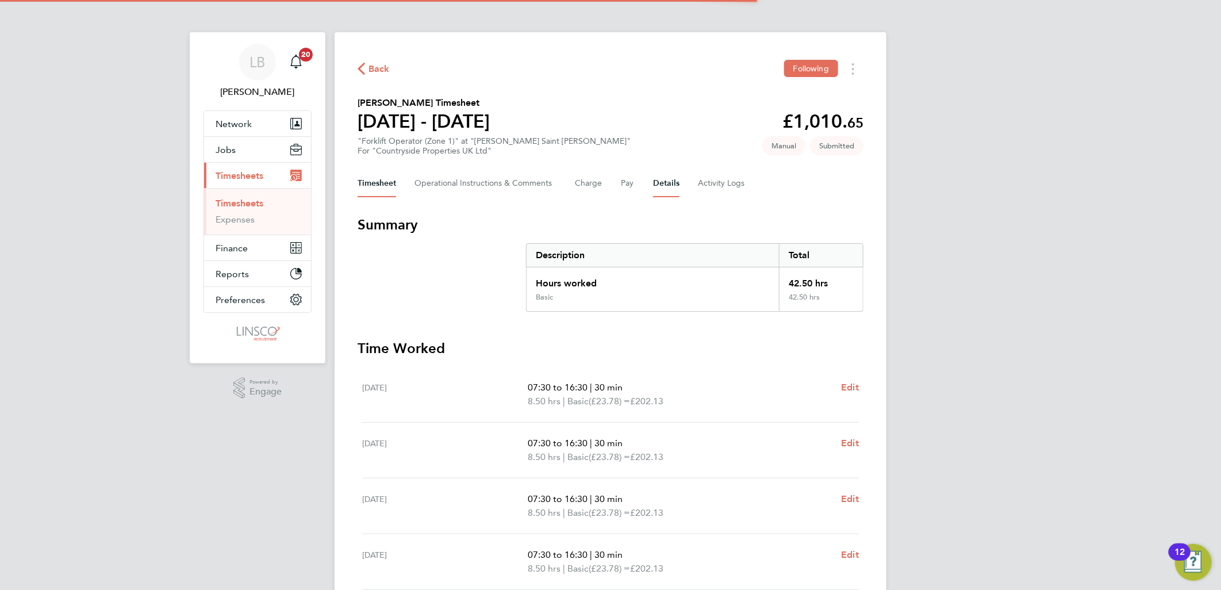
click at [659, 179] on button "Details" at bounding box center [666, 184] width 26 height 28
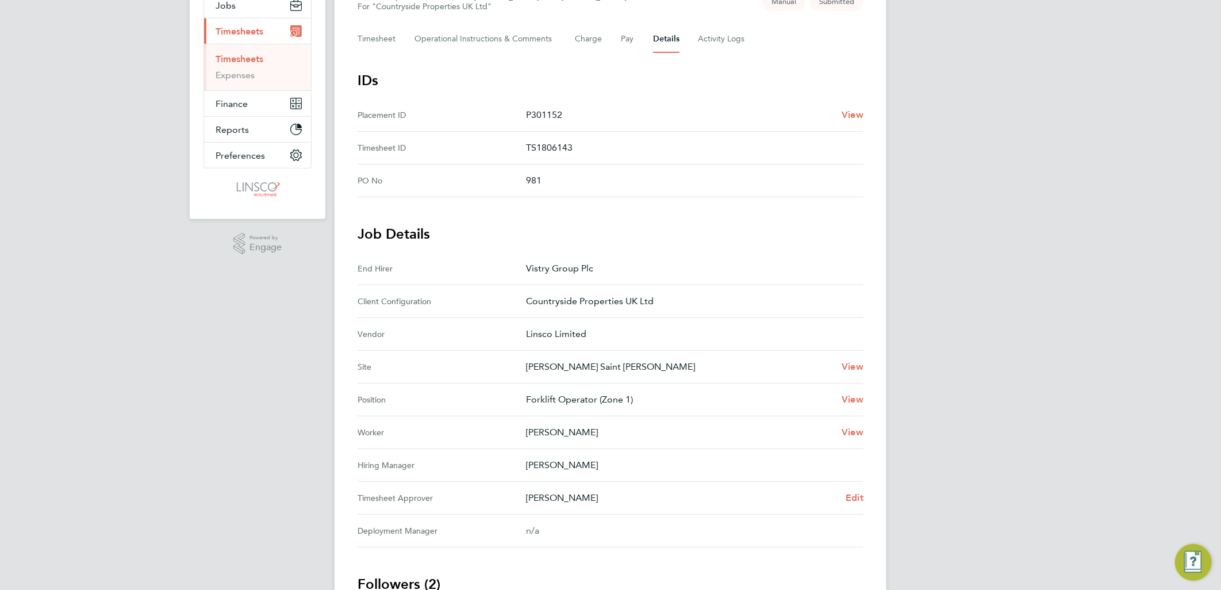
scroll to position [256, 0]
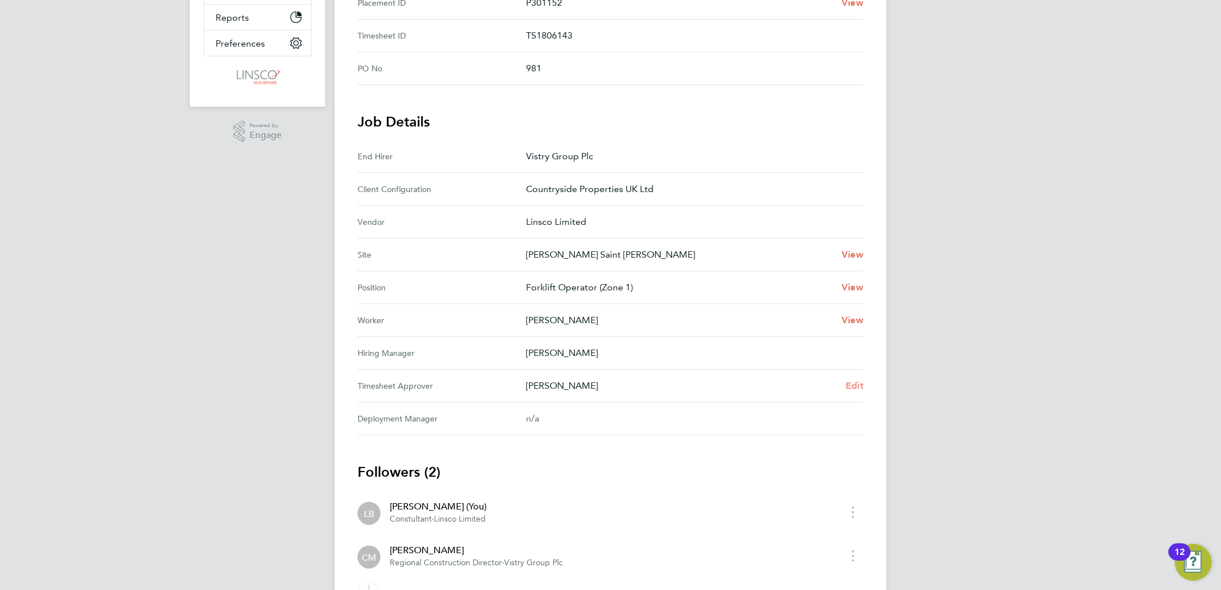
click at [855, 380] on span "Edit" at bounding box center [855, 385] width 18 height 11
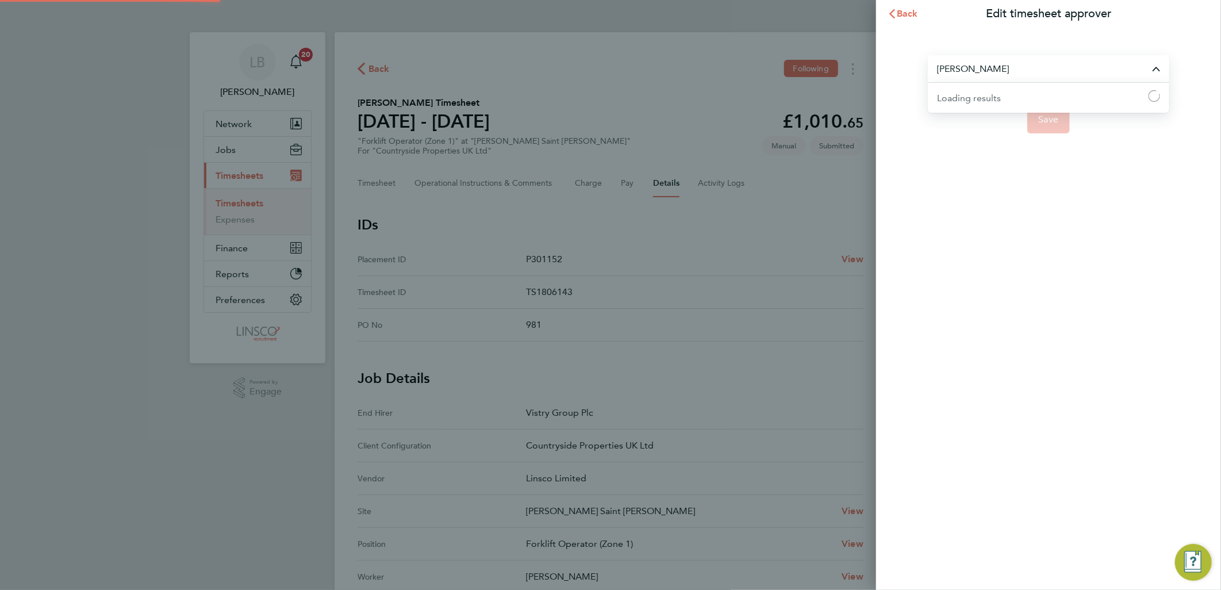
click at [1026, 67] on input "[PERSON_NAME]" at bounding box center [1048, 68] width 241 height 27
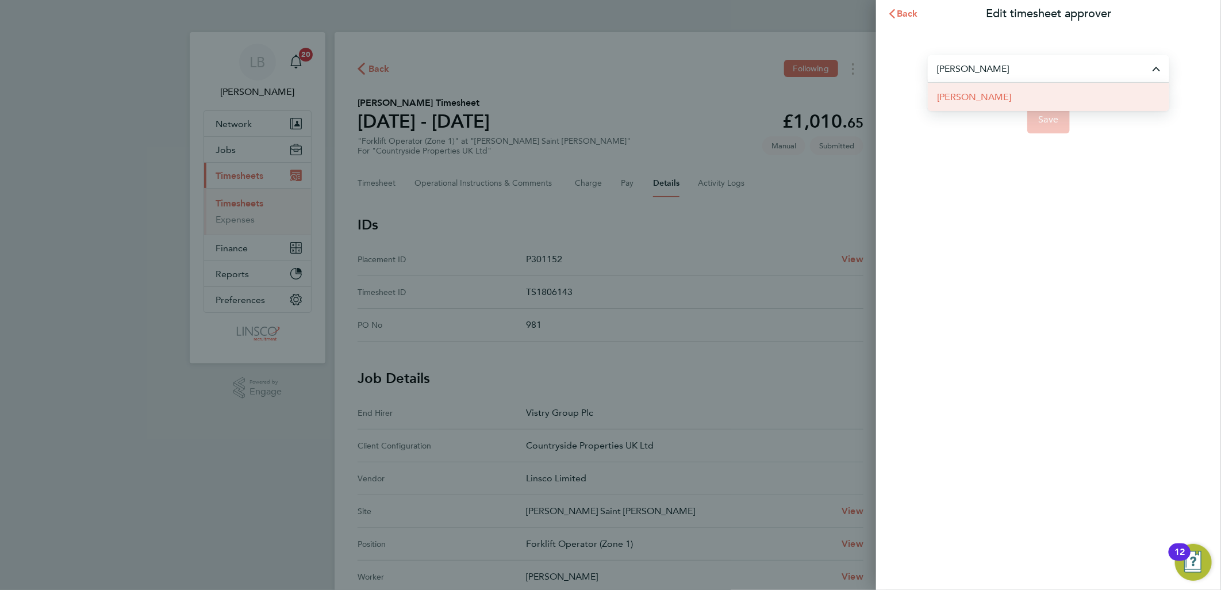
click at [1008, 94] on li "[PERSON_NAME]" at bounding box center [1048, 97] width 241 height 28
type input "[PERSON_NAME]"
click at [1046, 115] on span "Save" at bounding box center [1049, 119] width 20 height 11
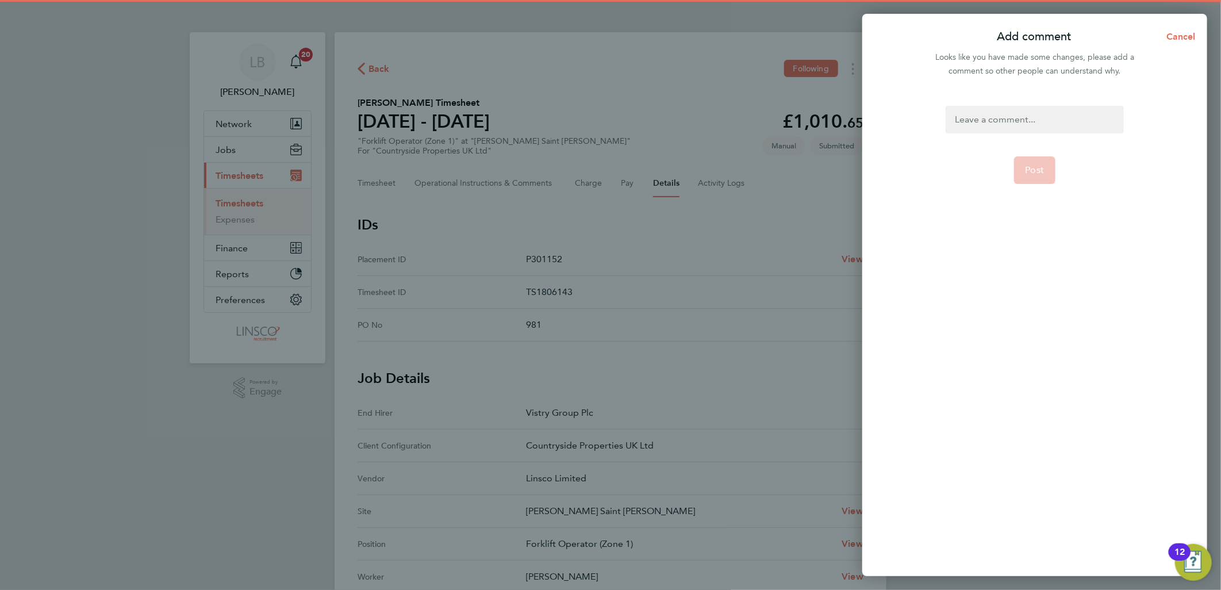
click at [1041, 110] on div at bounding box center [1035, 120] width 178 height 28
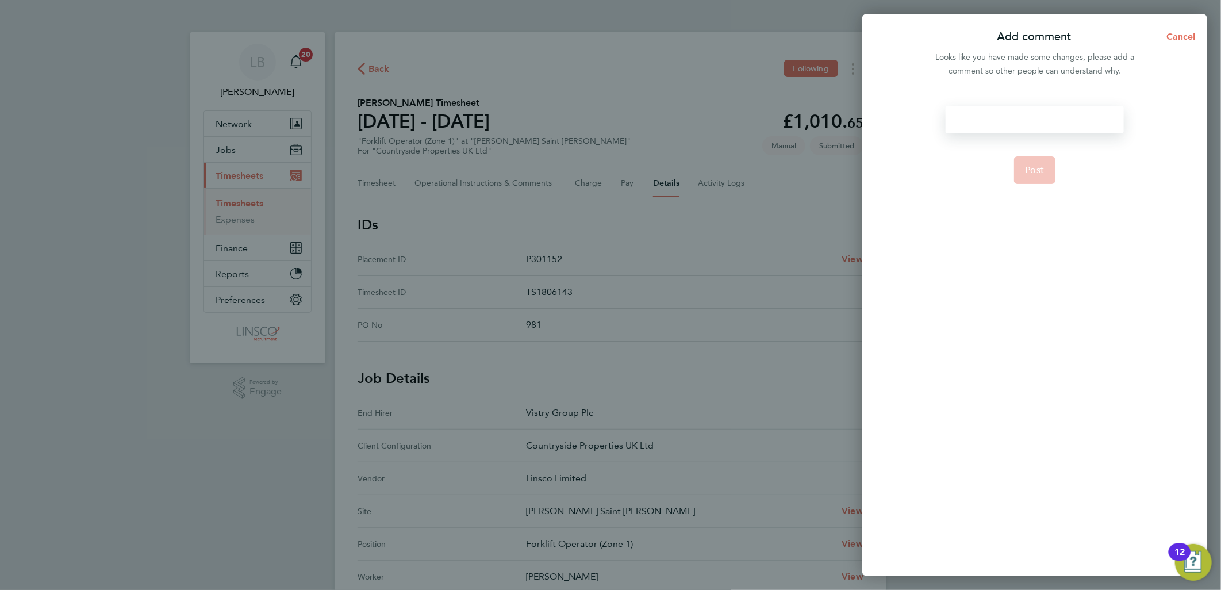
paste div
click at [1038, 164] on span "Post" at bounding box center [1035, 169] width 19 height 11
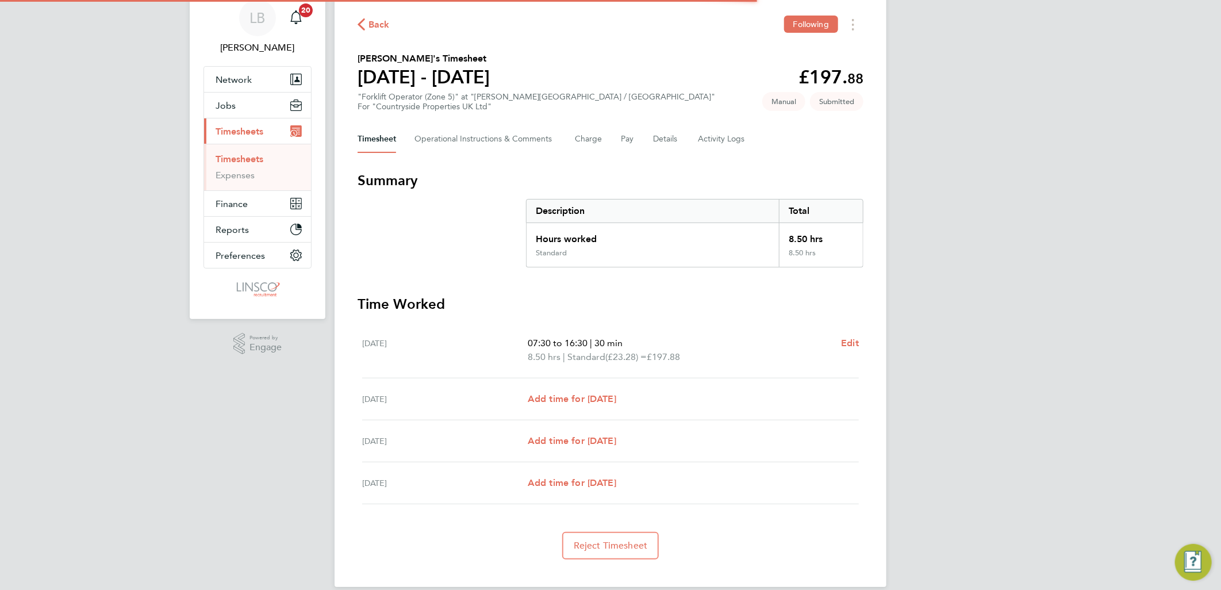
scroll to position [57, 0]
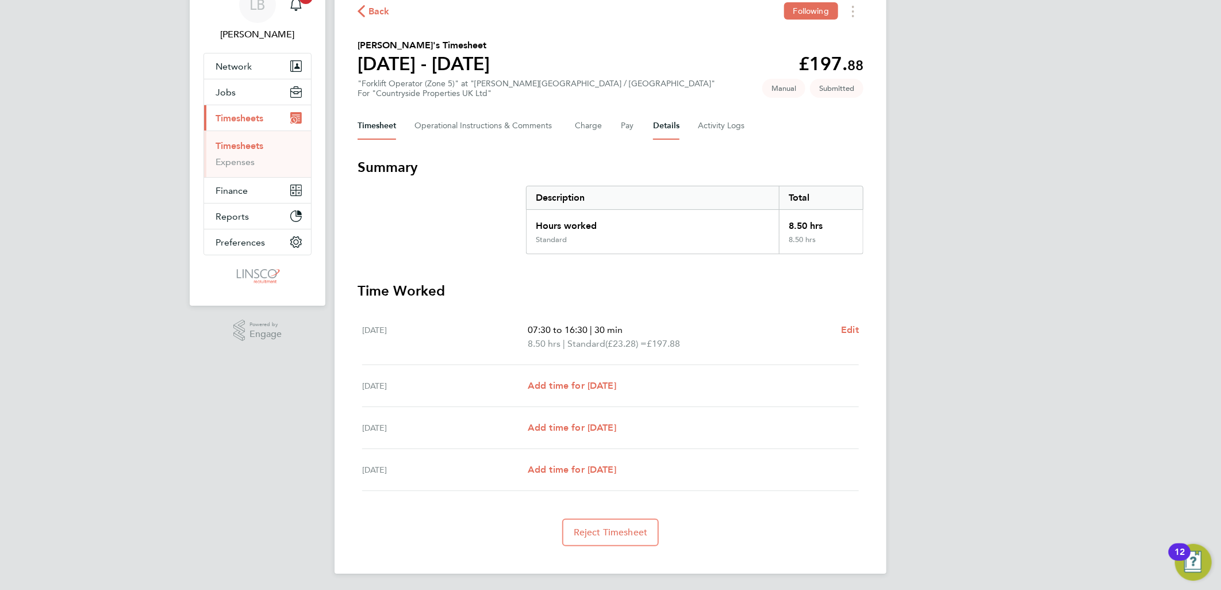
click at [665, 125] on button "Details" at bounding box center [666, 126] width 26 height 28
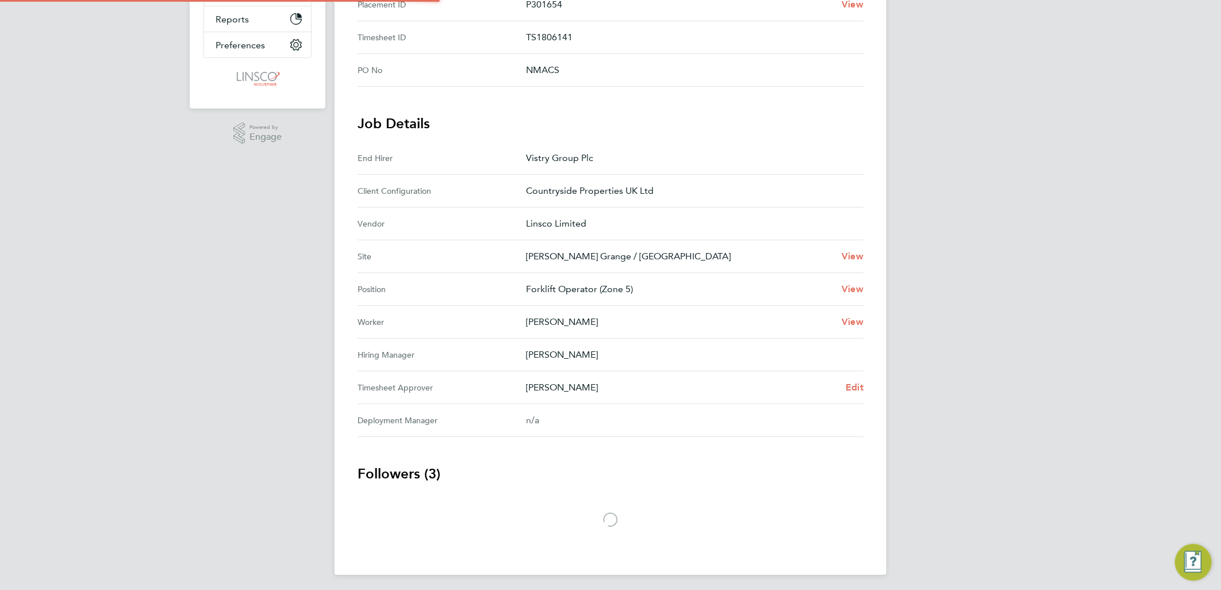
scroll to position [256, 0]
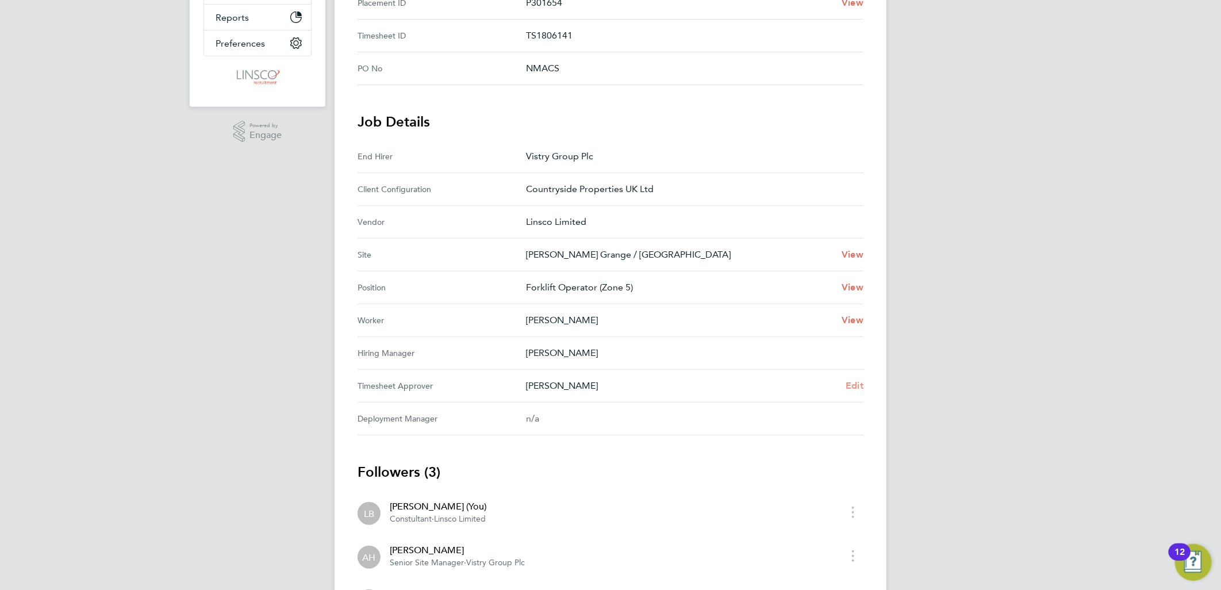
click at [861, 382] on span "Edit" at bounding box center [855, 385] width 18 height 11
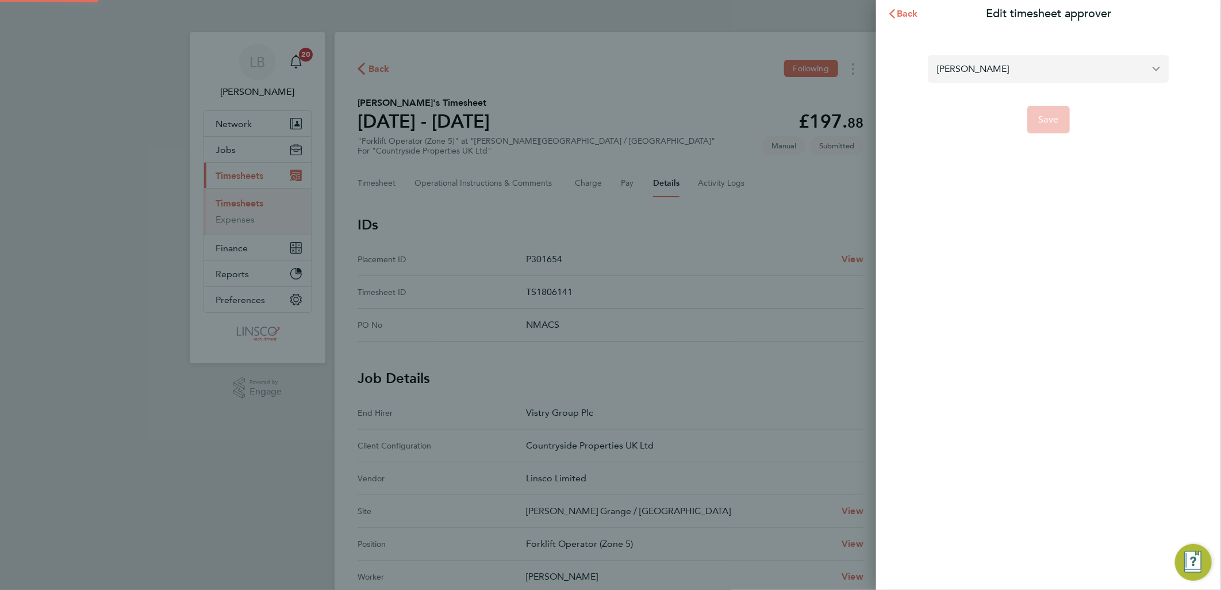
click at [985, 76] on input "[PERSON_NAME]" at bounding box center [1048, 68] width 241 height 27
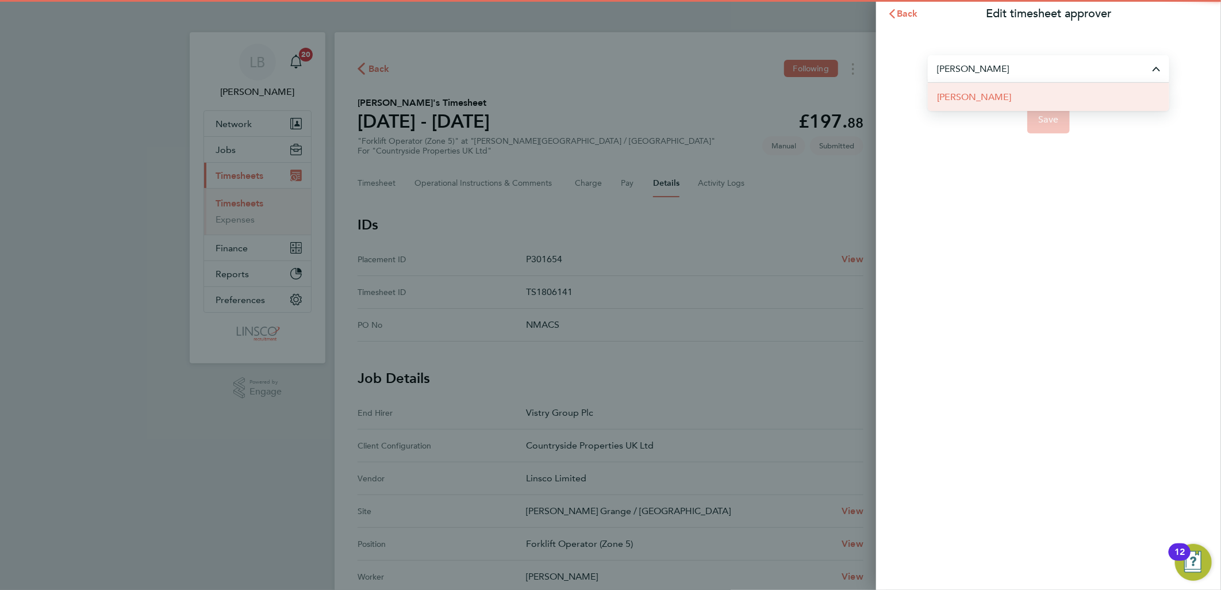
click at [1026, 98] on li "[PERSON_NAME]" at bounding box center [1048, 97] width 241 height 28
type input "[PERSON_NAME]"
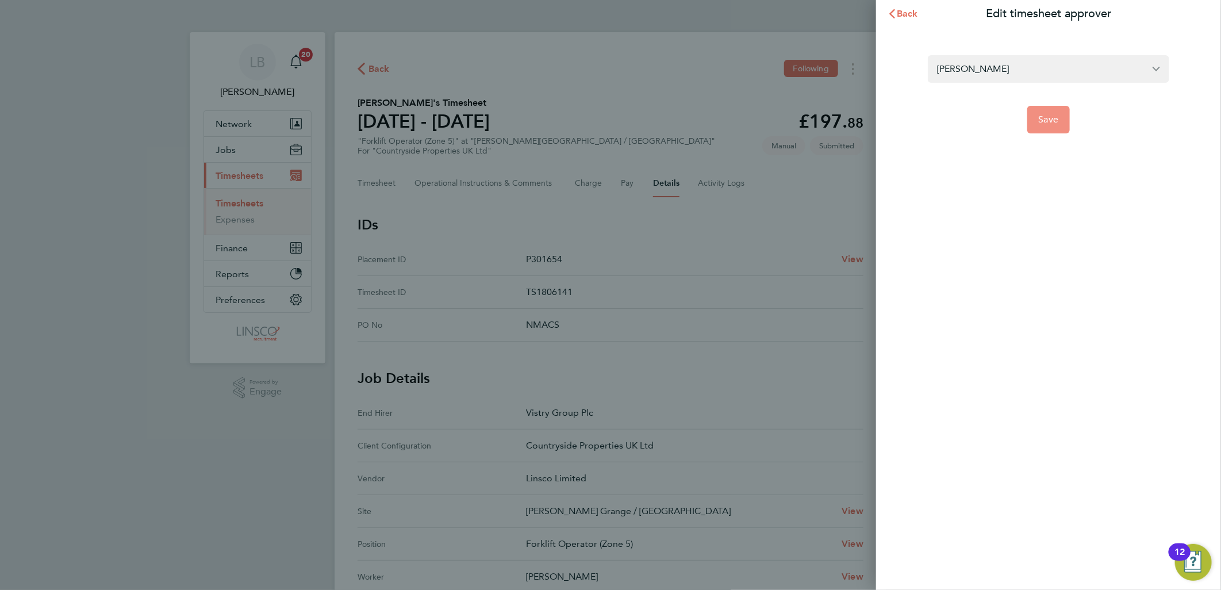
click at [1044, 110] on button "Save" at bounding box center [1048, 120] width 43 height 28
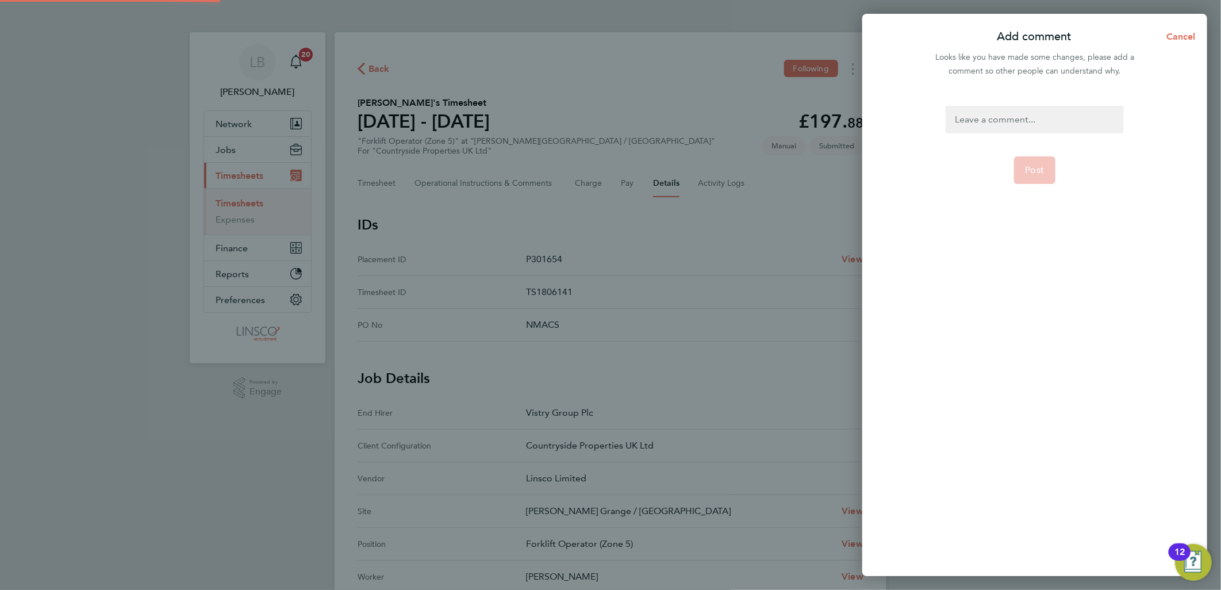
click at [1044, 111] on div at bounding box center [1035, 120] width 178 height 28
paste div
drag, startPoint x: 1039, startPoint y: 165, endPoint x: 1028, endPoint y: 161, distance: 11.6
click at [1037, 164] on button "Post" at bounding box center [1035, 170] width 42 height 28
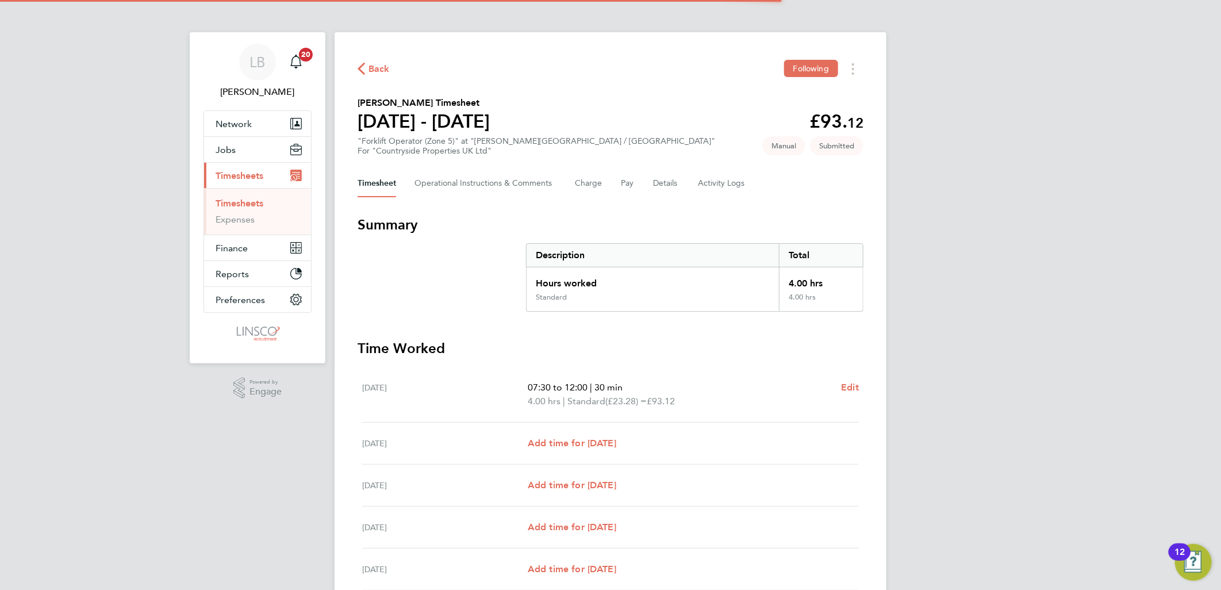
scroll to position [99, 0]
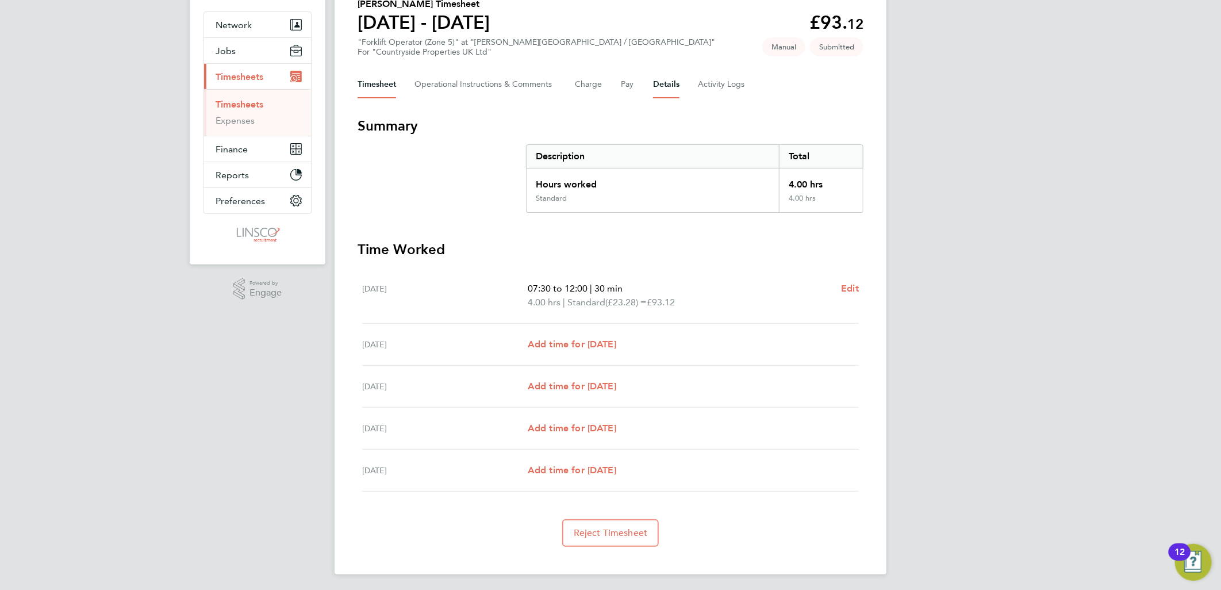
click at [665, 79] on button "Details" at bounding box center [666, 85] width 26 height 28
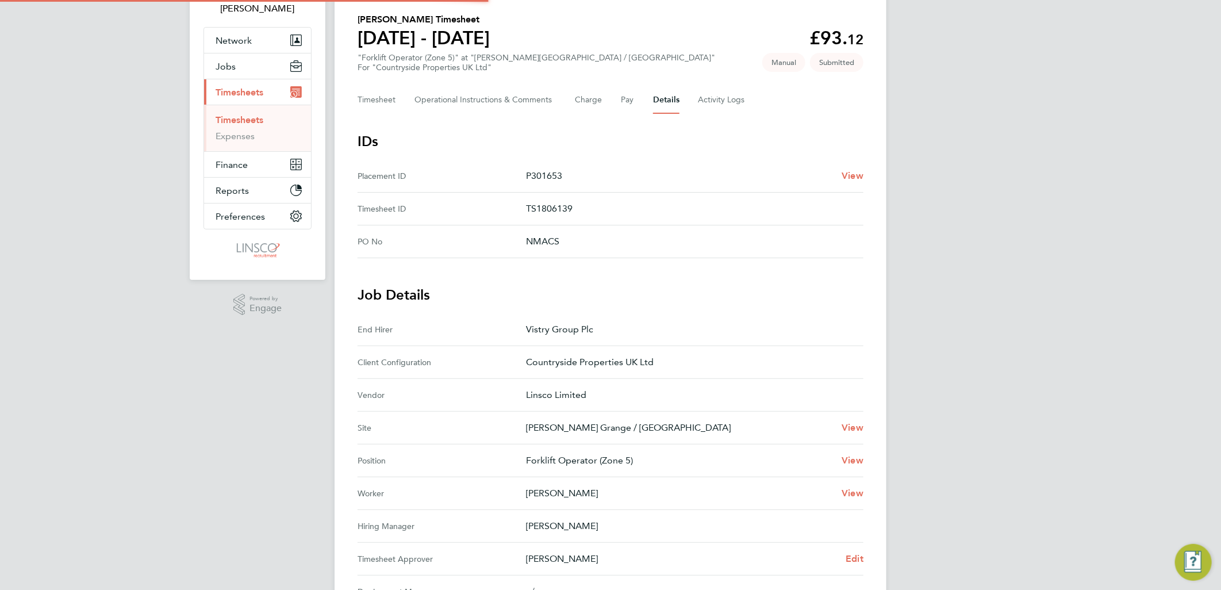
scroll to position [255, 0]
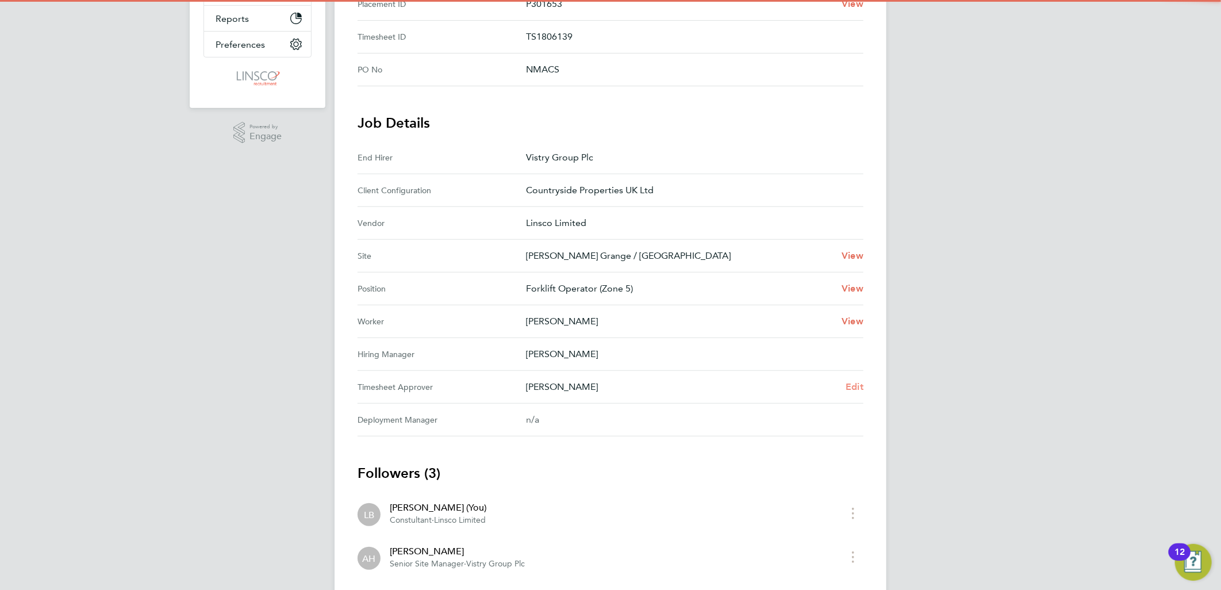
click at [857, 386] on span "Edit" at bounding box center [855, 386] width 18 height 11
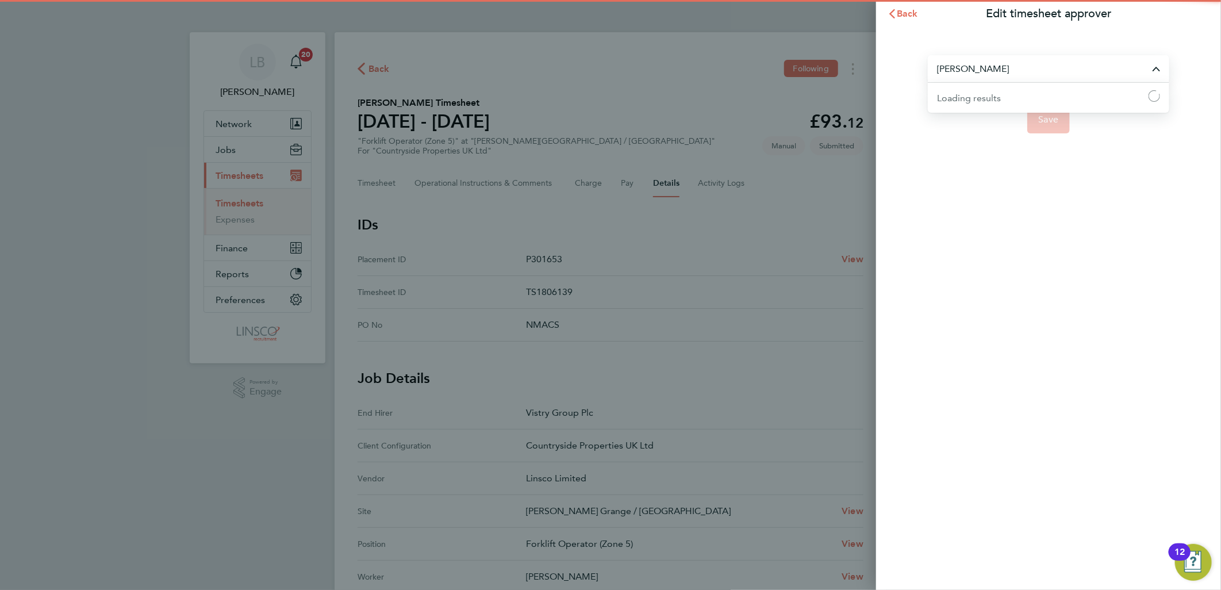
click at [981, 74] on input "[PERSON_NAME]" at bounding box center [1048, 68] width 241 height 27
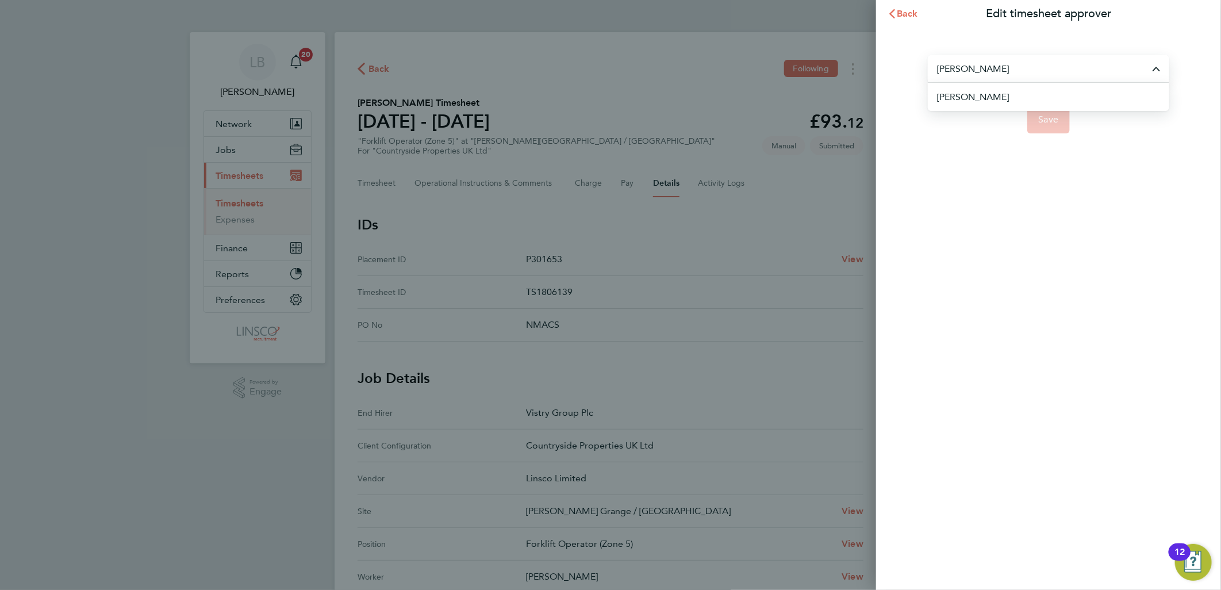
click at [1008, 101] on li "[PERSON_NAME]" at bounding box center [1053, 97] width 232 height 28
type input "[PERSON_NAME]"
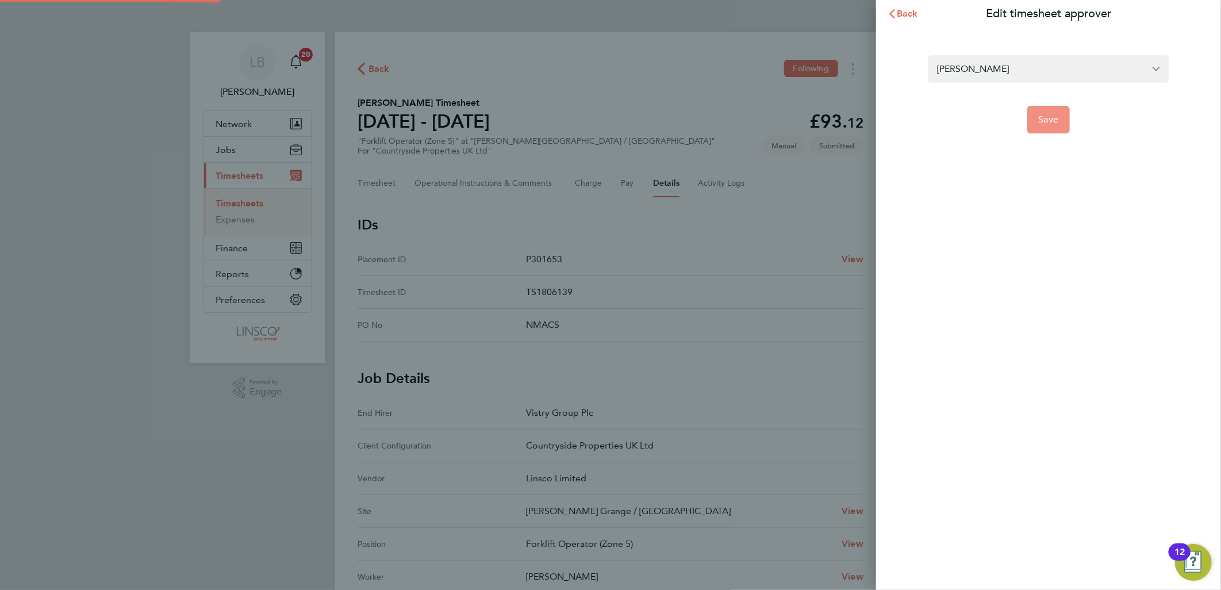
click at [1068, 125] on button "Save" at bounding box center [1048, 120] width 43 height 28
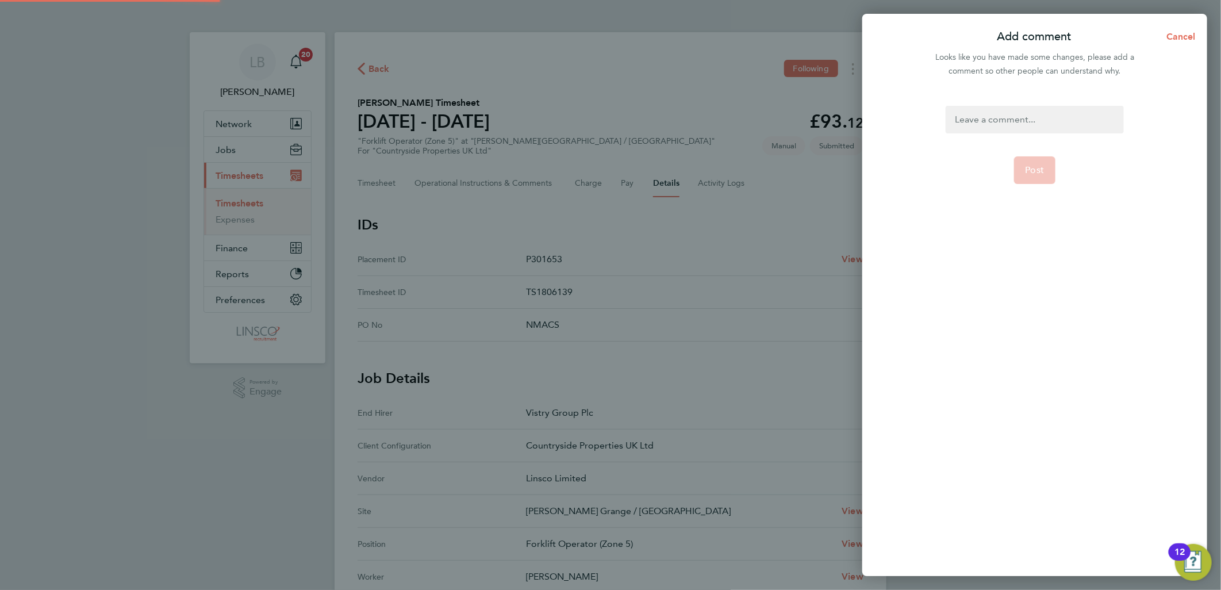
click at [1055, 113] on div at bounding box center [1035, 120] width 178 height 28
click at [1029, 119] on div at bounding box center [1035, 120] width 178 height 28
paste div
click at [1044, 169] on app-form-button "Post" at bounding box center [1035, 170] width 42 height 28
click at [1031, 175] on span "Post" at bounding box center [1035, 169] width 19 height 11
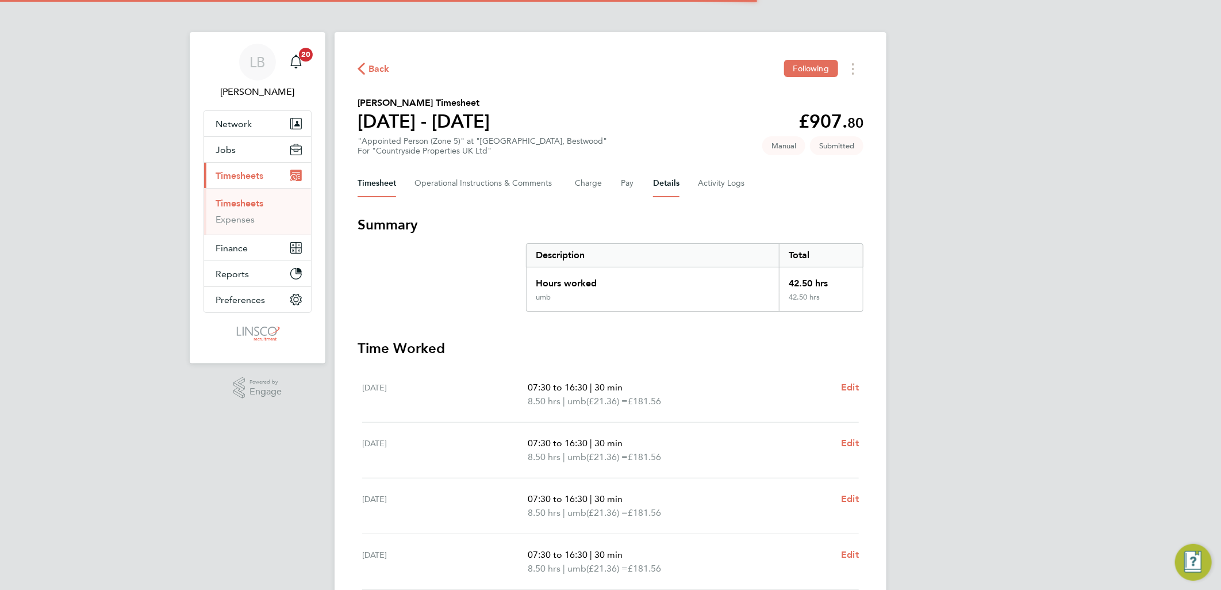
click at [666, 175] on button "Details" at bounding box center [666, 184] width 26 height 28
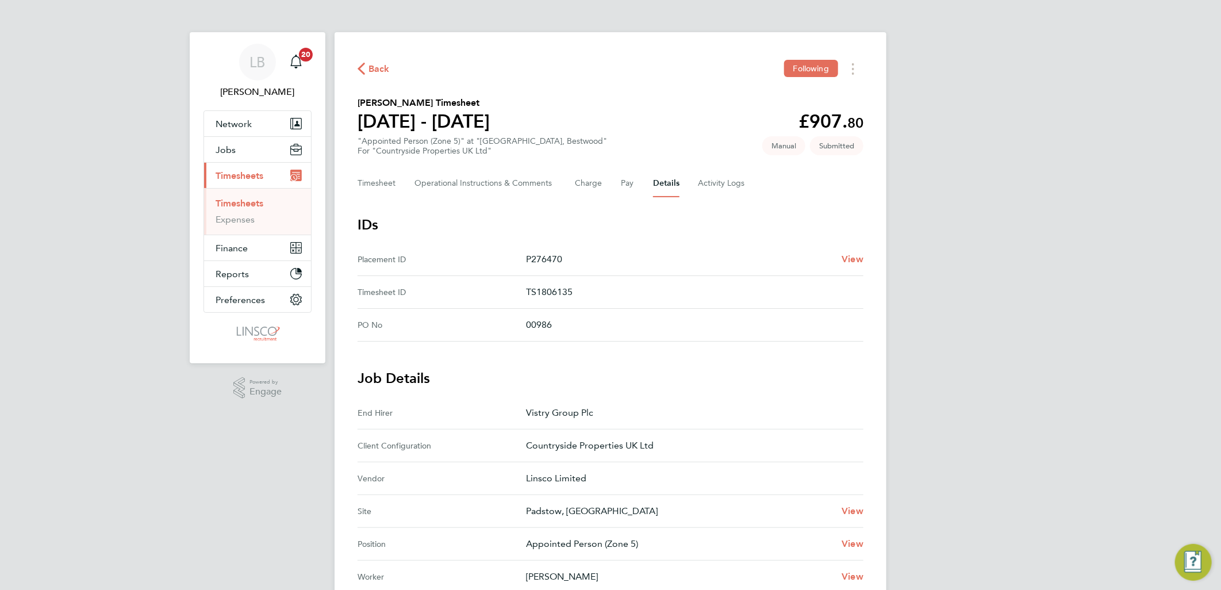
scroll to position [191, 0]
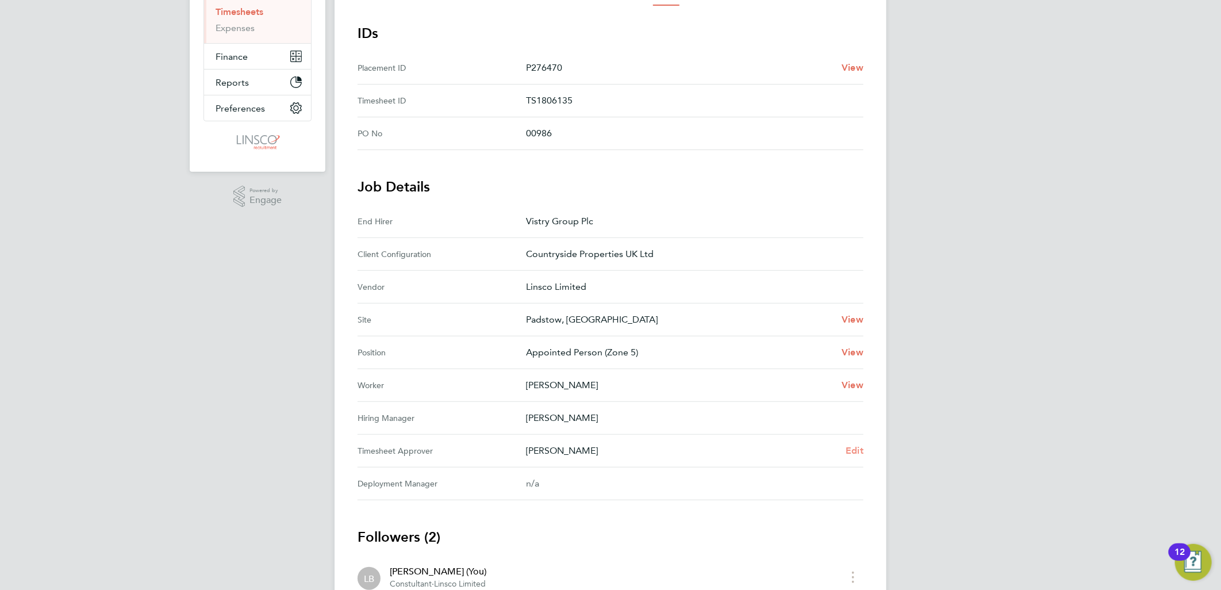
click at [853, 451] on span "Edit" at bounding box center [855, 450] width 18 height 11
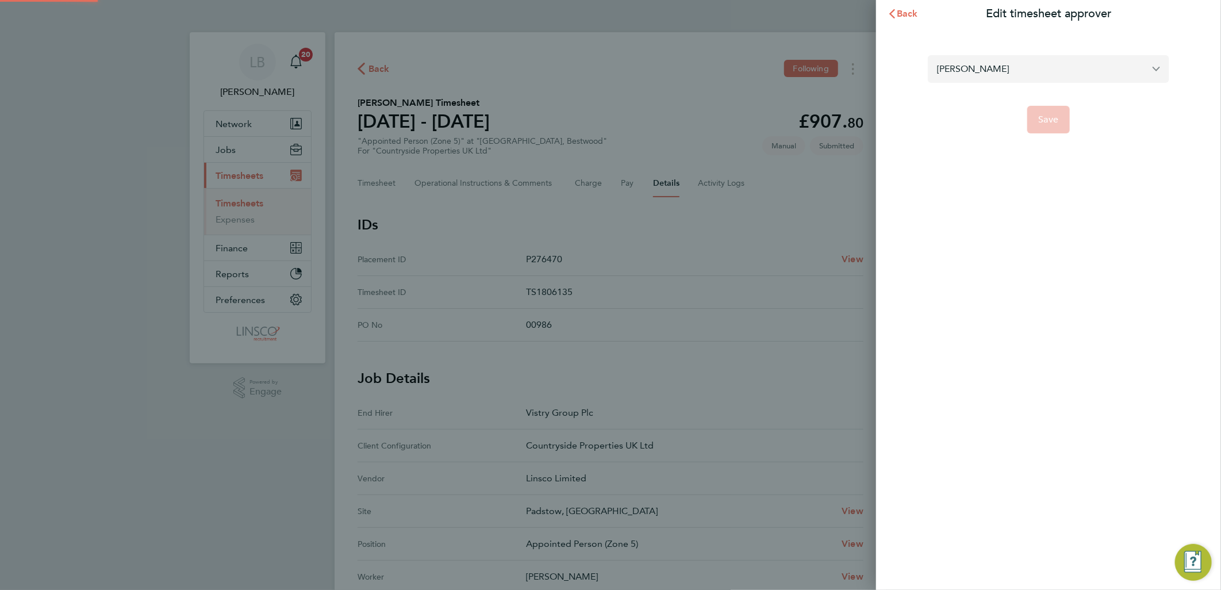
click at [969, 71] on input "[PERSON_NAME]" at bounding box center [1048, 68] width 241 height 27
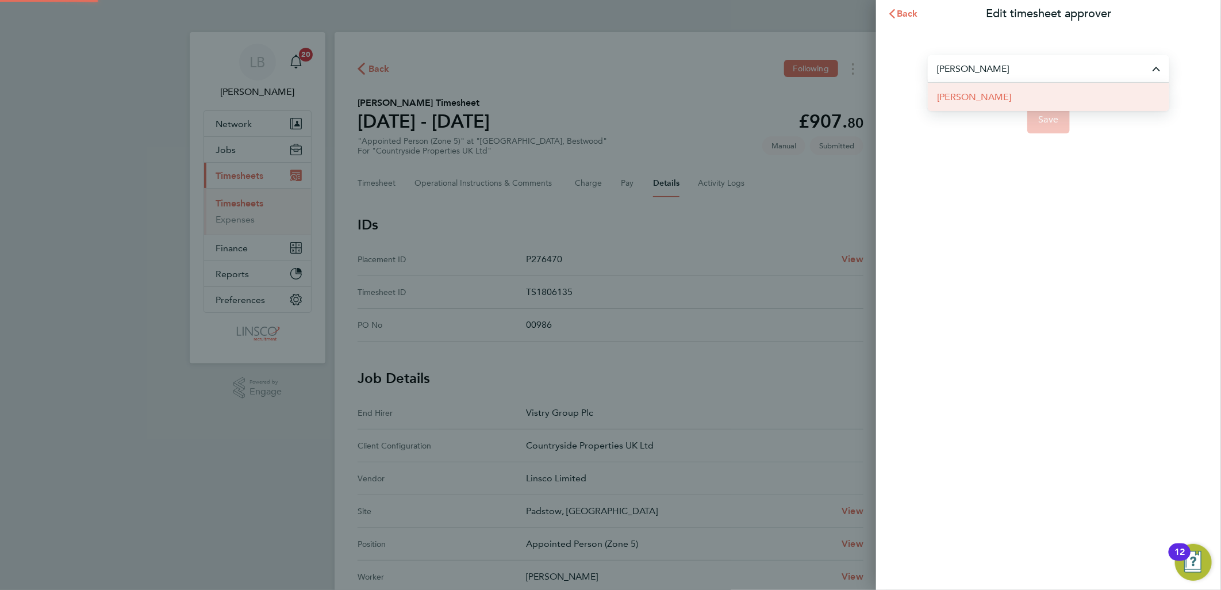
click at [1016, 105] on li "[PERSON_NAME]" at bounding box center [1048, 97] width 241 height 28
type input "[PERSON_NAME]"
click at [1050, 118] on span "Save" at bounding box center [1049, 119] width 20 height 11
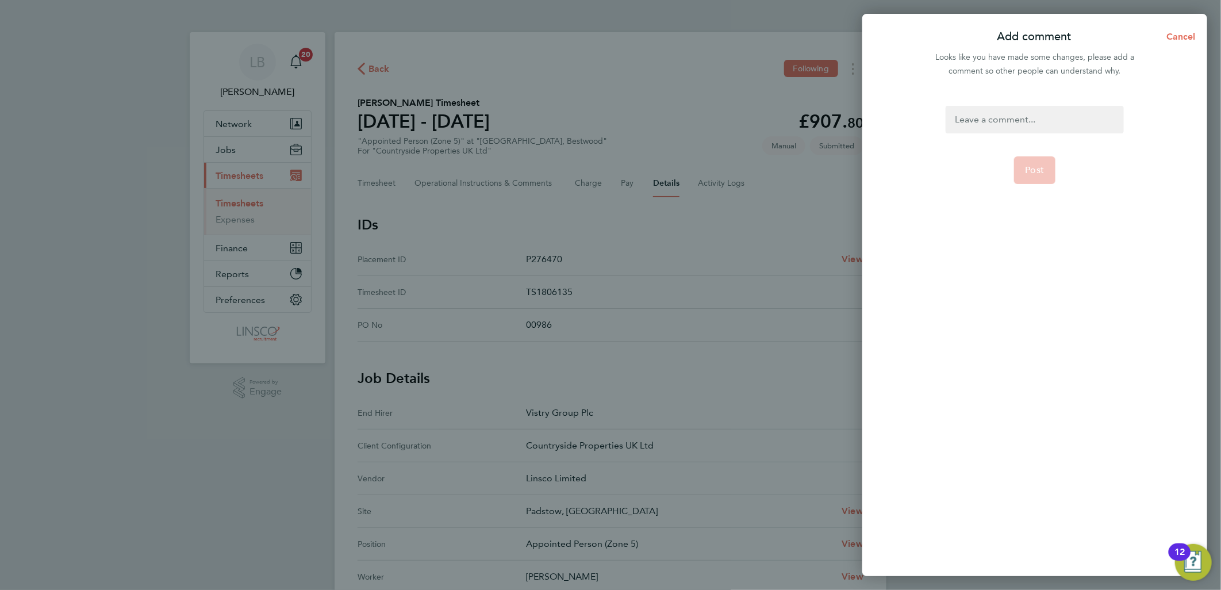
click at [1044, 117] on div at bounding box center [1035, 120] width 178 height 28
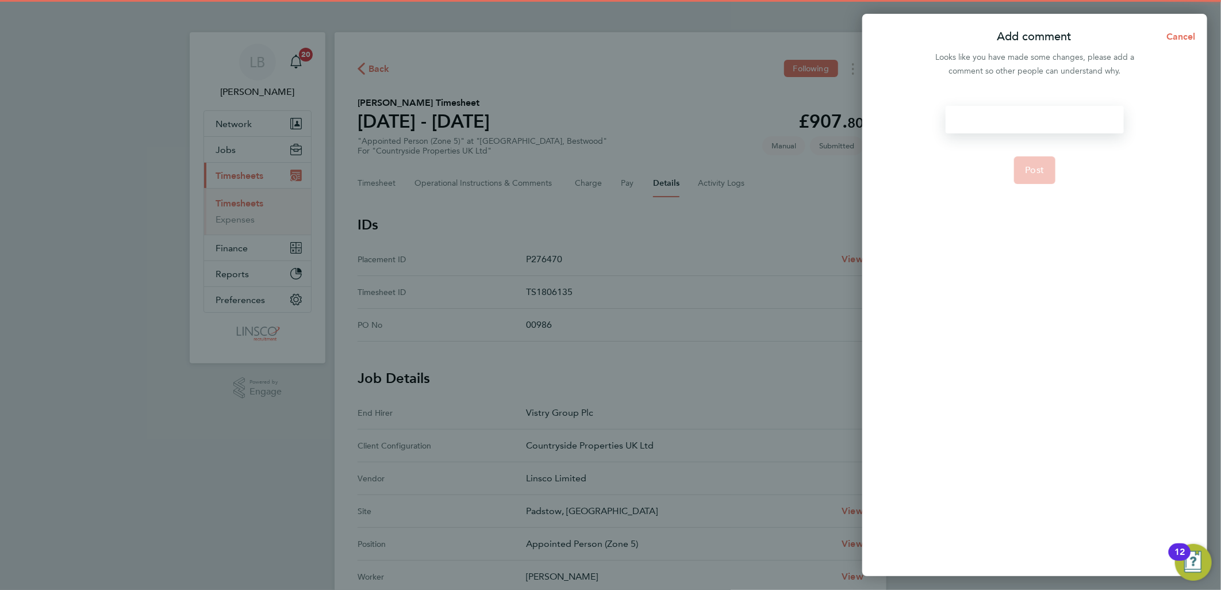
click at [1044, 117] on div at bounding box center [1035, 120] width 178 height 28
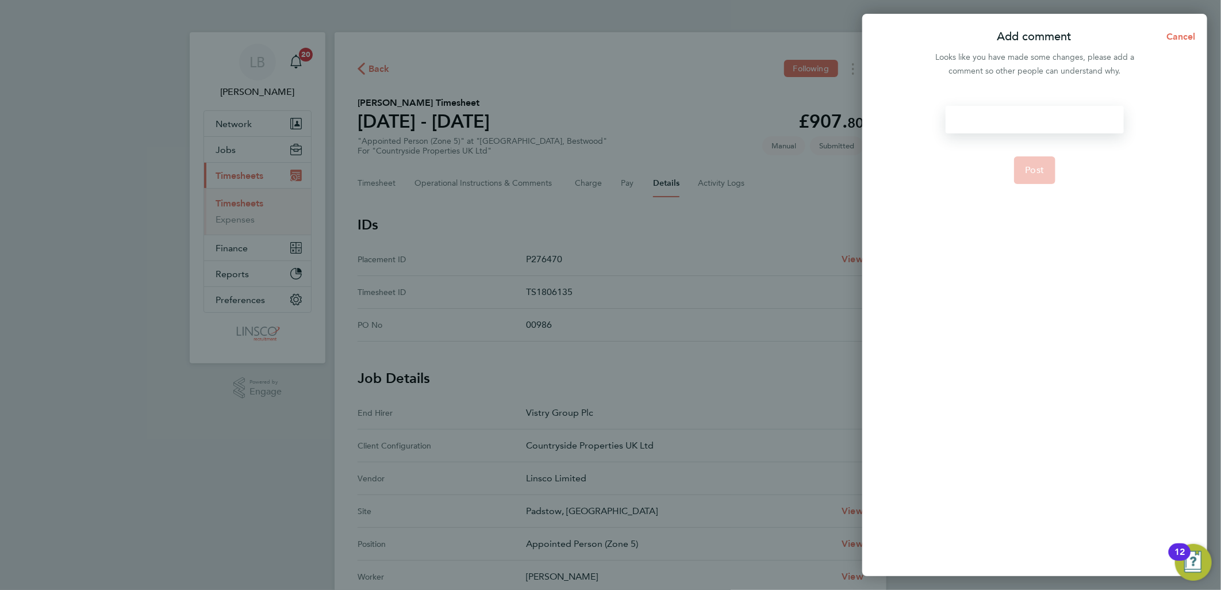
paste div
click at [1044, 177] on button "Post" at bounding box center [1035, 170] width 42 height 28
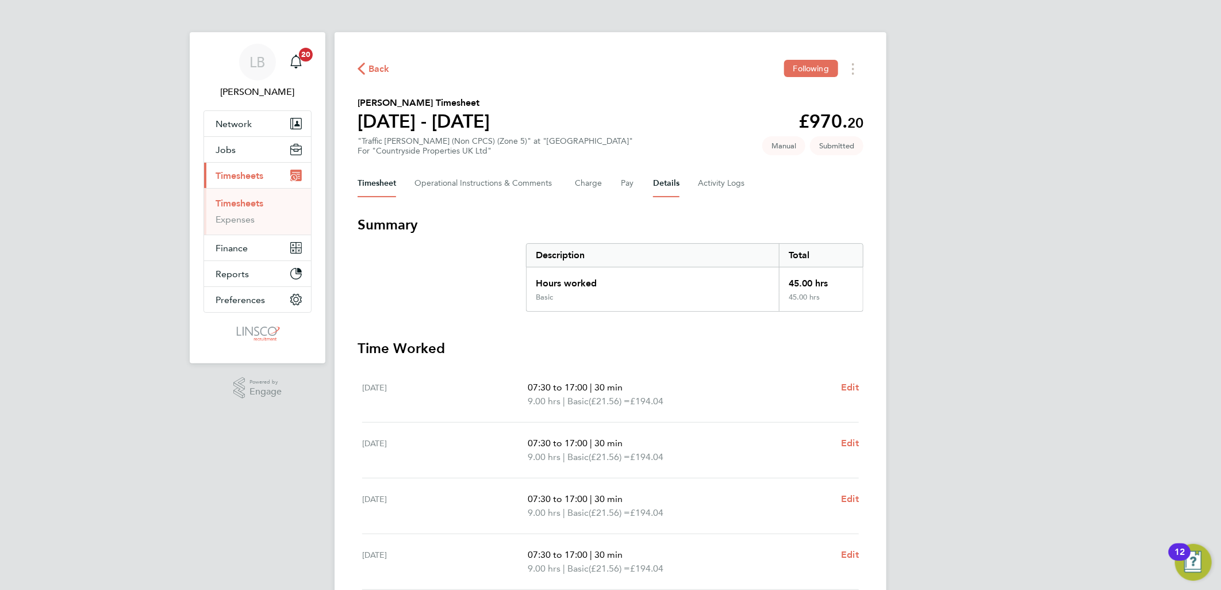
drag, startPoint x: 653, startPoint y: 173, endPoint x: 657, endPoint y: 182, distance: 9.8
click at [655, 177] on button "Details" at bounding box center [666, 184] width 26 height 28
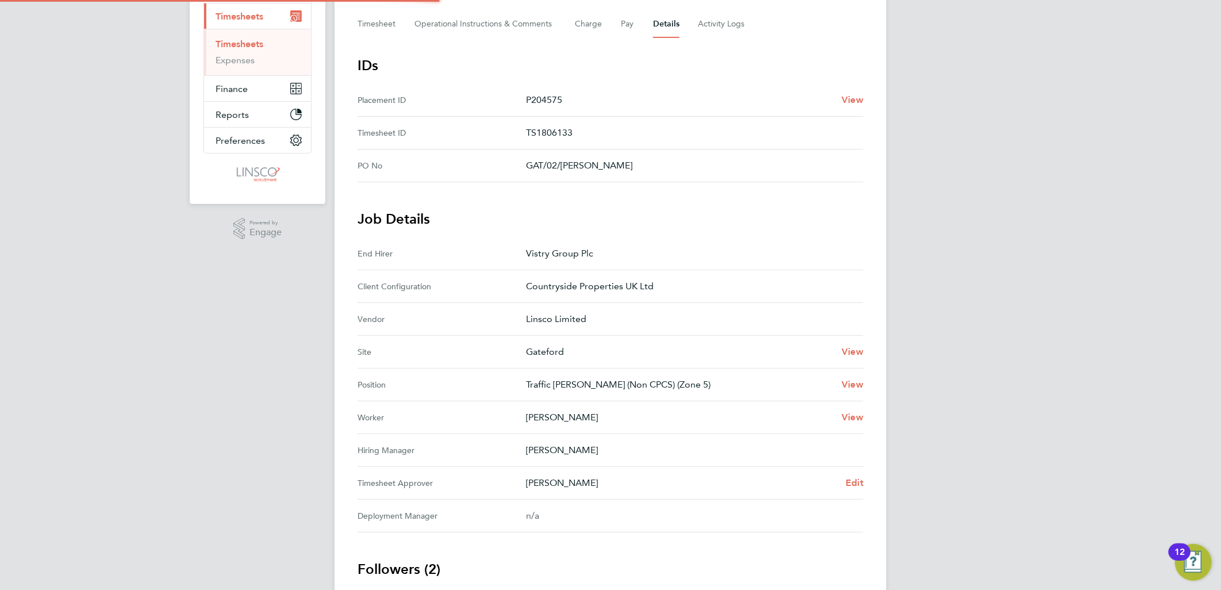
scroll to position [255, 0]
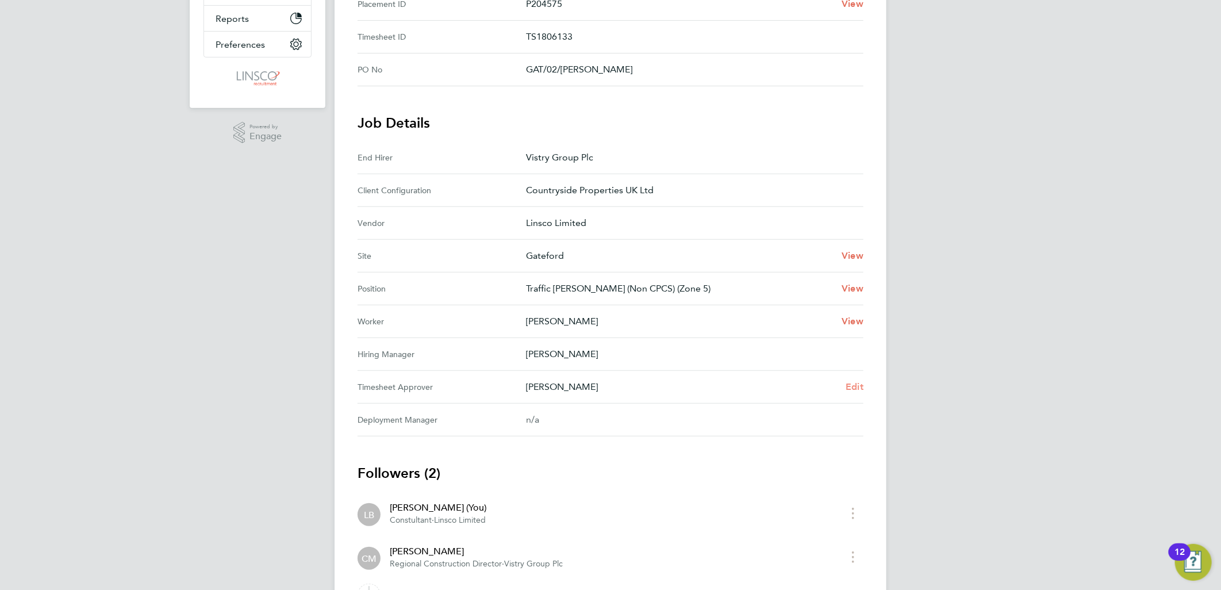
click at [854, 385] on span "Edit" at bounding box center [855, 386] width 18 height 11
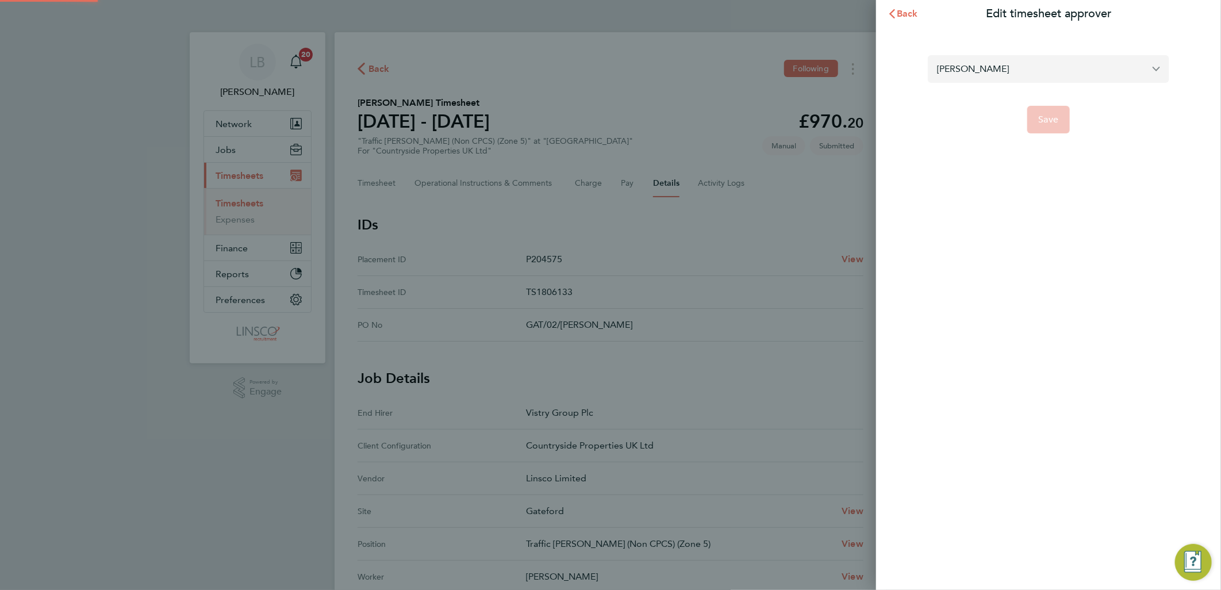
click at [957, 62] on input "[PERSON_NAME]" at bounding box center [1048, 68] width 241 height 27
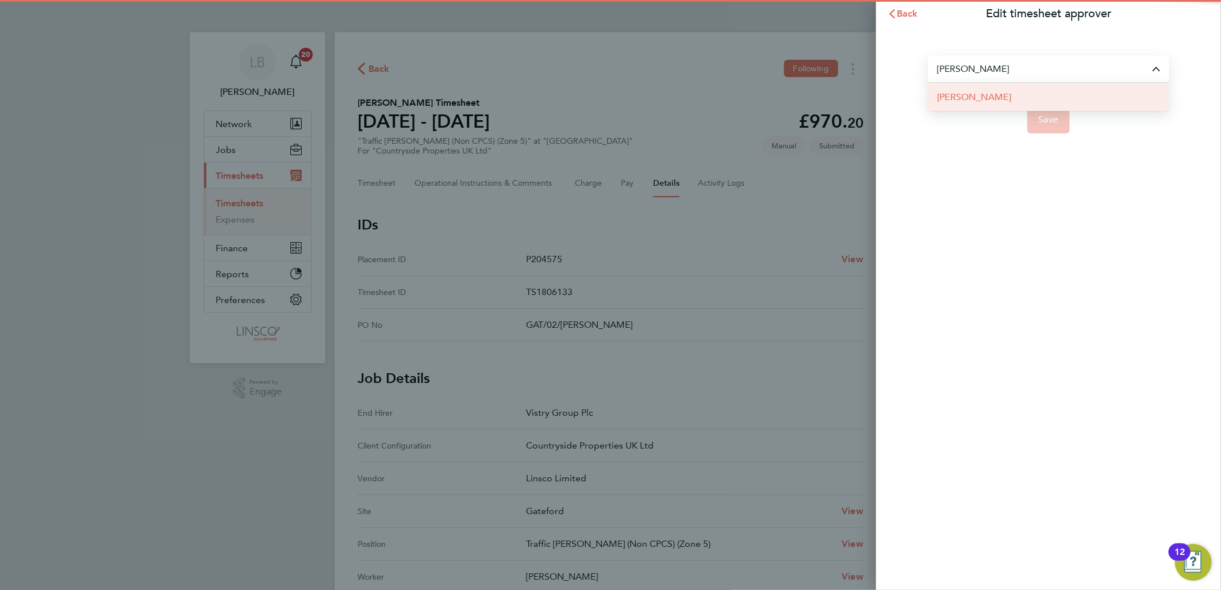
click at [1014, 100] on li "[PERSON_NAME]" at bounding box center [1048, 97] width 241 height 28
type input "[PERSON_NAME]"
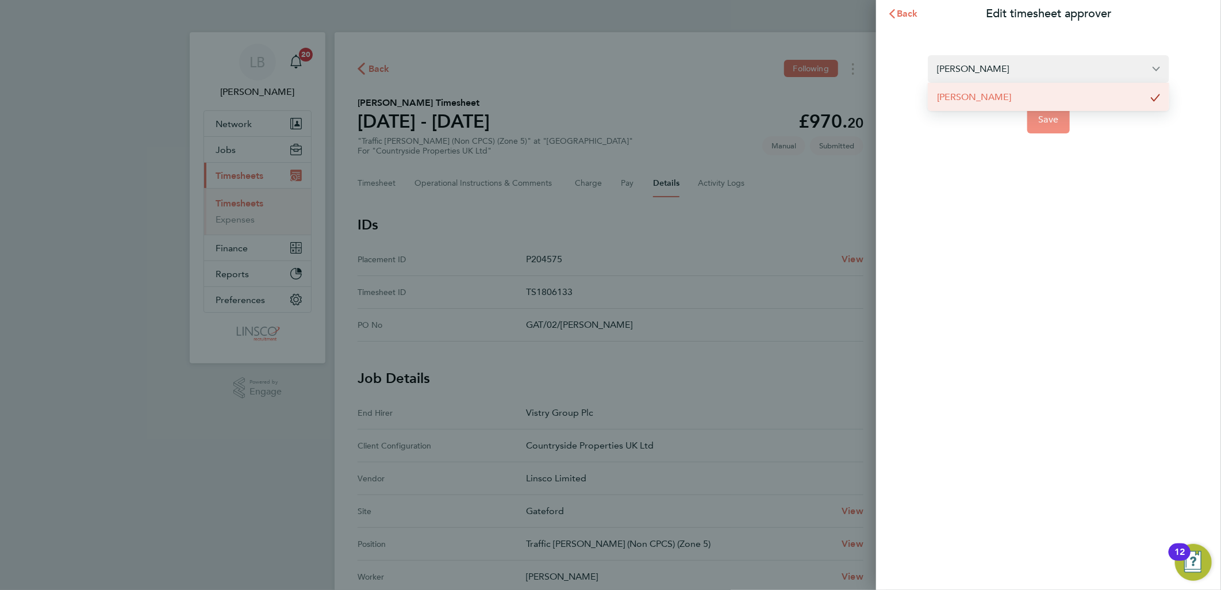
click at [1051, 122] on span "Save" at bounding box center [1049, 119] width 20 height 11
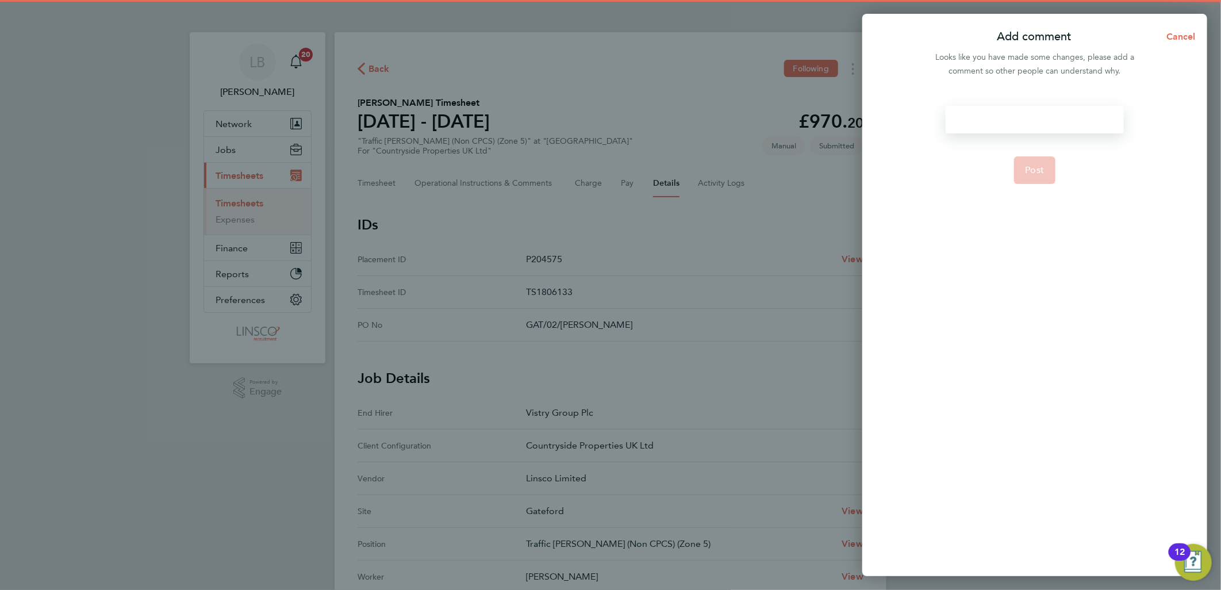
click at [1042, 113] on div at bounding box center [1035, 120] width 178 height 28
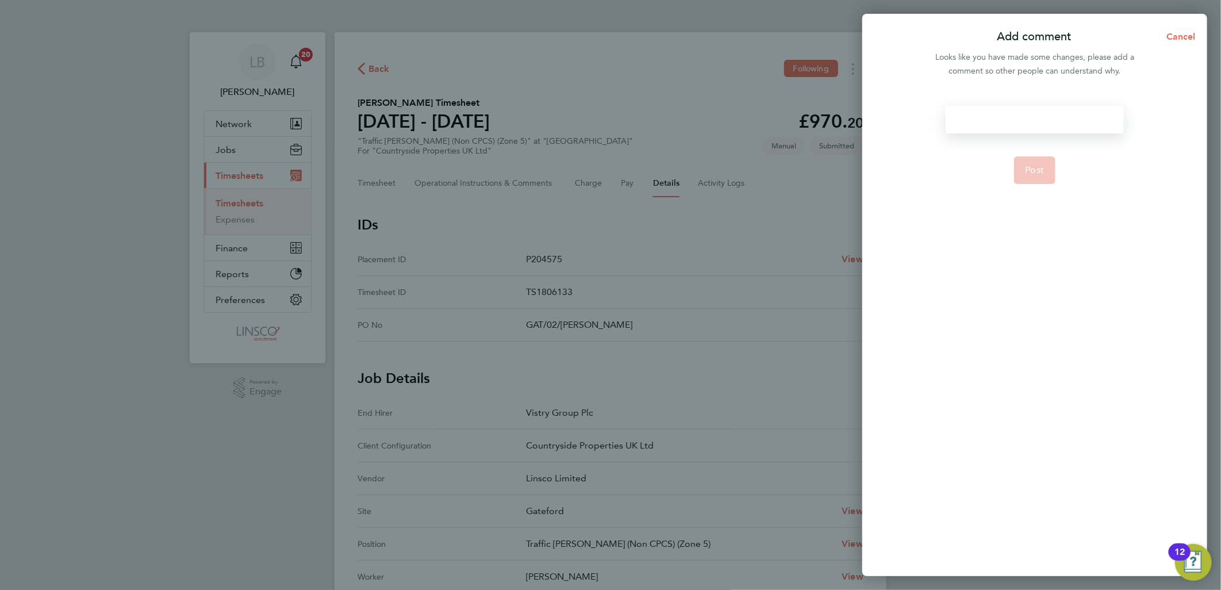
click at [1033, 108] on div at bounding box center [1035, 120] width 178 height 28
paste div
click at [1031, 170] on app-form-button "Post" at bounding box center [1035, 184] width 42 height 28
click at [1049, 172] on button "Post" at bounding box center [1035, 170] width 42 height 28
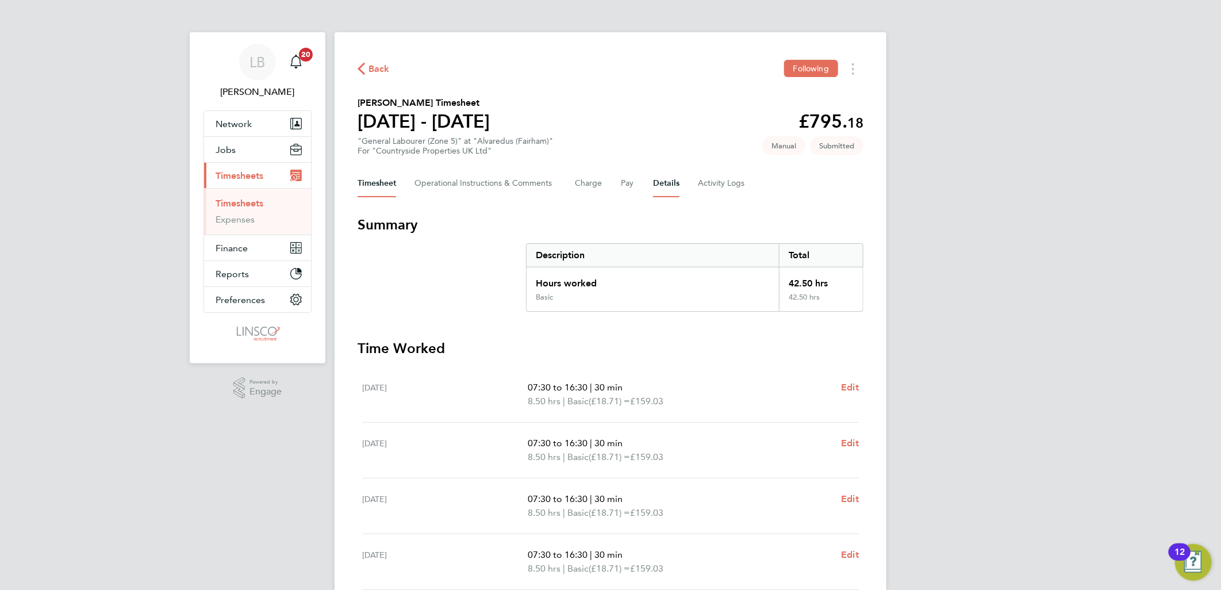
click at [667, 179] on button "Details" at bounding box center [666, 184] width 26 height 28
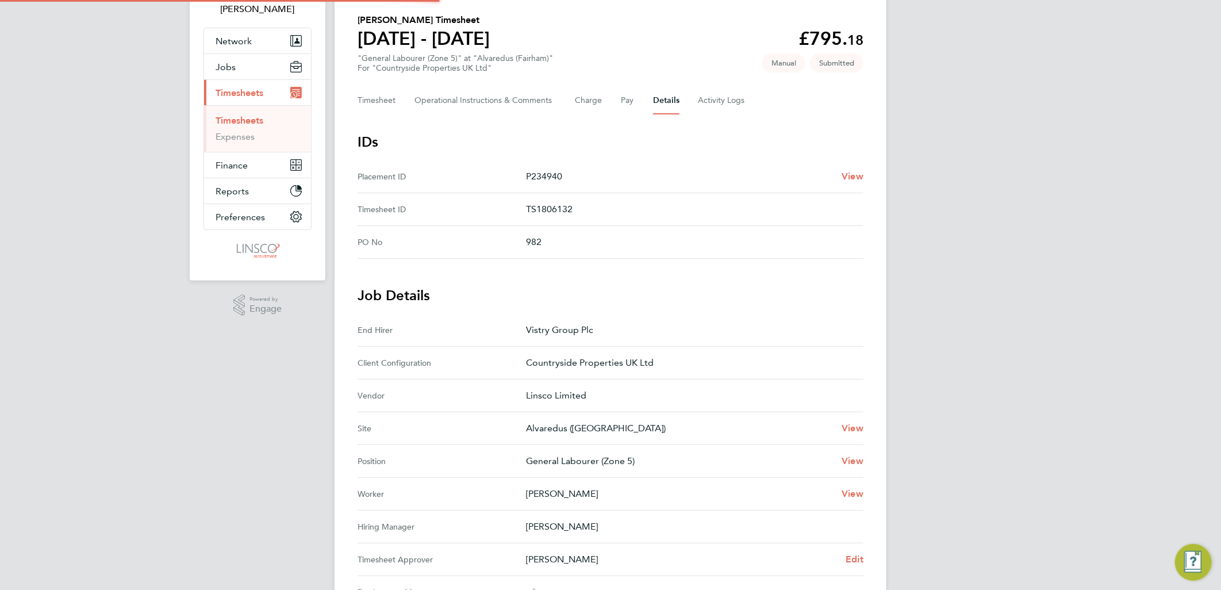
scroll to position [191, 0]
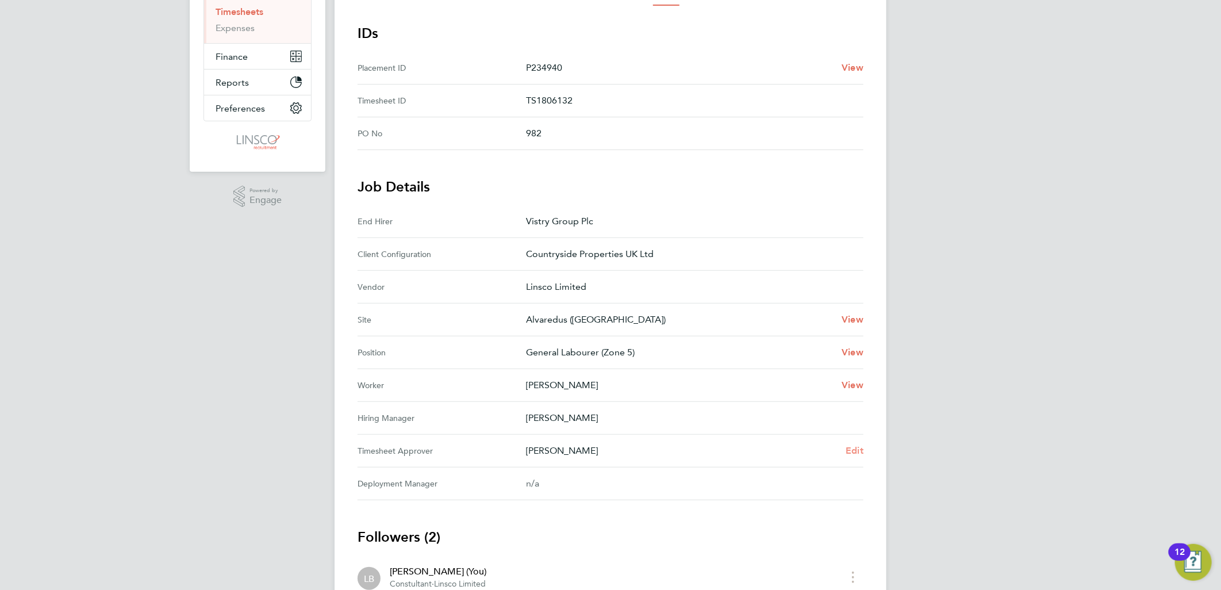
click at [853, 449] on span "Edit" at bounding box center [855, 450] width 18 height 11
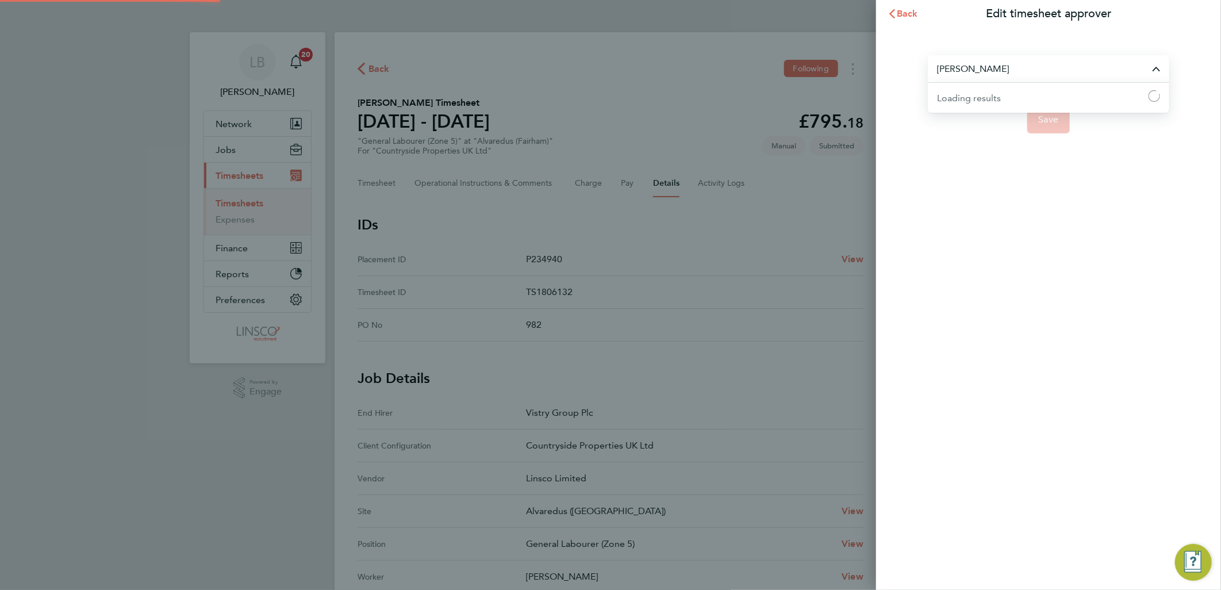
click at [968, 76] on input "[PERSON_NAME]" at bounding box center [1048, 68] width 241 height 27
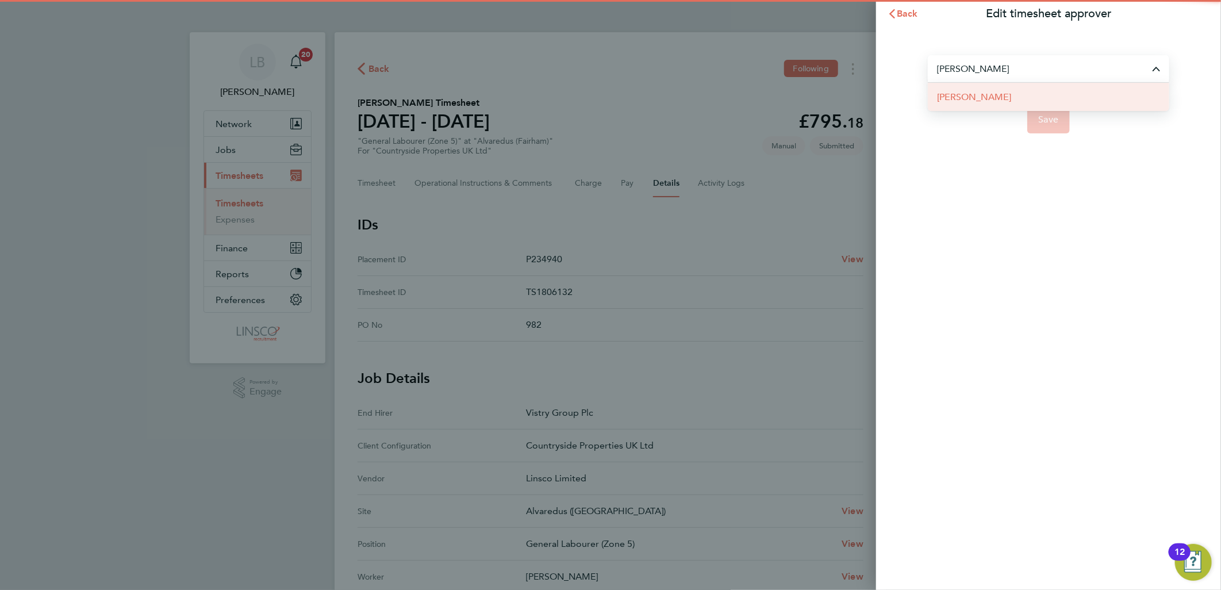
click at [984, 93] on span "[PERSON_NAME]" at bounding box center [974, 97] width 74 height 14
type input "[PERSON_NAME]"
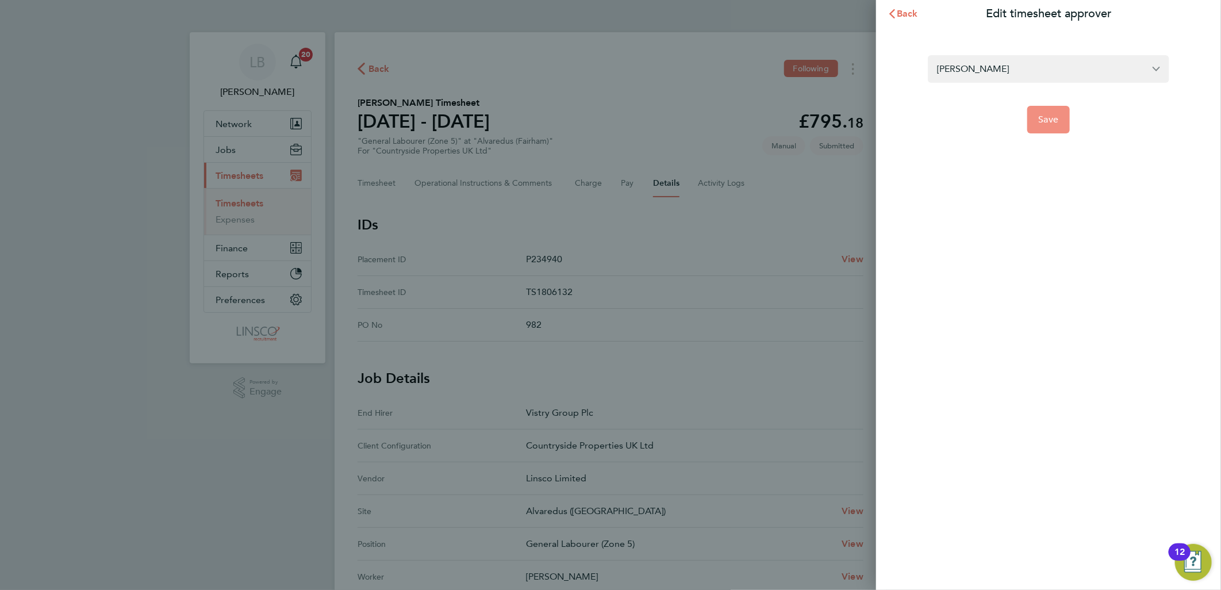
click at [1053, 117] on span "Save" at bounding box center [1049, 119] width 20 height 11
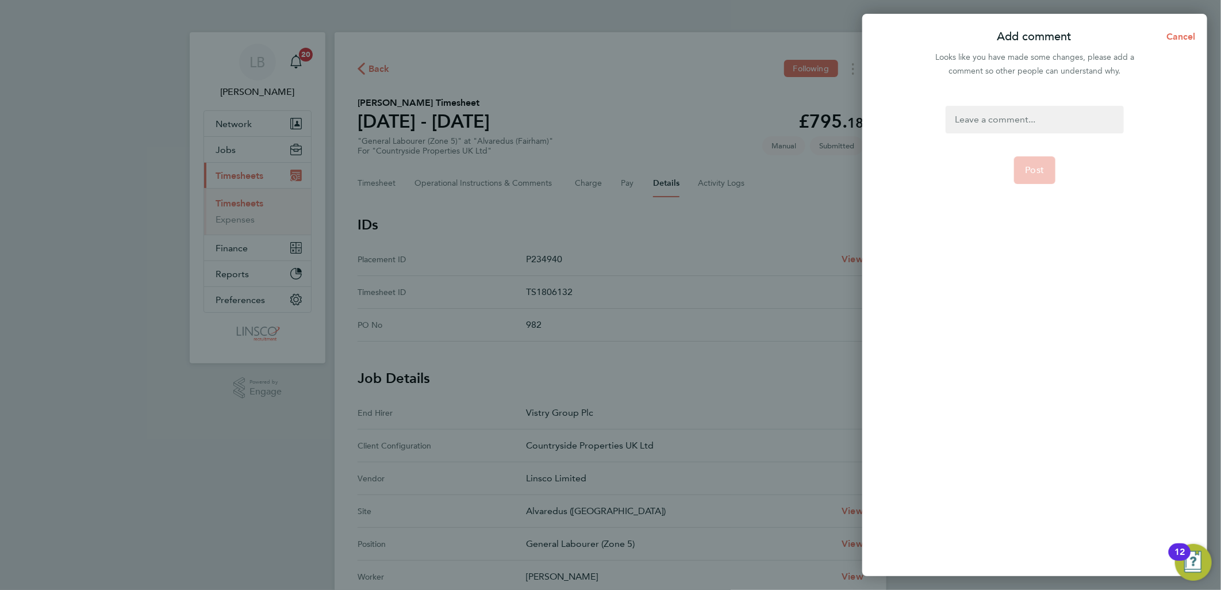
click at [1050, 117] on div at bounding box center [1035, 120] width 178 height 28
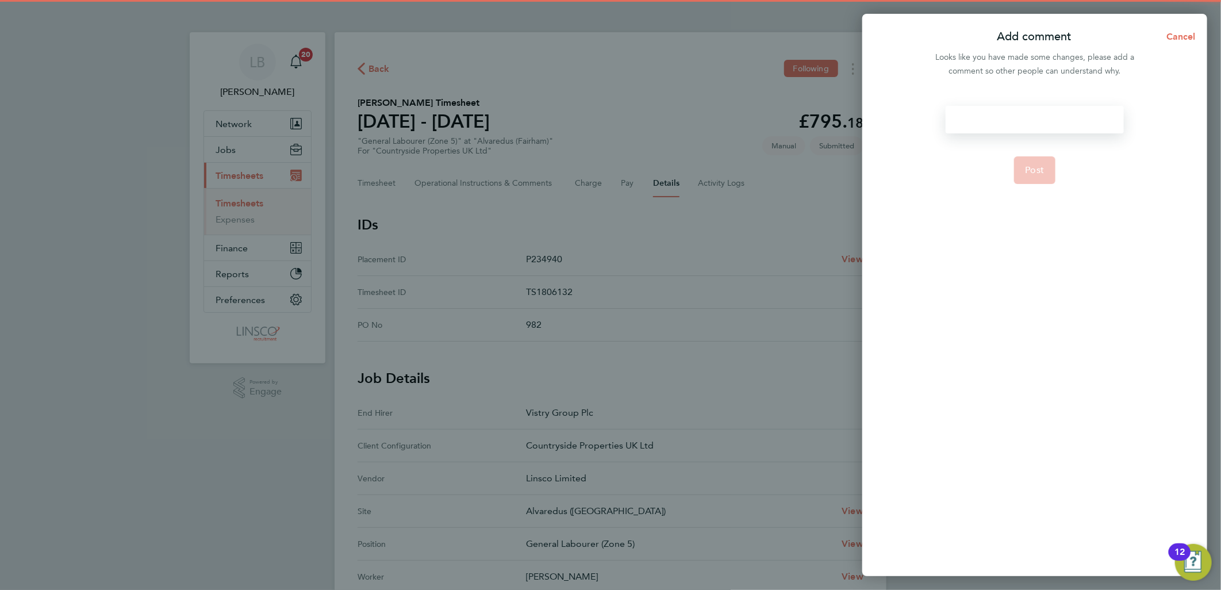
click at [1050, 117] on div at bounding box center [1035, 120] width 178 height 28
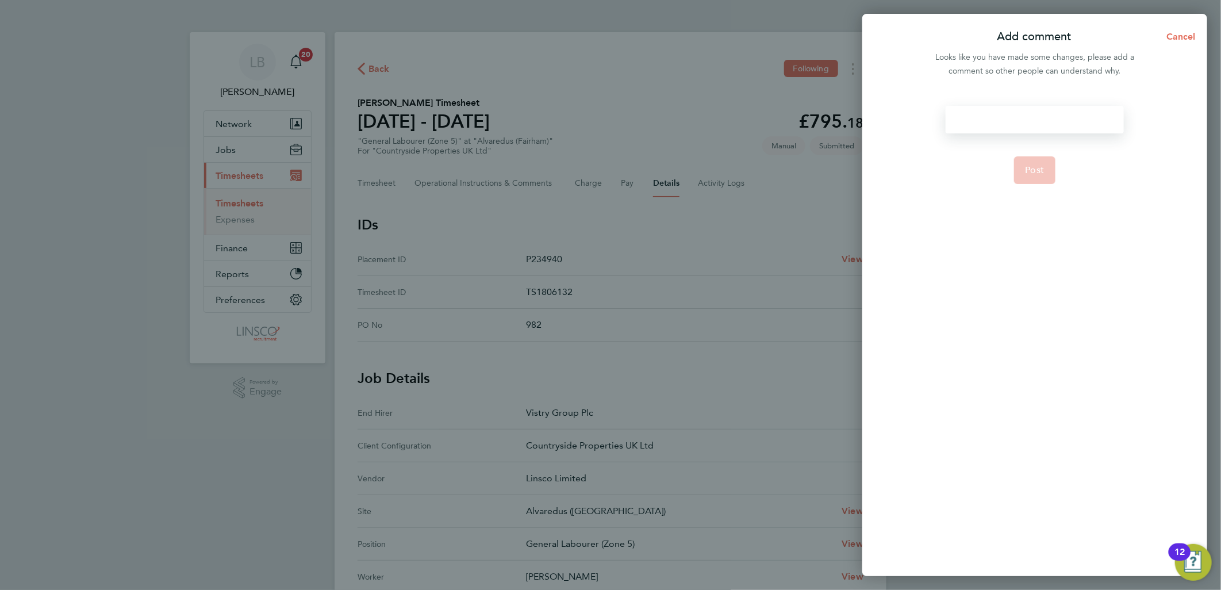
paste div
click at [1042, 168] on span "Post" at bounding box center [1035, 169] width 19 height 11
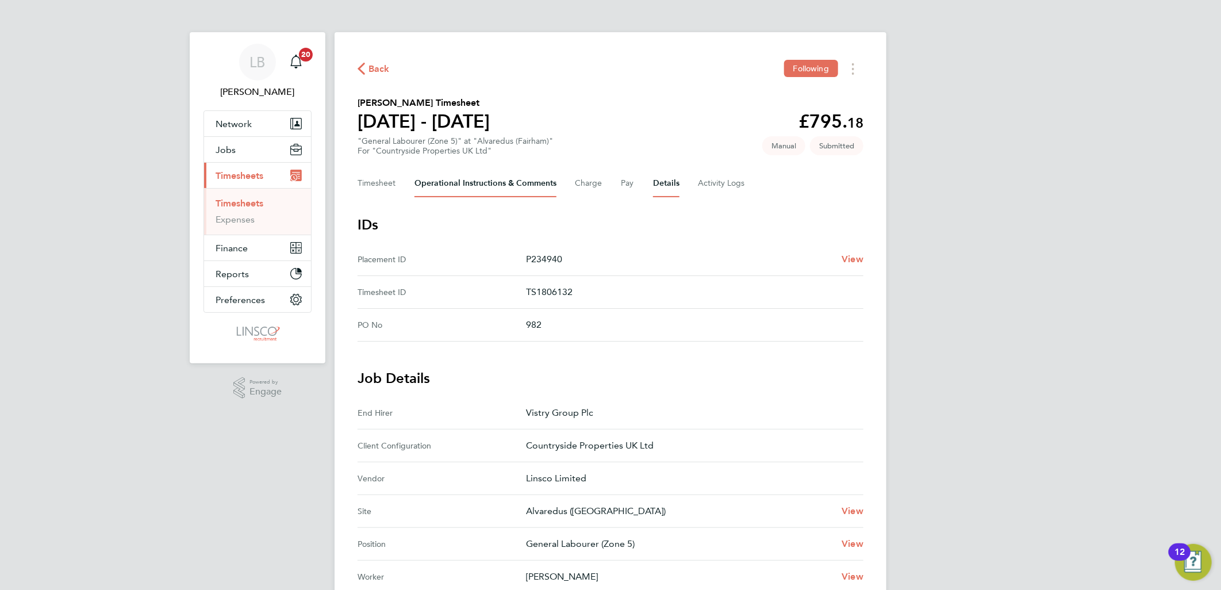
click at [489, 182] on Comments-tab "Operational Instructions & Comments" at bounding box center [486, 184] width 142 height 28
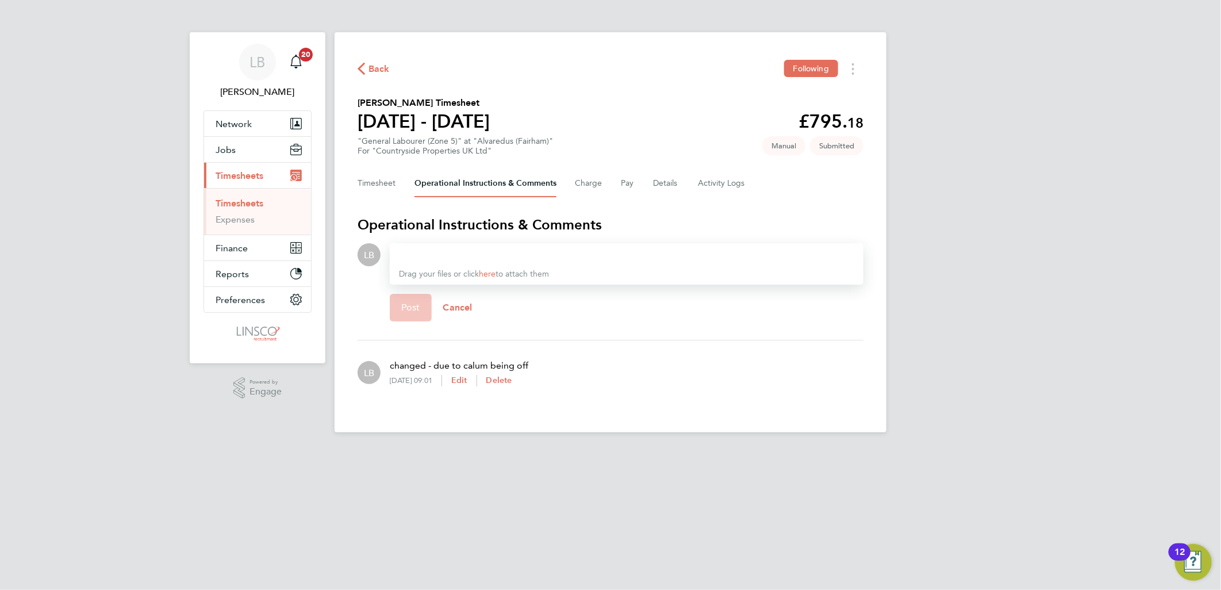
click at [498, 259] on div at bounding box center [626, 255] width 455 height 14
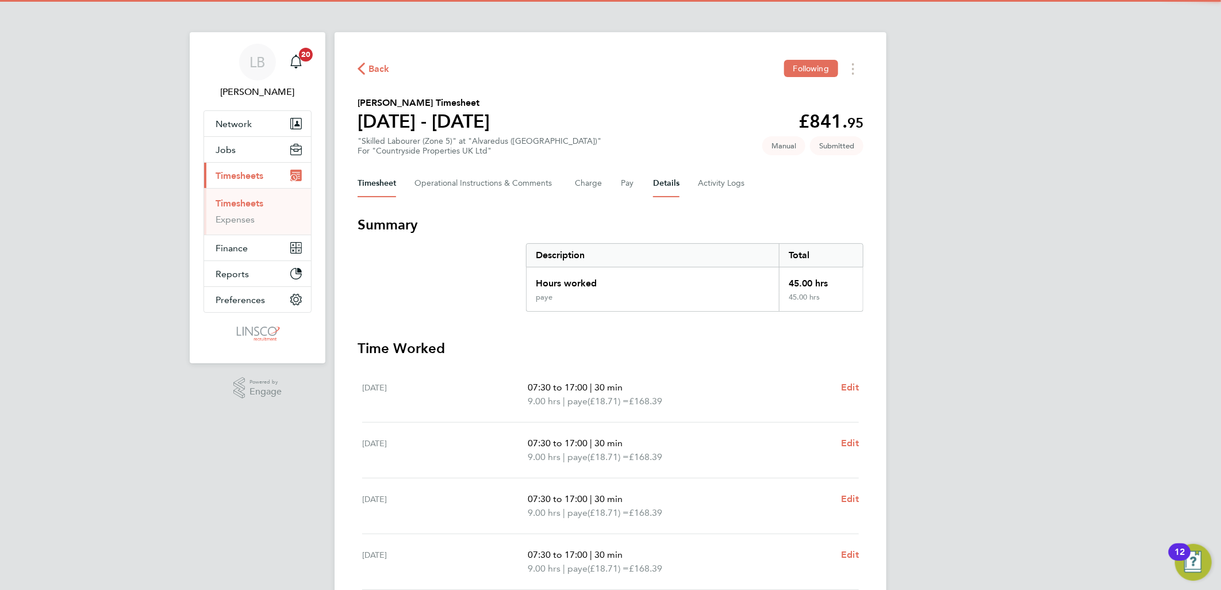
click at [662, 182] on button "Details" at bounding box center [666, 184] width 26 height 28
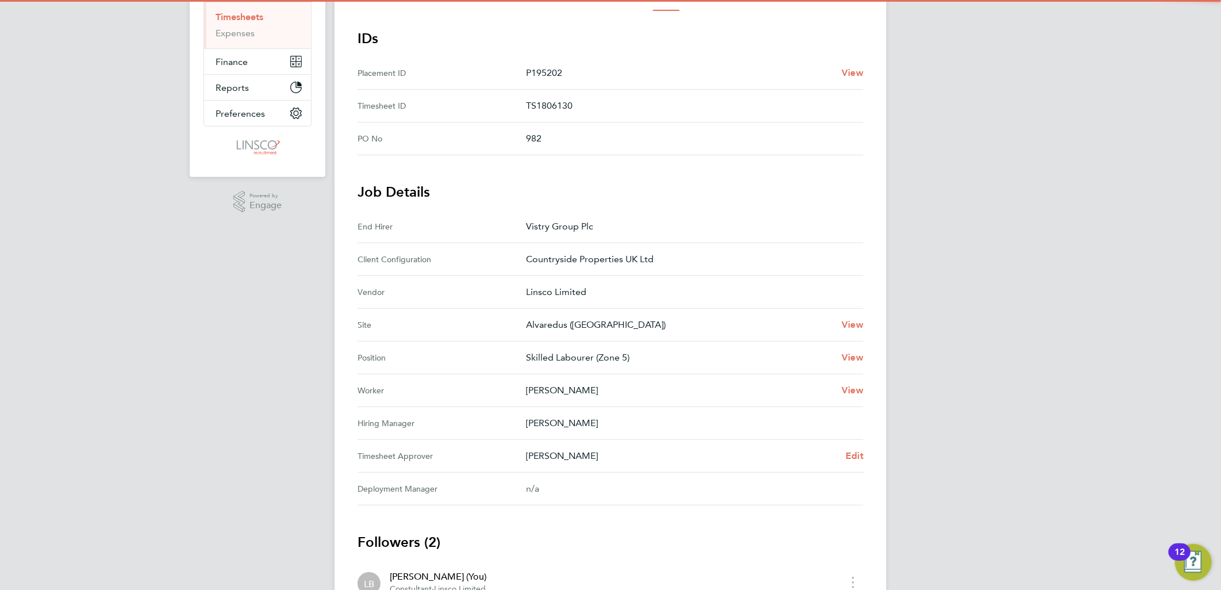
scroll to position [191, 0]
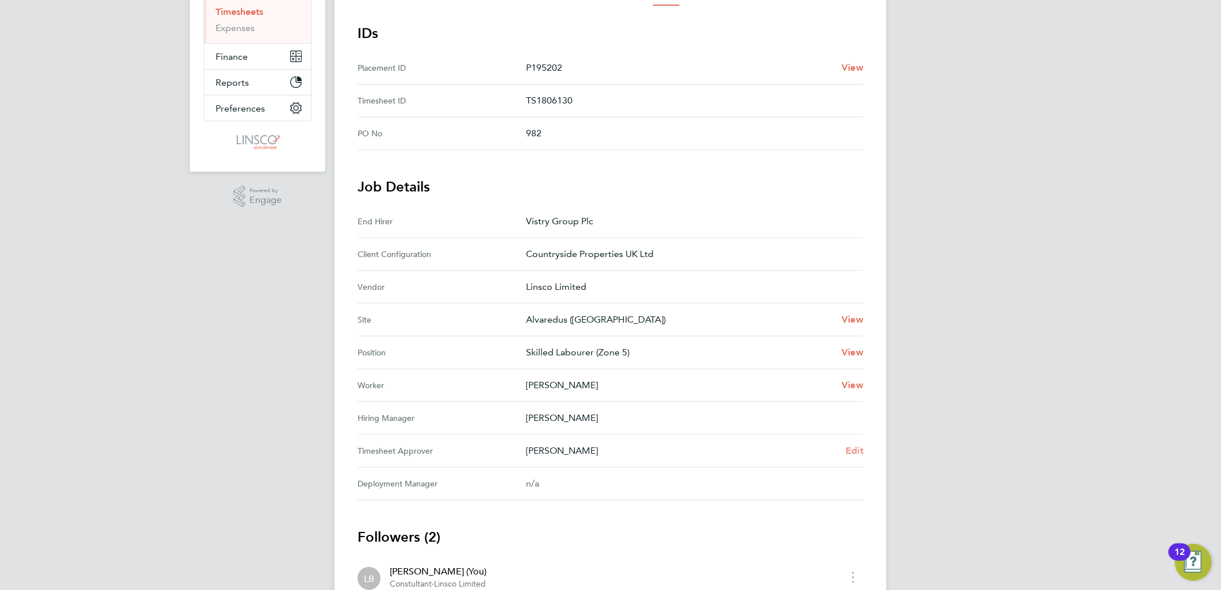
click at [861, 447] on span "Edit" at bounding box center [855, 450] width 18 height 11
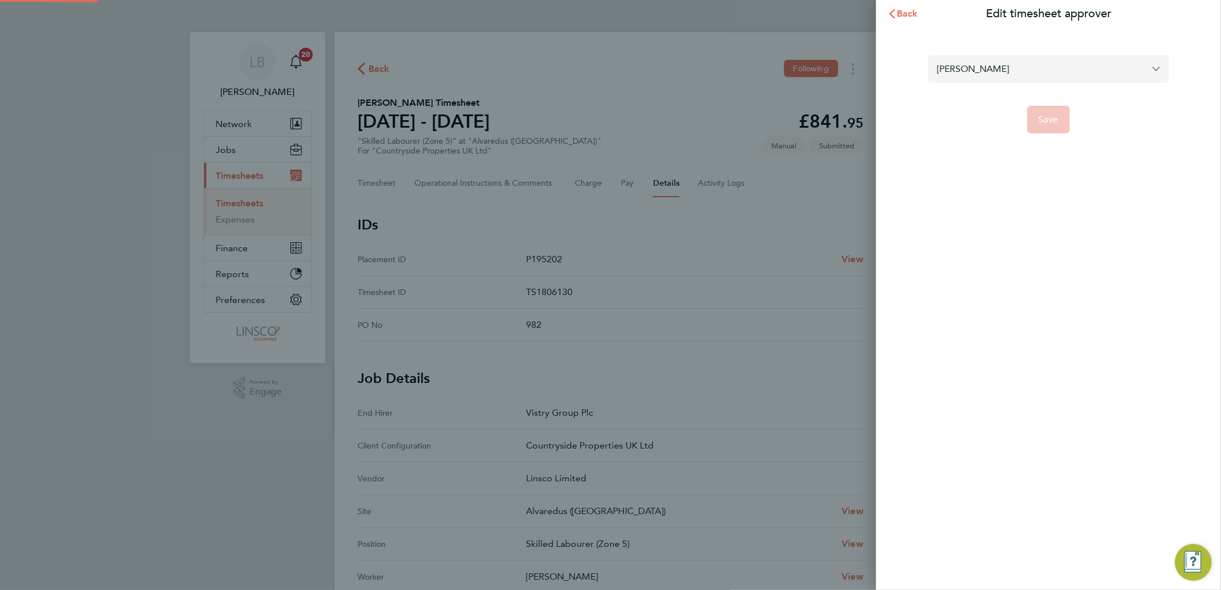
click at [1025, 66] on input "[PERSON_NAME]" at bounding box center [1048, 68] width 241 height 27
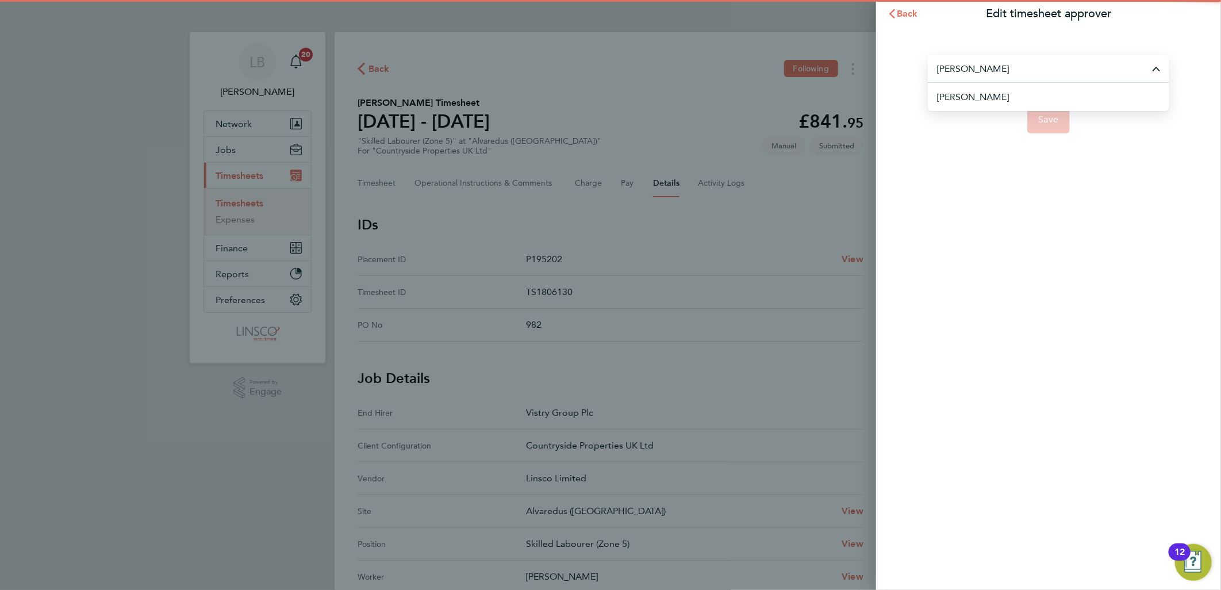
click at [1013, 95] on li "[PERSON_NAME]" at bounding box center [1053, 97] width 232 height 28
type input "[PERSON_NAME]"
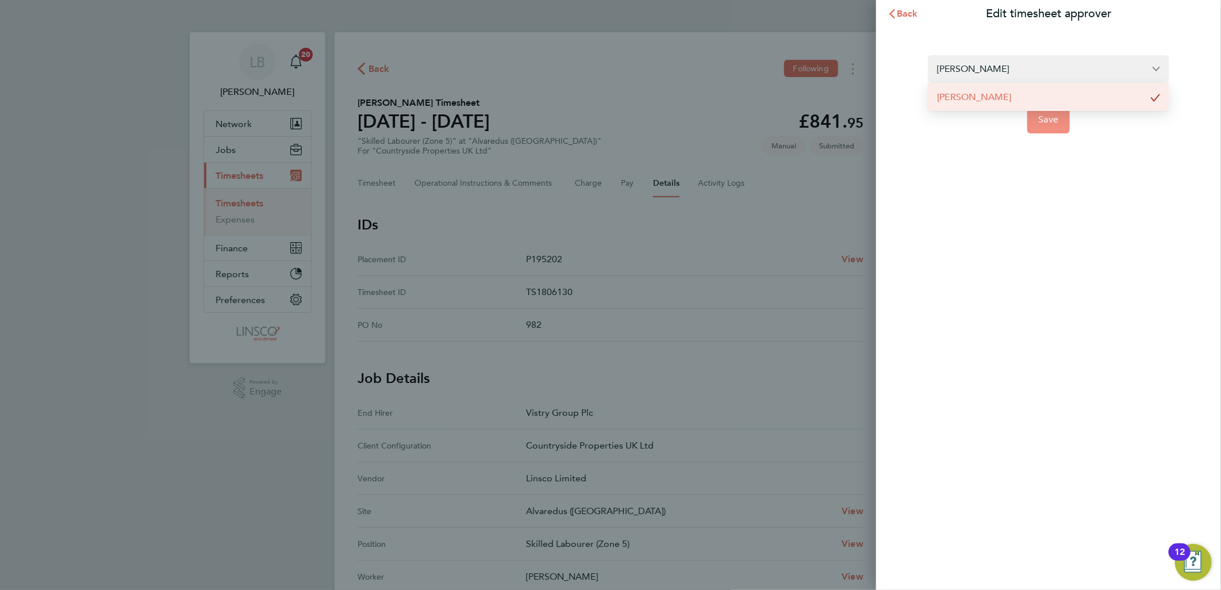
click at [1053, 125] on button "Save" at bounding box center [1048, 120] width 43 height 28
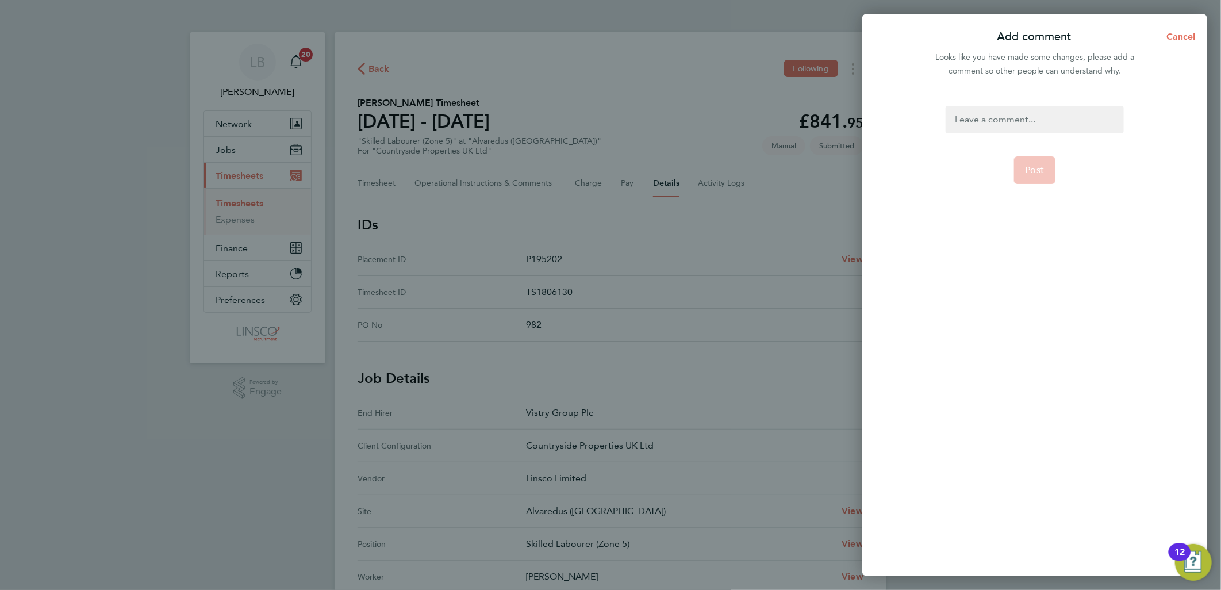
click at [1043, 114] on div at bounding box center [1035, 120] width 178 height 28
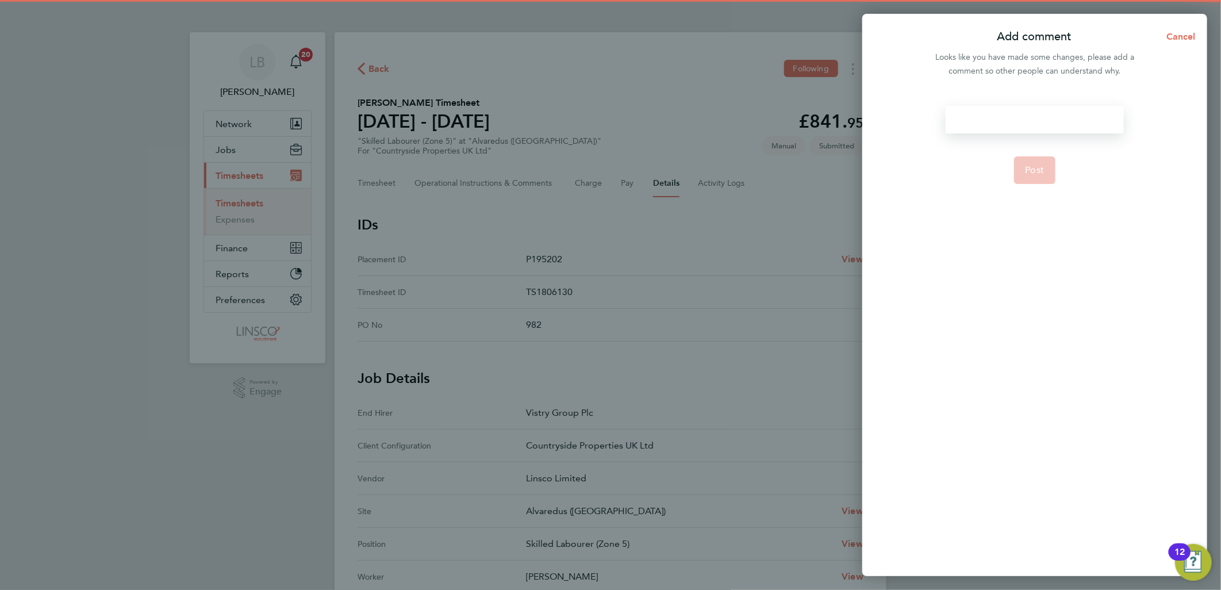
click at [1043, 114] on div at bounding box center [1035, 120] width 178 height 28
paste div
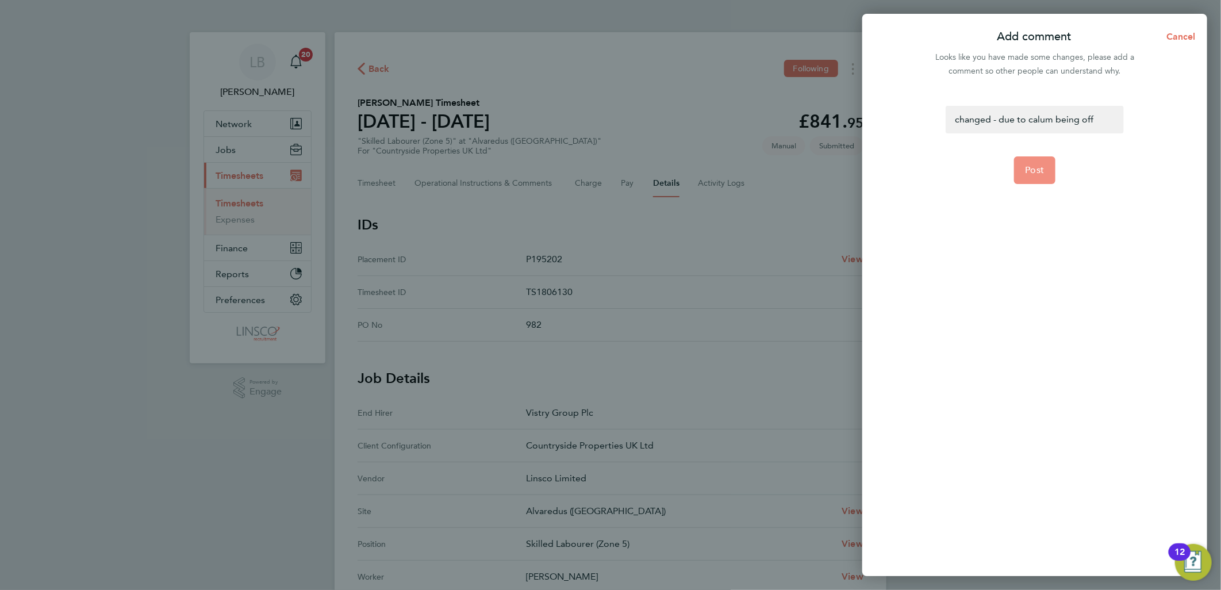
click at [1033, 165] on span "Post" at bounding box center [1035, 169] width 19 height 11
